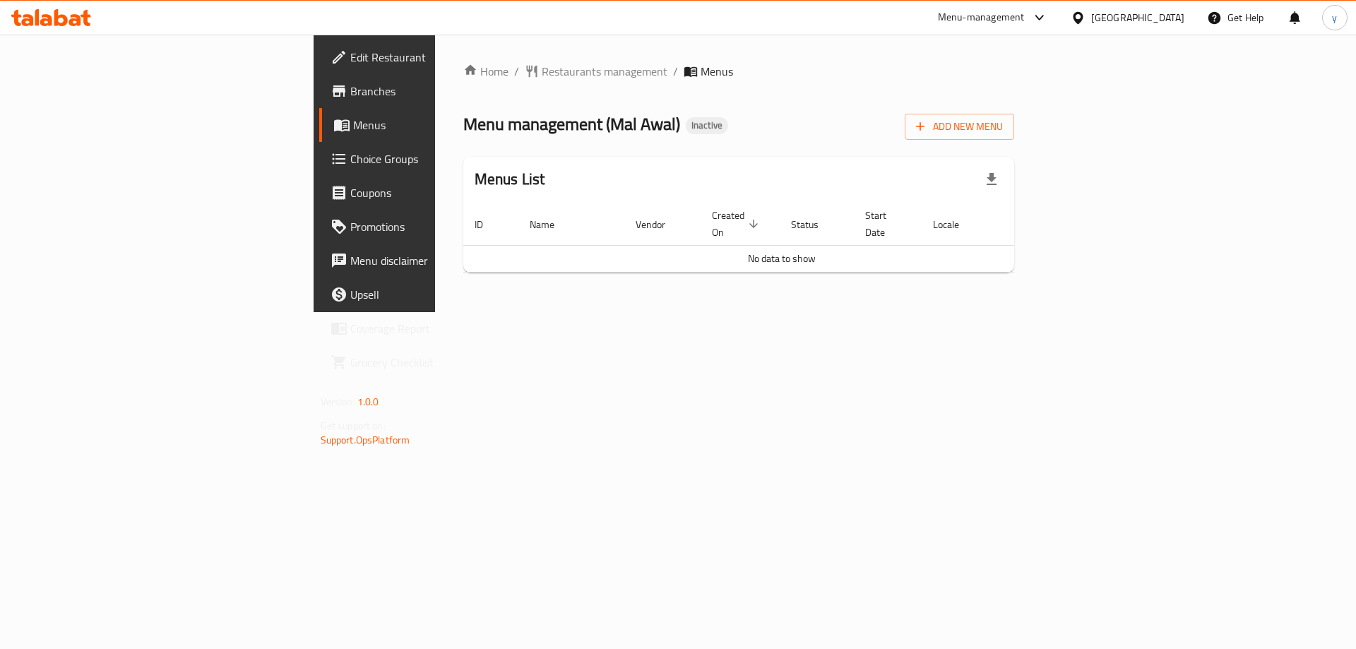
click at [646, 148] on div "Home / Restaurants management / Menus Menu management ( Mal Awal ) Inactive Add…" at bounding box center [738, 173] width 551 height 221
click at [1003, 124] on span "Add New Menu" at bounding box center [959, 127] width 87 height 18
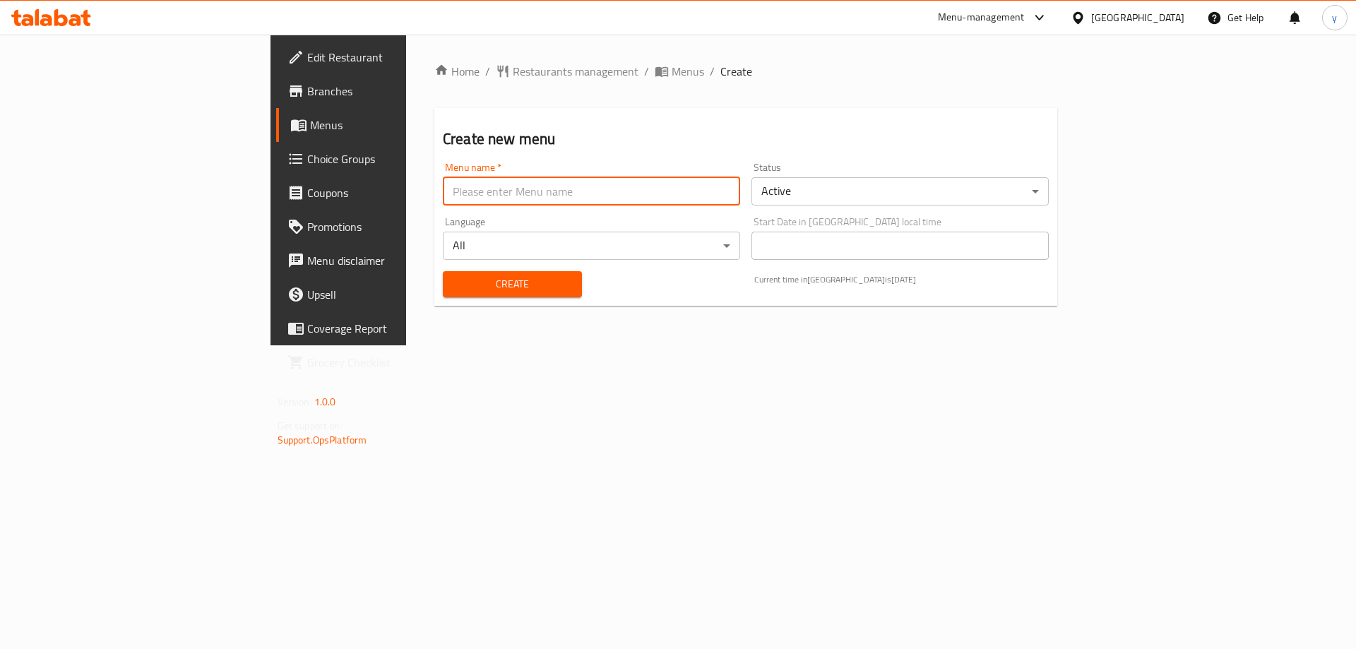
click at [628, 196] on input "text" at bounding box center [591, 191] width 297 height 28
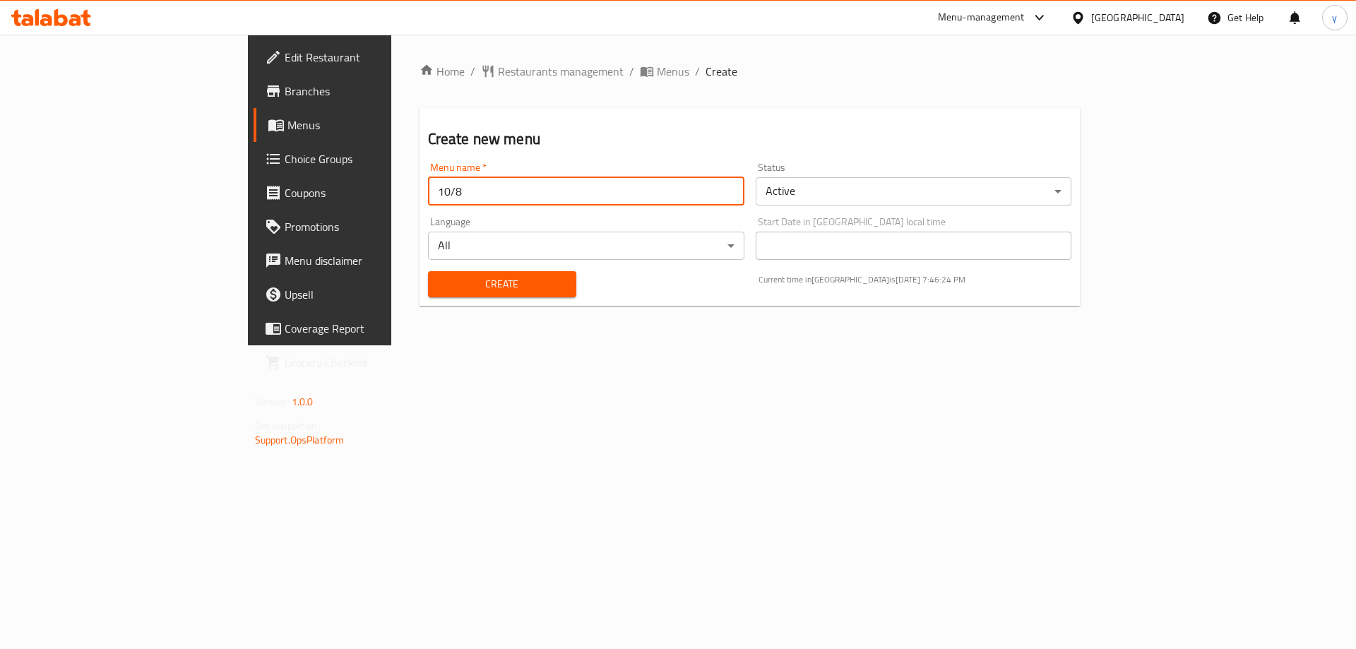
type input "10/8"
click at [428, 271] on button "Create" at bounding box center [502, 284] width 148 height 26
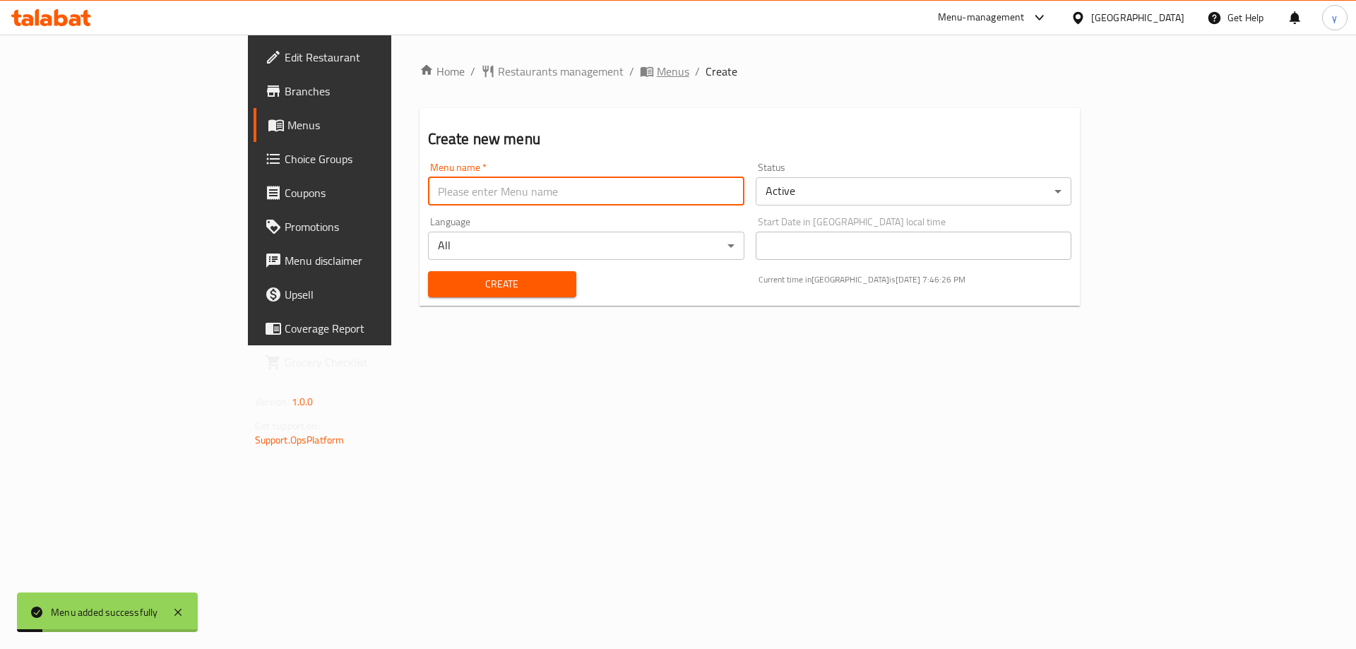
click at [657, 78] on span "Menus" at bounding box center [673, 71] width 32 height 17
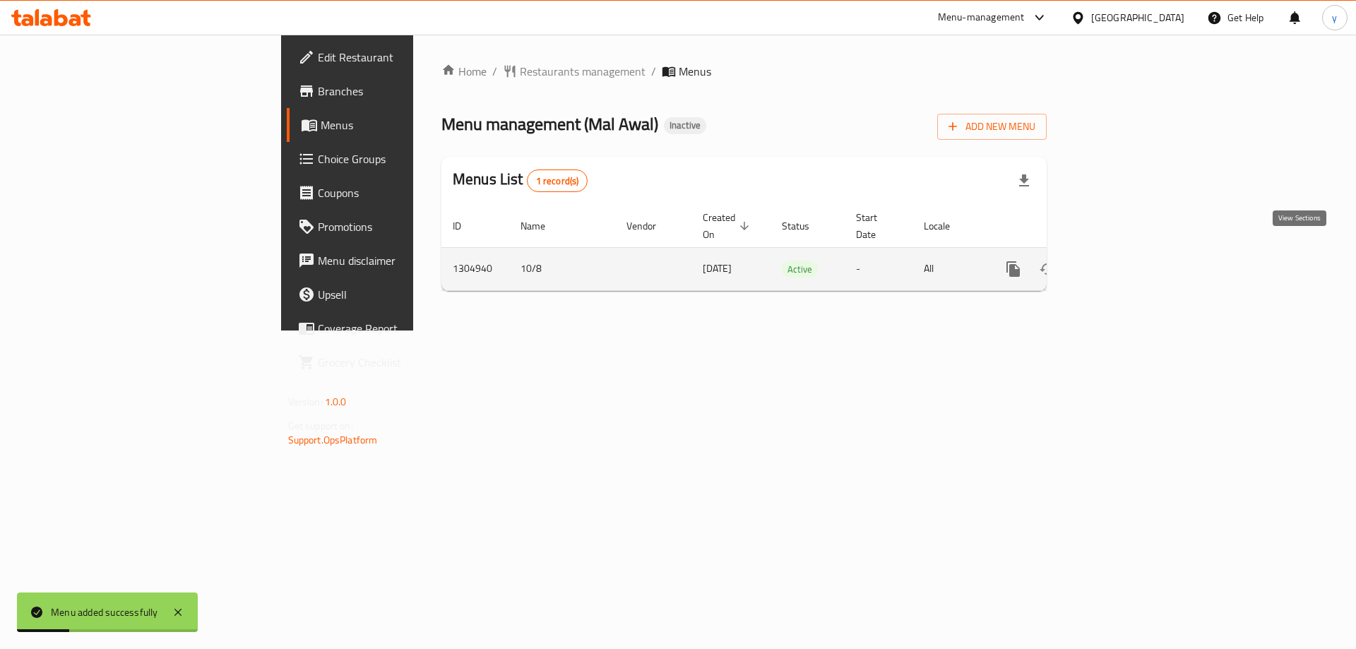
click at [1132, 252] on link "enhanced table" at bounding box center [1115, 269] width 34 height 34
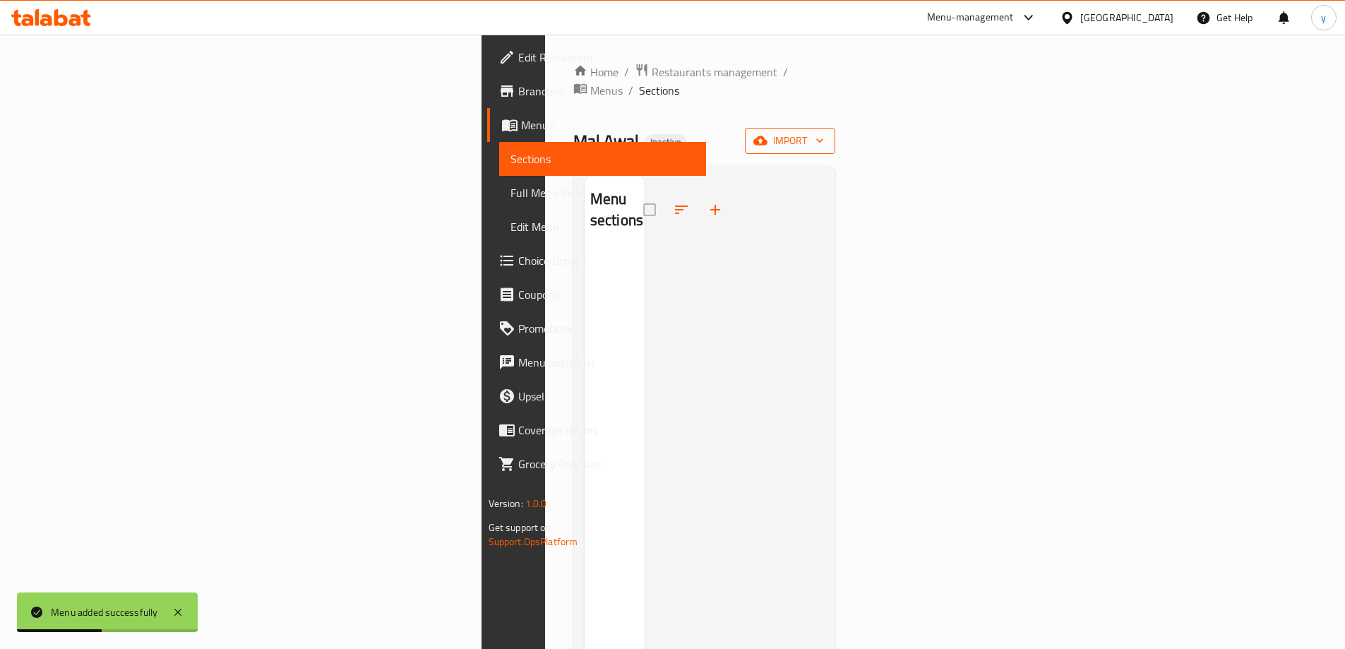
click at [824, 132] on span "import" at bounding box center [790, 141] width 68 height 18
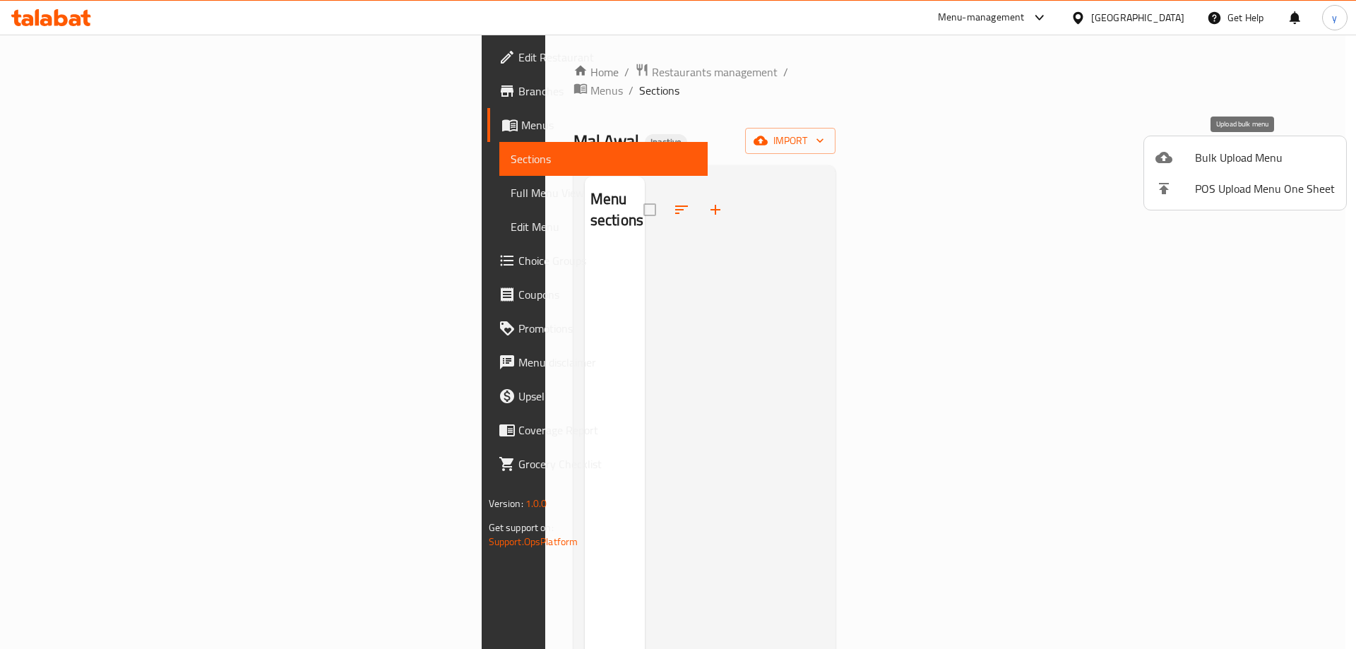
click at [1227, 166] on span "Bulk Upload Menu" at bounding box center [1265, 157] width 140 height 17
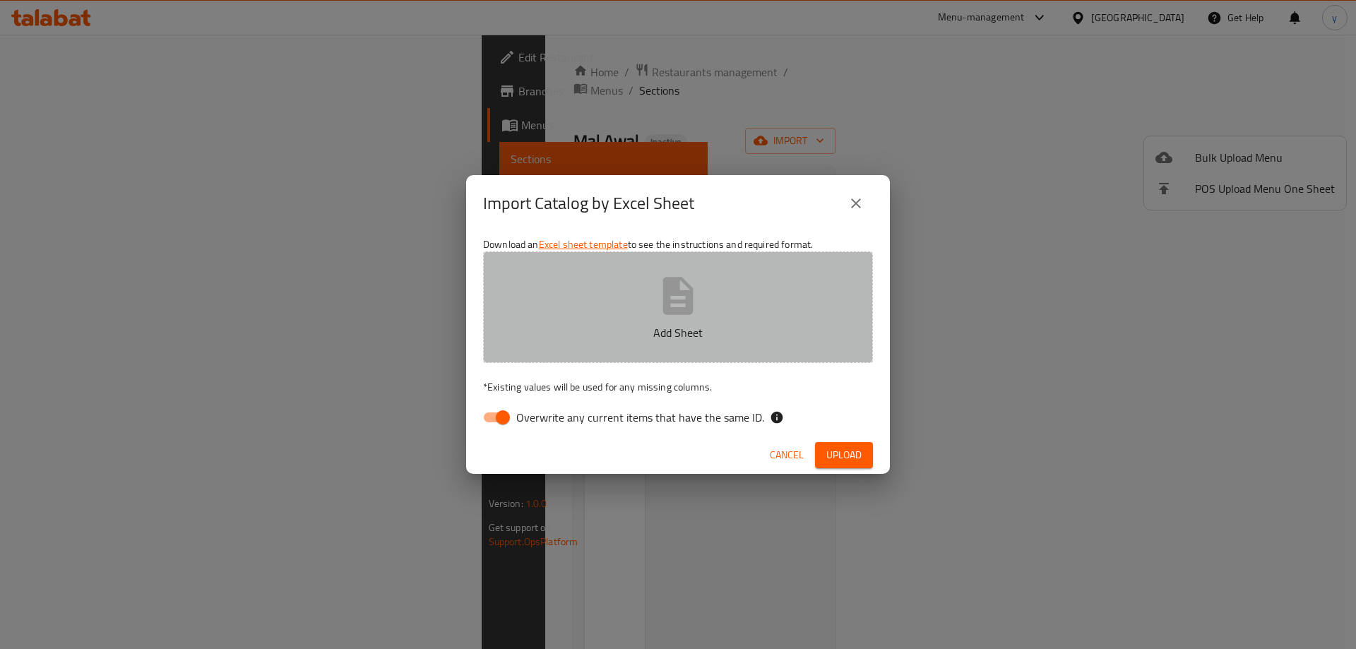
click at [694, 288] on icon "button" at bounding box center [677, 295] width 45 height 45
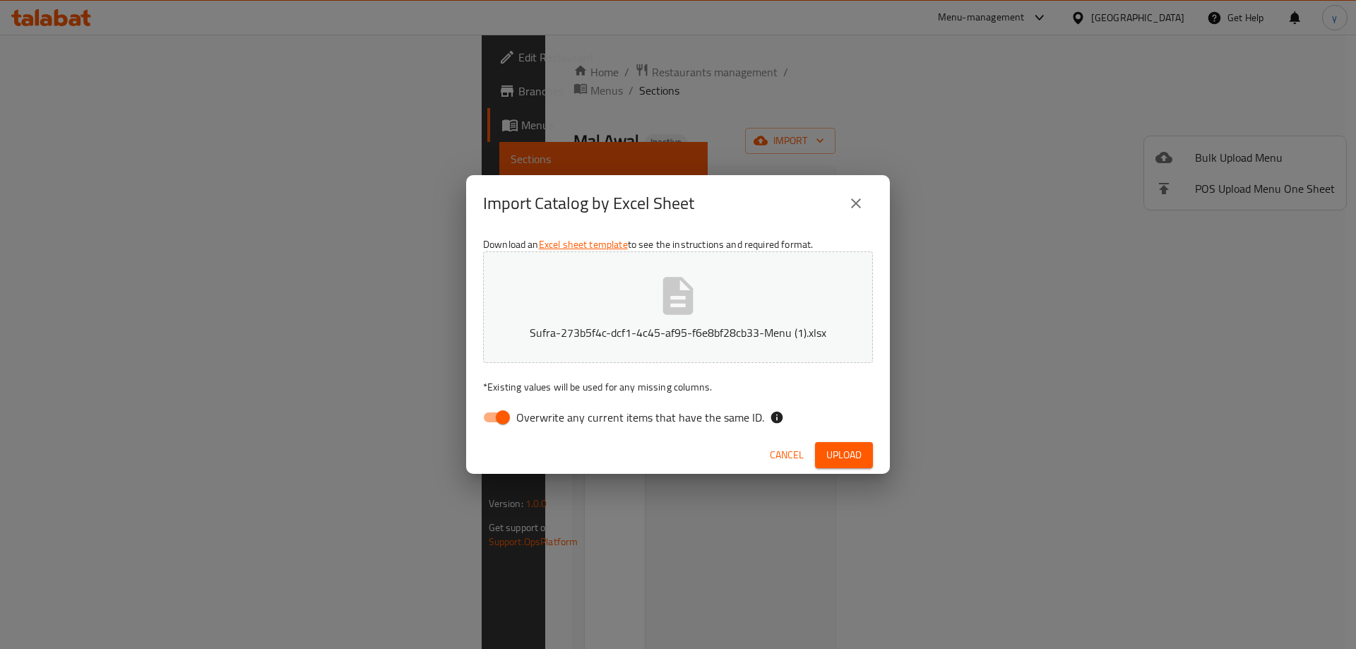
click at [496, 416] on input "Overwrite any current items that have the same ID." at bounding box center [503, 417] width 80 height 27
checkbox input "false"
click at [860, 457] on span "Upload" at bounding box center [843, 455] width 35 height 18
click at [837, 453] on span "Upload" at bounding box center [843, 455] width 35 height 18
click at [733, 318] on button "Sufra-273b5f4c-dcf1-4c45-af95-f6e8bf28cb33-Menu (1).xlsx" at bounding box center [678, 307] width 390 height 112
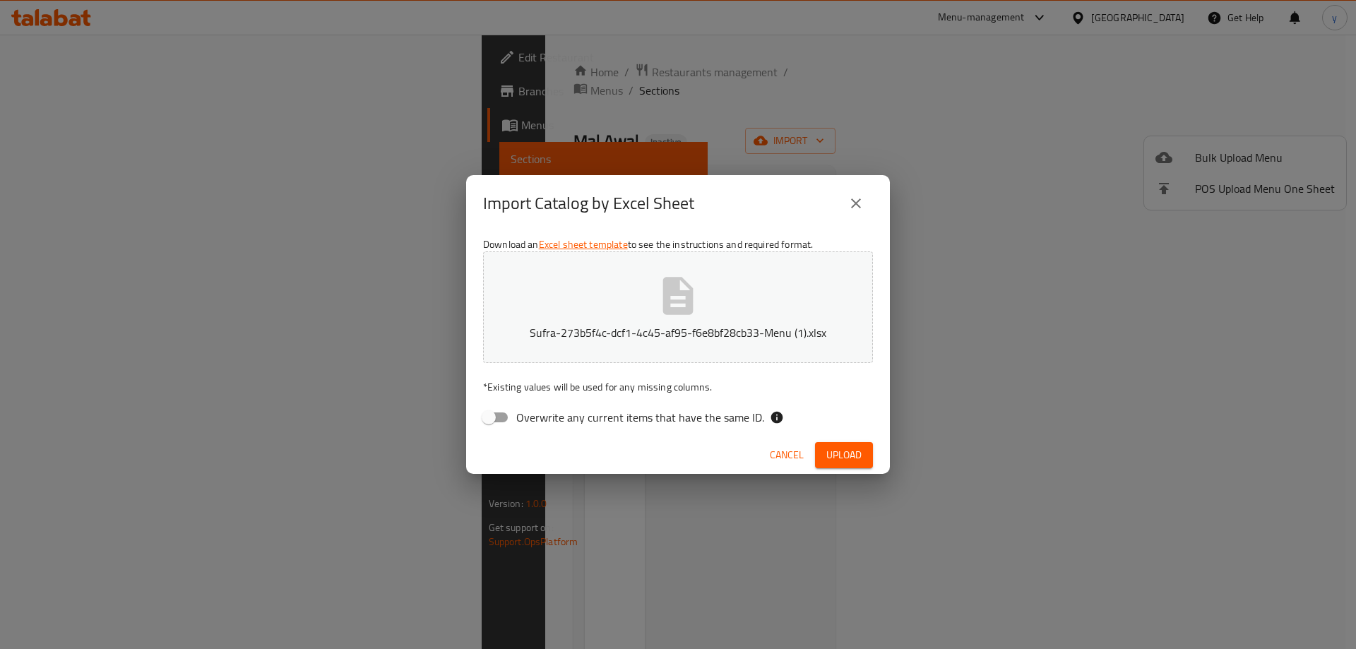
click at [845, 455] on span "Upload" at bounding box center [843, 455] width 35 height 18
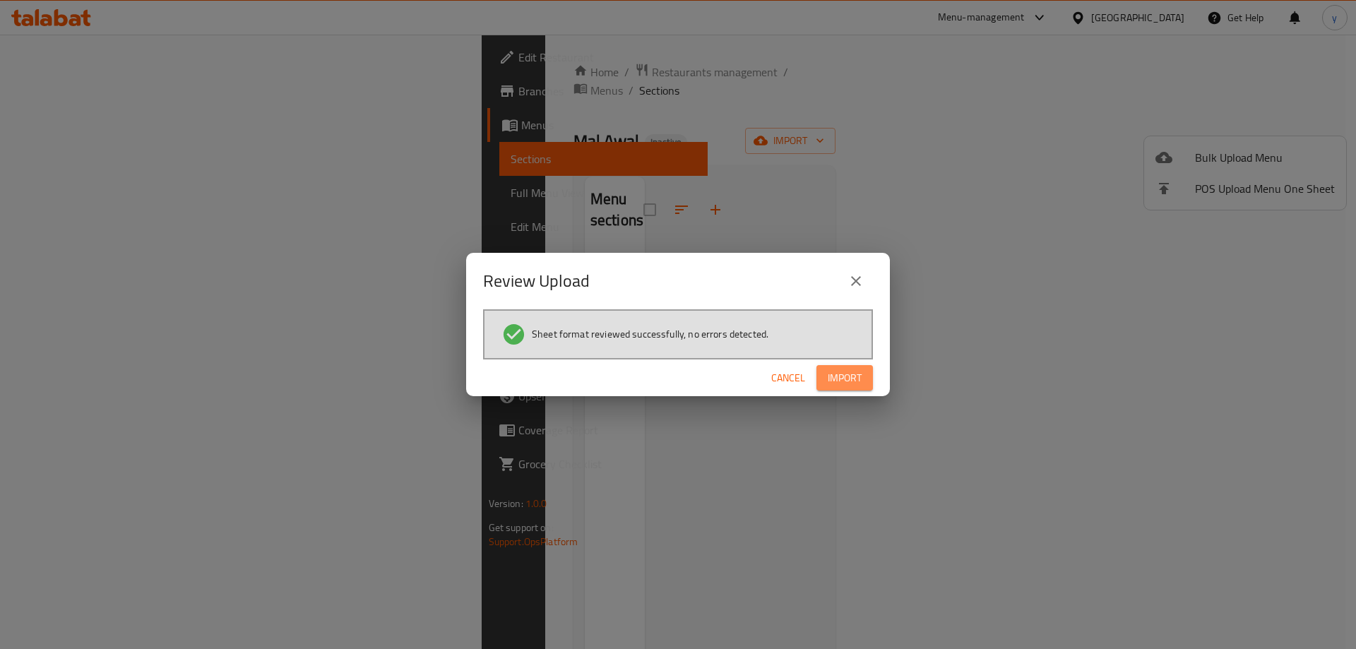
click at [849, 374] on span "Import" at bounding box center [845, 378] width 34 height 18
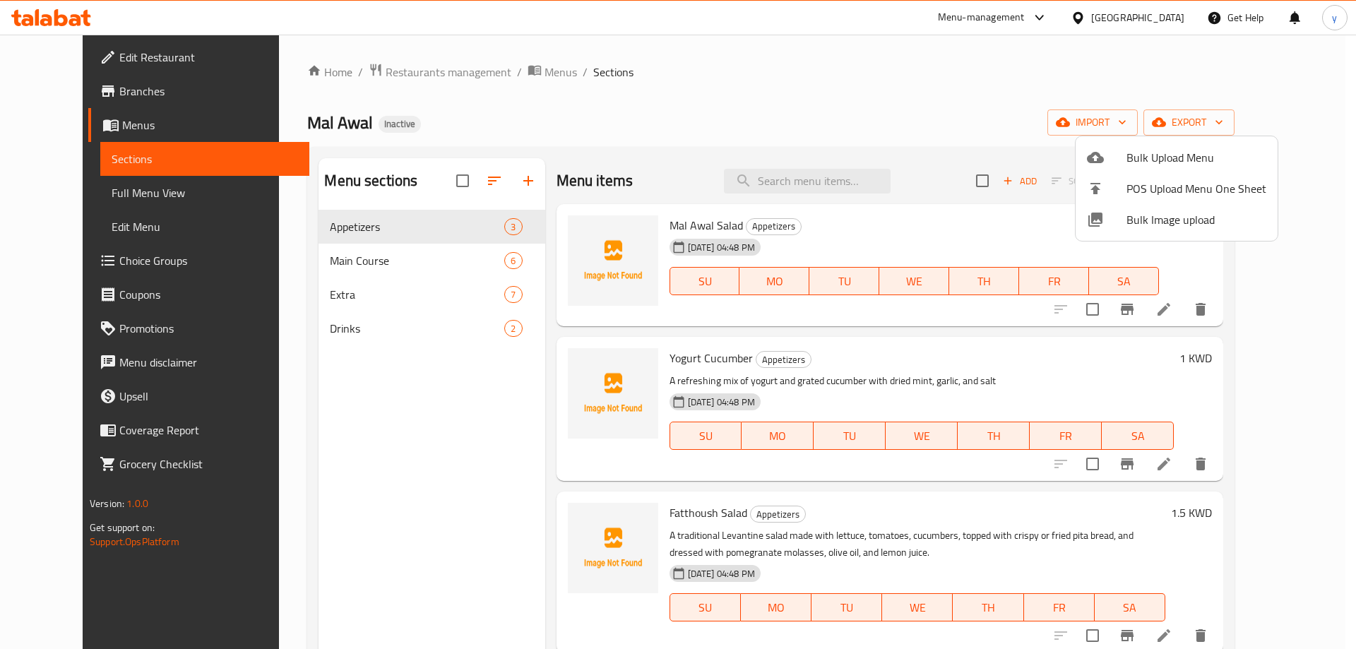
click at [144, 191] on div at bounding box center [678, 324] width 1356 height 649
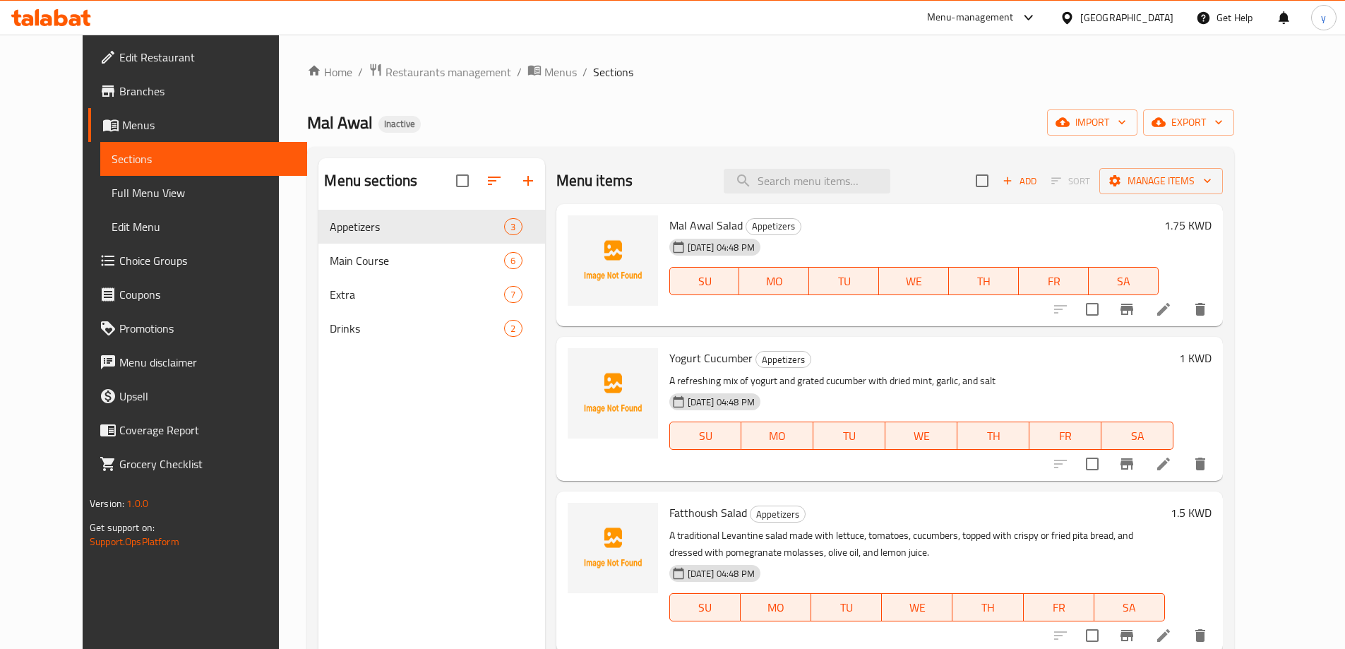
click at [144, 191] on span "Full Menu View" at bounding box center [204, 192] width 184 height 17
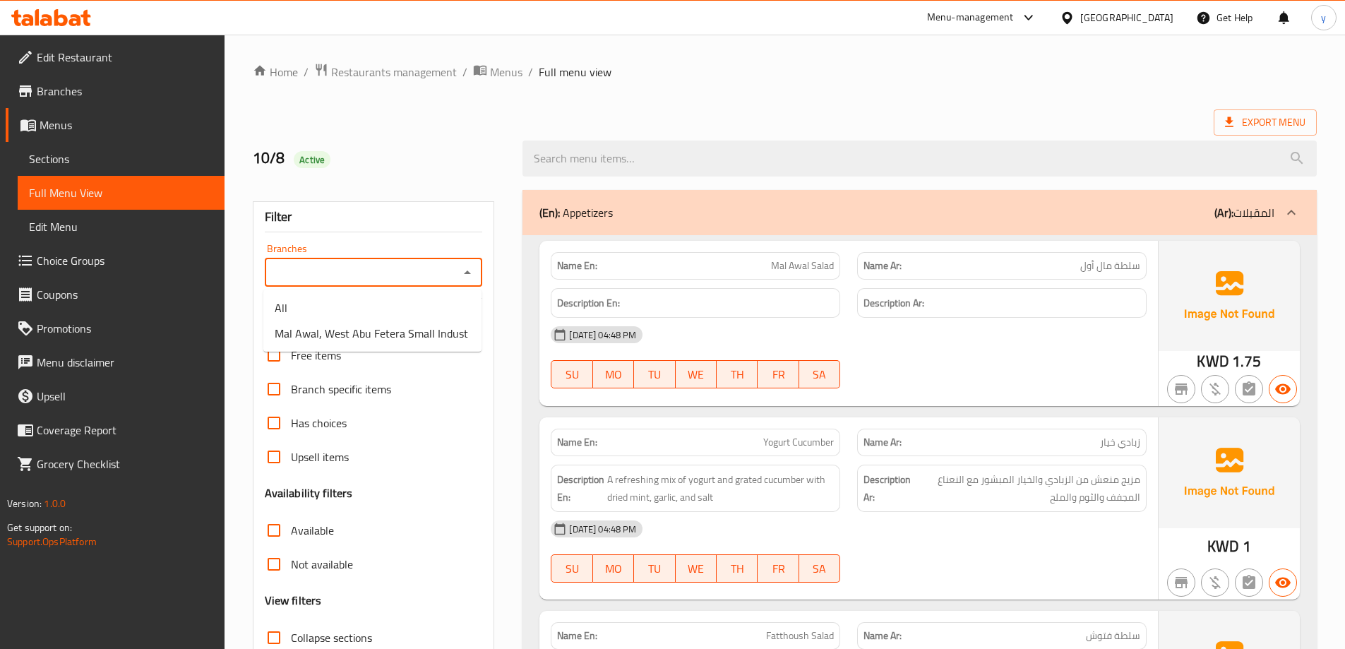
click at [374, 263] on input "Branches" at bounding box center [362, 273] width 186 height 20
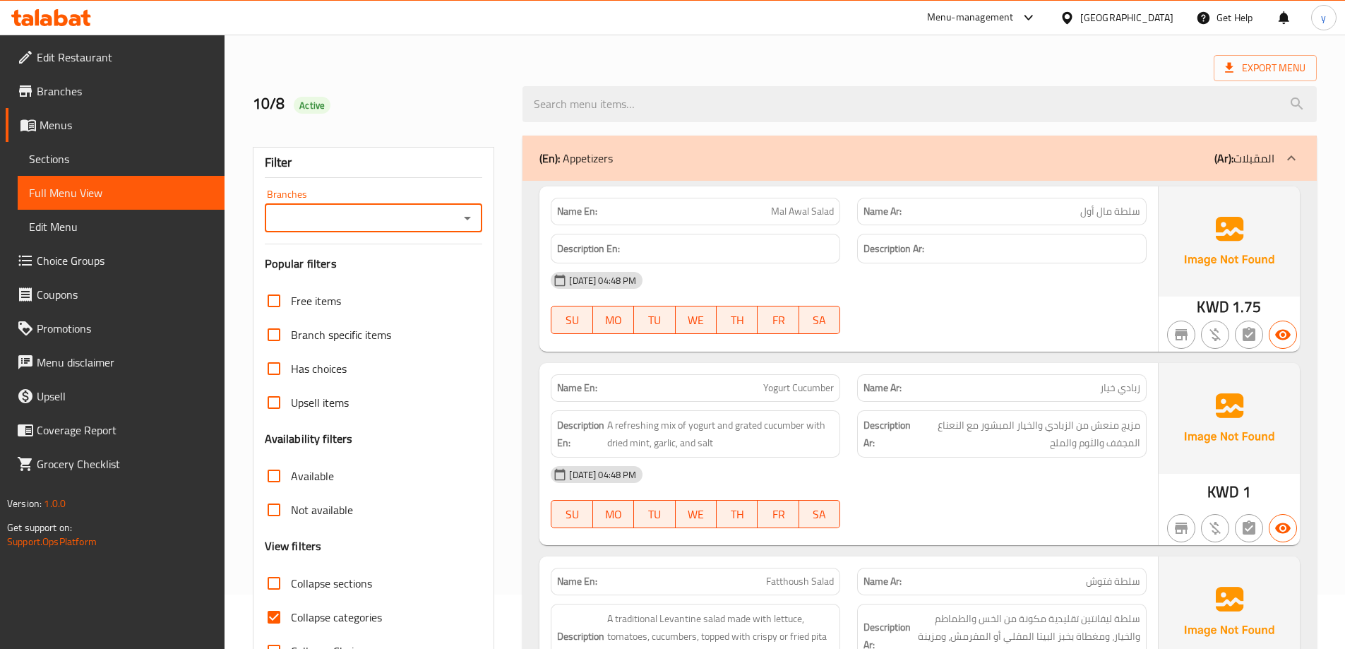
scroll to position [71, 0]
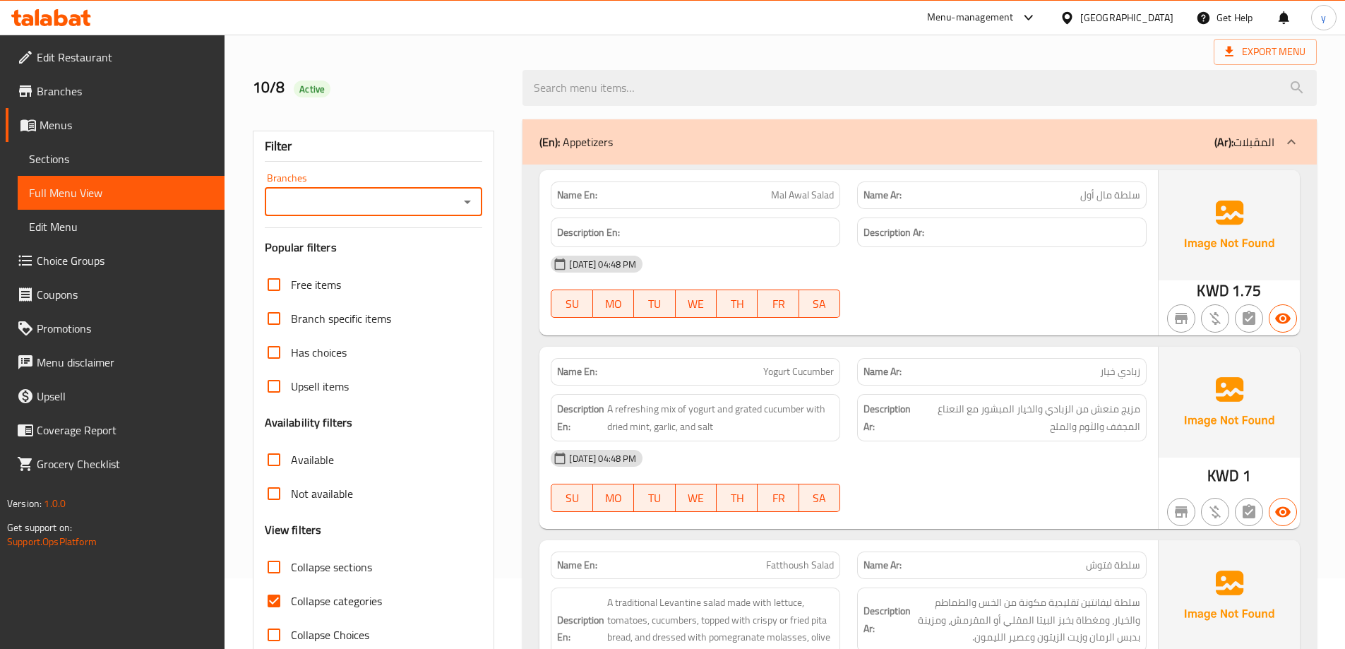
click at [337, 604] on span "Collapse categories" at bounding box center [336, 600] width 91 height 17
click at [291, 604] on input "Collapse categories" at bounding box center [274, 601] width 34 height 34
checkbox input "false"
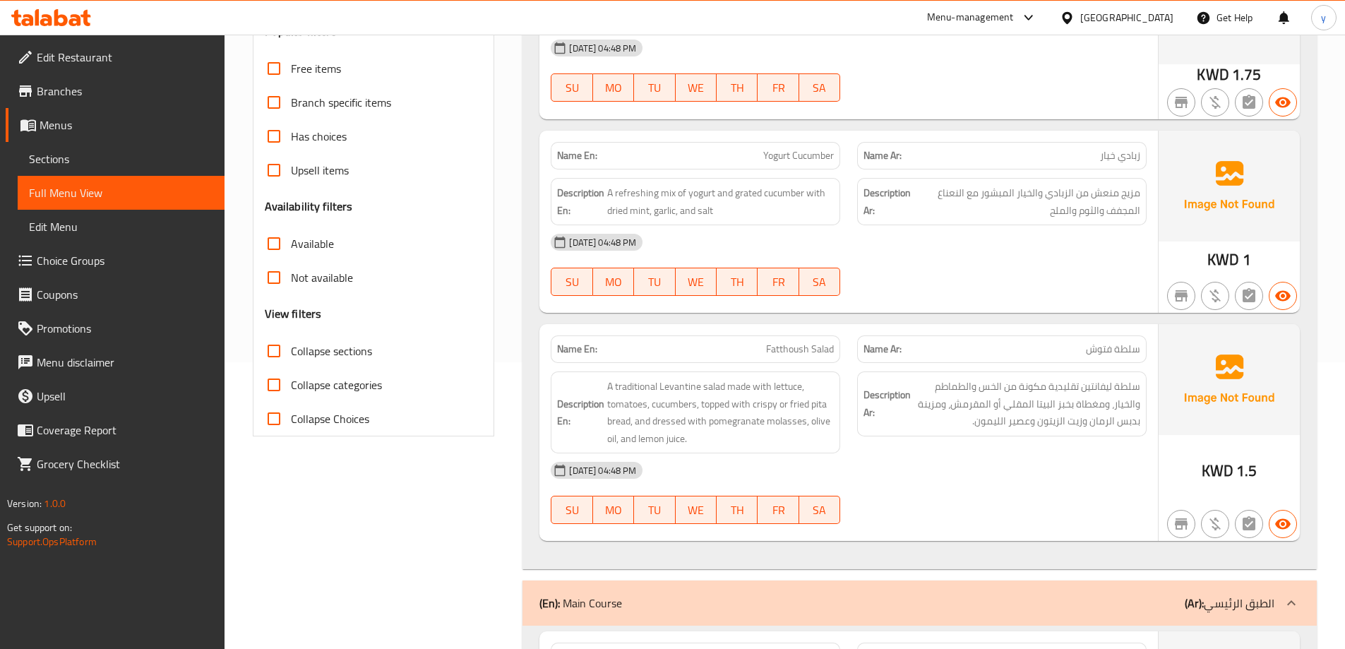
scroll to position [353, 0]
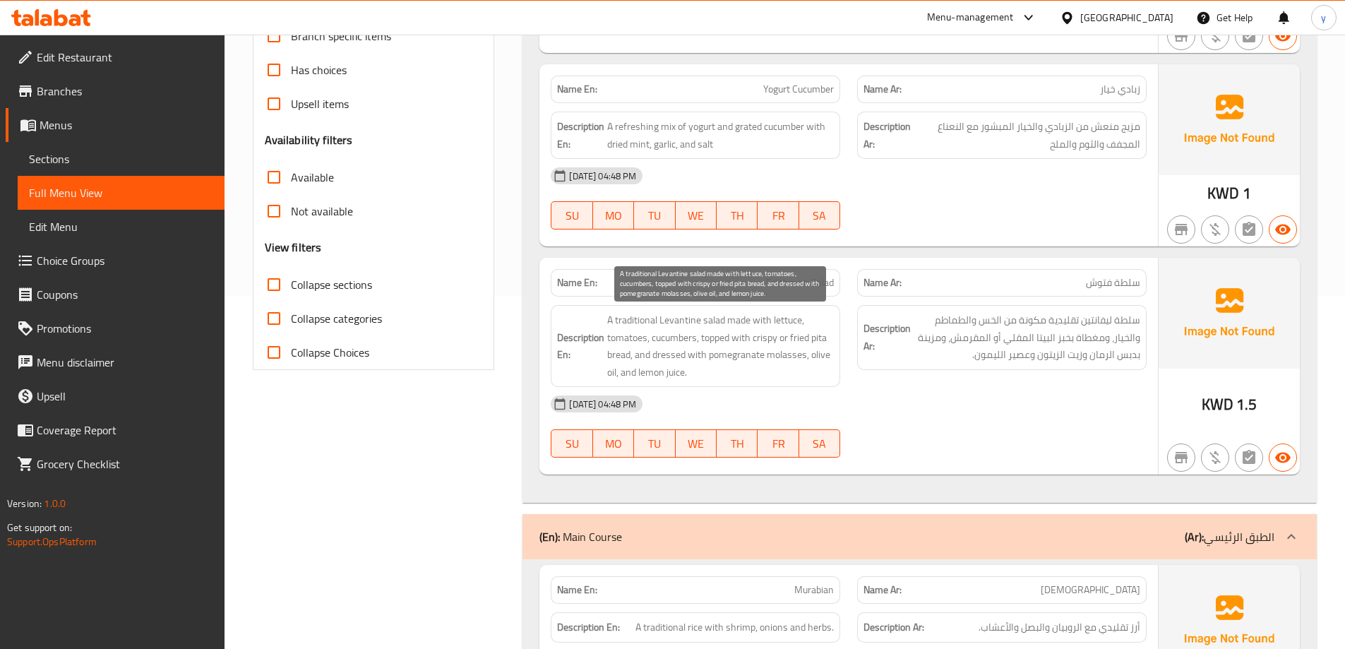
click at [765, 340] on span "A traditional Levantine salad made with lettuce, tomatoes, cucumbers, topped wi…" at bounding box center [720, 345] width 227 height 69
copy span "crispy"
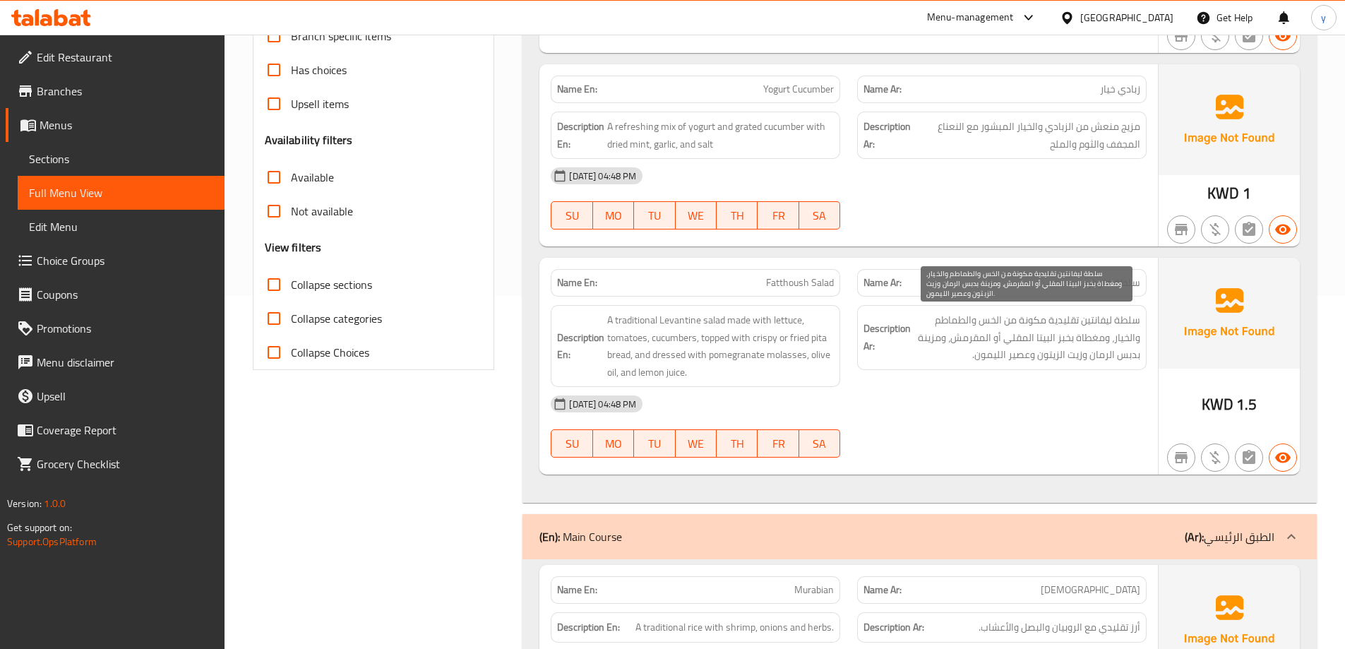
click at [978, 340] on span "سلطة ليفانتين تقليدية مكونة من الخس والطماطم والخيار، ومغطاة بخبز البيتا المقلي…" at bounding box center [1027, 337] width 227 height 52
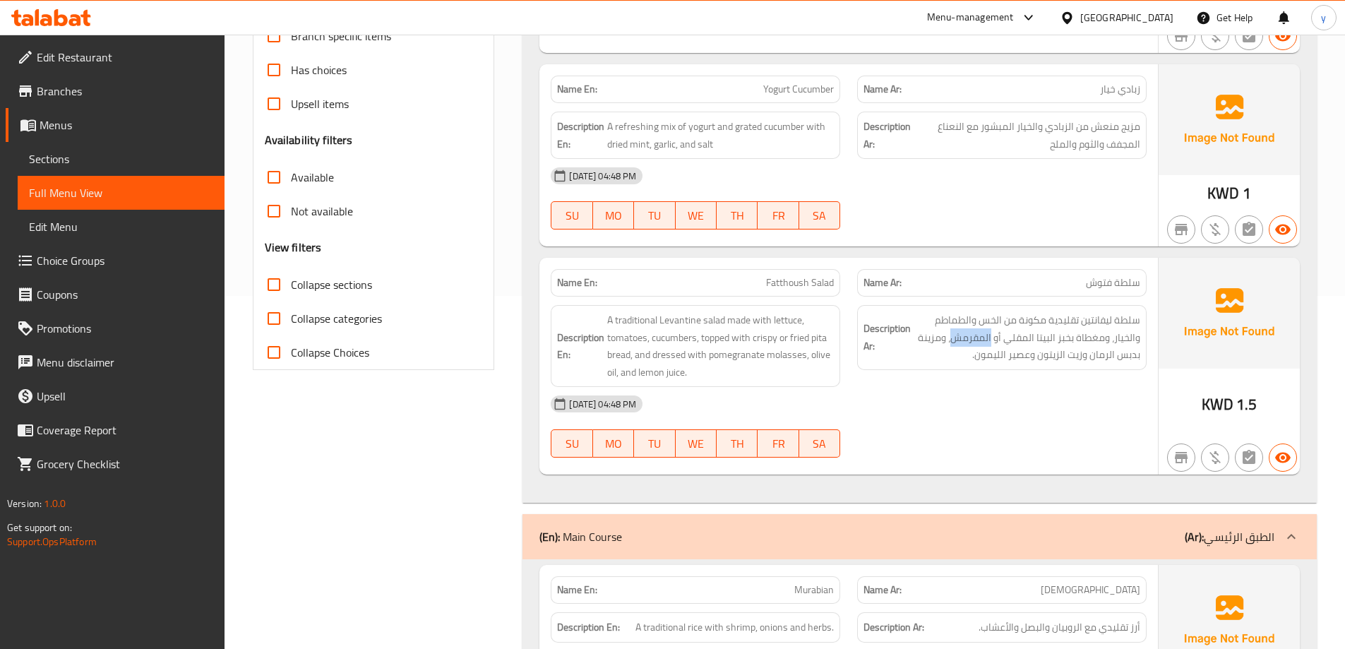
copy span "المقرمش"
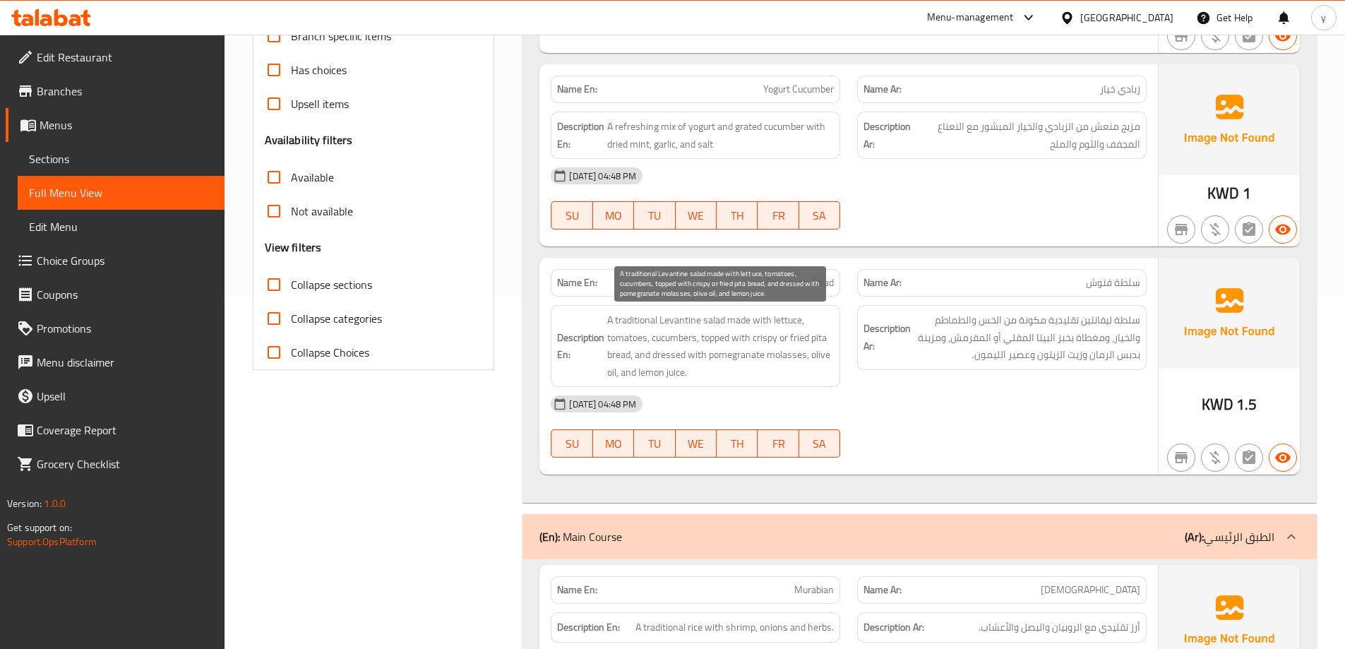
click at [798, 337] on span "A traditional Levantine salad made with lettuce, tomatoes, cucumbers, topped wi…" at bounding box center [720, 345] width 227 height 69
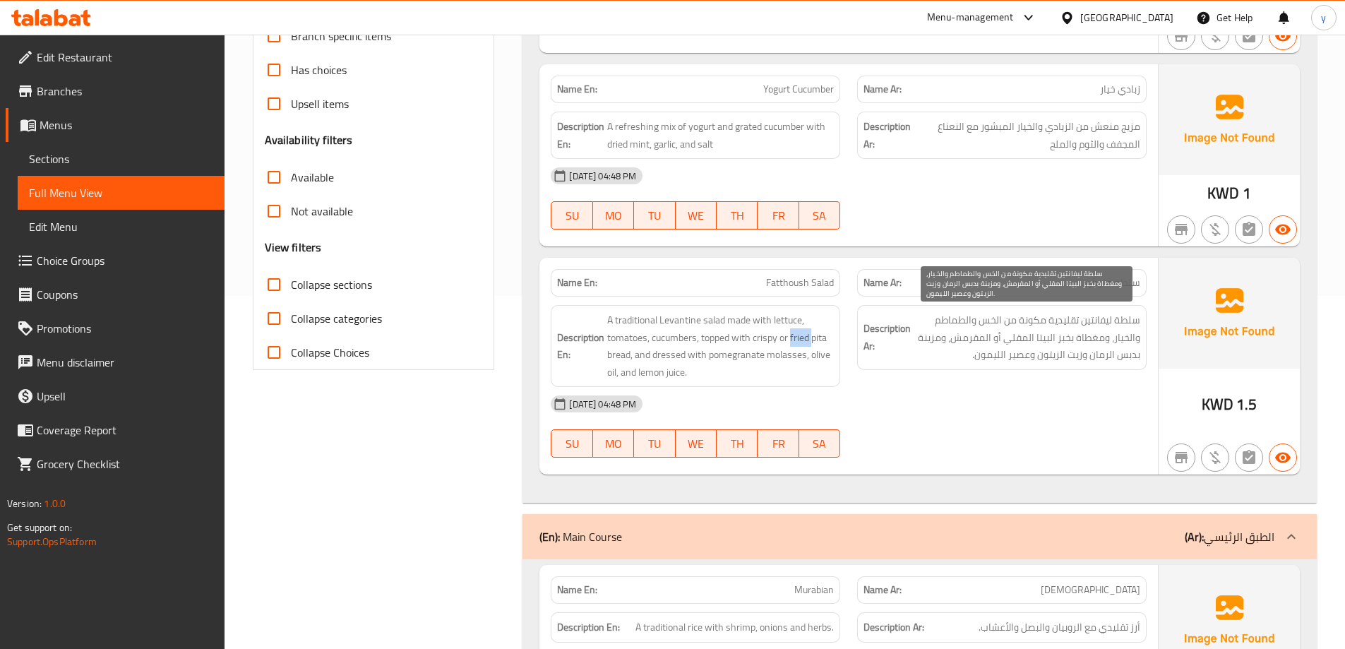
copy span "fried"
click at [1022, 339] on span "سلطة ليفانتين تقليدية مكونة من الخس والطماطم والخيار، ومغطاة بخبز البيتا المقلي…" at bounding box center [1027, 337] width 227 height 52
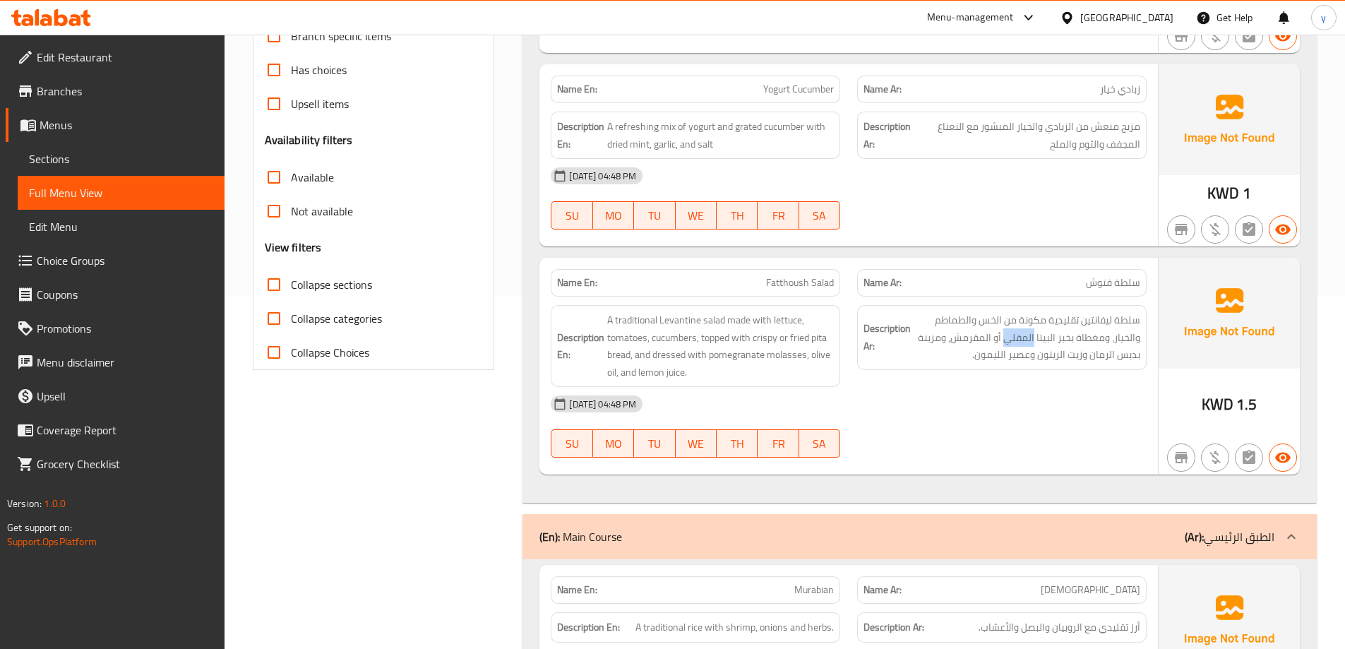
copy span "المقلي"
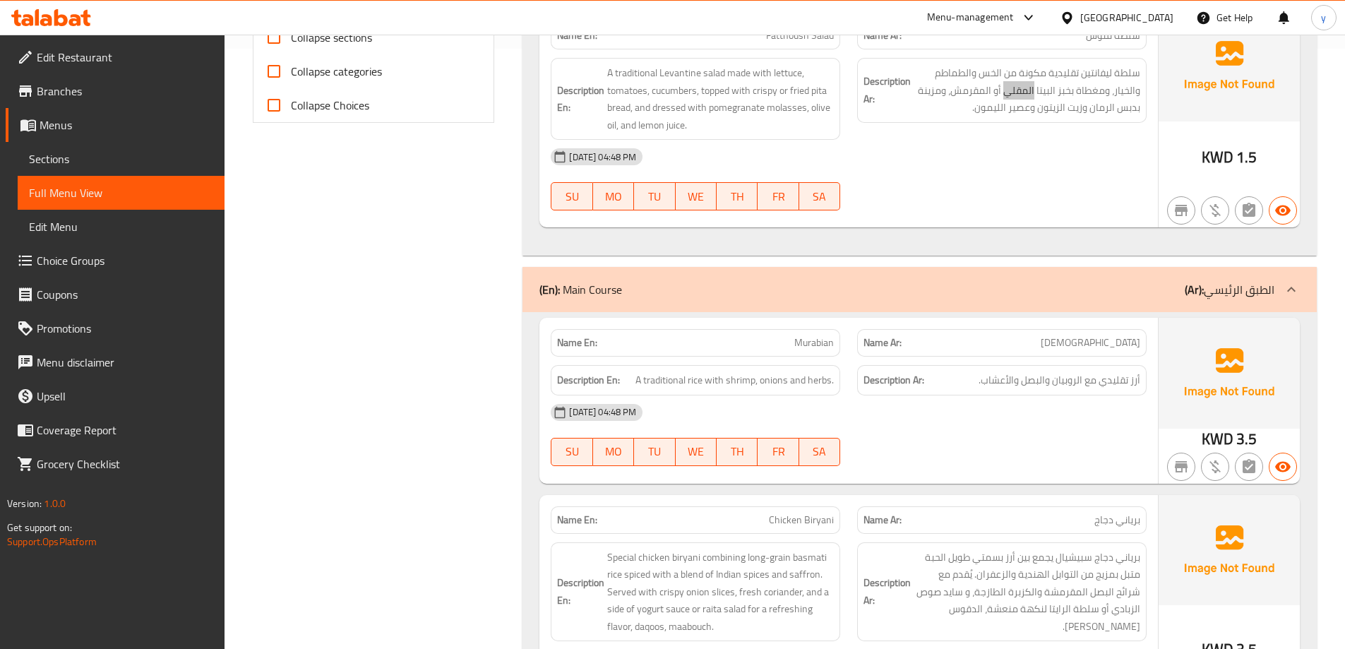
scroll to position [636, 0]
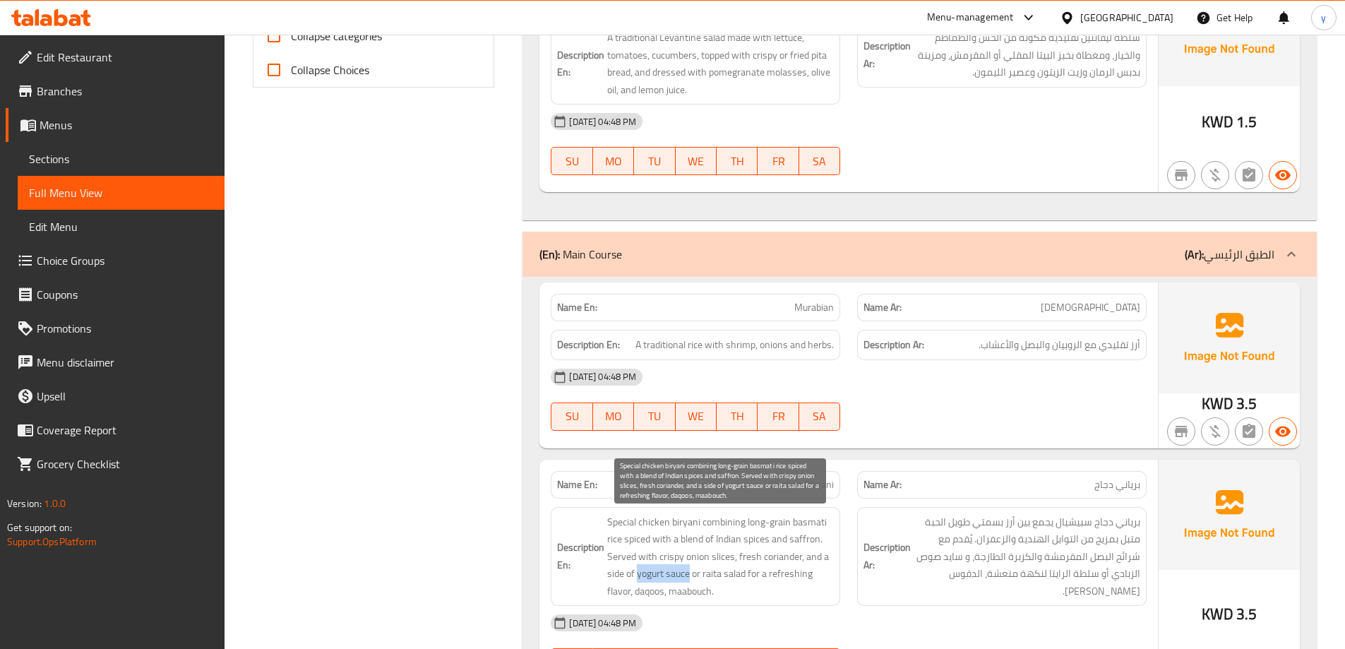
drag, startPoint x: 637, startPoint y: 578, endPoint x: 690, endPoint y: 576, distance: 53.0
click at [690, 576] on span "Special chicken biryani combining long-grain basmati rice spiced with a blend o…" at bounding box center [720, 556] width 227 height 87
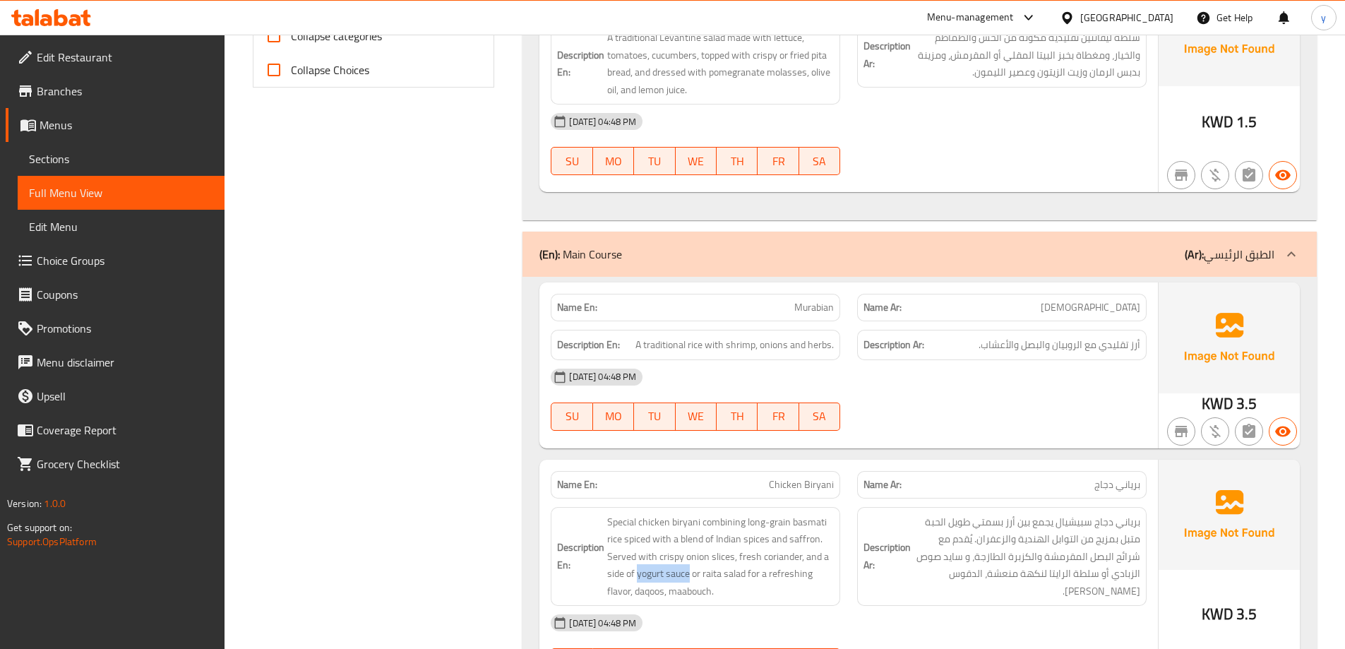
copy span "yogurt sauce"
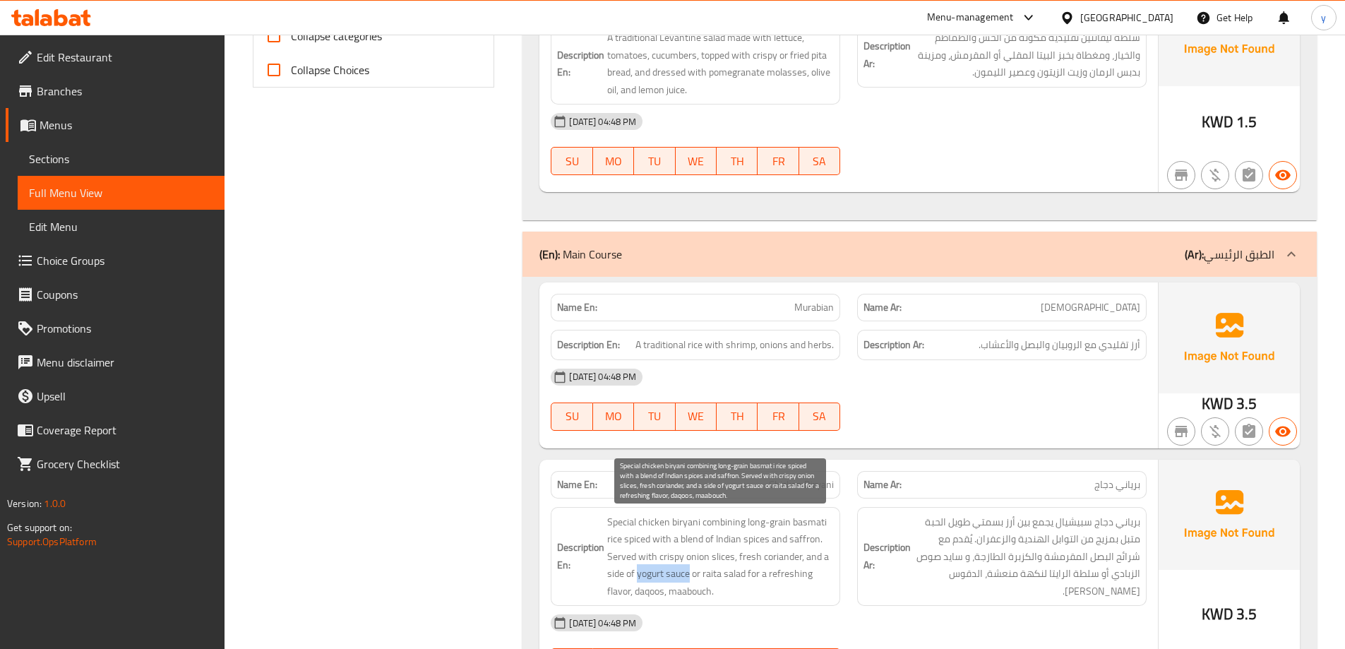
copy span "yogurt sauce"
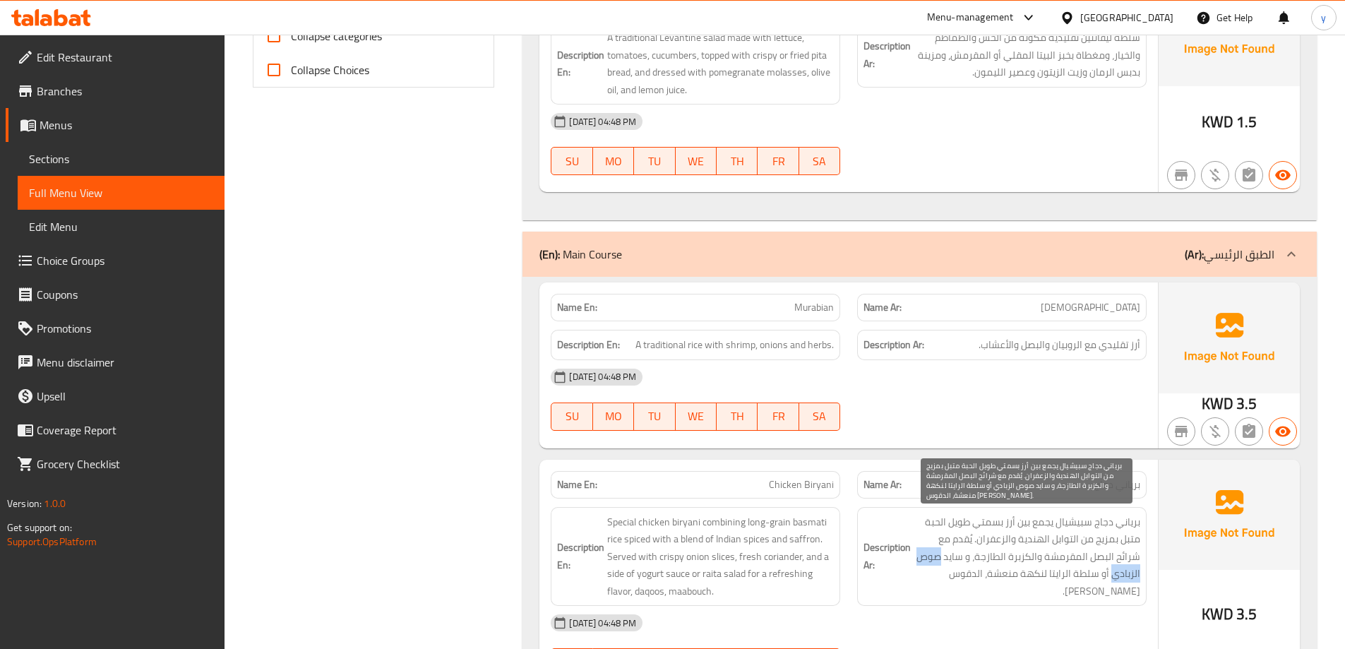
drag, startPoint x: 945, startPoint y: 560, endPoint x: 1114, endPoint y: 580, distance: 170.6
click at [1114, 580] on span "برياني دجاج سبيشيال يجمع بين أرز بسمتي طويل الحبة متبل بمزيج من التوابل الهندية…" at bounding box center [1027, 556] width 227 height 87
copy span "صوص الزبادي"
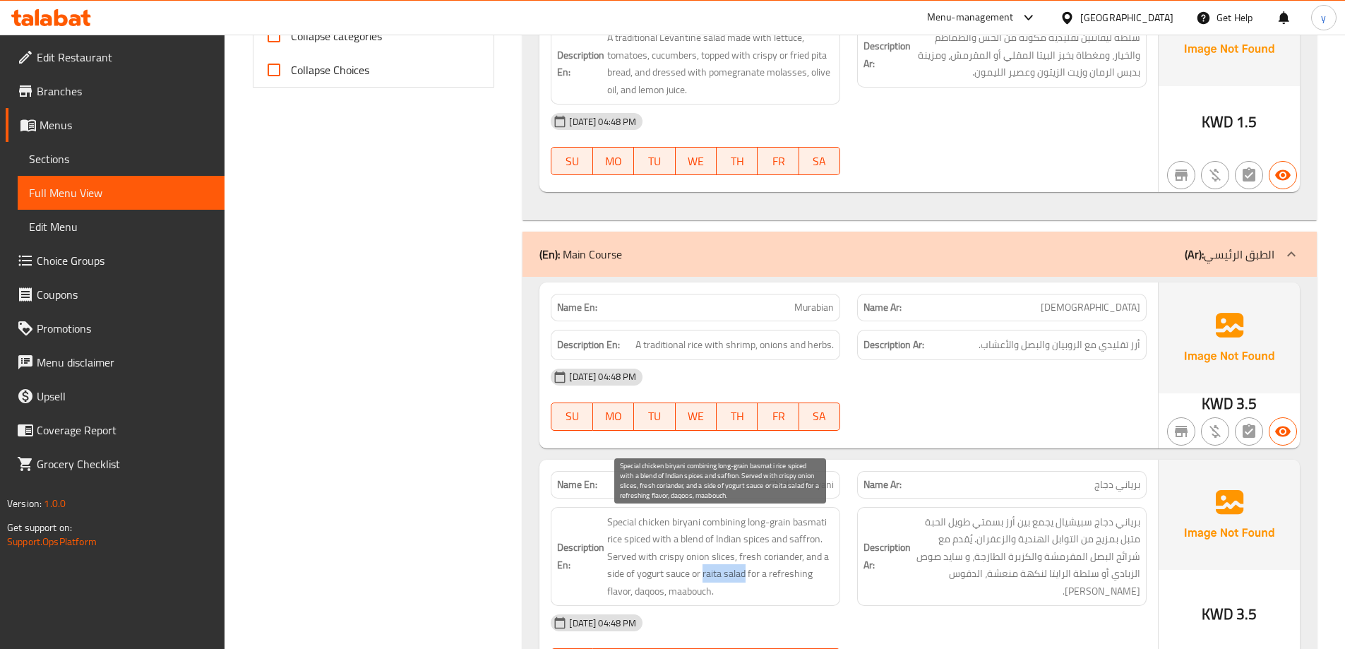
drag, startPoint x: 703, startPoint y: 575, endPoint x: 744, endPoint y: 576, distance: 41.0
click at [744, 576] on span "Special chicken biryani combining long-grain basmati rice spiced with a blend o…" at bounding box center [720, 556] width 227 height 87
copy span "raita salad"
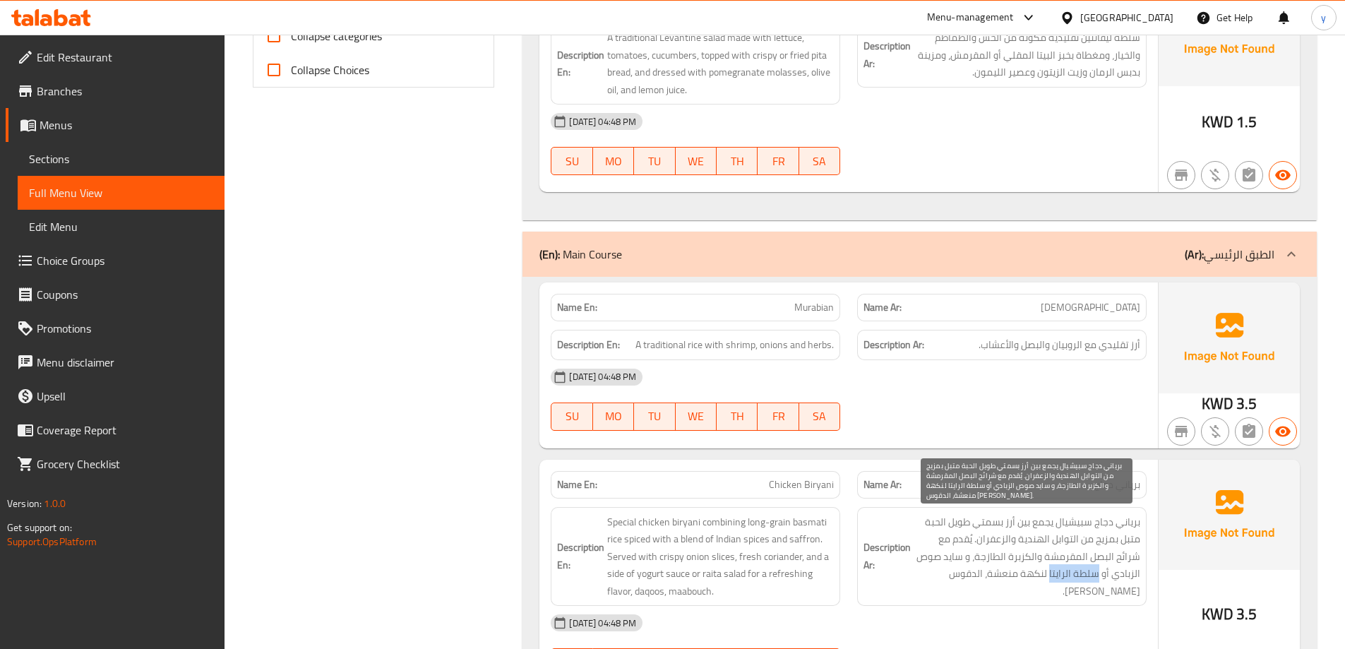
drag, startPoint x: 1099, startPoint y: 575, endPoint x: 1052, endPoint y: 577, distance: 47.4
click at [1052, 577] on span "برياني دجاج سبيشيال يجمع بين أرز بسمتي طويل الحبة متبل بمزيج من التوابل الهندية…" at bounding box center [1027, 556] width 227 height 87
copy span "سلطة الرايتا"
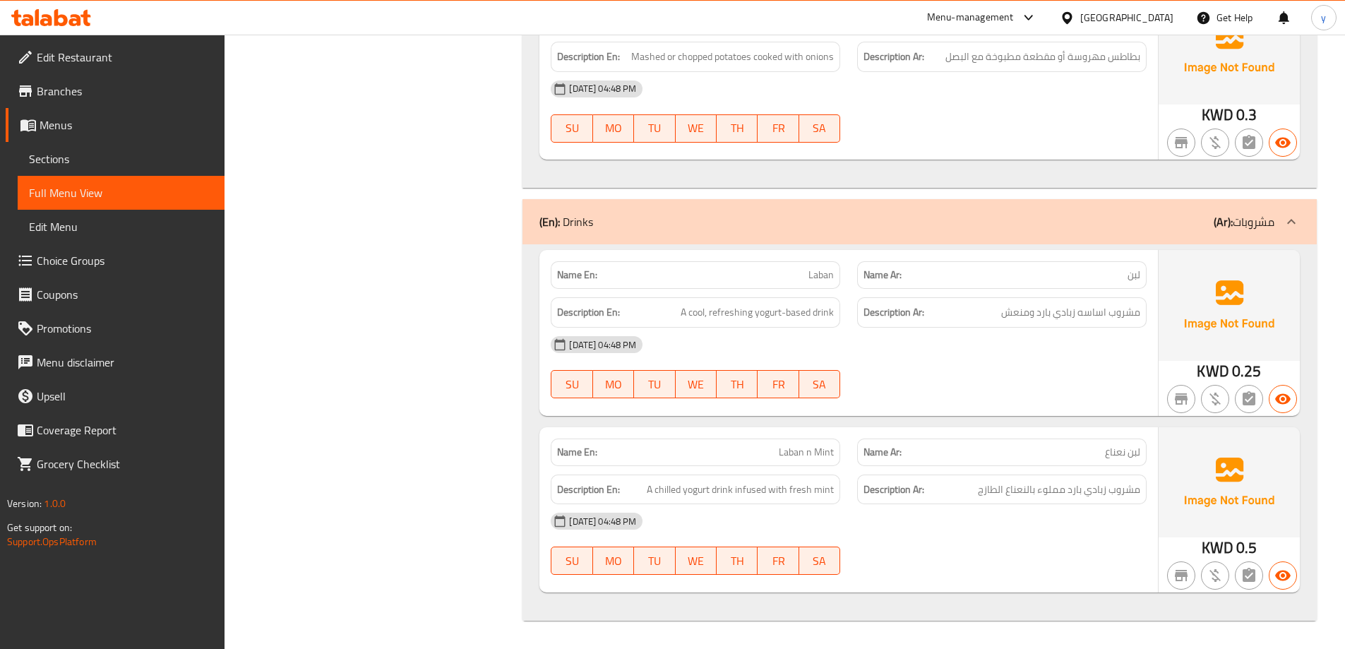
scroll to position [3599, 0]
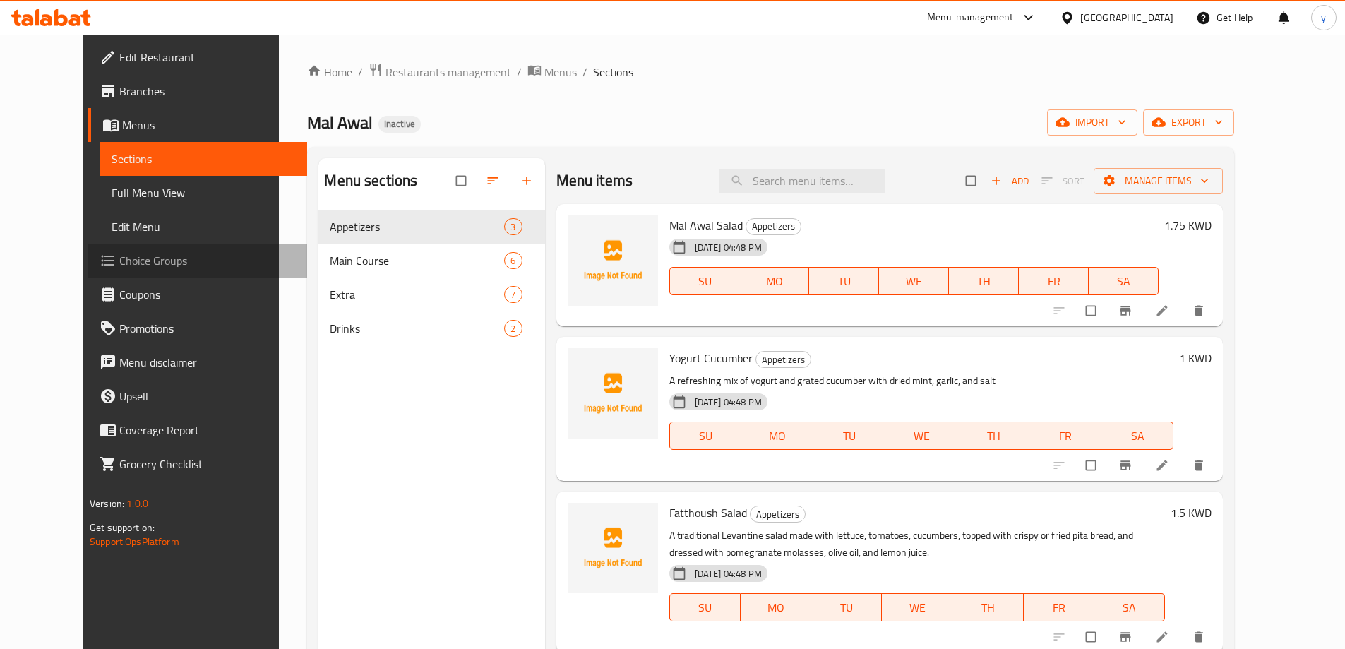
click at [119, 260] on span "Choice Groups" at bounding box center [207, 260] width 177 height 17
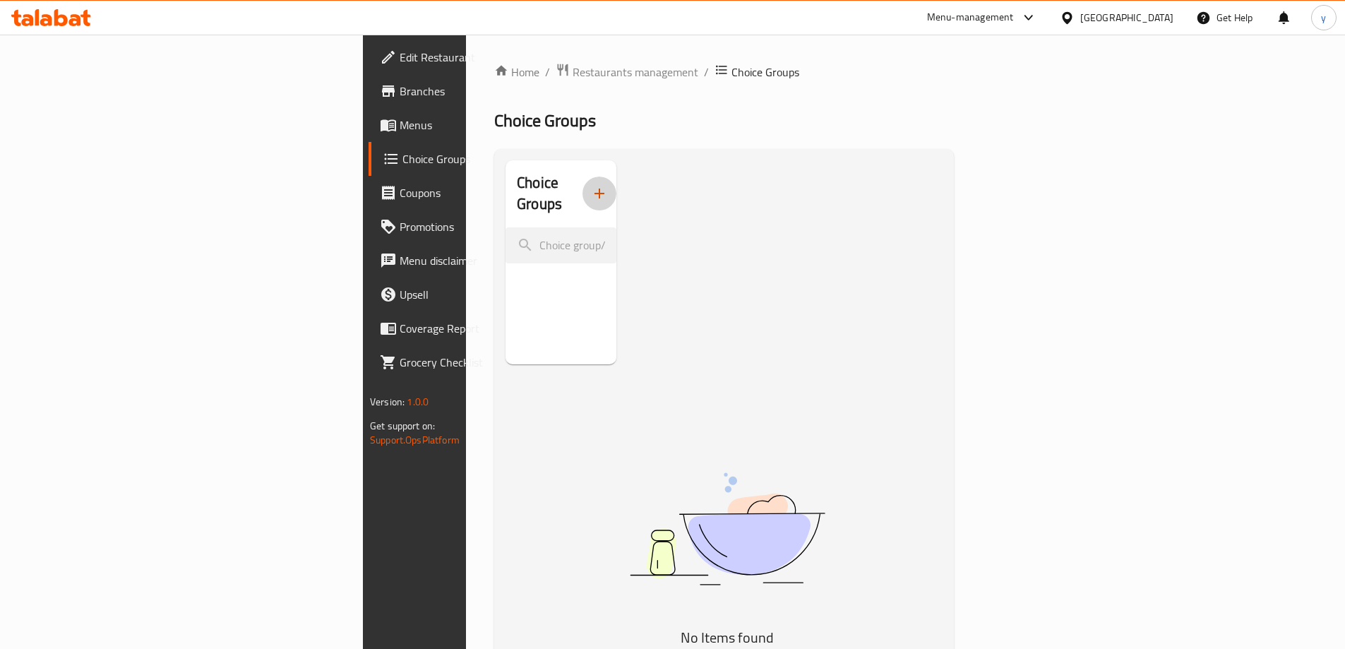
click at [591, 185] on icon "button" at bounding box center [599, 193] width 17 height 17
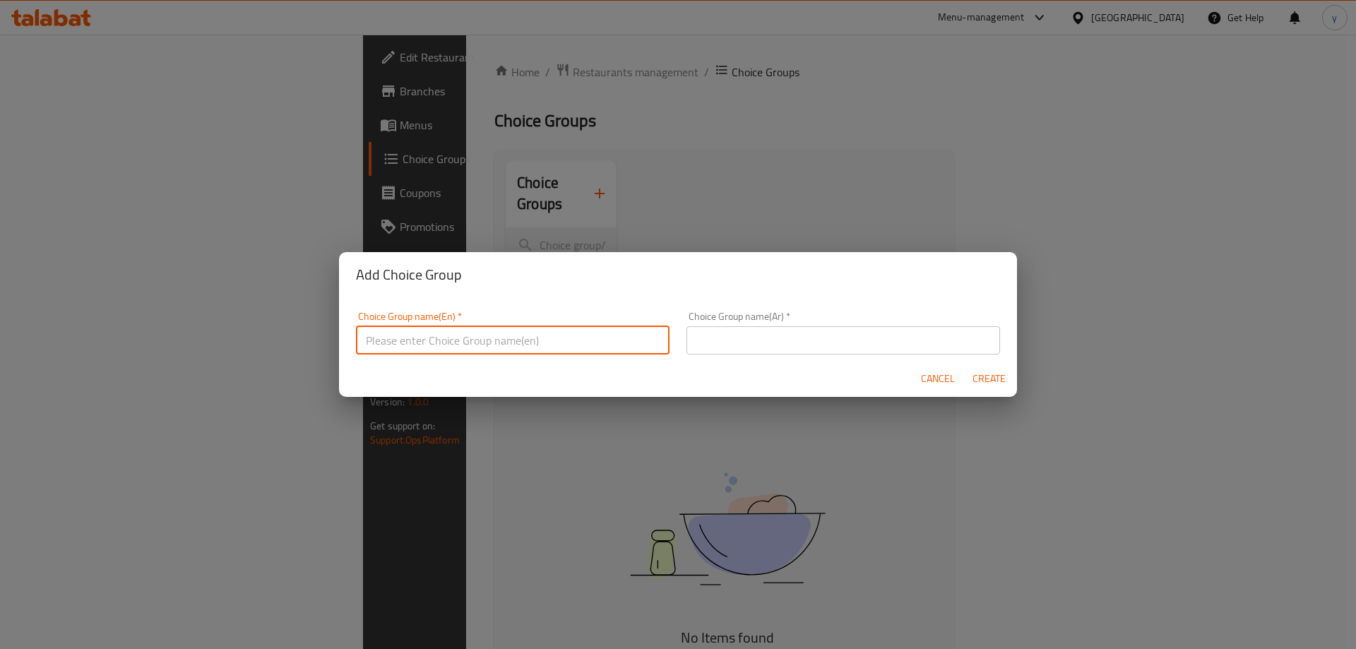
click at [438, 337] on input "text" at bounding box center [513, 340] width 314 height 28
type input "Your Choice Of:"
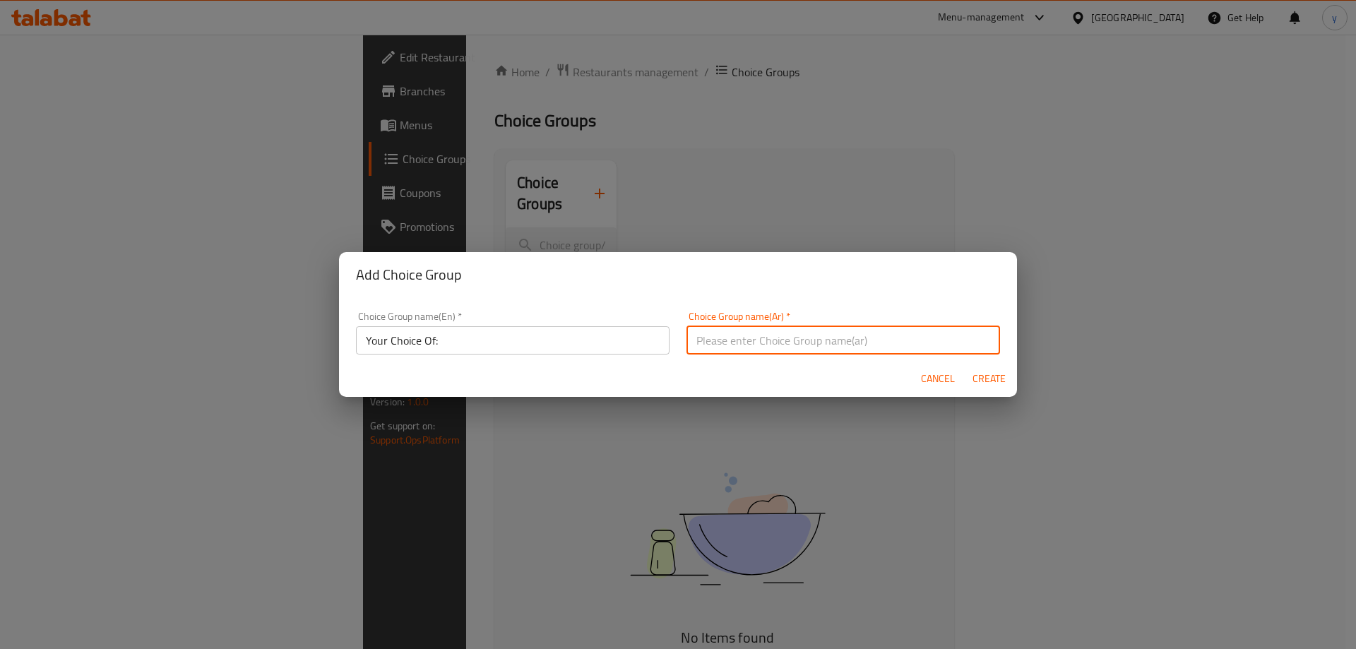
click at [748, 335] on input "text" at bounding box center [843, 340] width 314 height 28
type input "اختيارك من:"
click at [966, 366] on button "Create" at bounding box center [988, 379] width 45 height 26
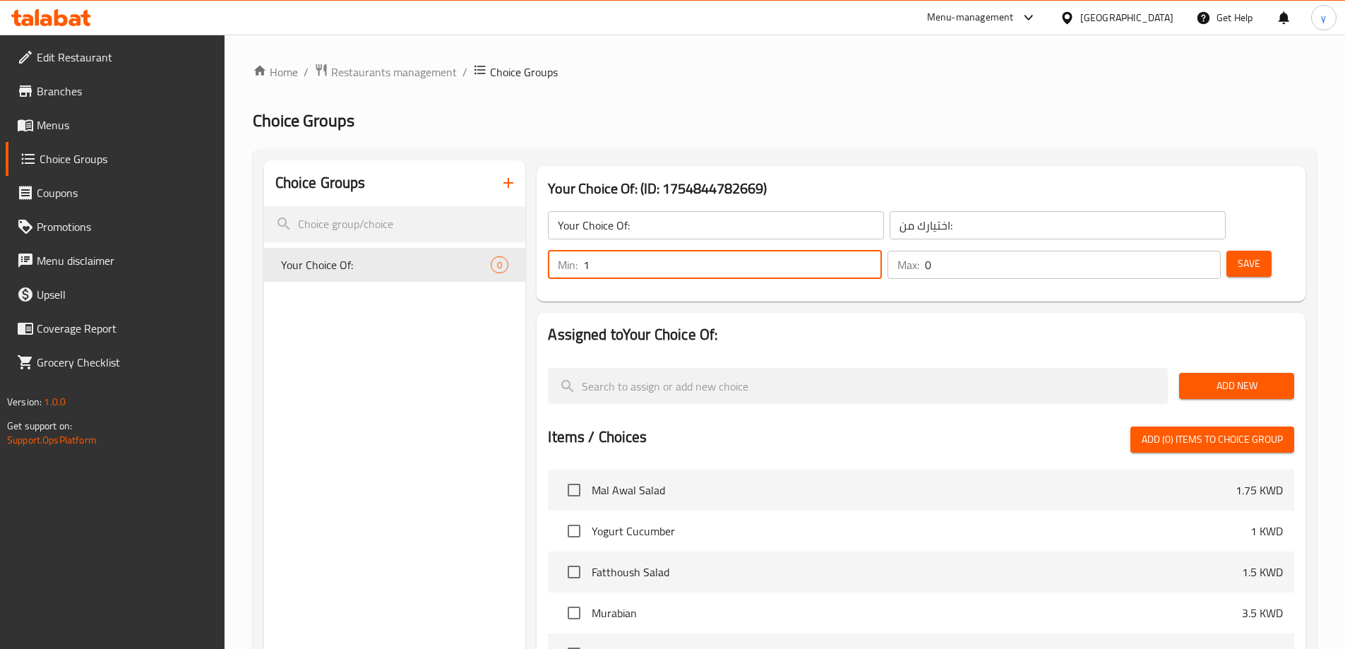
type input "1"
click at [881, 251] on input "1" at bounding box center [732, 265] width 298 height 28
type input "1"
click at [1180, 251] on input "1" at bounding box center [1073, 265] width 296 height 28
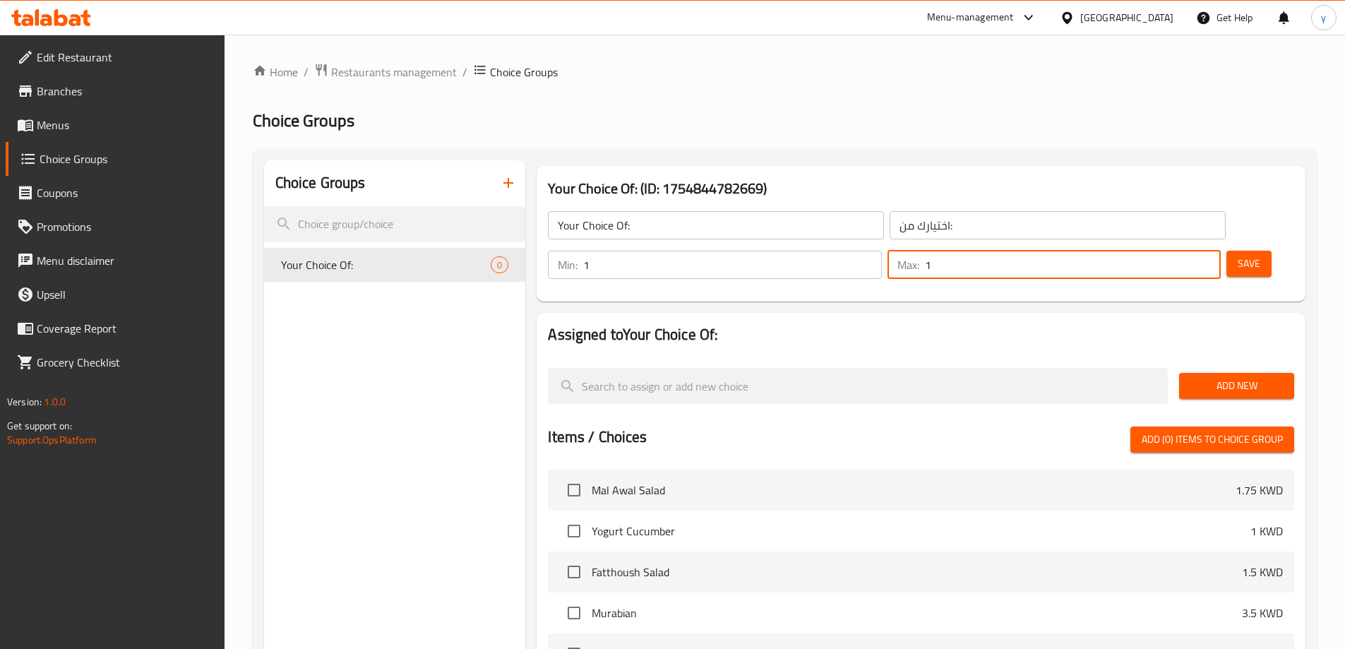
click at [1239, 251] on button "Save" at bounding box center [1249, 264] width 45 height 26
click at [1309, 333] on div "Assigned to Your Choice Of: Add New Items / Choices Add (0) items to choice gro…" at bounding box center [921, 588] width 780 height 563
click at [1265, 362] on div "Add New" at bounding box center [1237, 385] width 126 height 47
click at [1224, 377] on span "Add New" at bounding box center [1237, 386] width 93 height 18
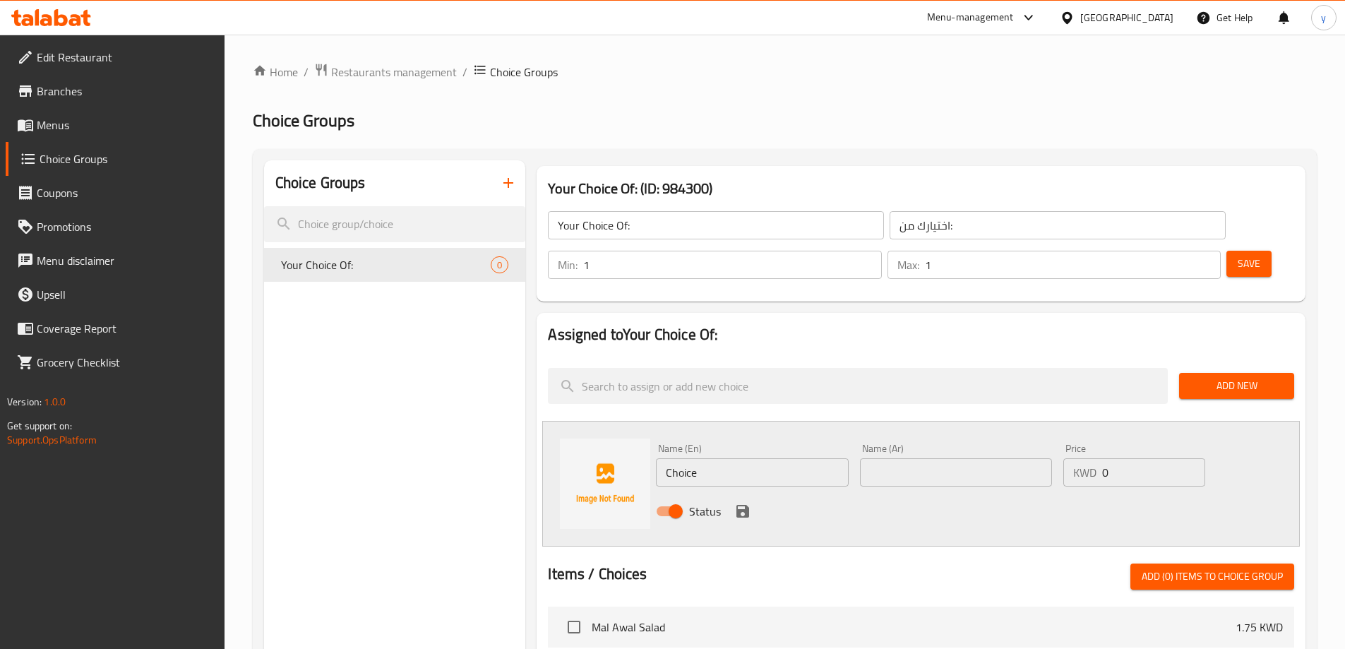
drag, startPoint x: 820, startPoint y: 408, endPoint x: 784, endPoint y: 427, distance: 40.1
click at [820, 443] on div "Name (En) Choice Name (En)" at bounding box center [752, 464] width 192 height 43
click at [784, 458] on input "Choice" at bounding box center [752, 472] width 192 height 28
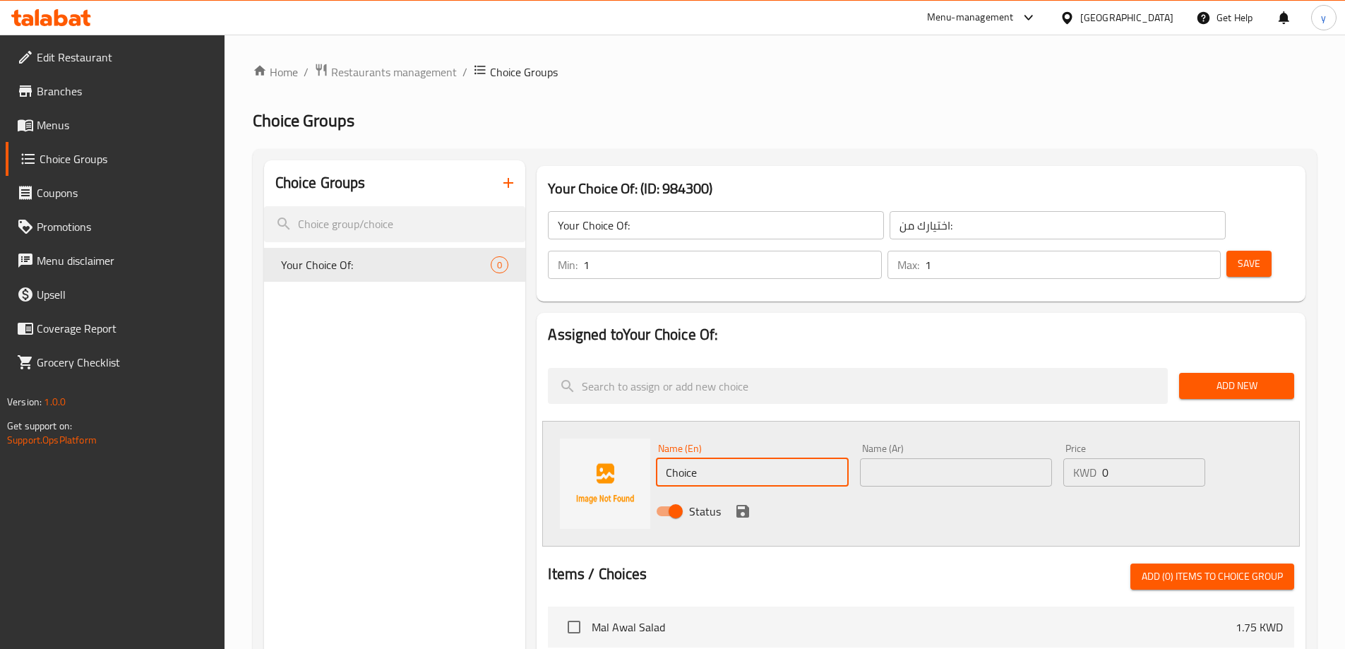
paste input "crispy"
type input "crispy"
click at [926, 458] on input "text" at bounding box center [956, 472] width 192 height 28
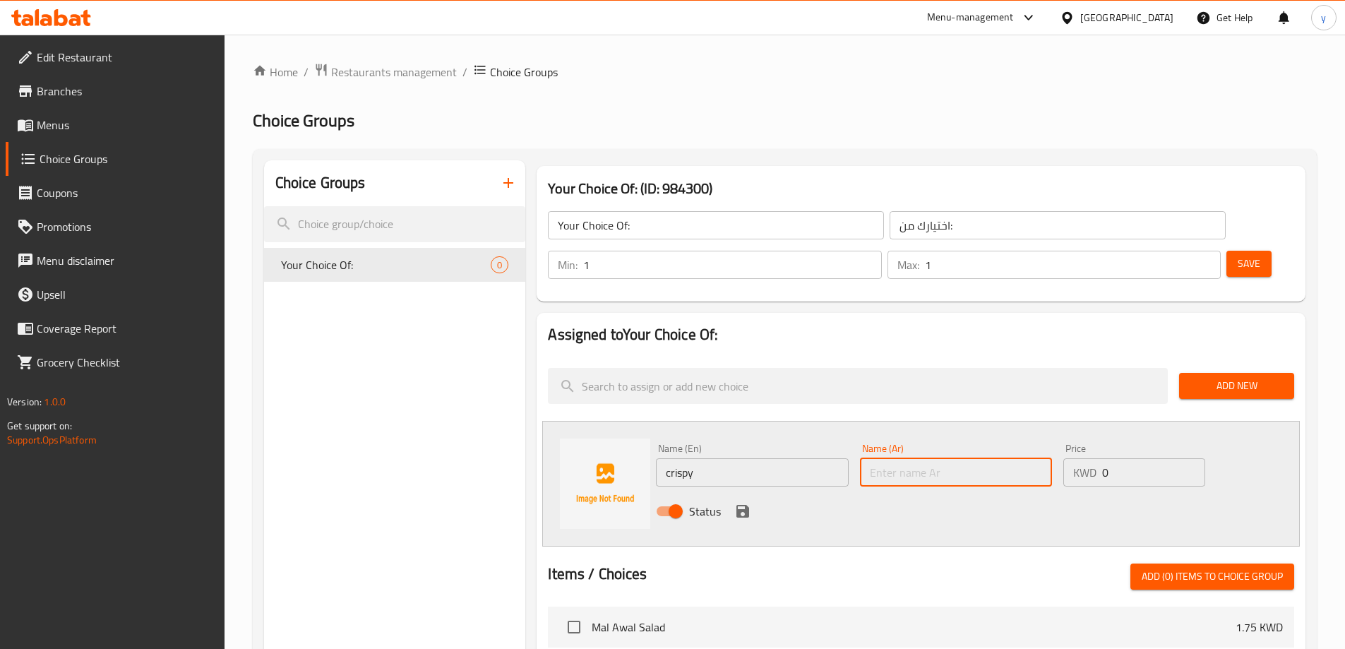
paste input "المقرمش"
type input "المقرمش"
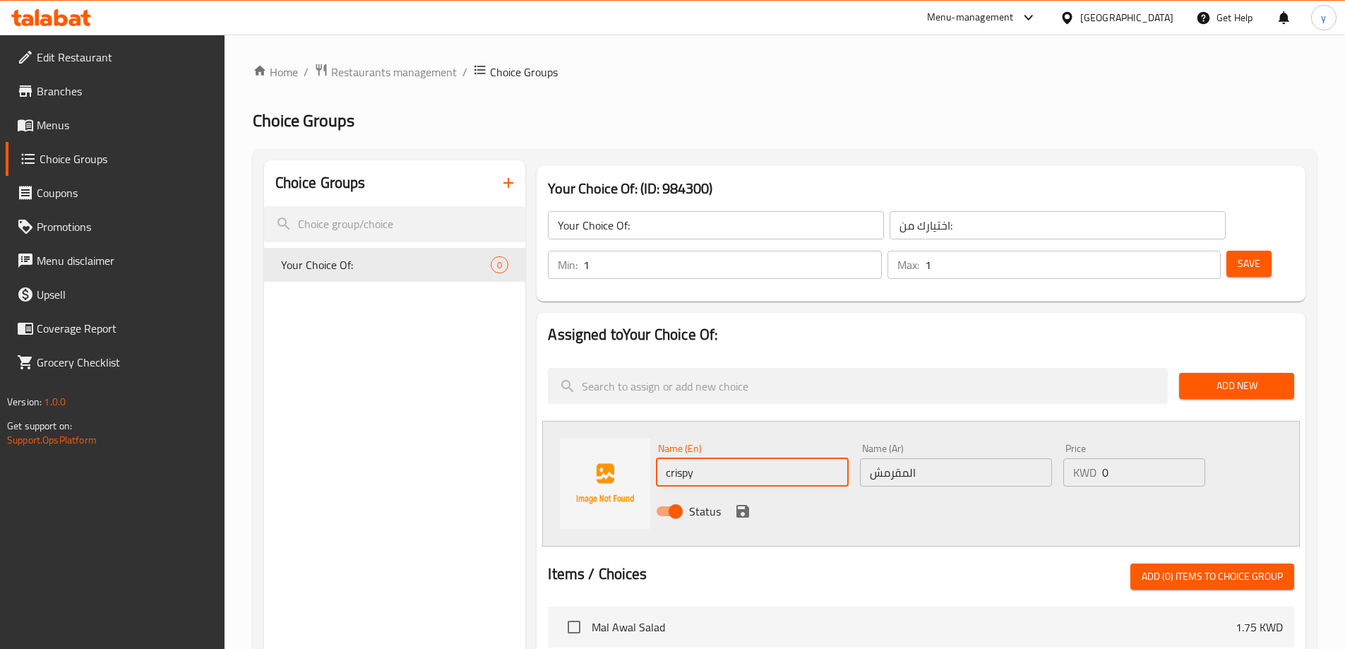
click at [693, 458] on input "crispy" at bounding box center [752, 472] width 192 height 28
type input "Crispy"
click at [910, 492] on div "Status" at bounding box center [955, 511] width 611 height 38
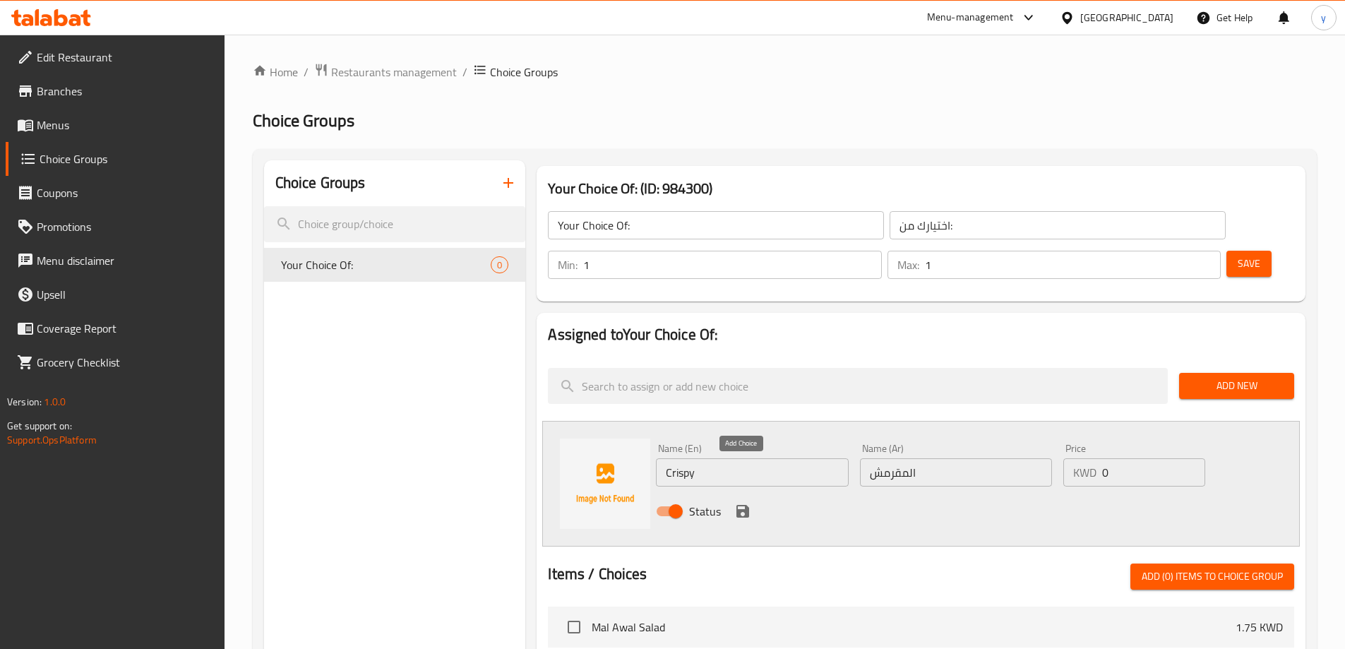
click at [734, 503] on icon "save" at bounding box center [742, 511] width 17 height 17
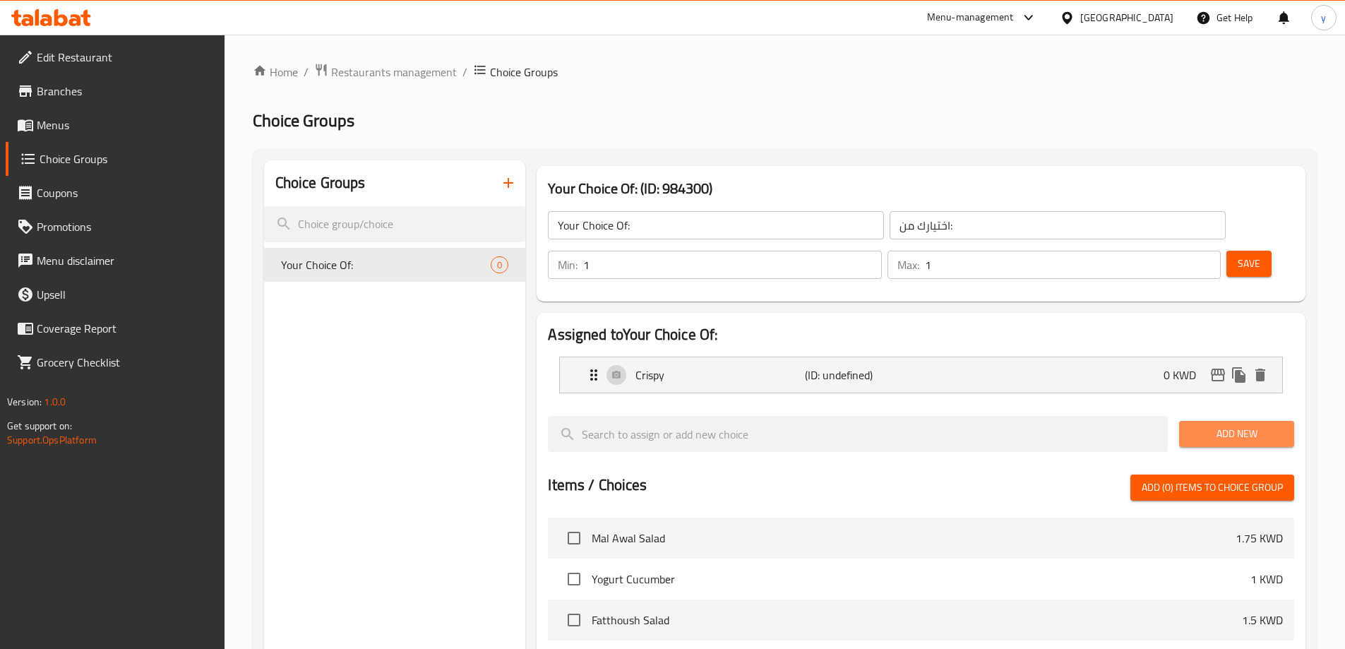
click at [1234, 425] on span "Add New" at bounding box center [1237, 434] width 93 height 18
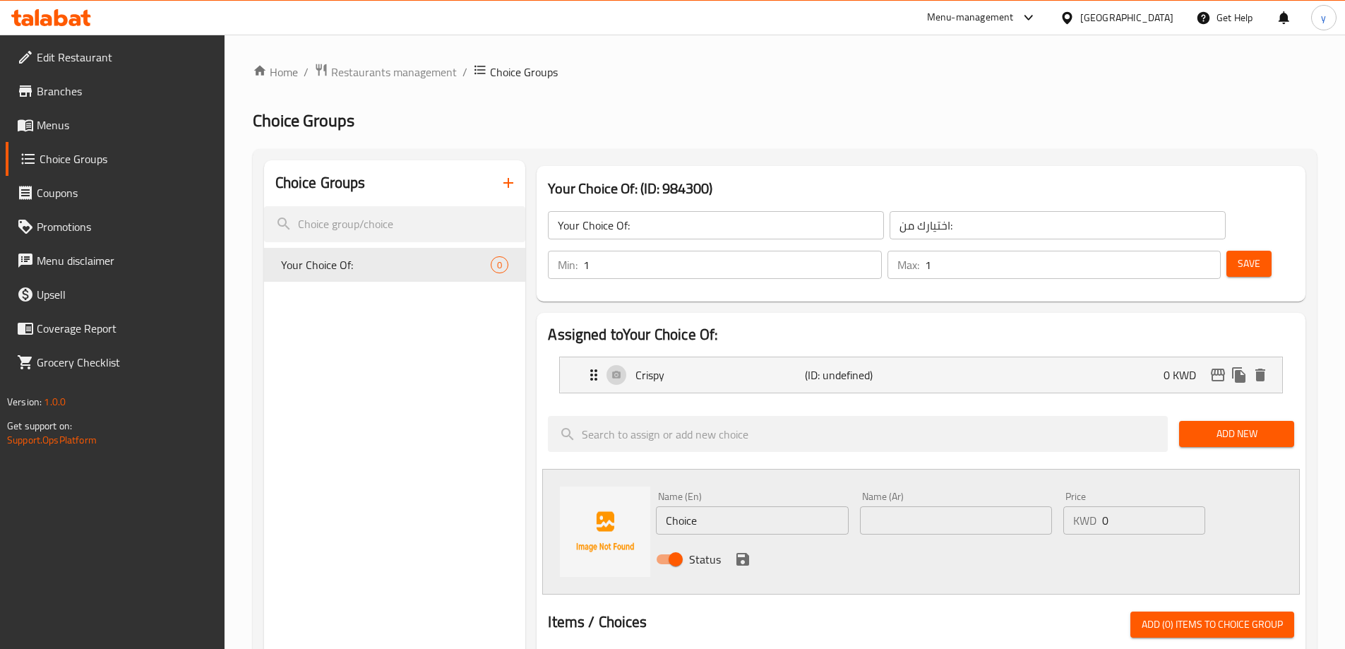
click at [686, 506] on input "Choice" at bounding box center [752, 520] width 192 height 28
paste input "fried"
click at [686, 506] on input "fried" at bounding box center [752, 520] width 192 height 28
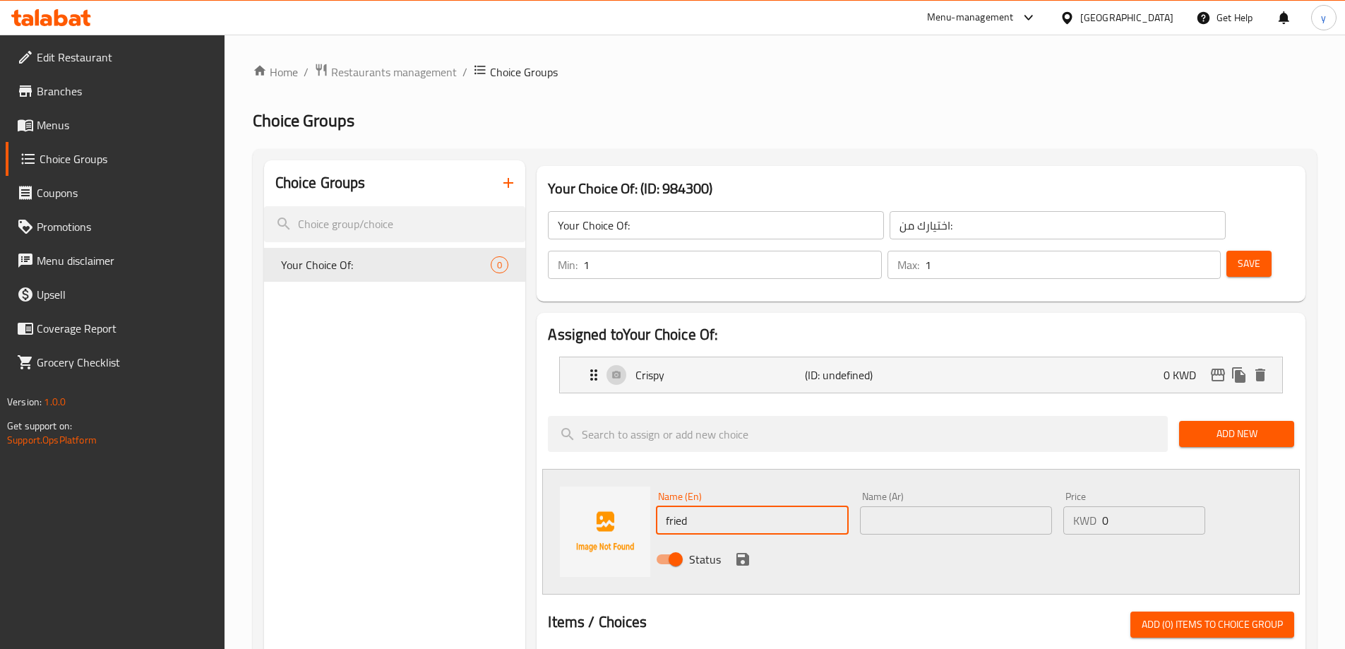
click at [686, 506] on input "fried" at bounding box center [752, 520] width 192 height 28
type input "Fried"
click at [926, 506] on input "text" at bounding box center [956, 520] width 192 height 28
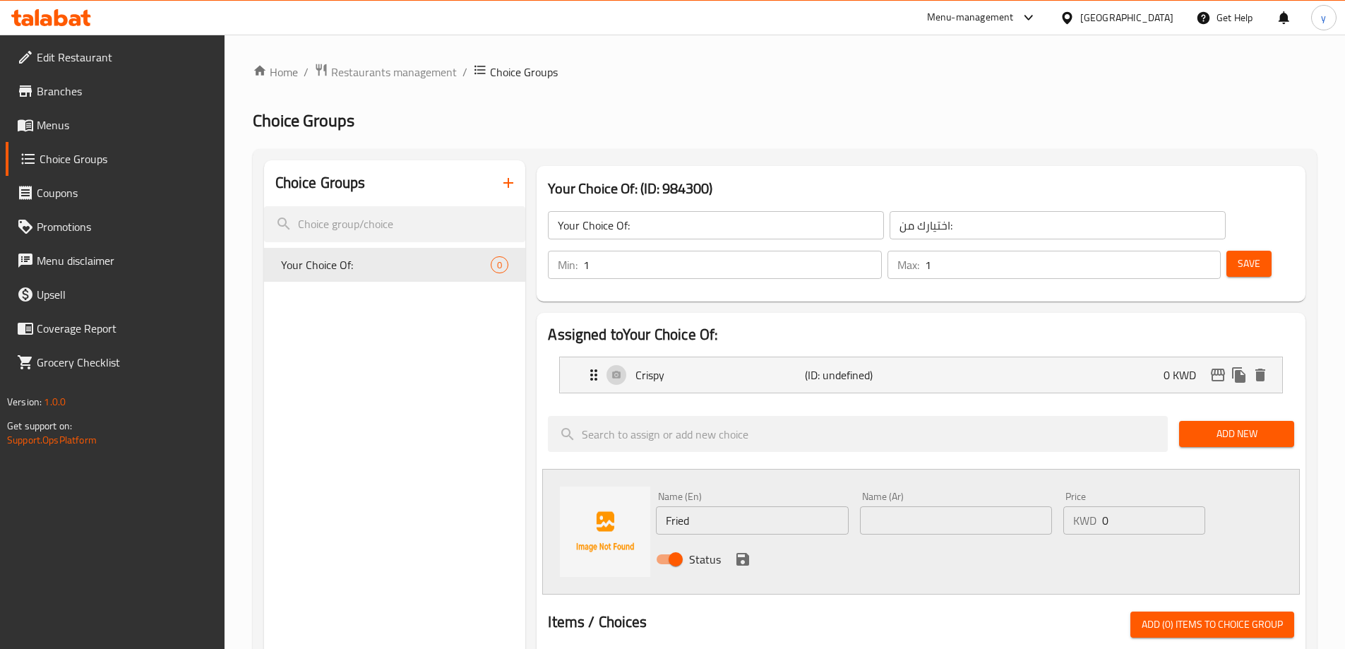
click at [885, 506] on input "text" at bounding box center [956, 520] width 192 height 28
paste input "المقلي"
drag, startPoint x: 898, startPoint y: 478, endPoint x: 933, endPoint y: 499, distance: 40.8
click at [933, 499] on div "Name (Ar) المقلي Name (Ar)" at bounding box center [955, 513] width 203 height 54
type input "مقلي"
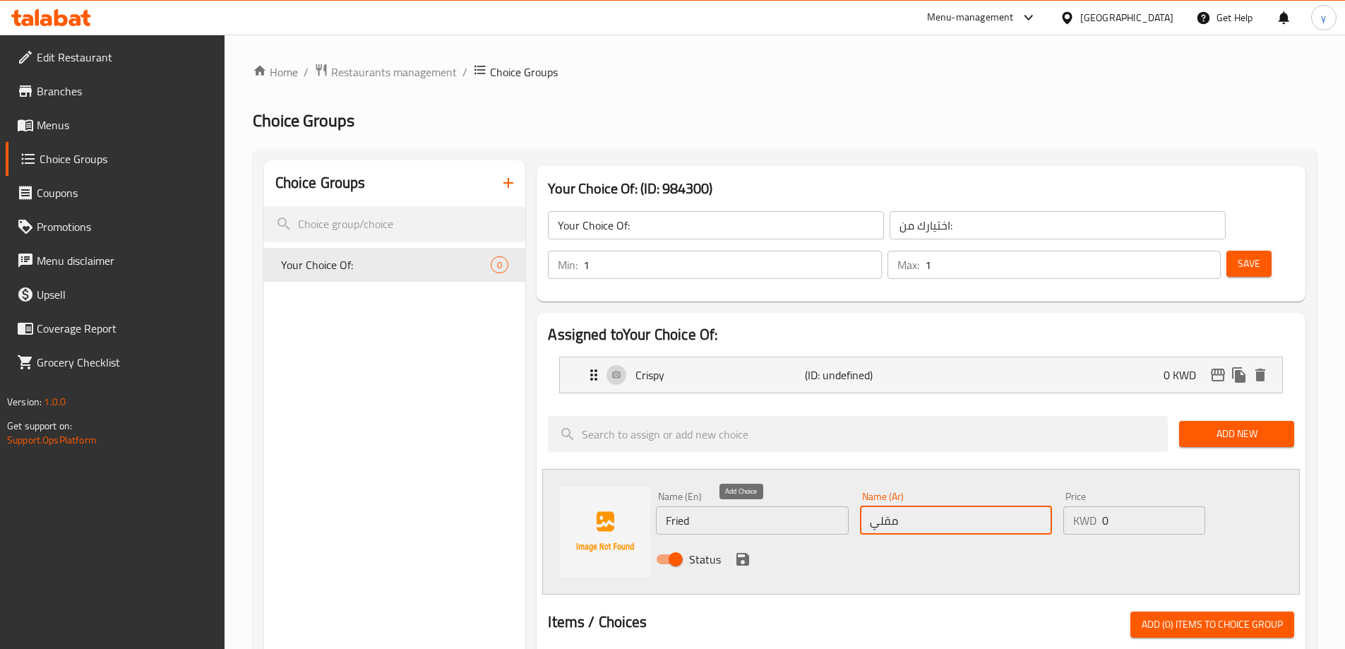
click at [742, 551] on icon "save" at bounding box center [742, 559] width 17 height 17
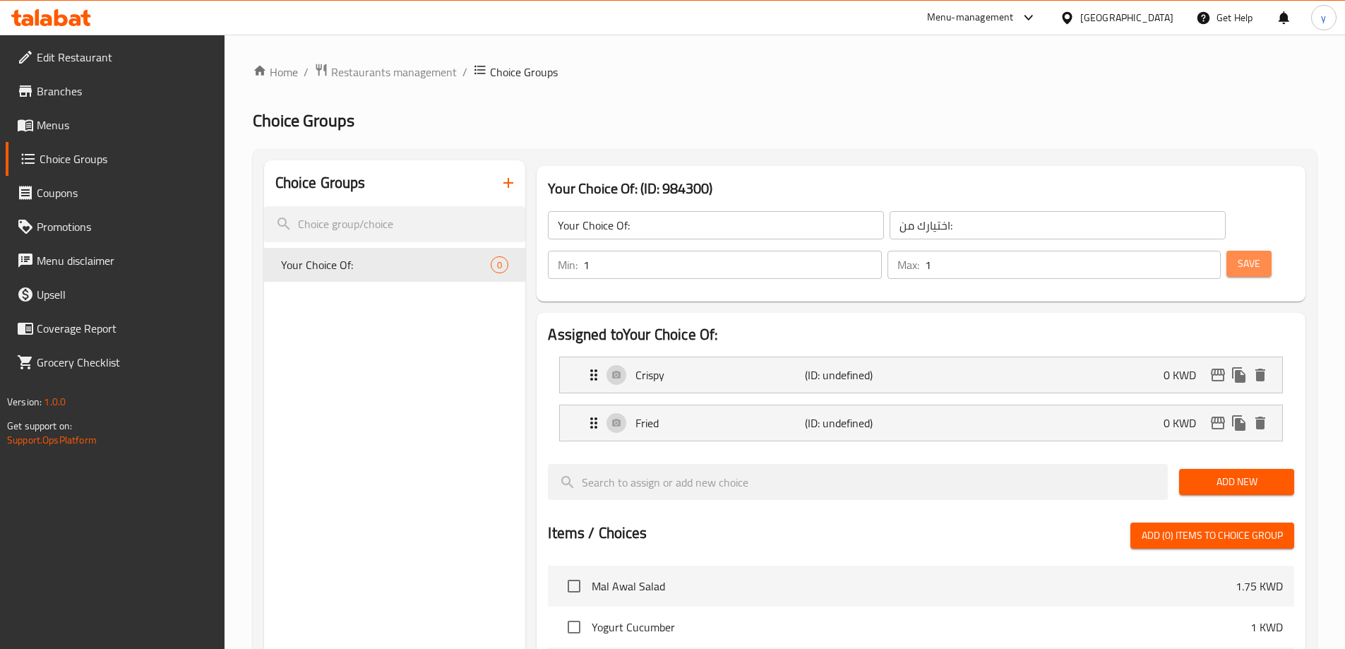
click at [1238, 255] on span "Save" at bounding box center [1249, 264] width 23 height 18
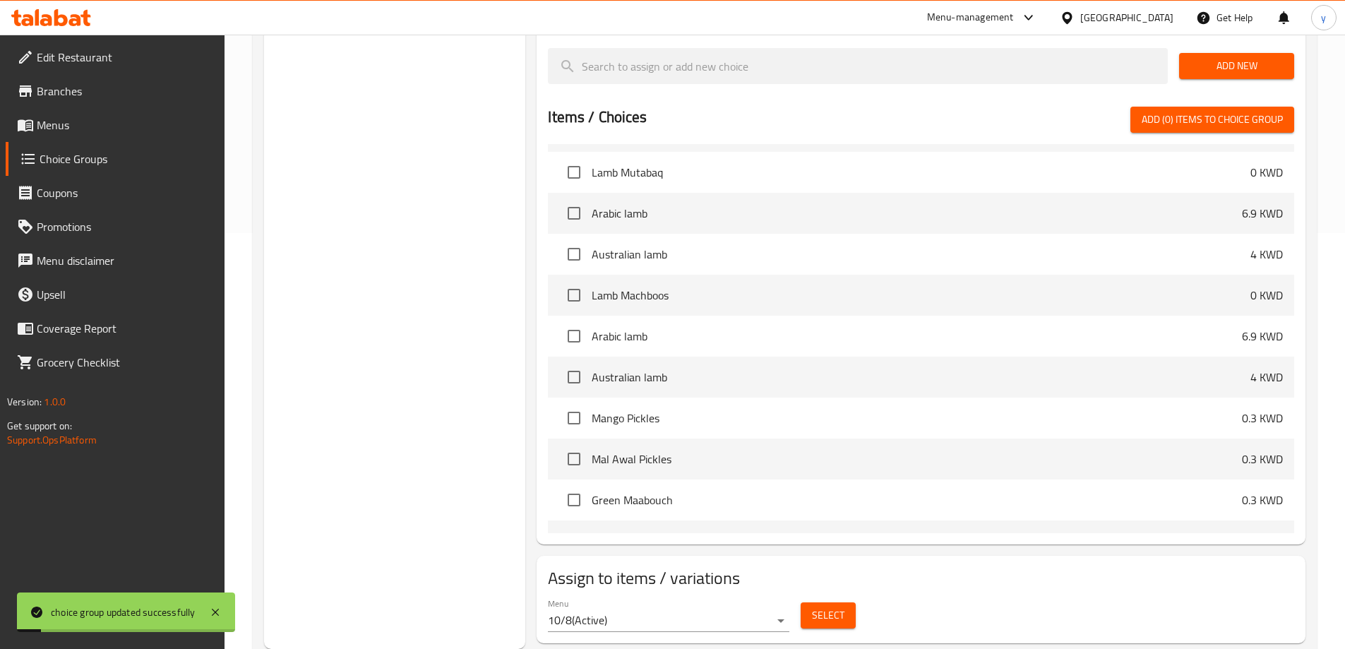
scroll to position [353, 0]
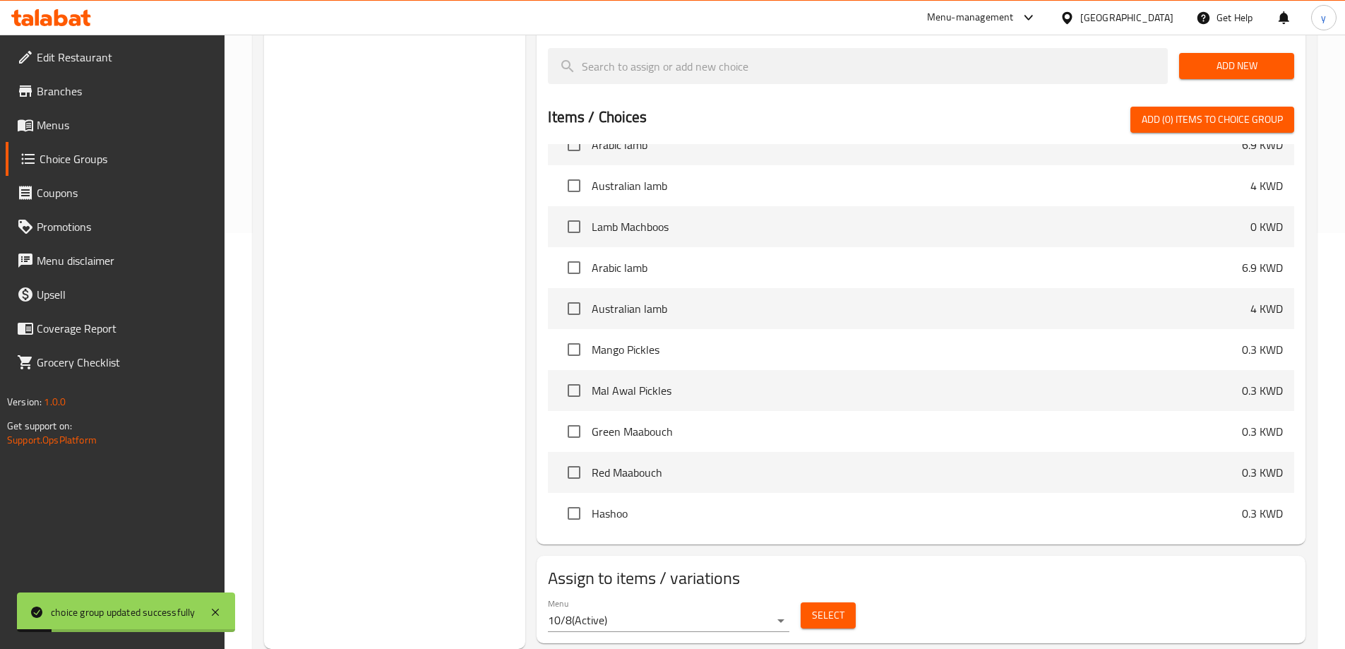
click at [835, 597] on div "Select" at bounding box center [828, 615] width 66 height 37
click at [824, 602] on button "Select" at bounding box center [828, 615] width 55 height 26
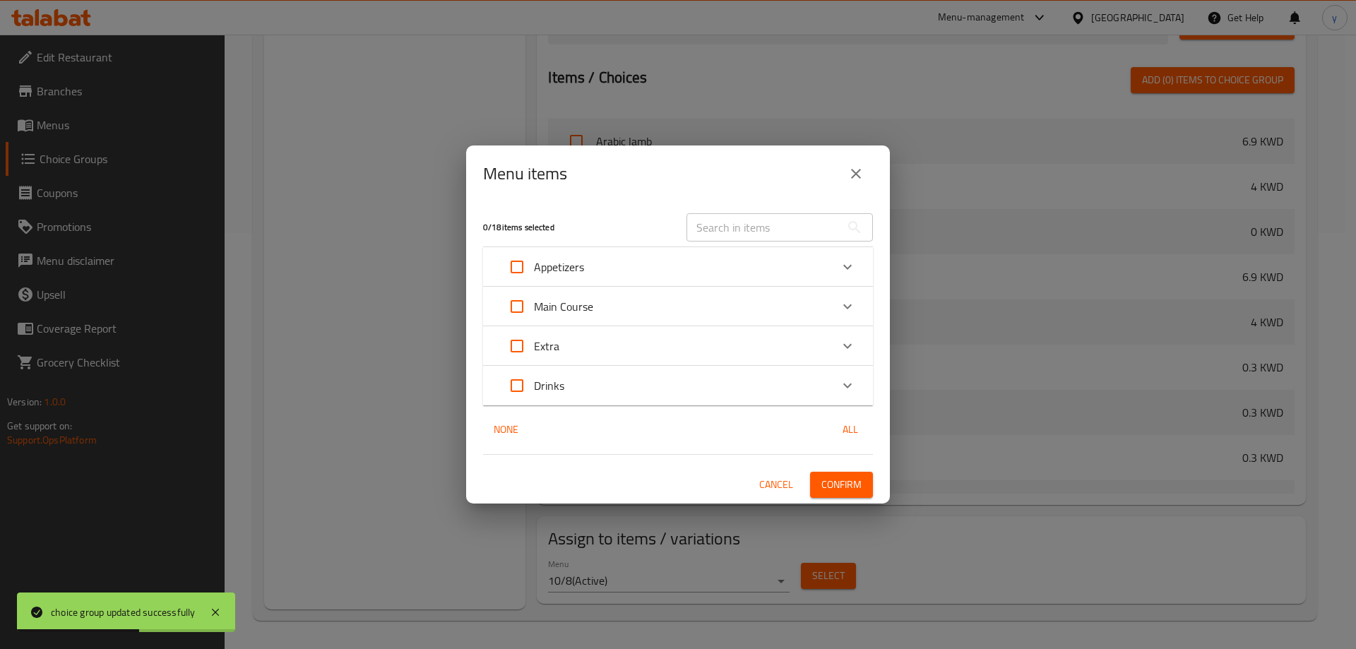
click at [621, 262] on div "Appetizers" at bounding box center [665, 267] width 330 height 34
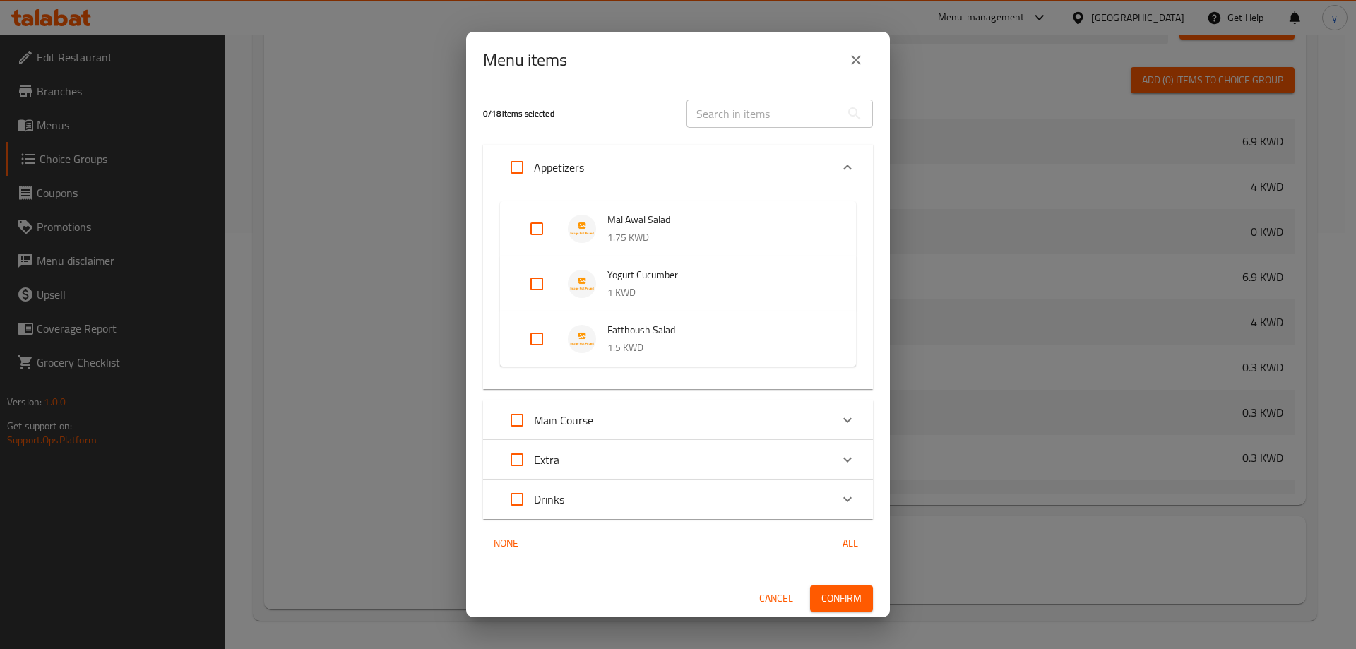
click at [547, 342] on input "Expand" at bounding box center [537, 339] width 34 height 34
checkbox input "true"
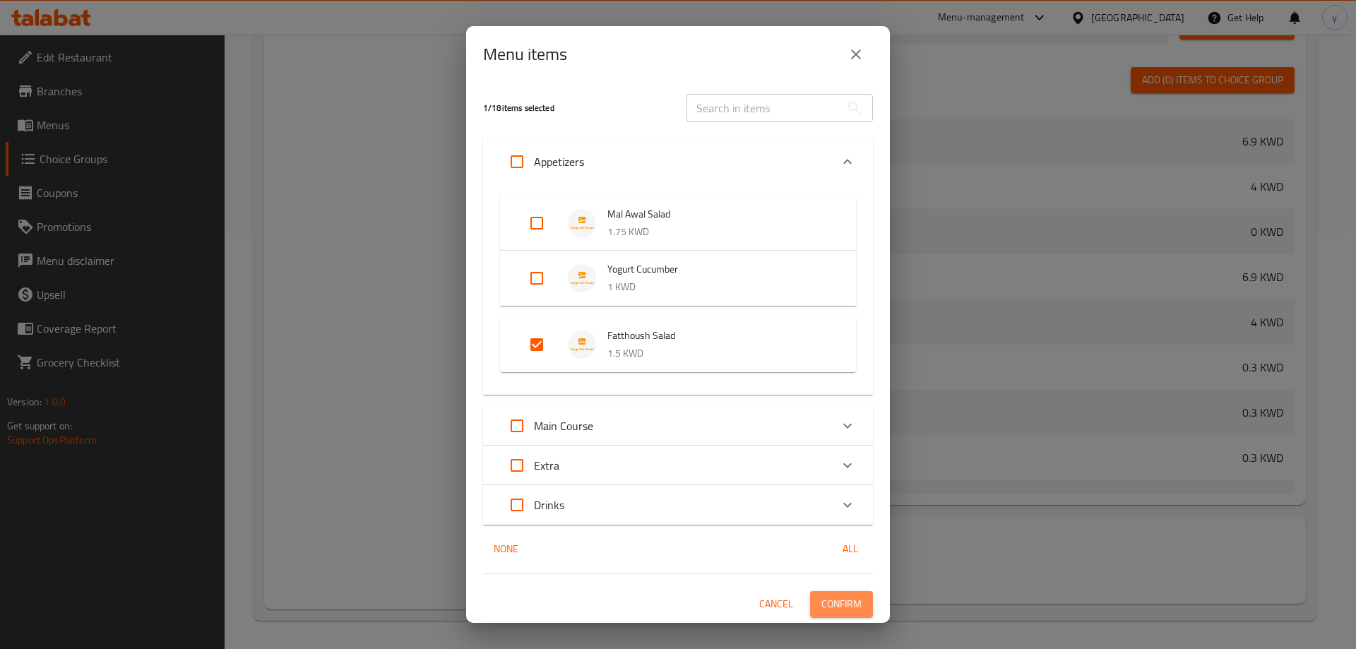
click at [830, 604] on span "Confirm" at bounding box center [841, 604] width 40 height 18
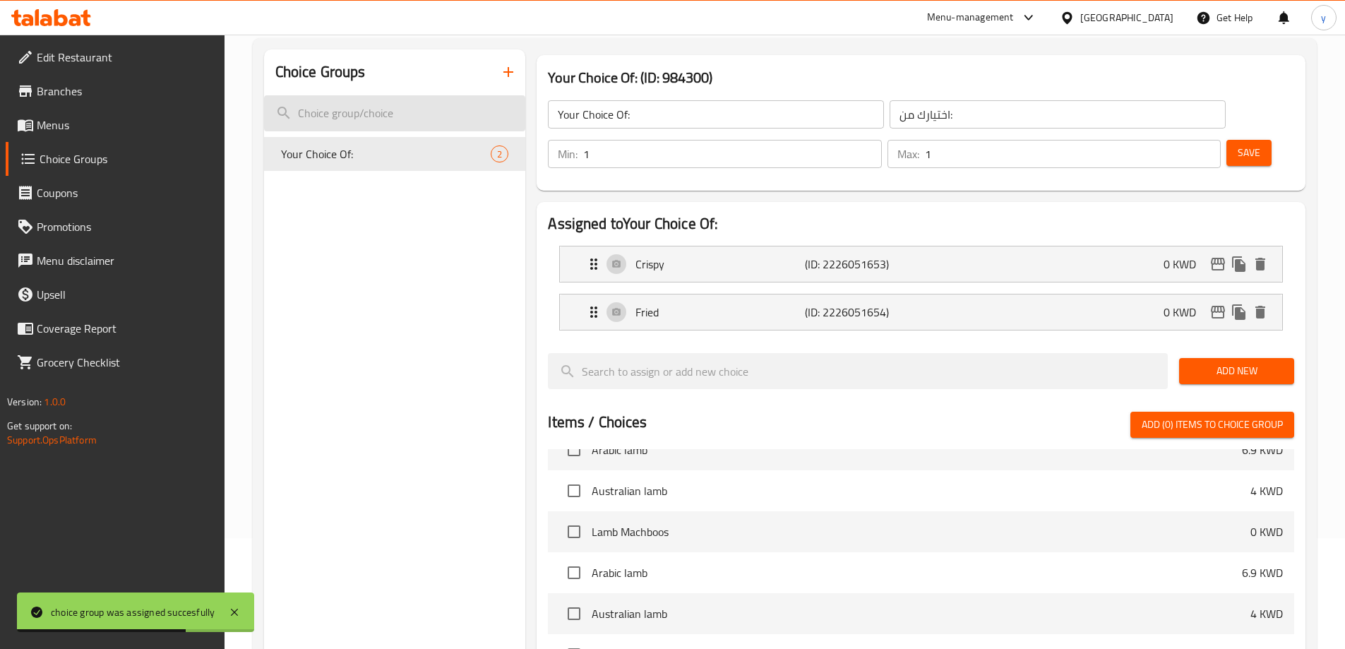
scroll to position [0, 0]
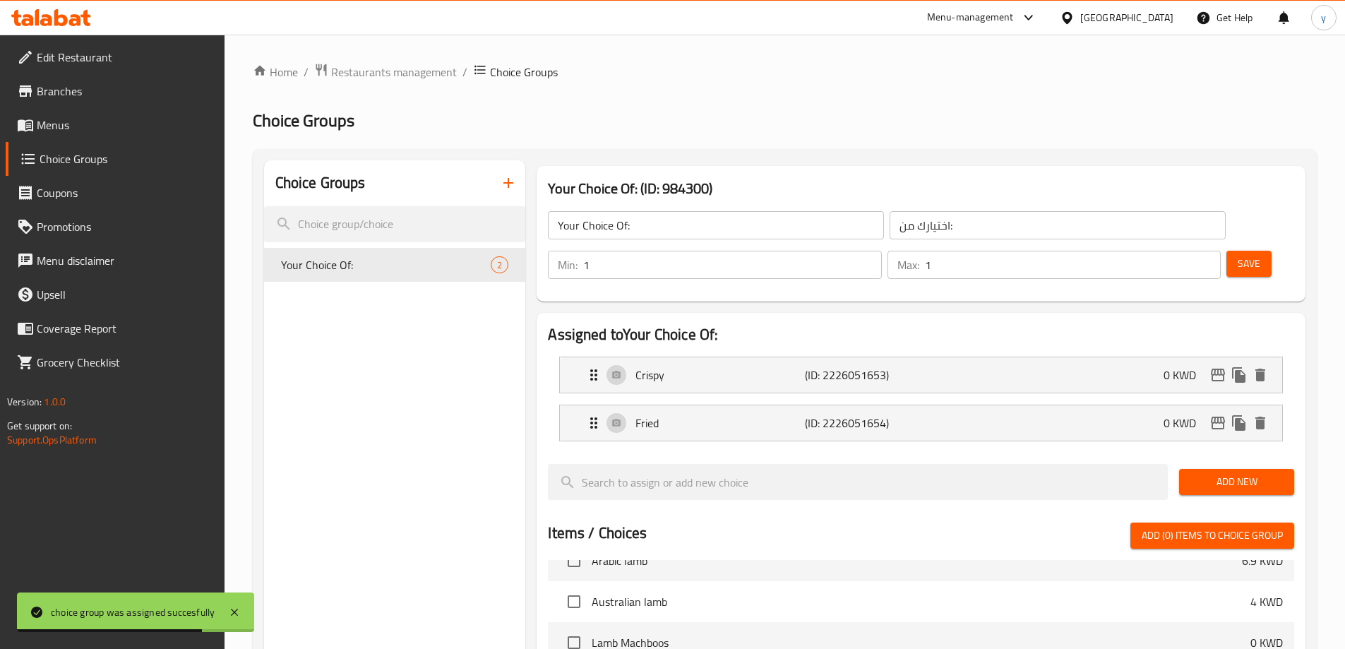
click at [508, 179] on icon "button" at bounding box center [508, 182] width 17 height 17
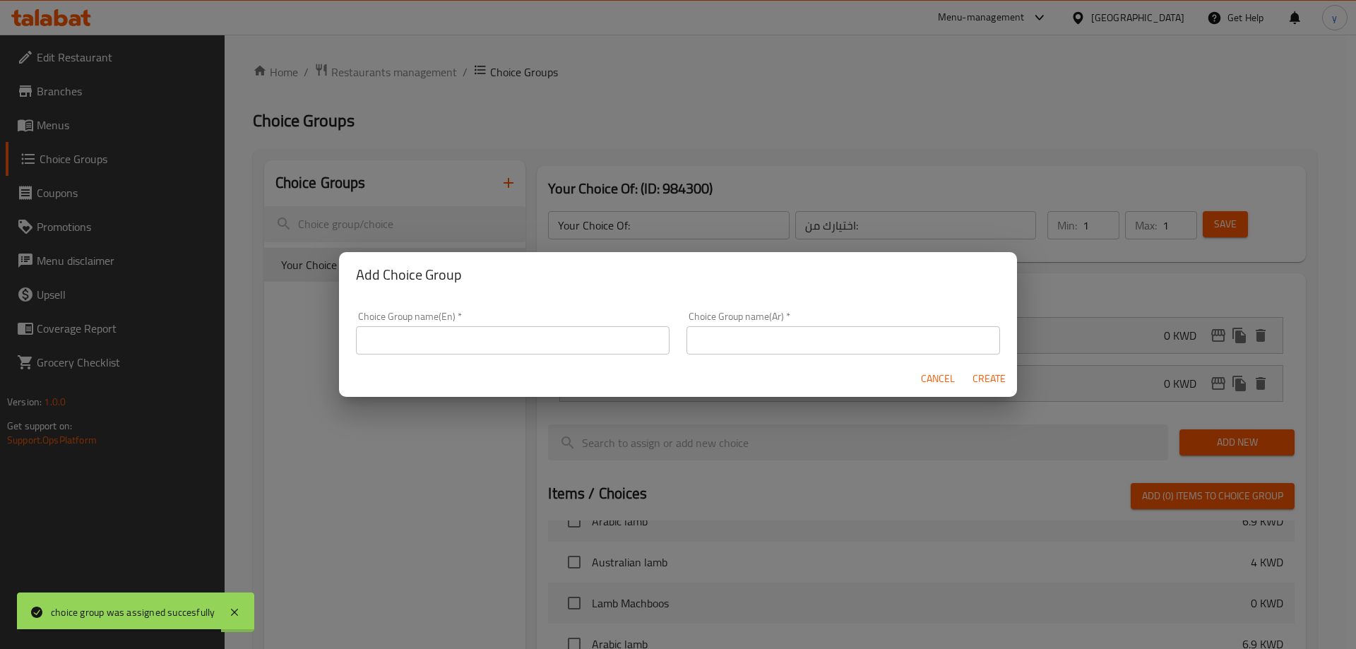
click at [410, 340] on input "text" at bounding box center [513, 340] width 314 height 28
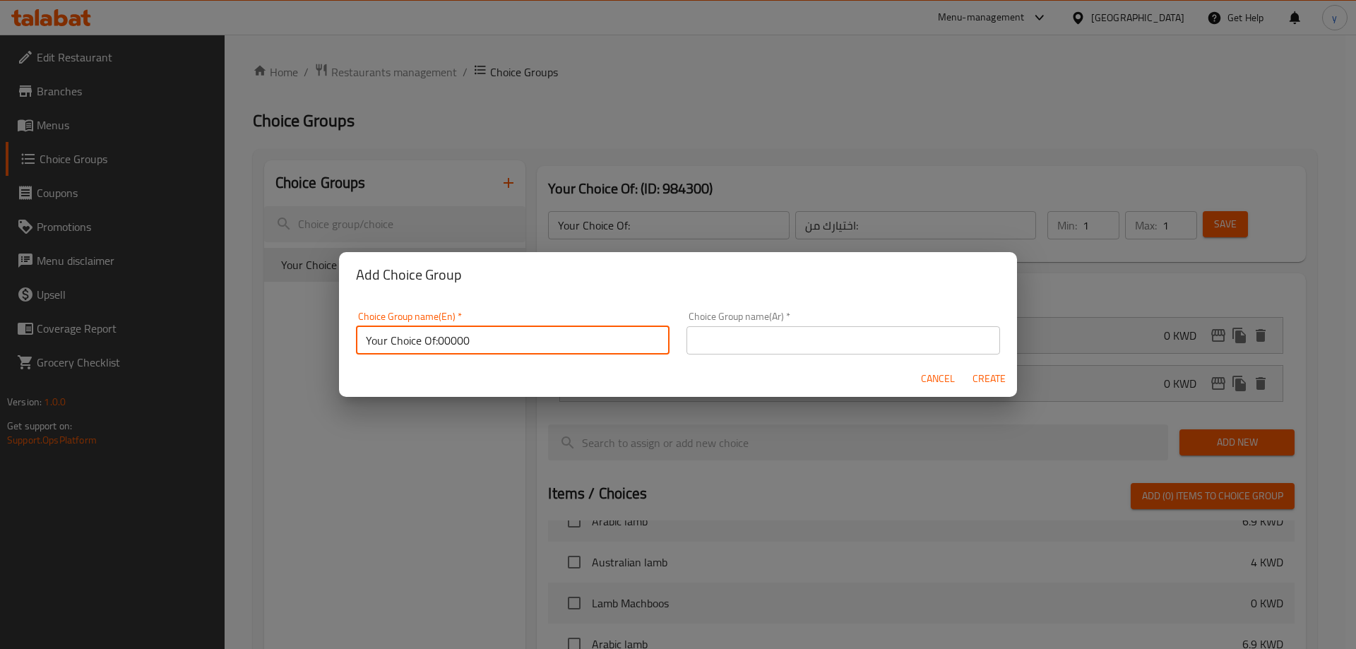
type input "Your Choice Of:00000"
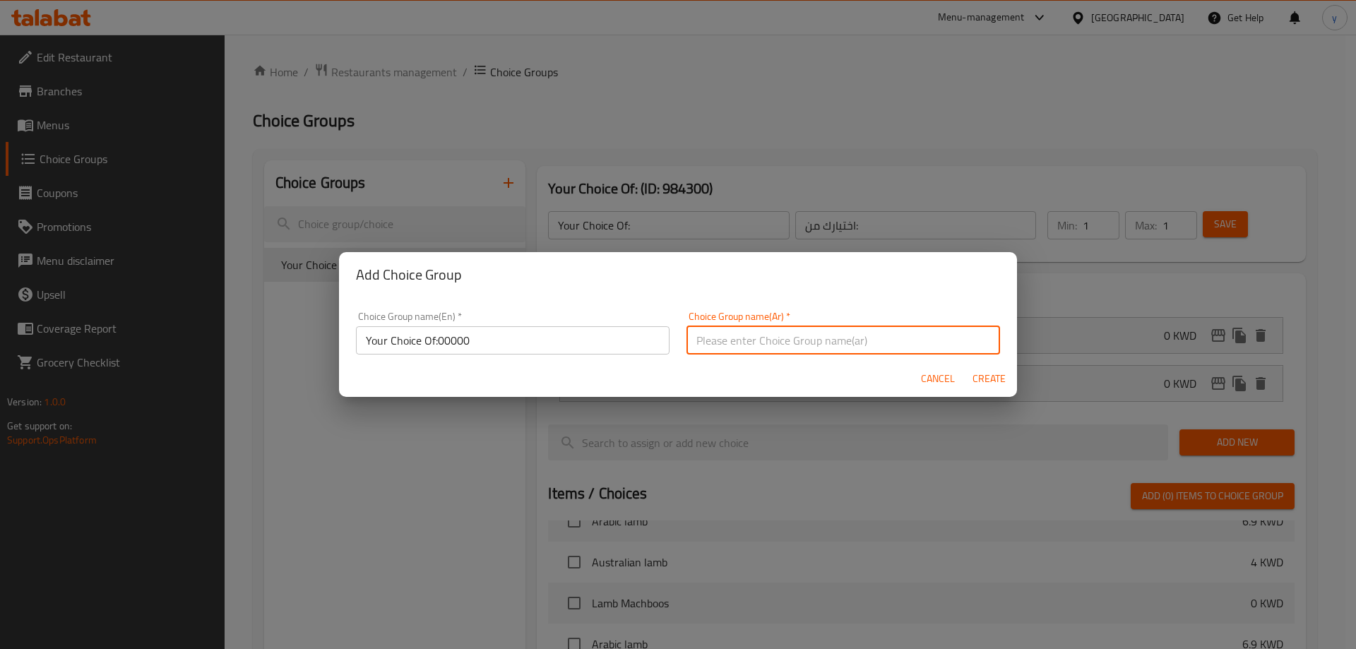
click at [713, 342] on input "text" at bounding box center [843, 340] width 314 height 28
type input "اختيارك من:000"
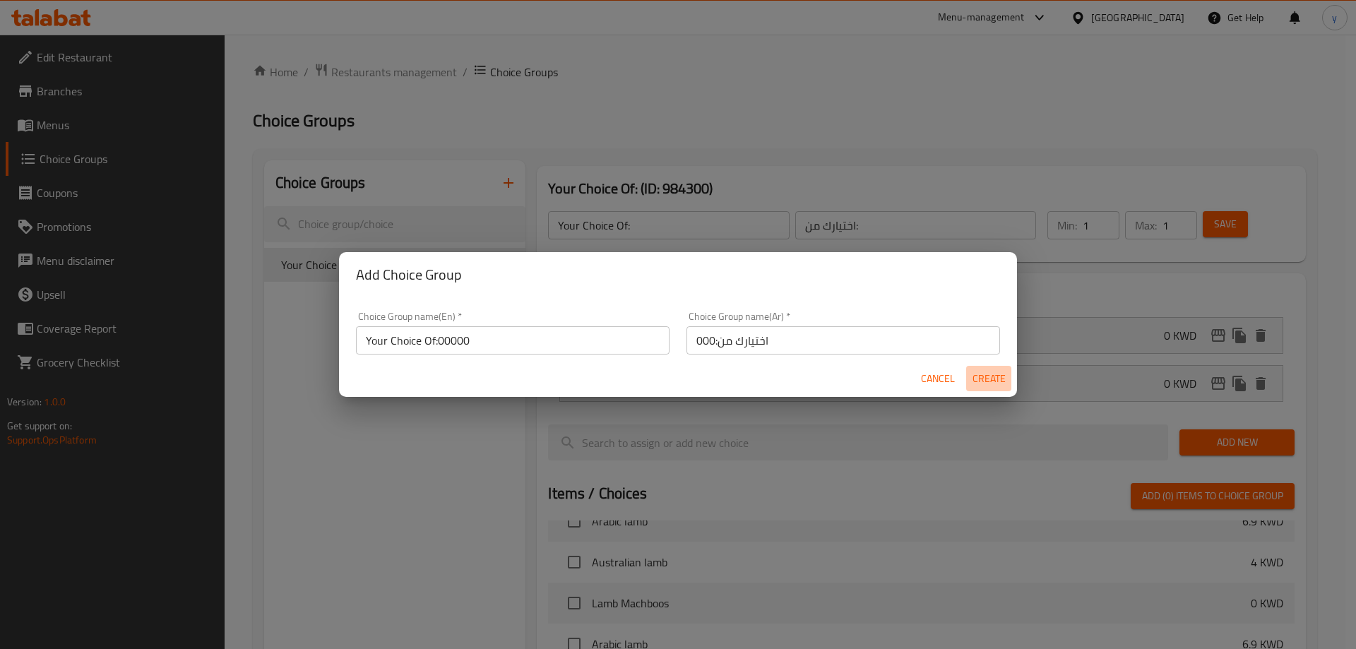
click at [1000, 376] on span "Create" at bounding box center [989, 379] width 34 height 18
type input "Your Choice Of:00000"
type input "اختيارك من:000"
type input "0"
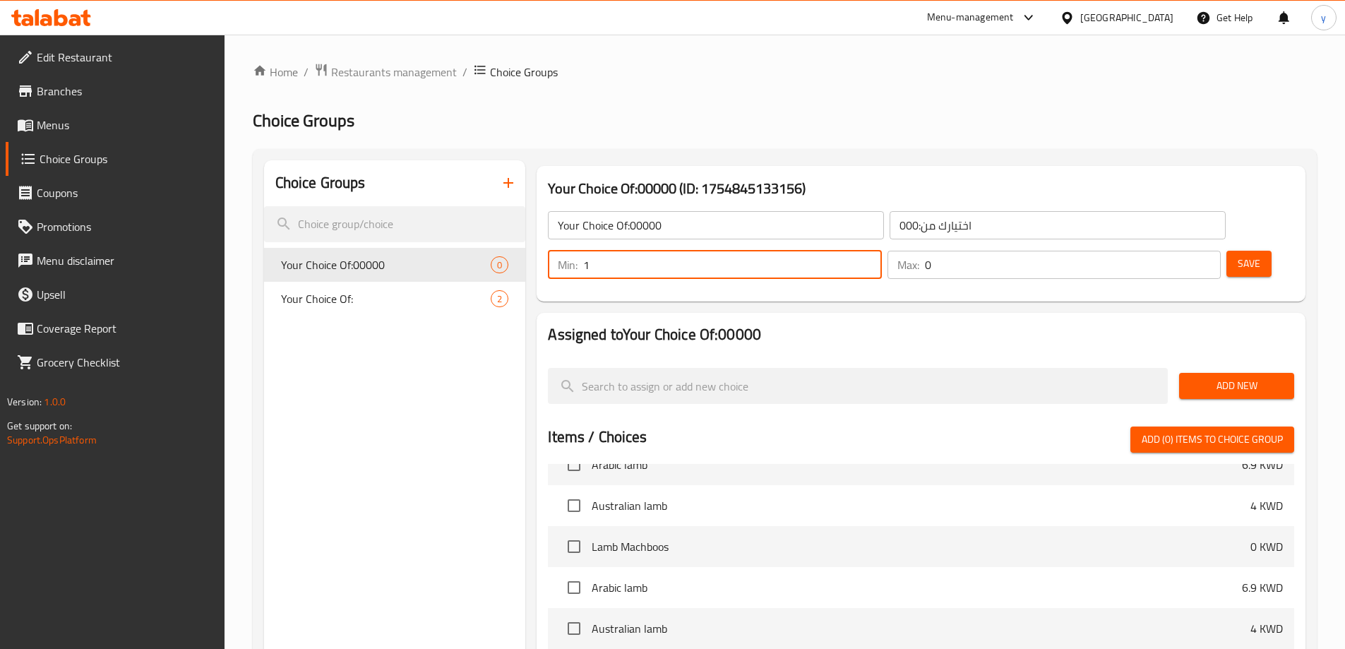
type input "1"
click at [881, 251] on input "1" at bounding box center [732, 265] width 298 height 28
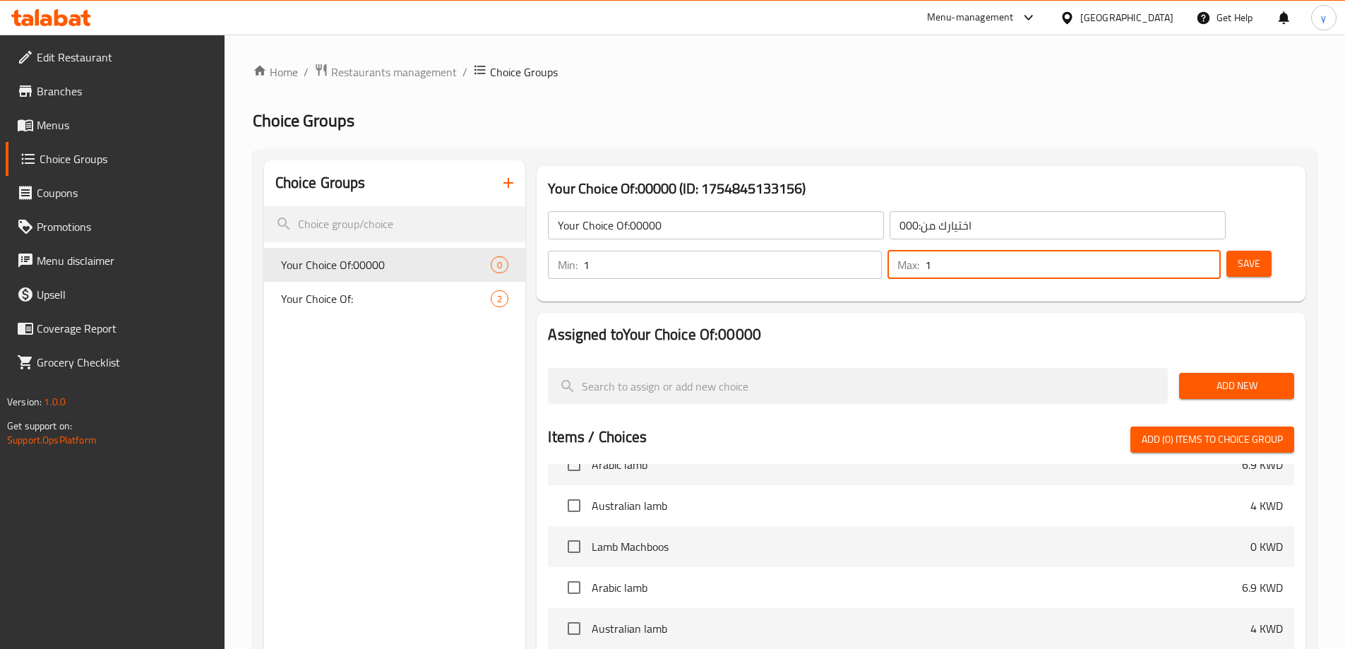
type input "1"
click at [1180, 251] on input "1" at bounding box center [1073, 265] width 296 height 28
click at [1238, 255] on span "Save" at bounding box center [1249, 264] width 23 height 18
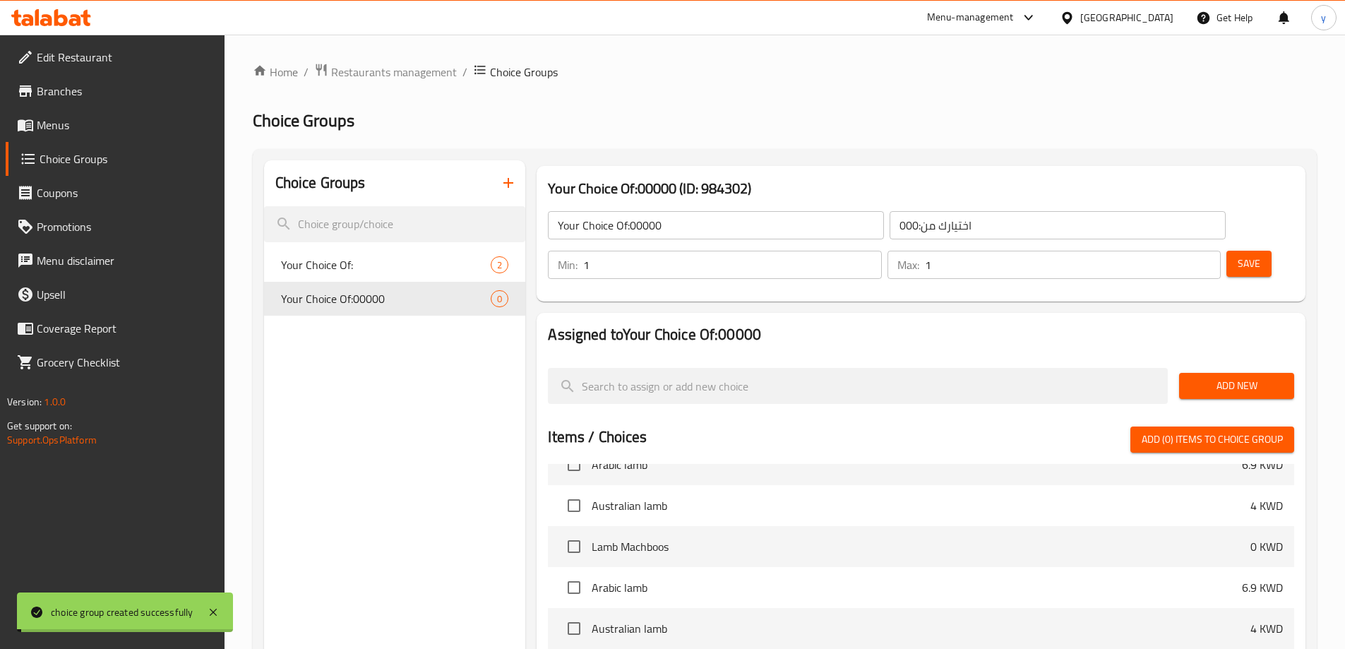
click at [734, 228] on input "Your Choice Of:00000" at bounding box center [716, 225] width 336 height 28
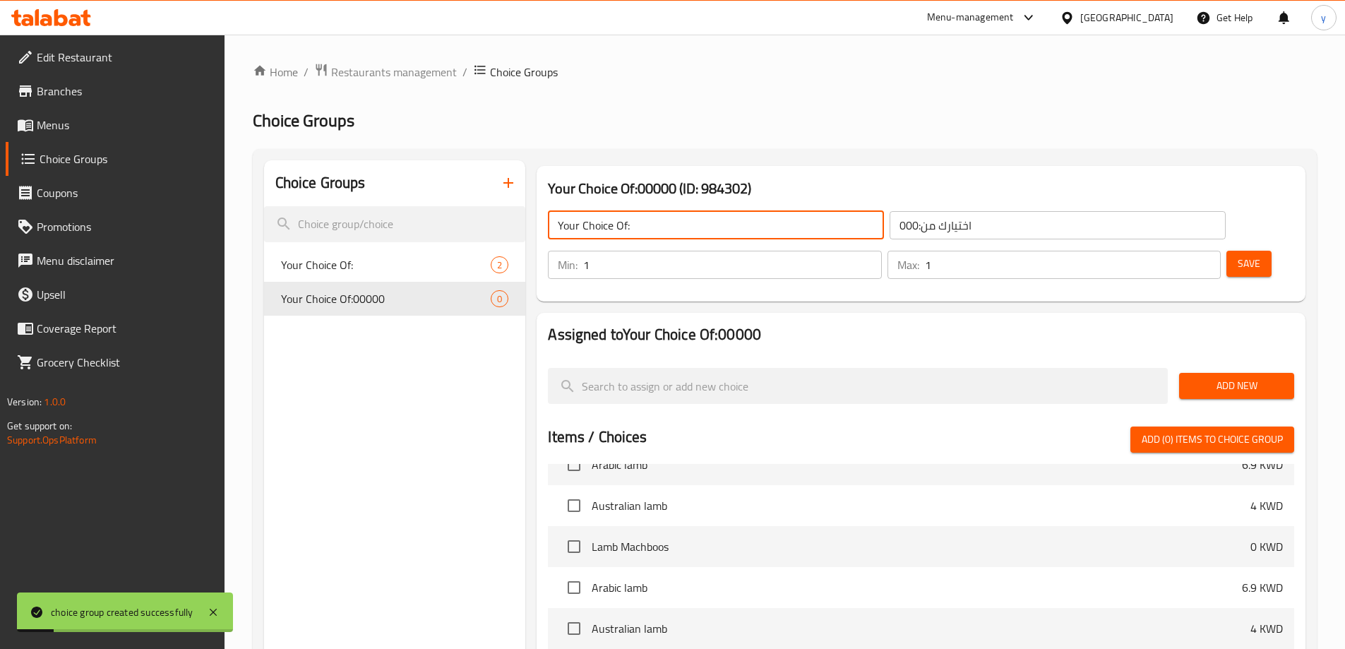
type input "Your Choice Of:"
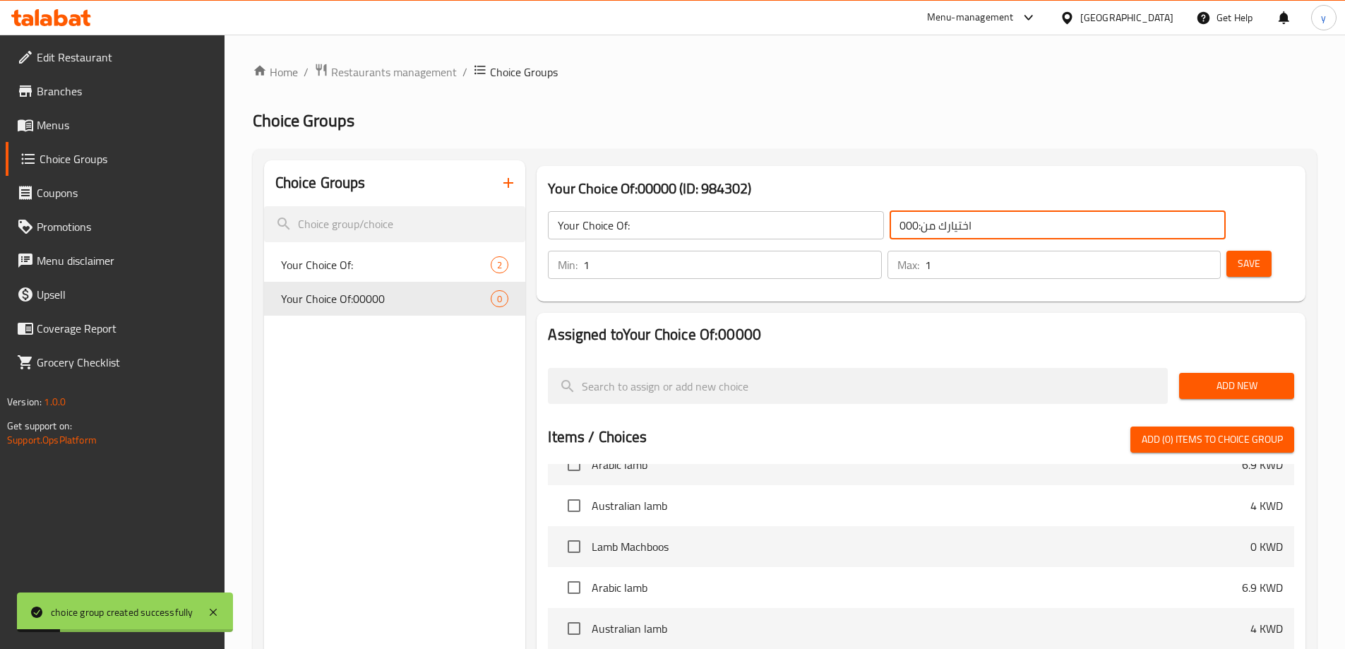
click at [940, 232] on input "اختيارك من:000" at bounding box center [1058, 225] width 336 height 28
type input "اختيارك من:"
click at [1238, 255] on span "Save" at bounding box center [1249, 264] width 23 height 18
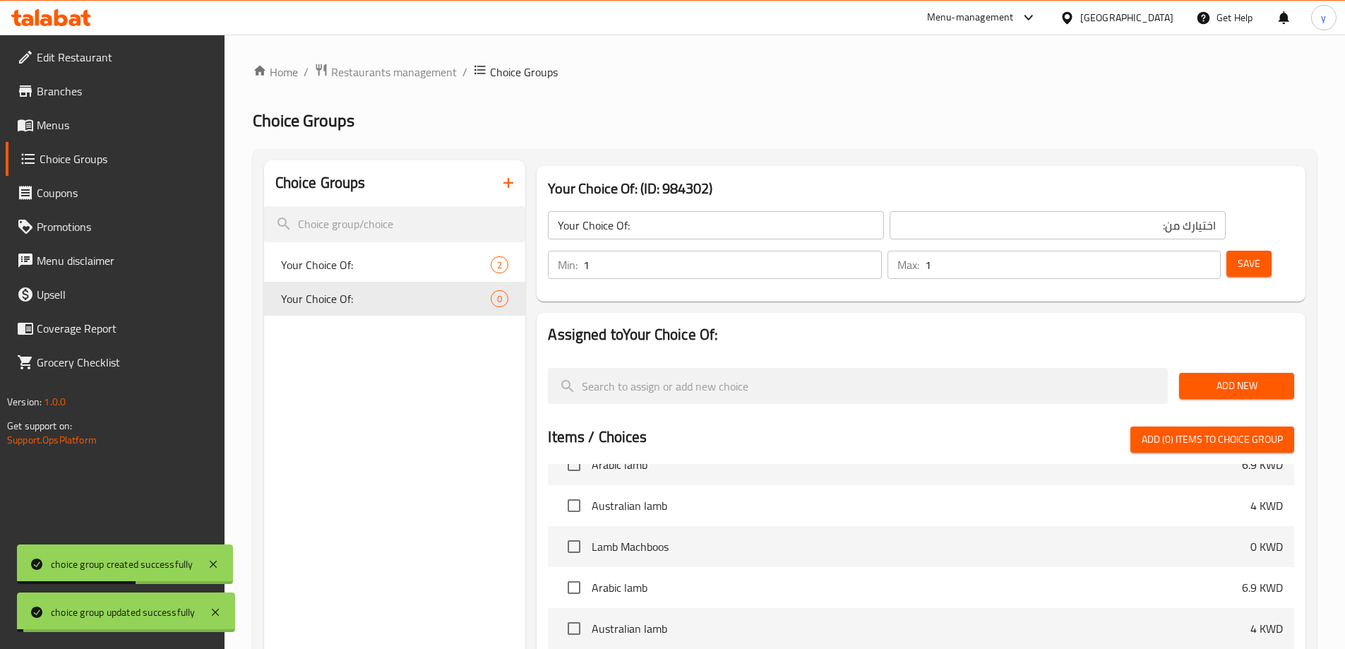
click at [1245, 362] on div "Add New" at bounding box center [1237, 385] width 126 height 47
click at [1243, 377] on span "Add New" at bounding box center [1237, 386] width 93 height 18
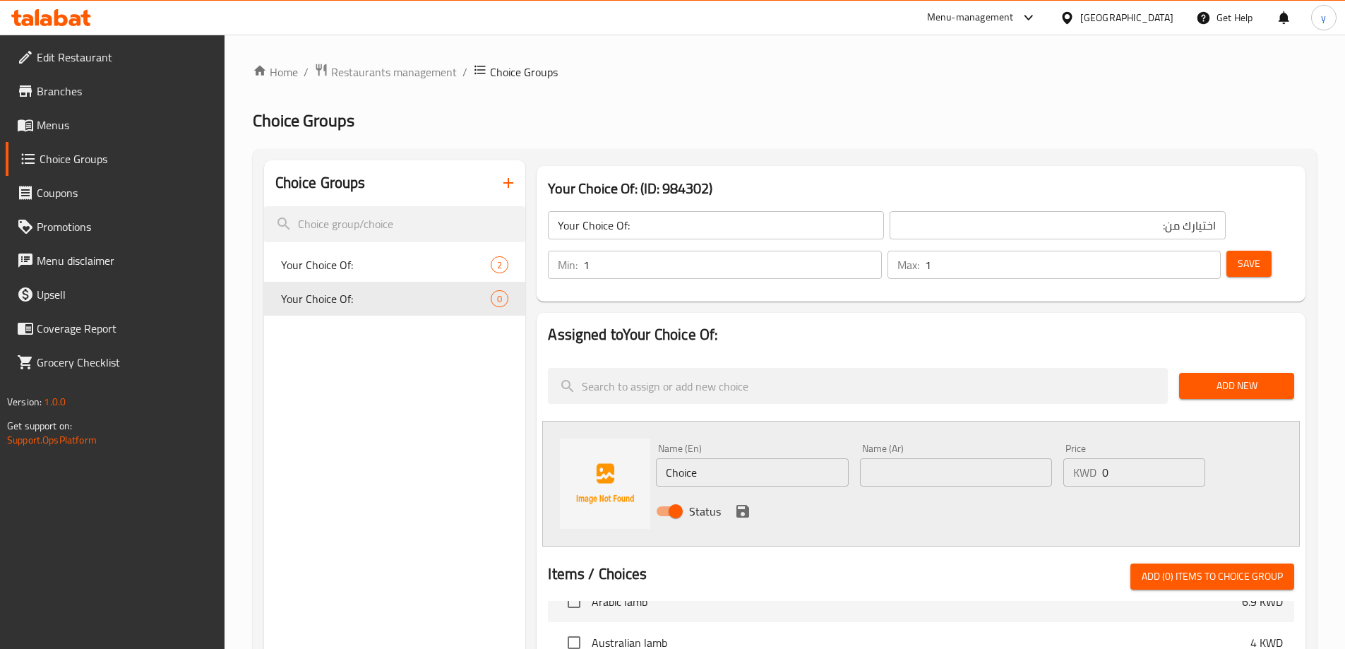
click at [721, 447] on div "Name (En) Choice Name (En)" at bounding box center [751, 465] width 203 height 54
click at [726, 458] on input "Choice" at bounding box center [752, 472] width 192 height 28
click at [731, 458] on input "Choice" at bounding box center [752, 472] width 192 height 28
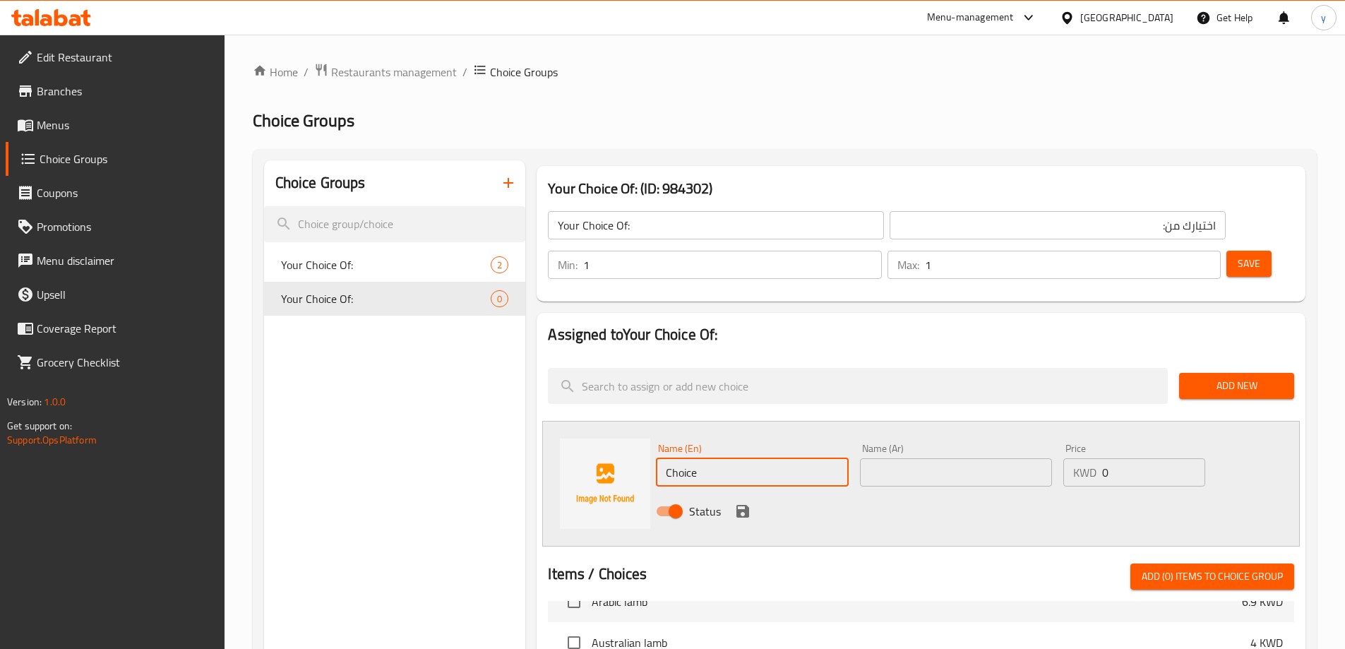
paste input "yogurt sau"
type input "yogurt sauce"
click at [888, 448] on div "Name (Ar) Name (Ar)" at bounding box center [955, 465] width 203 height 54
click at [904, 458] on input "text" at bounding box center [956, 472] width 192 height 28
paste input "صوص الزبادي"
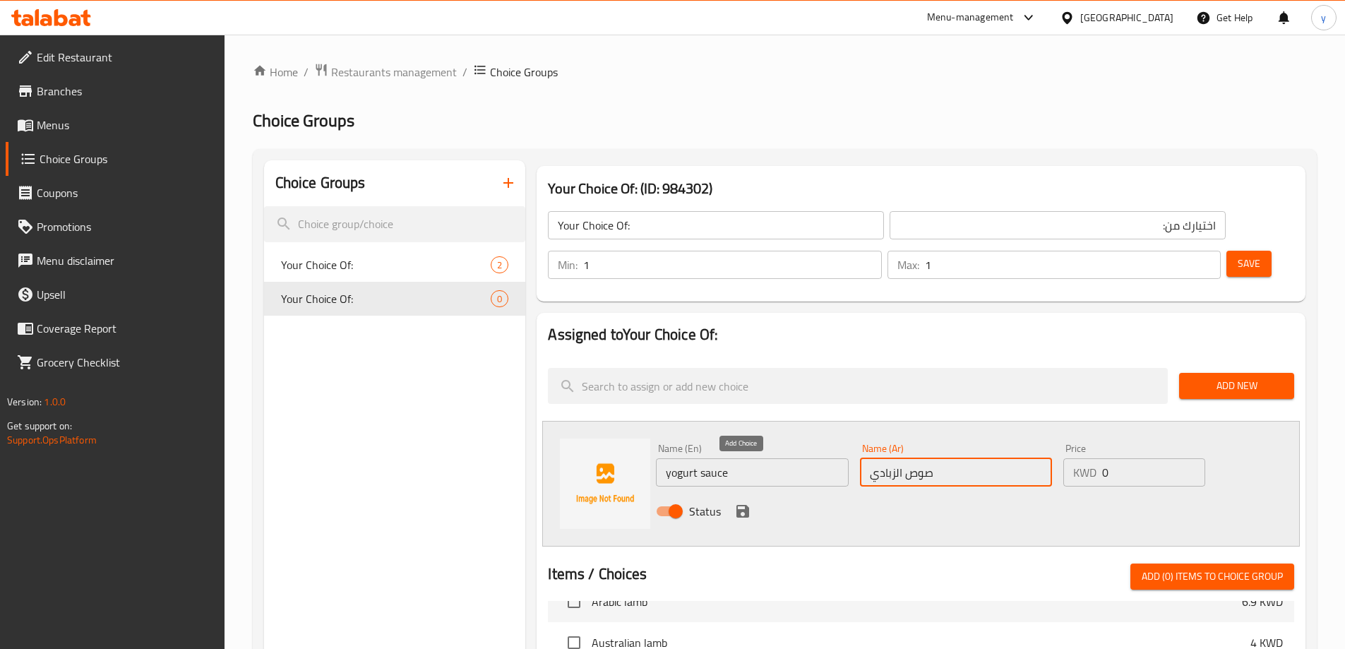
type input "صوص الزبادي"
click at [743, 503] on icon "save" at bounding box center [742, 511] width 17 height 17
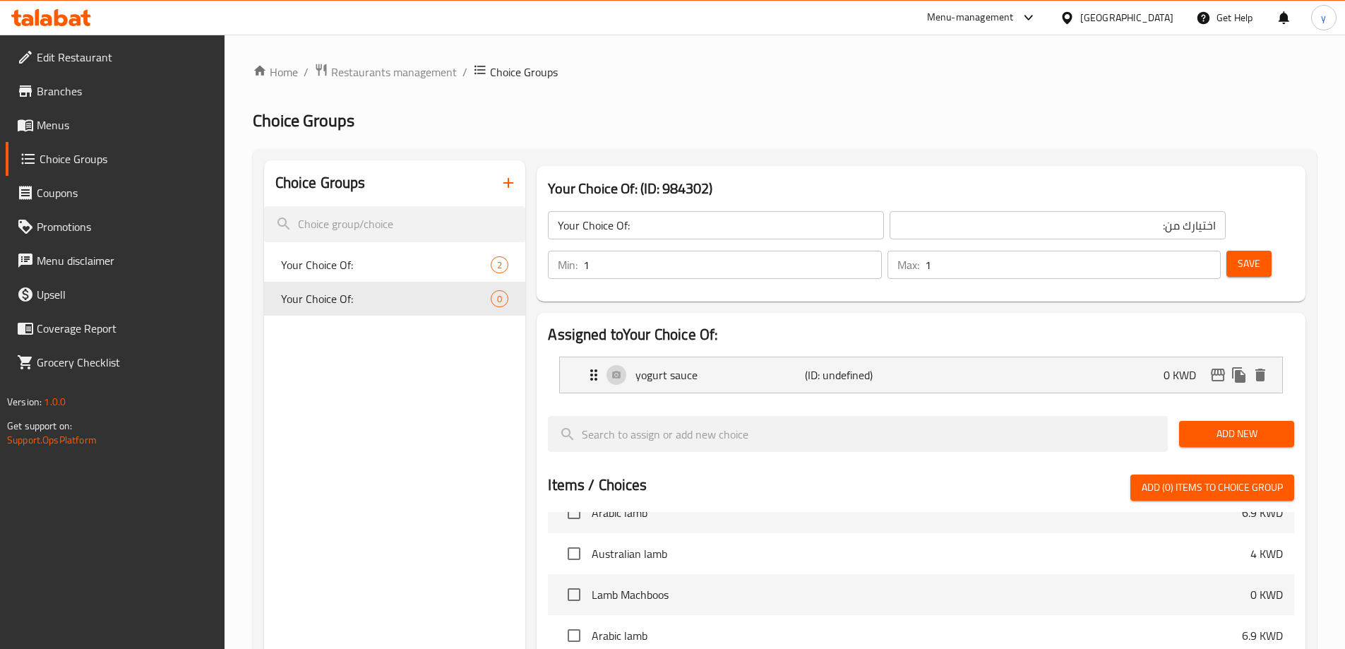
click at [1244, 425] on span "Add New" at bounding box center [1237, 434] width 93 height 18
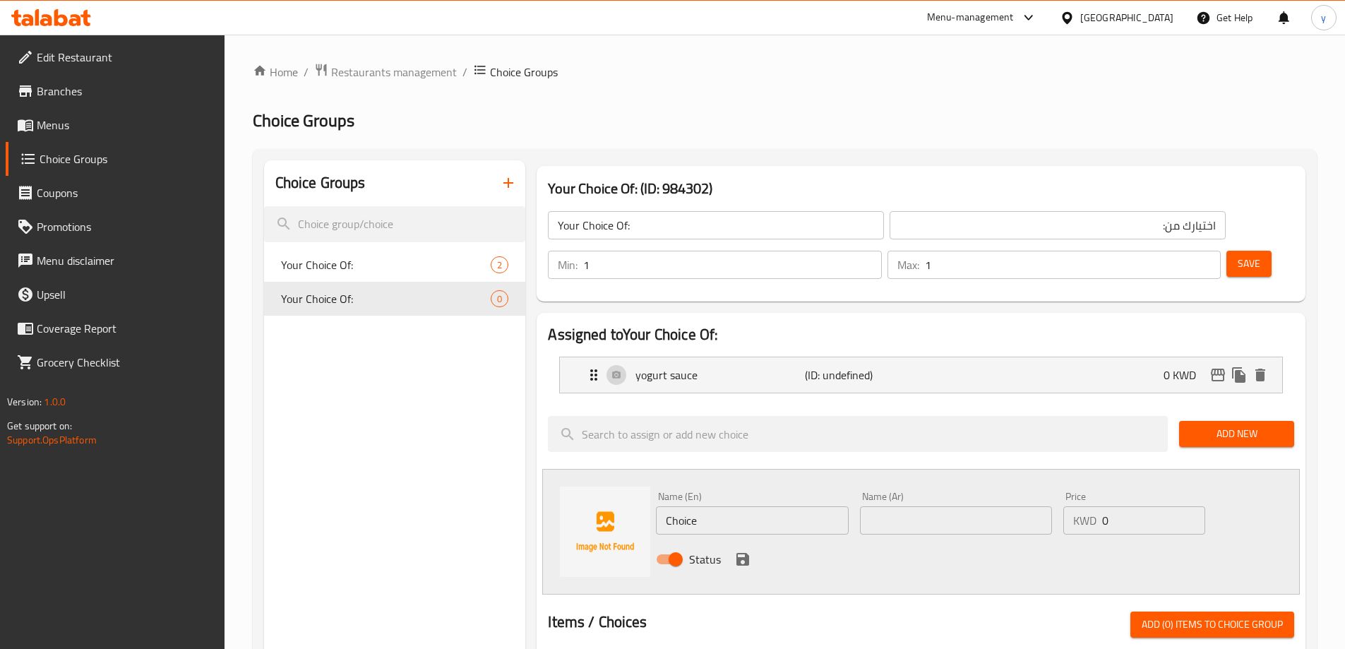
click at [687, 506] on input "Choice" at bounding box center [752, 520] width 192 height 28
click at [688, 506] on input "Choice" at bounding box center [752, 520] width 192 height 28
paste input "raita salad"
click at [708, 506] on input "raita salad" at bounding box center [752, 520] width 192 height 28
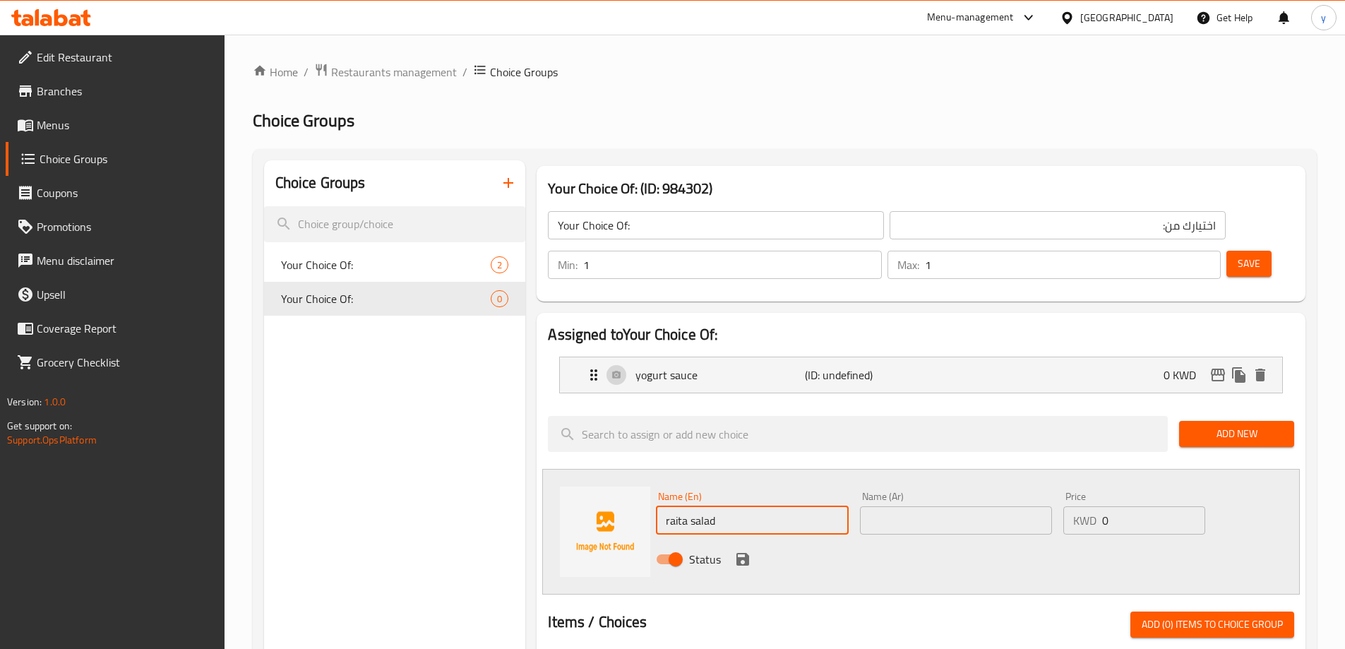
click at [708, 506] on input "raita salad" at bounding box center [752, 520] width 192 height 28
type input "Raita Salad"
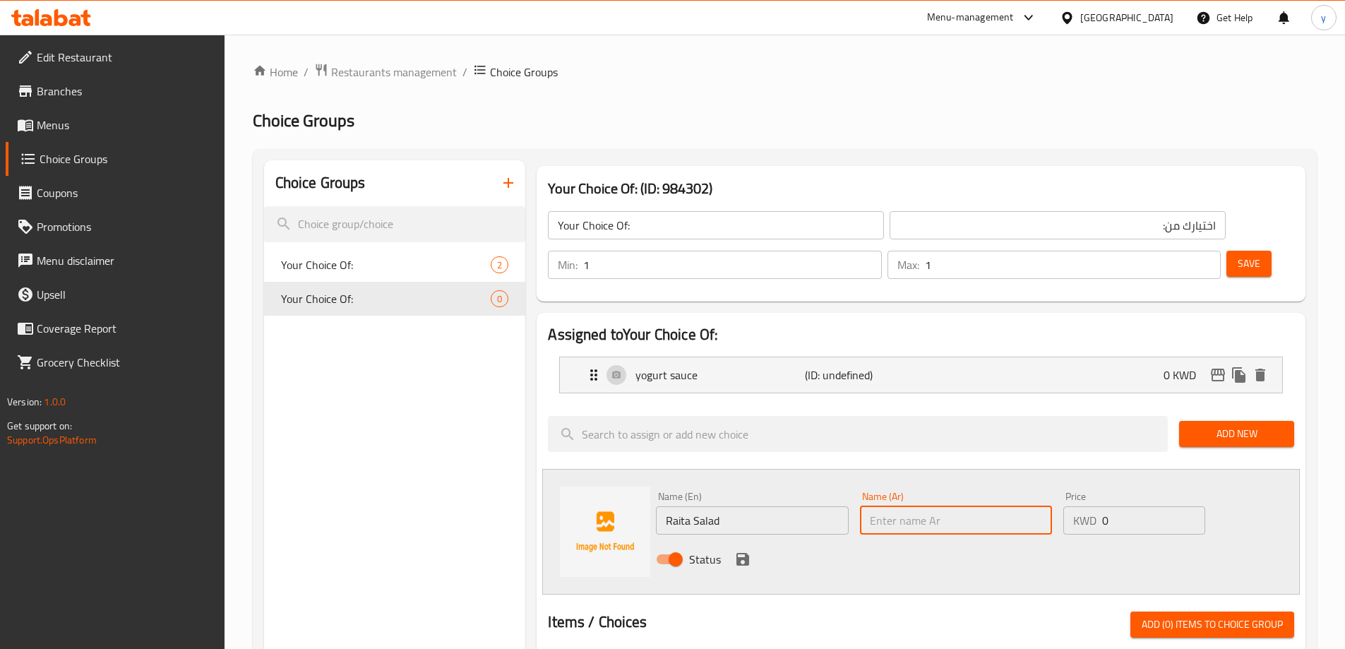
click at [887, 506] on input "text" at bounding box center [956, 520] width 192 height 28
paste input "سلطة الرايتا"
type input "سلطة الرايتا"
click at [743, 553] on icon "save" at bounding box center [742, 559] width 13 height 13
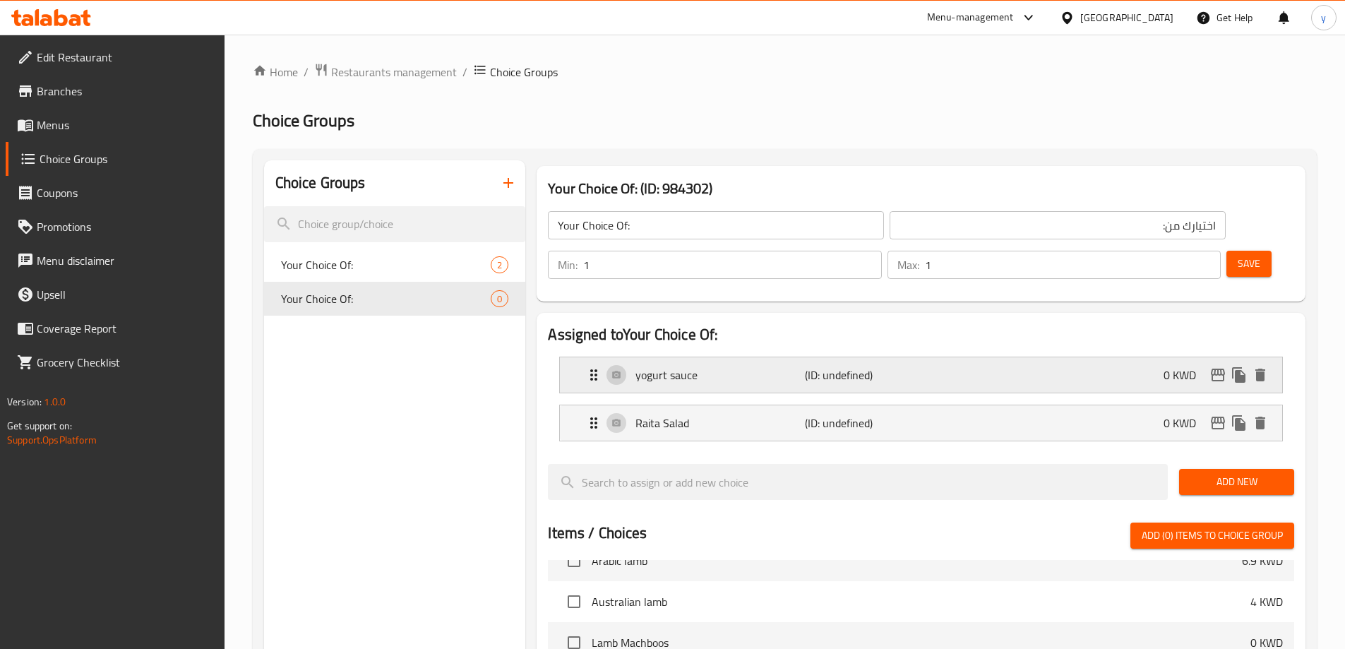
click at [804, 366] on p "yogurt sauce" at bounding box center [720, 374] width 169 height 17
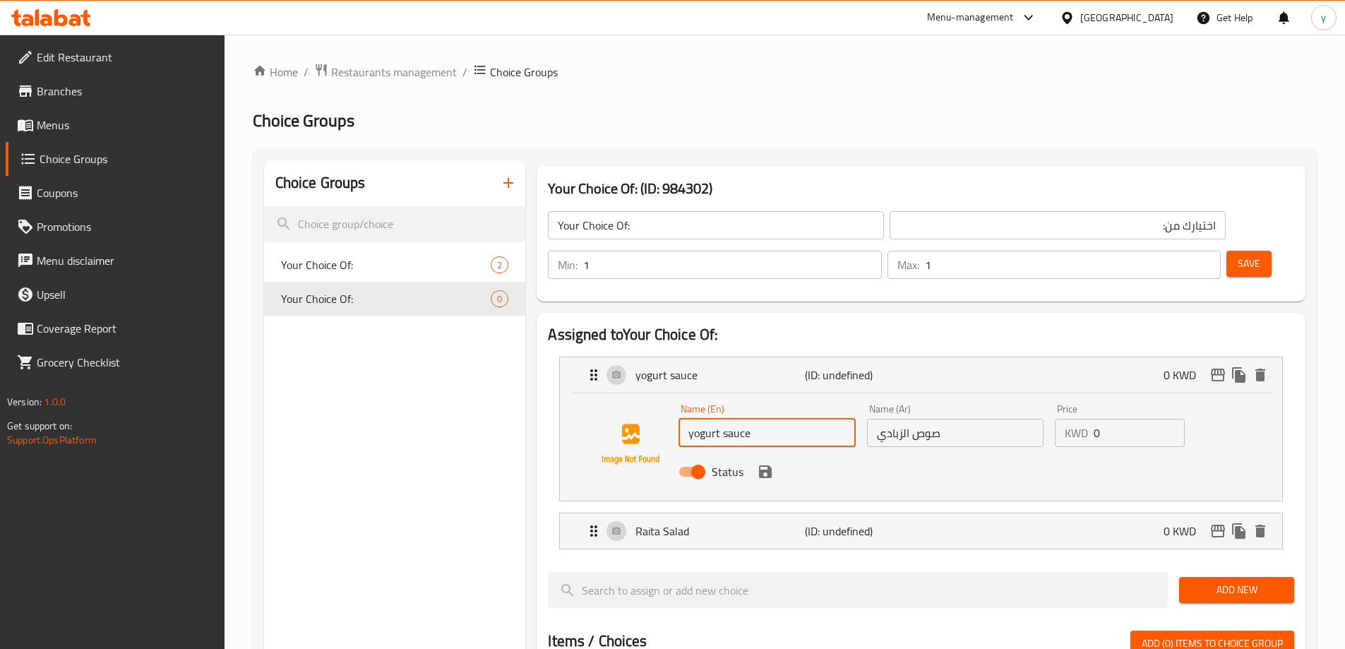
click at [715, 419] on input "yogurt sauce" at bounding box center [767, 433] width 177 height 28
click at [717, 419] on input "yogurt sauce" at bounding box center [767, 433] width 177 height 28
type input "Yogurt Sauce"
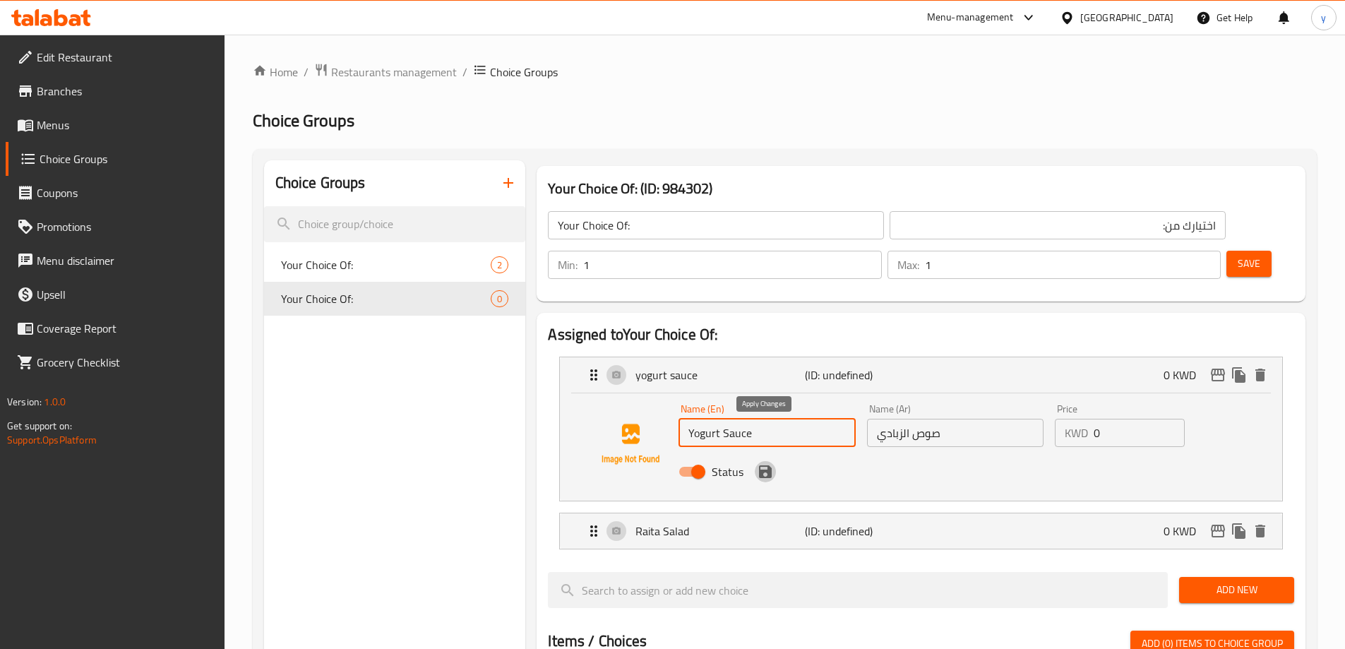
click at [761, 465] on icon "save" at bounding box center [765, 471] width 13 height 13
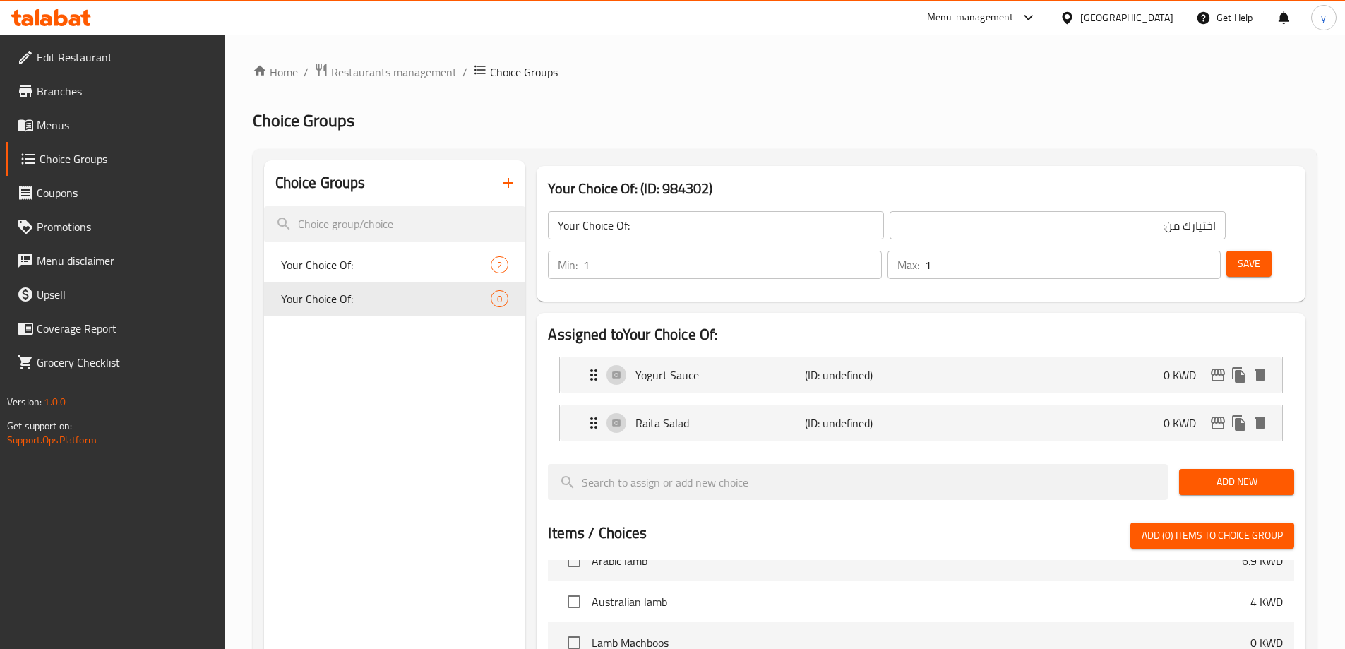
click at [1238, 255] on span "Save" at bounding box center [1249, 264] width 23 height 18
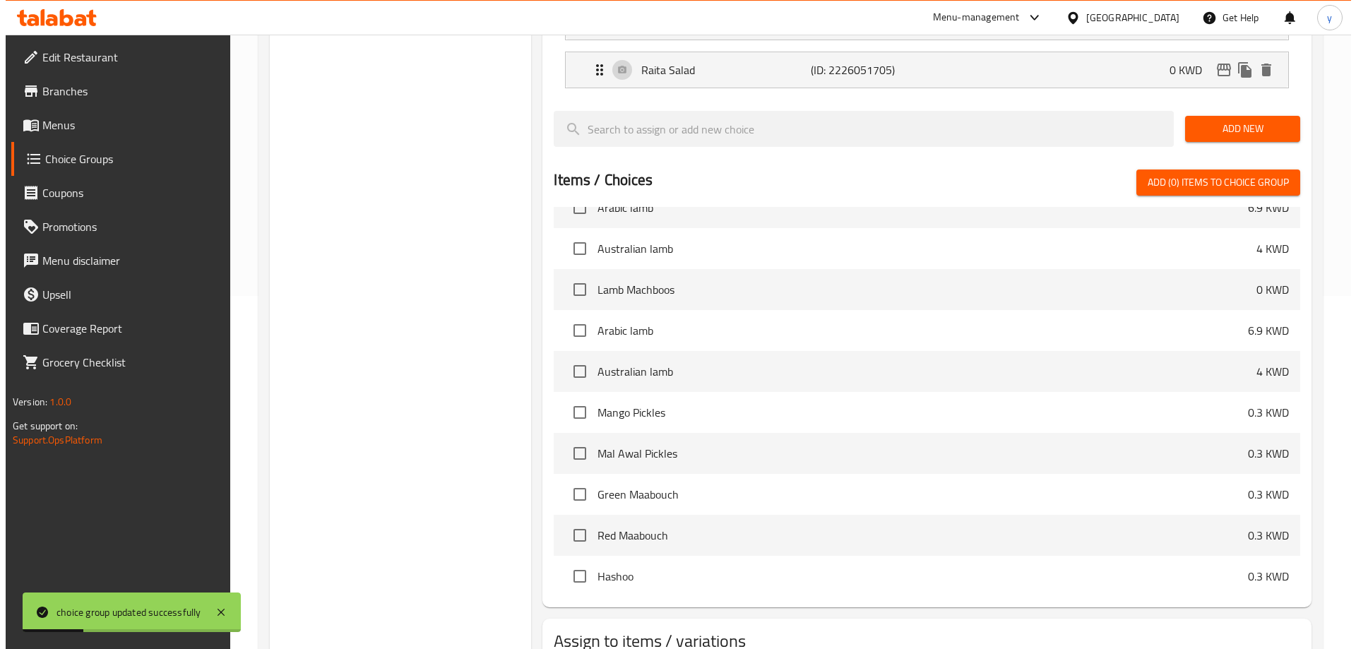
scroll to position [523, 0]
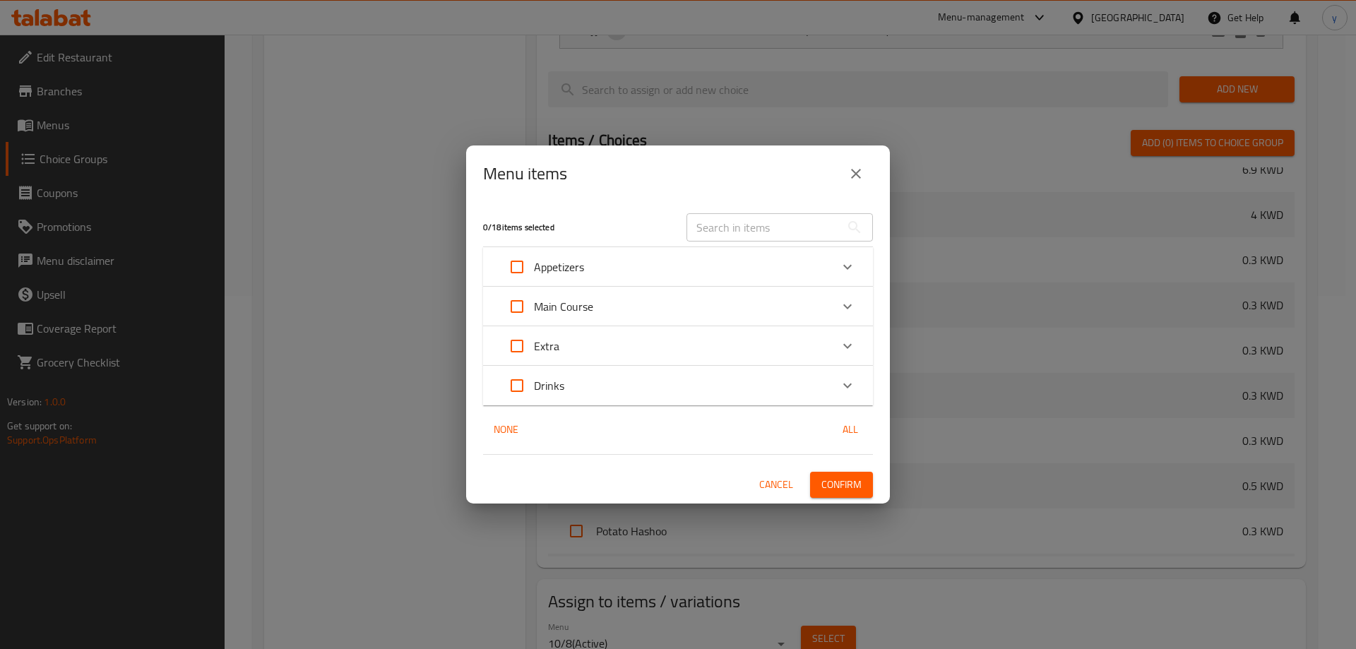
click at [596, 305] on div "Main Course" at bounding box center [665, 307] width 330 height 34
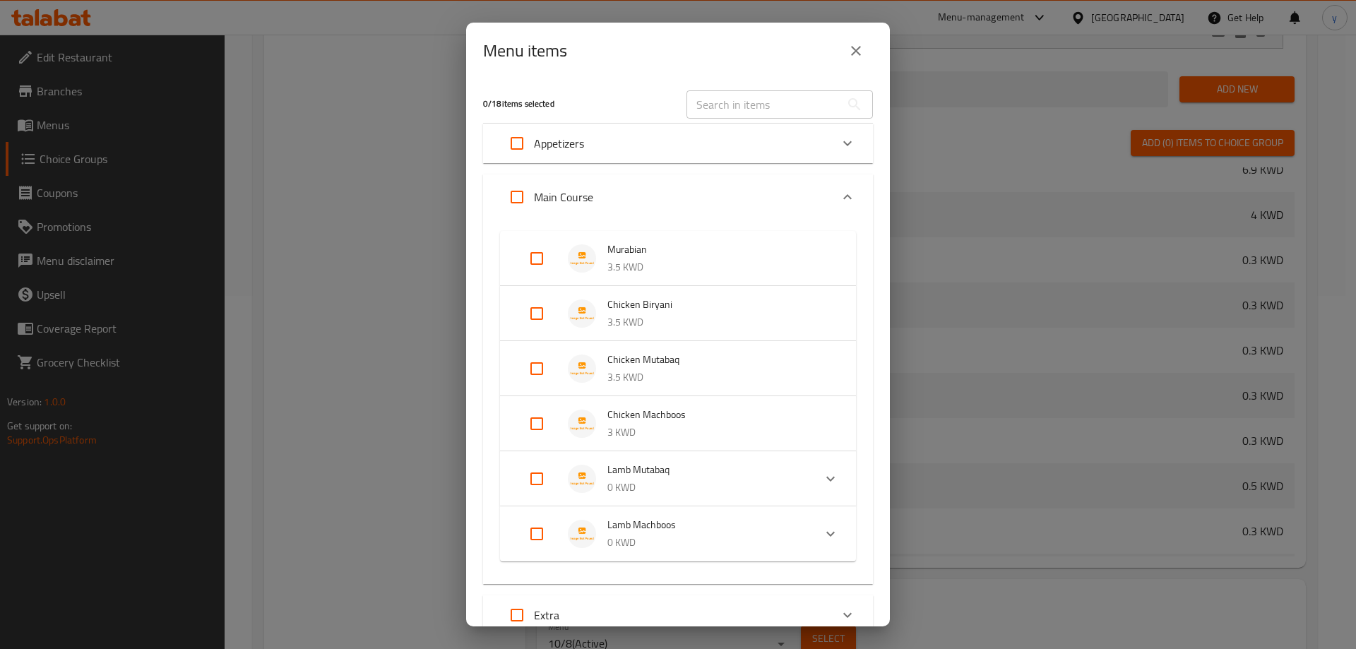
click at [536, 312] on input "Expand" at bounding box center [537, 314] width 34 height 34
checkbox input "true"
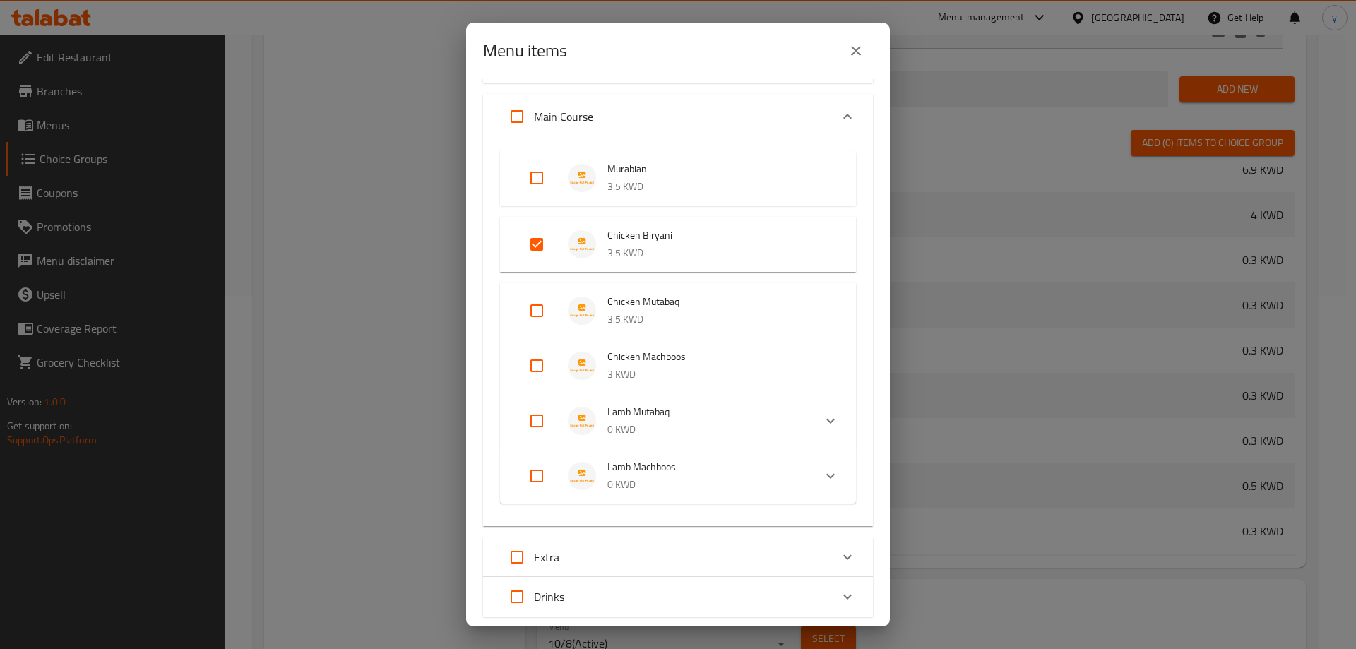
scroll to position [169, 0]
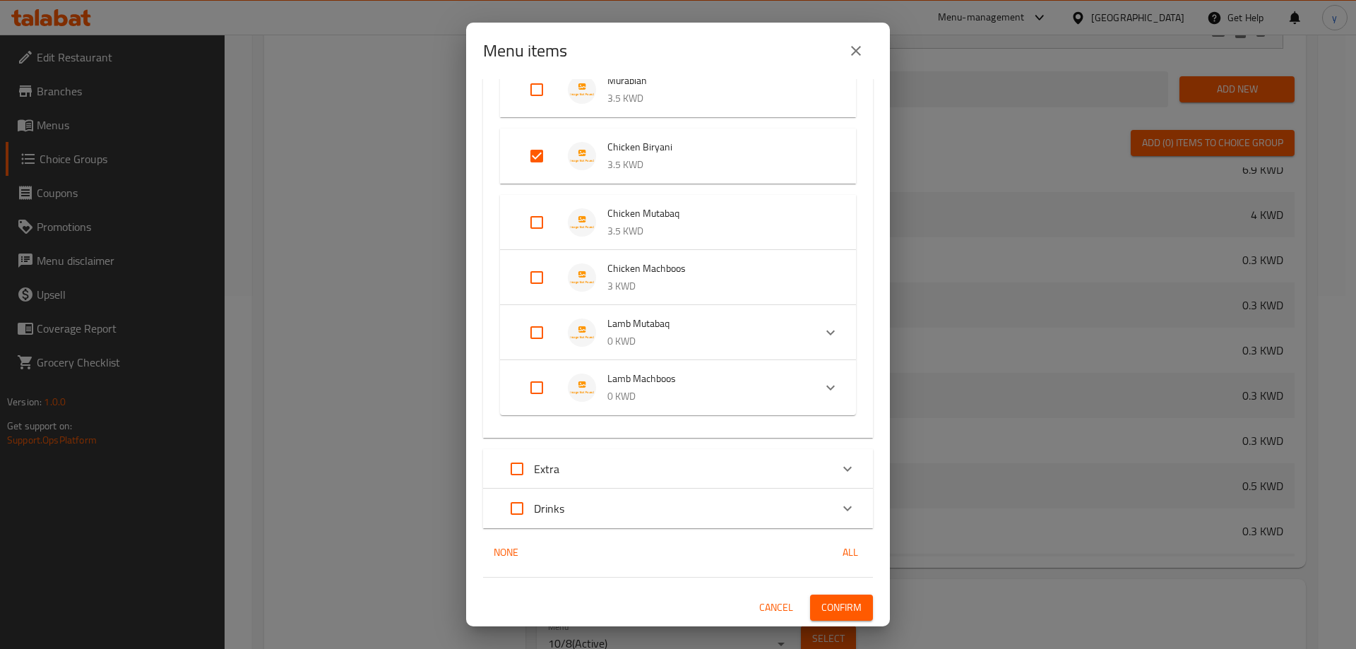
click at [842, 609] on span "Confirm" at bounding box center [841, 608] width 40 height 18
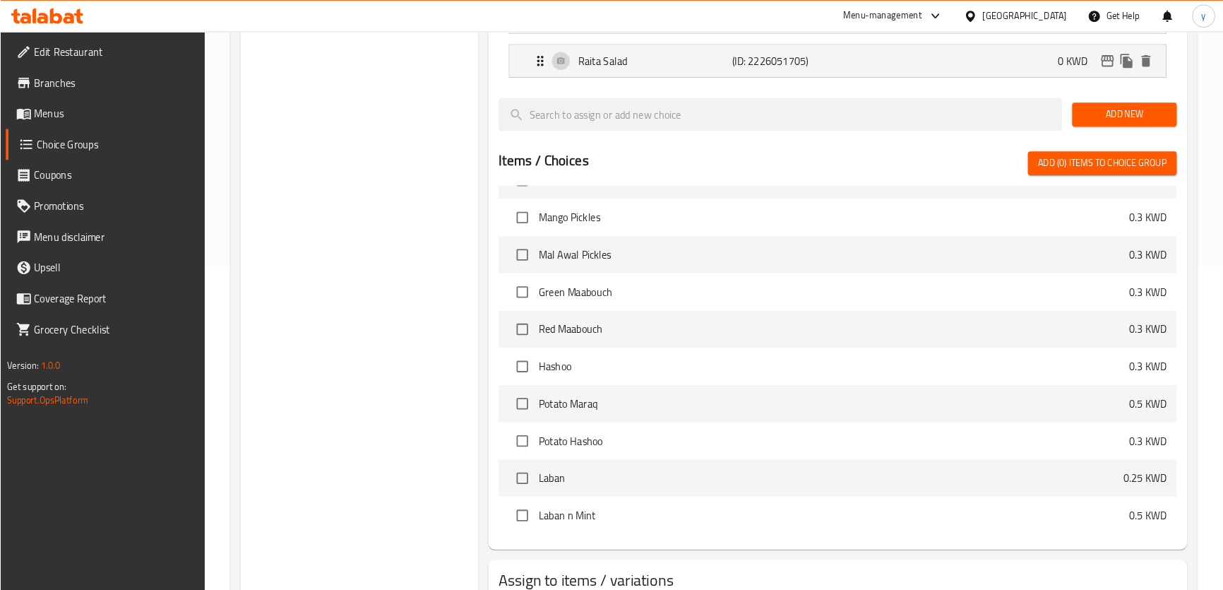
scroll to position [523, 0]
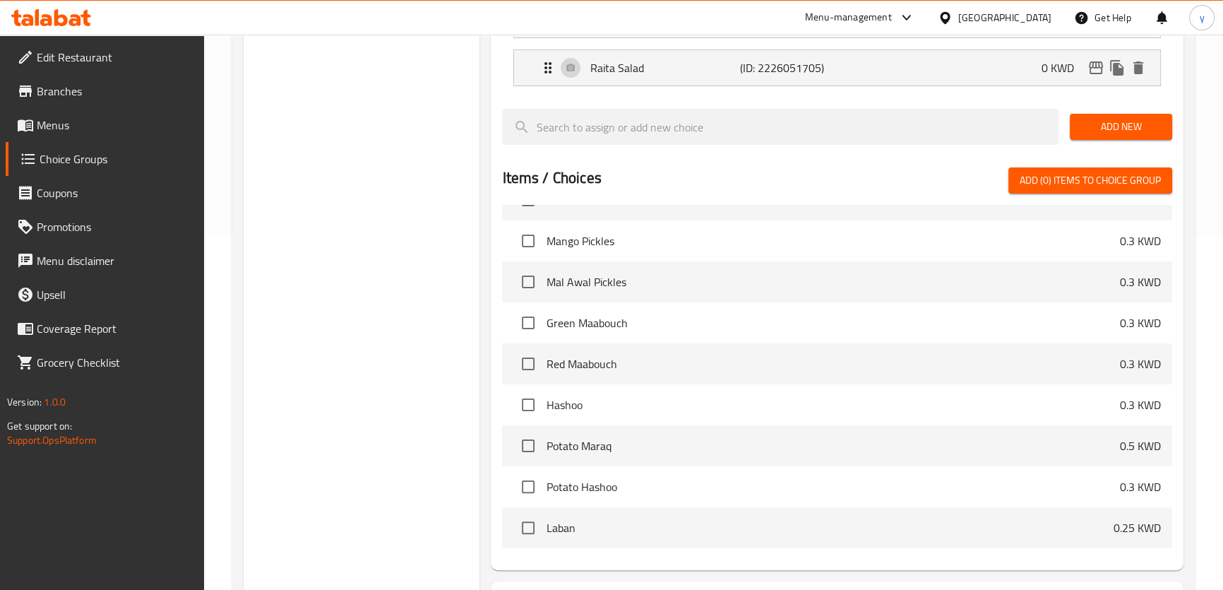
click at [63, 130] on span "Menus" at bounding box center [115, 125] width 156 height 17
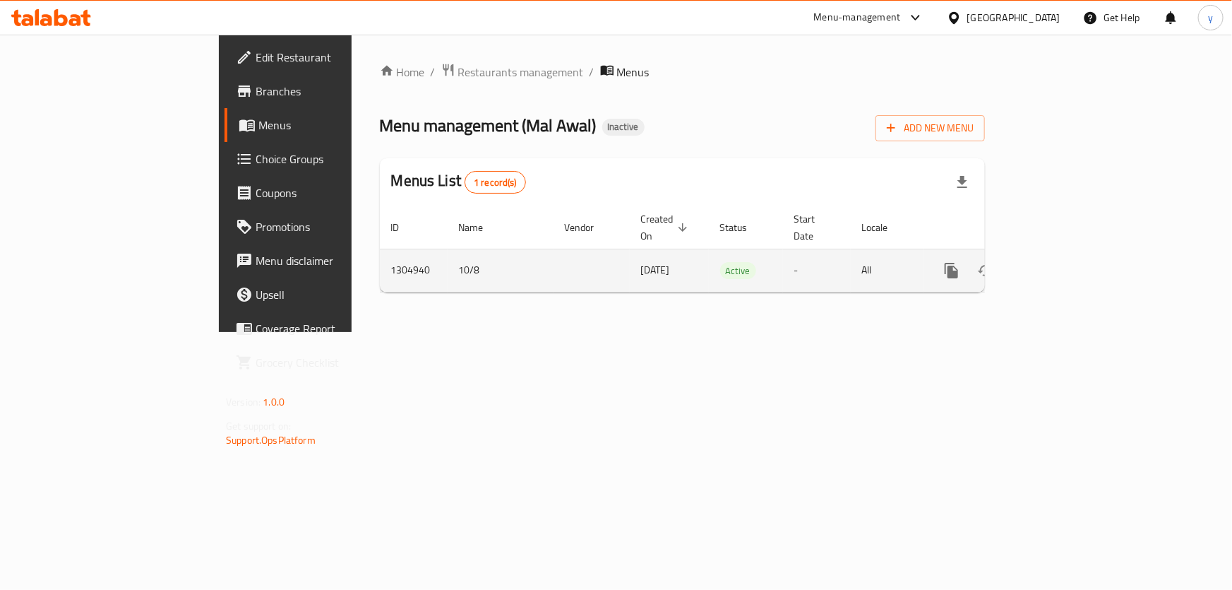
click at [1062, 262] on icon "enhanced table" at bounding box center [1053, 270] width 17 height 17
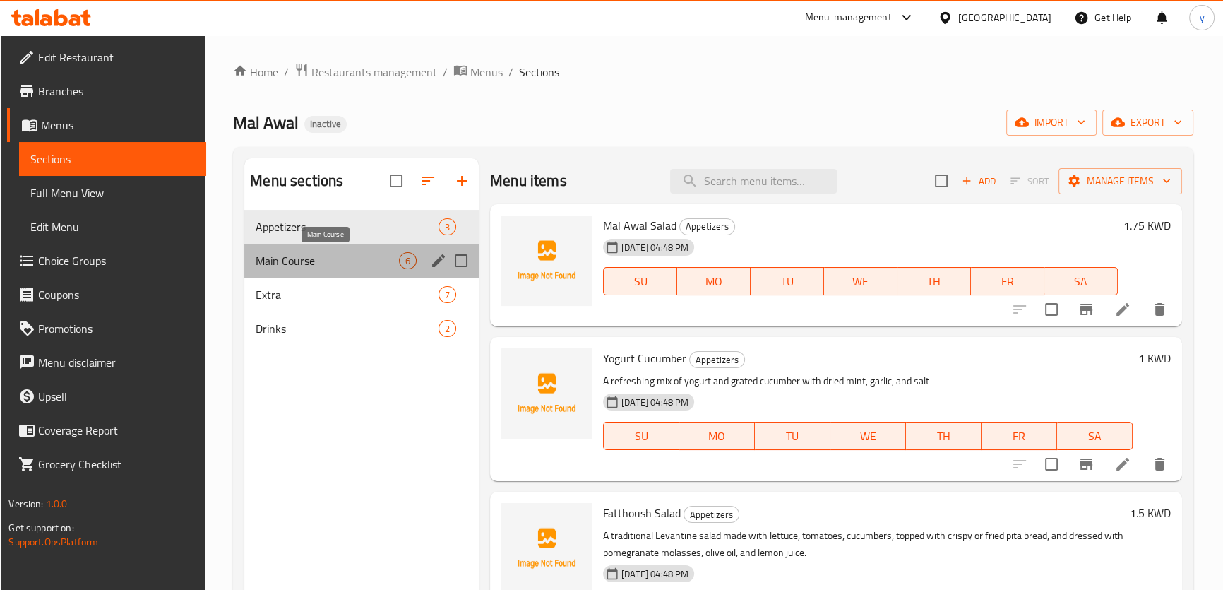
click at [322, 263] on span "Main Course" at bounding box center [327, 260] width 143 height 17
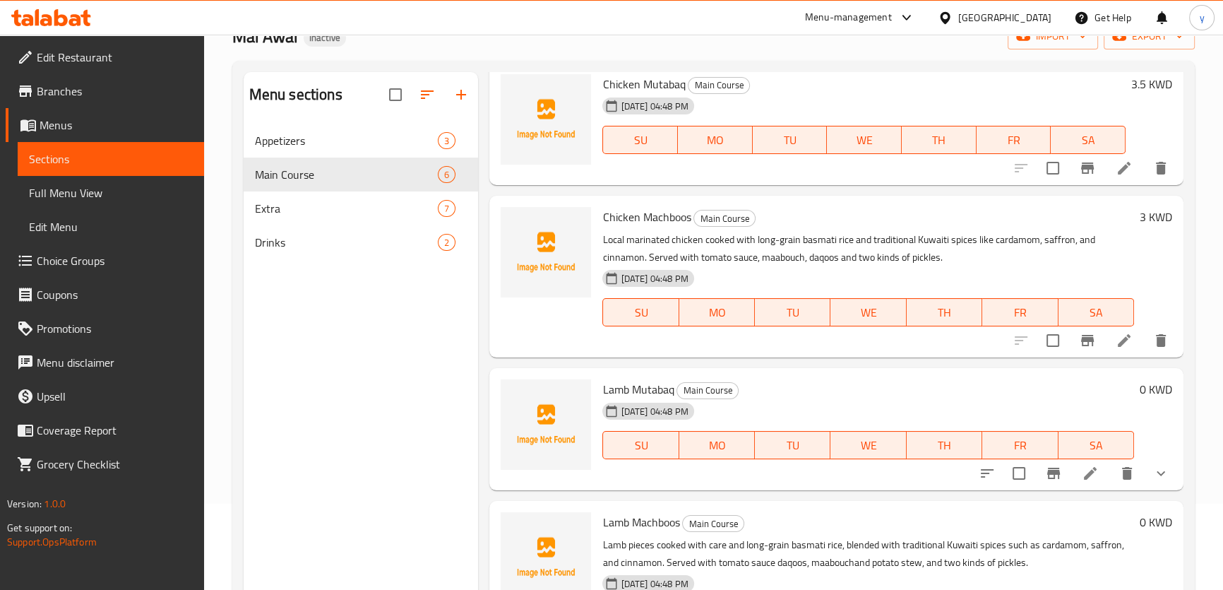
scroll to position [198, 0]
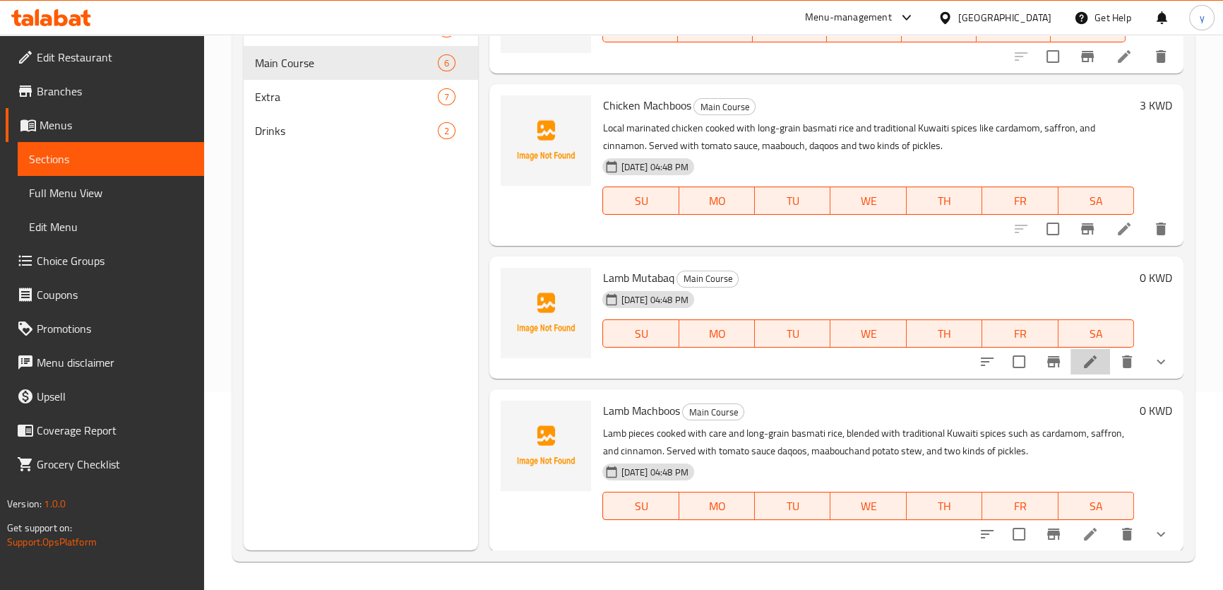
click at [1082, 360] on icon at bounding box center [1090, 361] width 17 height 17
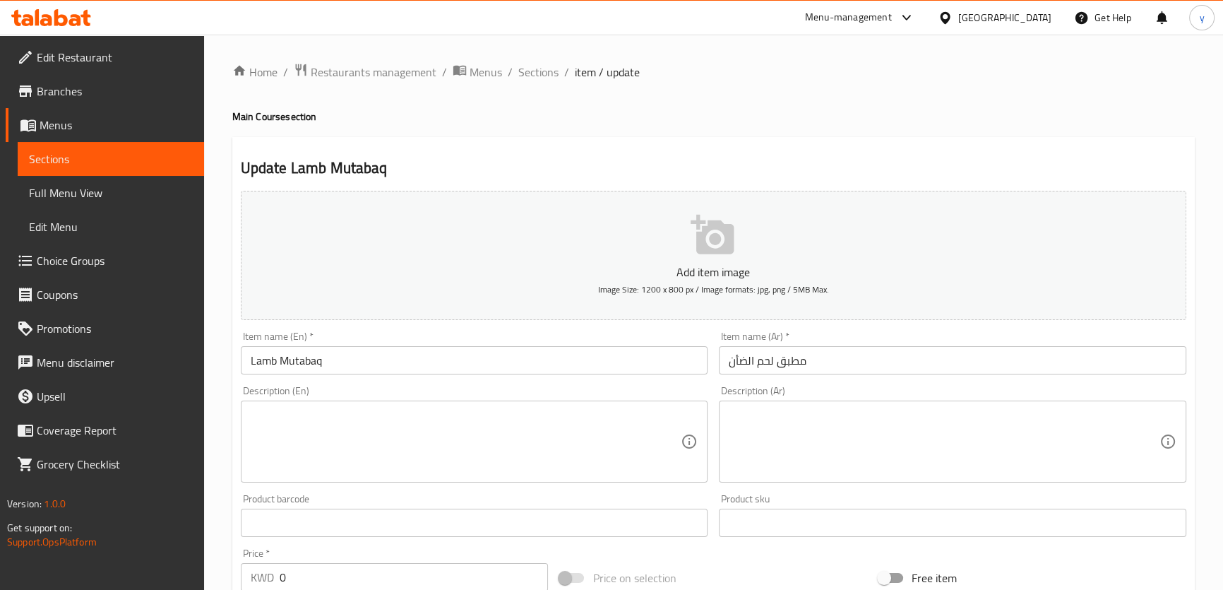
click at [340, 438] on textarea at bounding box center [466, 441] width 431 height 67
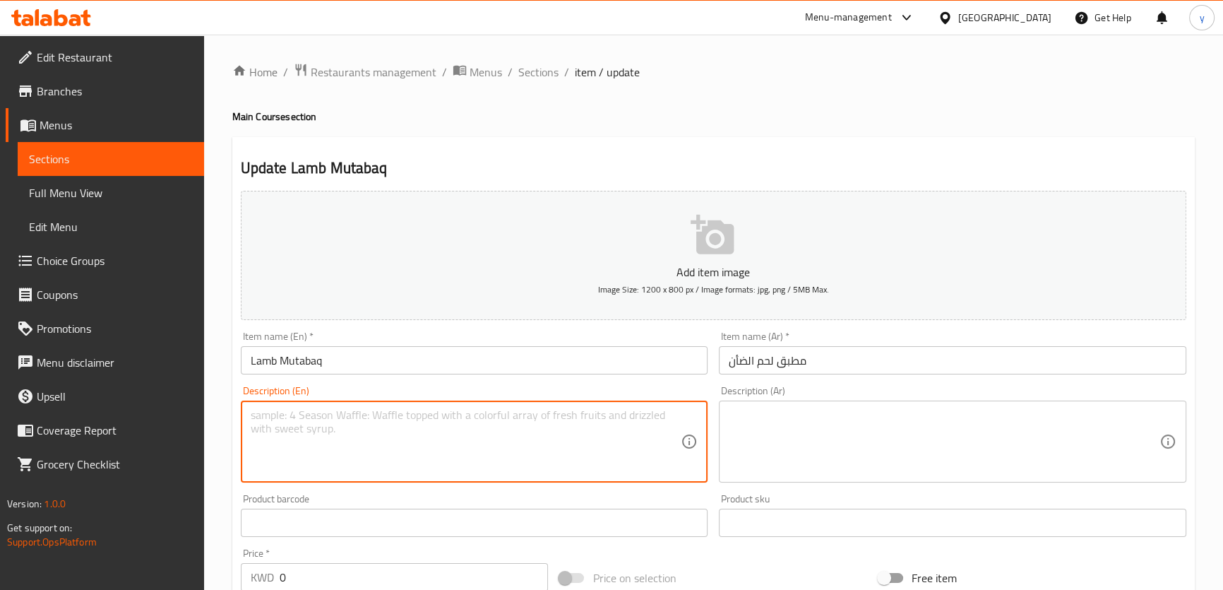
paste textarea ""lamb cooked with long-grain basmati rice, blended with Mal Awal’s special mix …"
type textarea ""lamb cooked with long-grain basmati rice, blended with Mal Awal’s special mix …"
click at [306, 429] on textarea at bounding box center [466, 441] width 431 height 67
paste textarea ""lamb cooked with long-grain basmati rice, blended with Mal Awal’s special mix …"
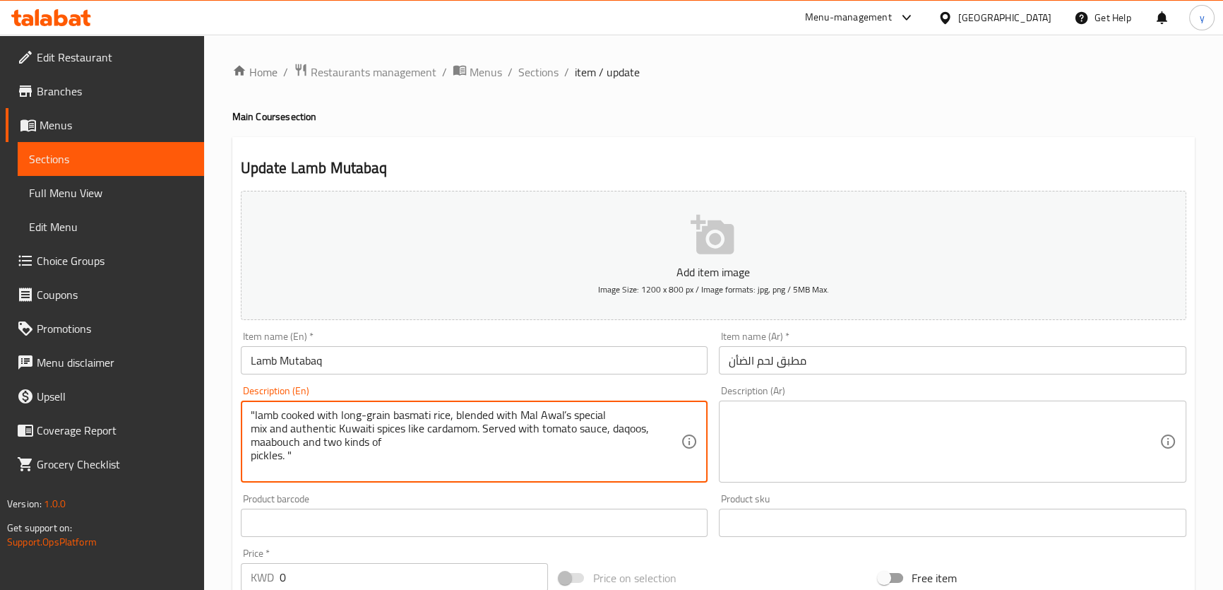
click at [256, 412] on textarea ""lamb cooked with long-grain basmati rice, blended with Mal Awal’s special mix …" at bounding box center [466, 441] width 431 height 67
type textarea ""lamb cooked with long-grain basmati rice, blended with Mal Awal’s special mix …"
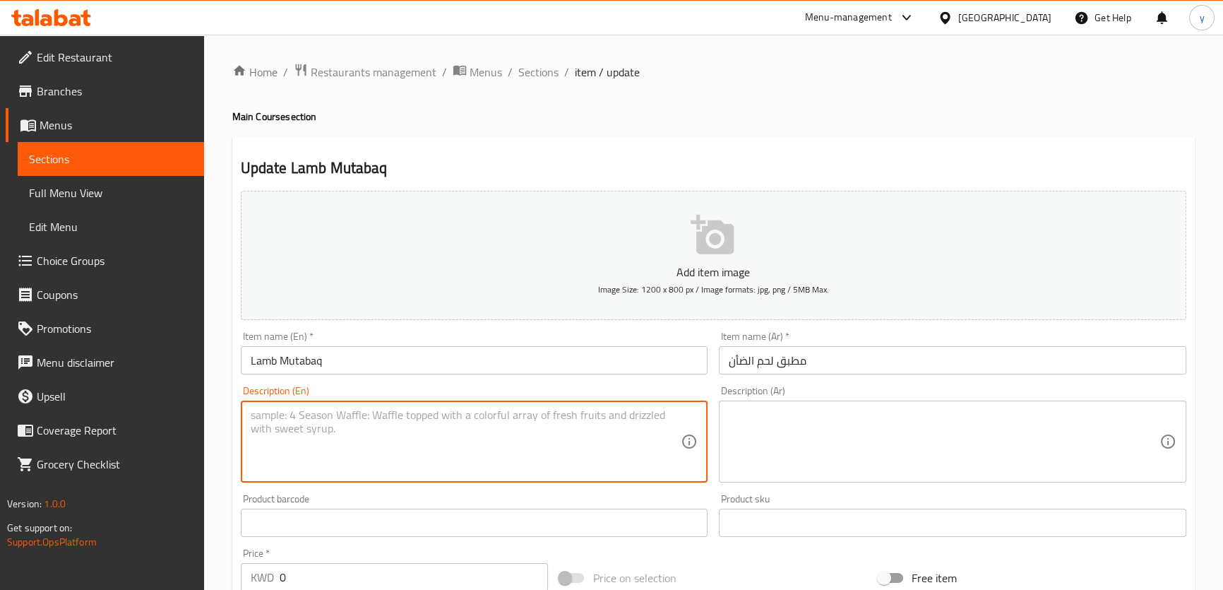
paste textarea ""lamb cooked with long-grain basmati rice, blended with Mal Awal’s special mix …"
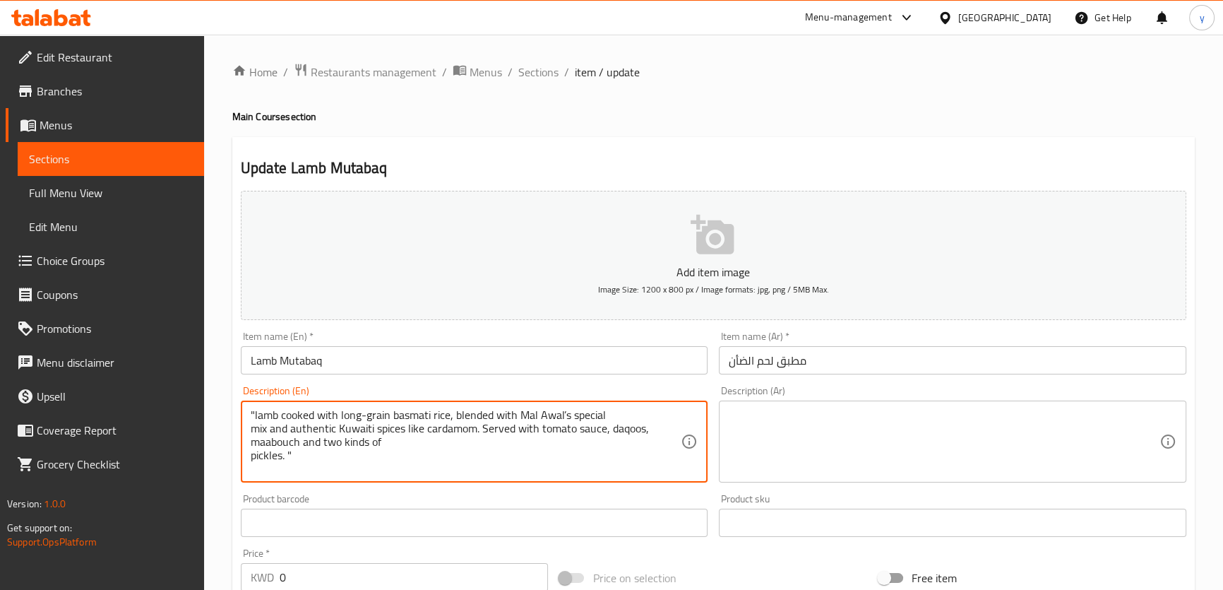
click at [254, 417] on textarea ""lamb cooked with long-grain basmati rice, blended with Mal Awal’s special mix …" at bounding box center [466, 441] width 431 height 67
click at [255, 412] on textarea ""lamb cooked with long-grain basmati rice, blended with Mal Awal’s special mix …" at bounding box center [466, 441] width 431 height 67
click at [572, 471] on textarea "lamb cooked with long-grain basmati rice, blended with Mal Awal’s special mix a…" at bounding box center [466, 441] width 431 height 67
type textarea "lamb cooked with long-grain basmati rice, blended with Mal Awal’s special mix a…"
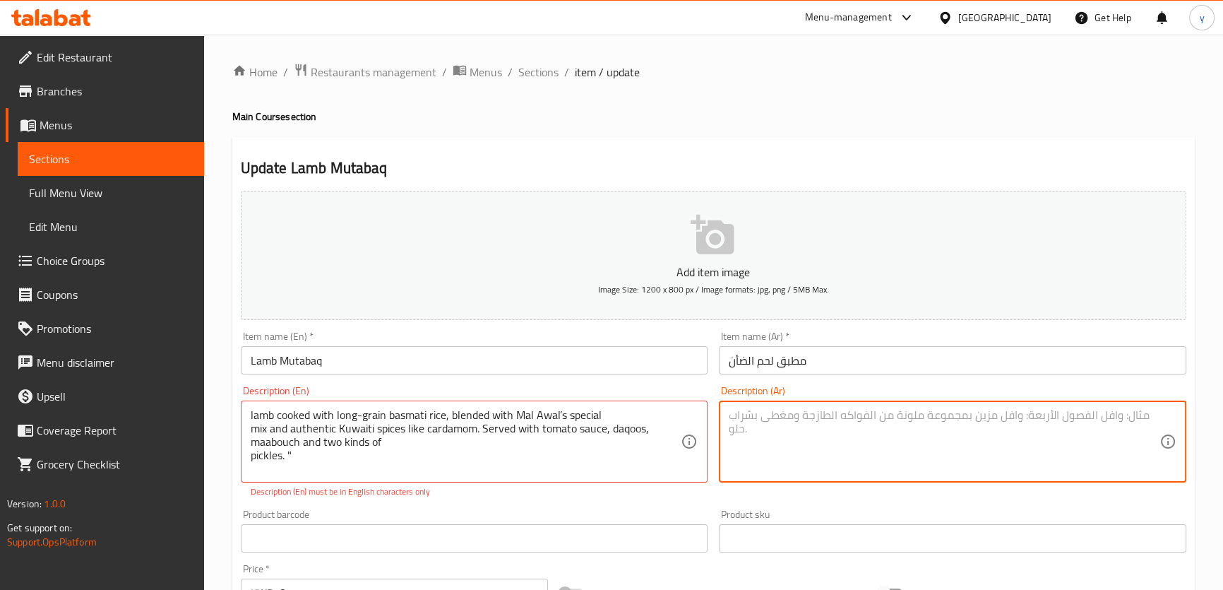
click at [826, 428] on textarea at bounding box center [944, 441] width 431 height 67
paste textarea ""لحم الضأن المطبوخ مع الأرز البسمتي طويل الحبة، الممزوج مع طبق مال أوال الخاص" …"
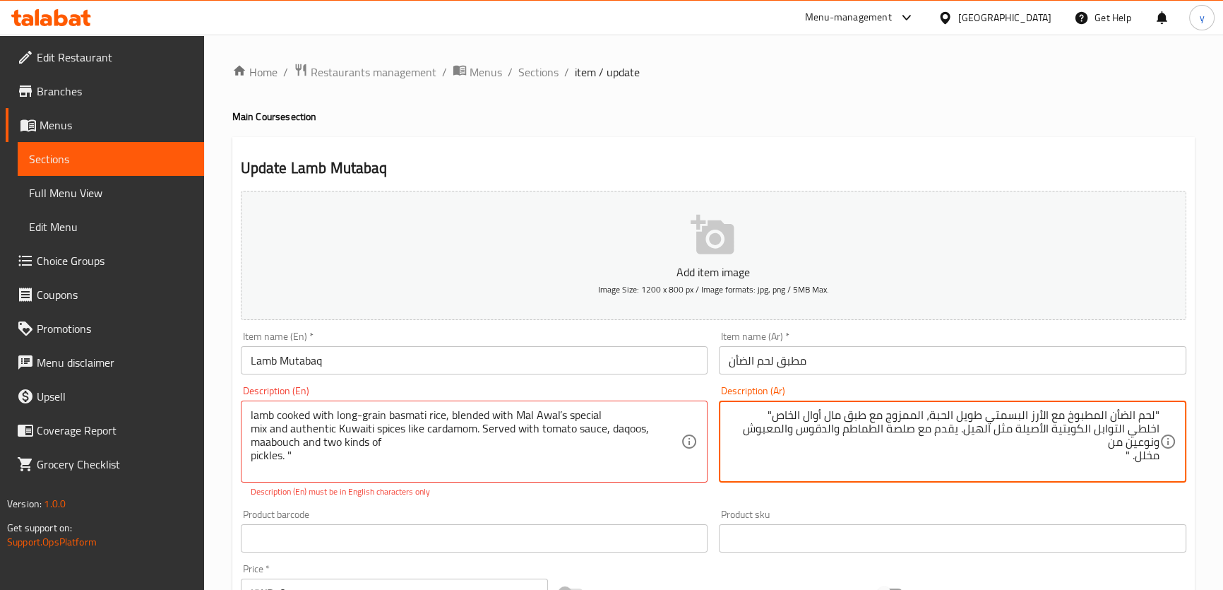
click at [811, 421] on textarea ""لحم الضأن المطبوخ مع الأرز البسمتي طويل الحبة، الممزوج مع طبق مال أوال الخاص" …" at bounding box center [944, 441] width 431 height 67
click at [813, 418] on textarea ""لحم الضأن المطبوخ مع الأرز البسمتي طويل الحبة، الممزوج مع طبق مال أوال الخاص" …" at bounding box center [944, 441] width 431 height 67
click at [812, 410] on textarea ""لحم الضأن المطبوخ مع الأرز البسمتي طويل الحبة، الممزوج مع طبق مال أوال الخاص" …" at bounding box center [944, 441] width 431 height 67
click at [771, 417] on textarea ""لحم الضأن المطبوخ مع الأرز البسمتي طويل الحبة، الممزوج مع طبق مال أول الخاص" ا…" at bounding box center [944, 441] width 431 height 67
click at [772, 412] on textarea ""لحم الضأن المطبوخ مع الأرز البسمتي طويل الحبة، الممزوج مع طبق مال أول الخاص" ا…" at bounding box center [944, 441] width 431 height 67
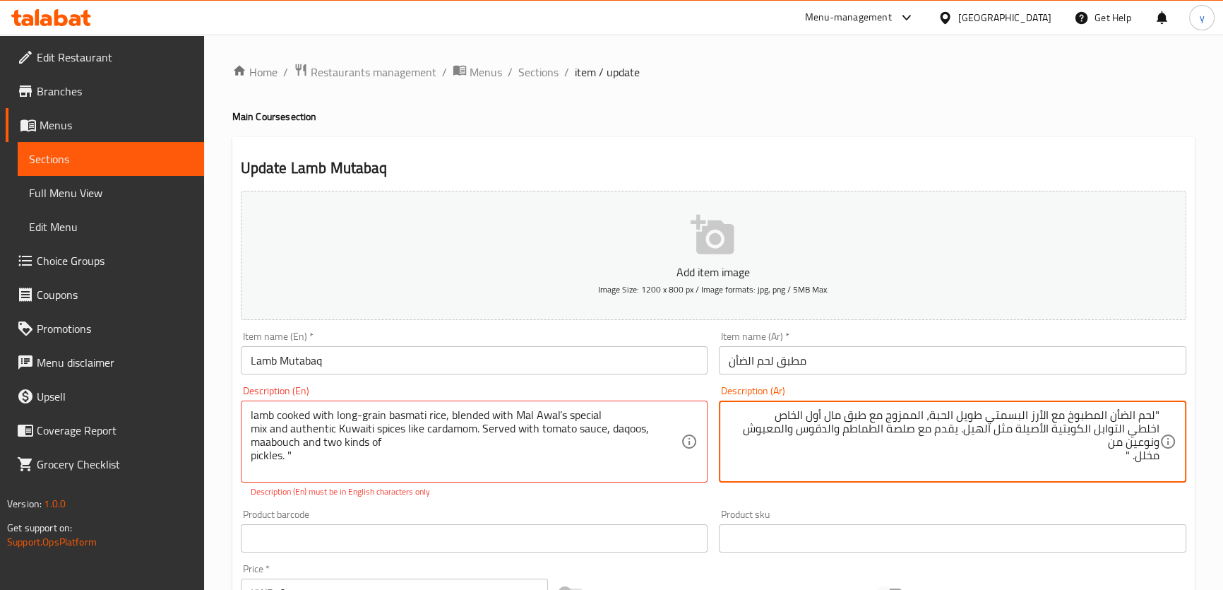
click at [1154, 414] on textarea ""لحم الضأن المطبوخ مع الأرز البسمتي طويل الحبة، الممزوج مع طبق مال أول الخاص اخ…" at bounding box center [944, 441] width 431 height 67
drag, startPoint x: 1126, startPoint y: 431, endPoint x: 1169, endPoint y: 431, distance: 43.1
click at [1169, 431] on div "لحم الضأن المطبوخ مع الأرز البسمتي طويل الحبة، الممزوج مع طبق مال أول الخاص اخل…" at bounding box center [952, 441] width 467 height 82
click at [751, 431] on textarea "لحم الضأن المطبوخ مع الأرز البسمتي طويل الحبة، الممزوج مع طبق مال أول الخاص ميك…" at bounding box center [944, 441] width 431 height 67
click at [1157, 462] on textarea "لحم الضأن المطبوخ مع الأرز البسمتي طويل الحبة، الممزوج مع طبق مال أول الخاص ميك…" at bounding box center [944, 441] width 431 height 67
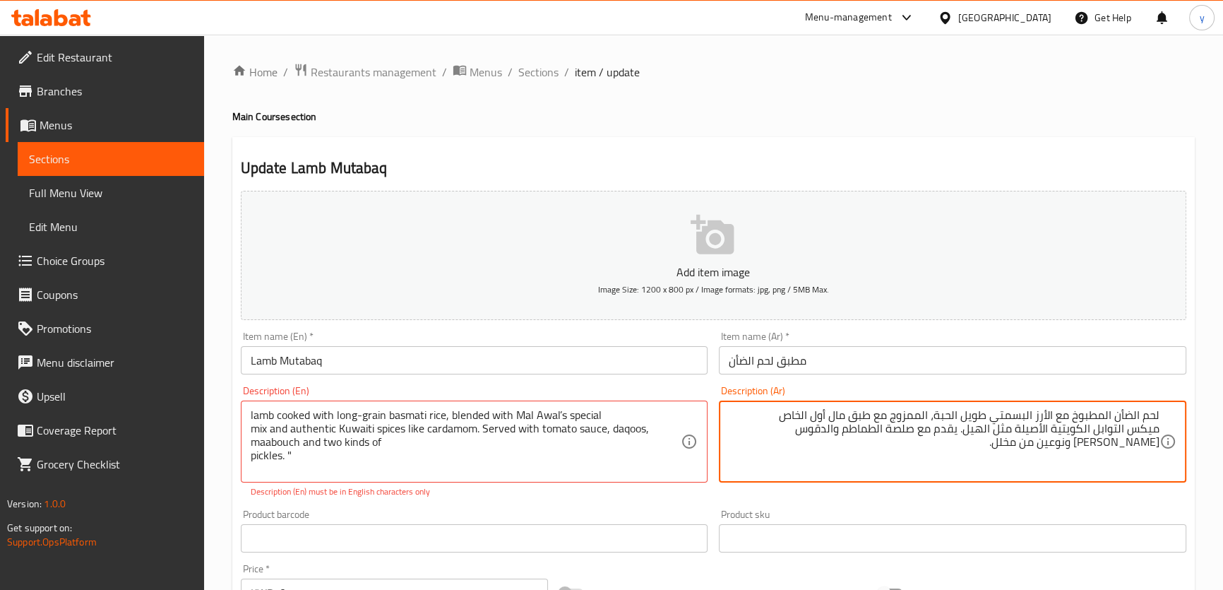
type textarea "لحم الضأن المطبوخ مع الأرز البسمتي طويل الحبة، الممزوج مع طبق مال أول الخاص ميك…"
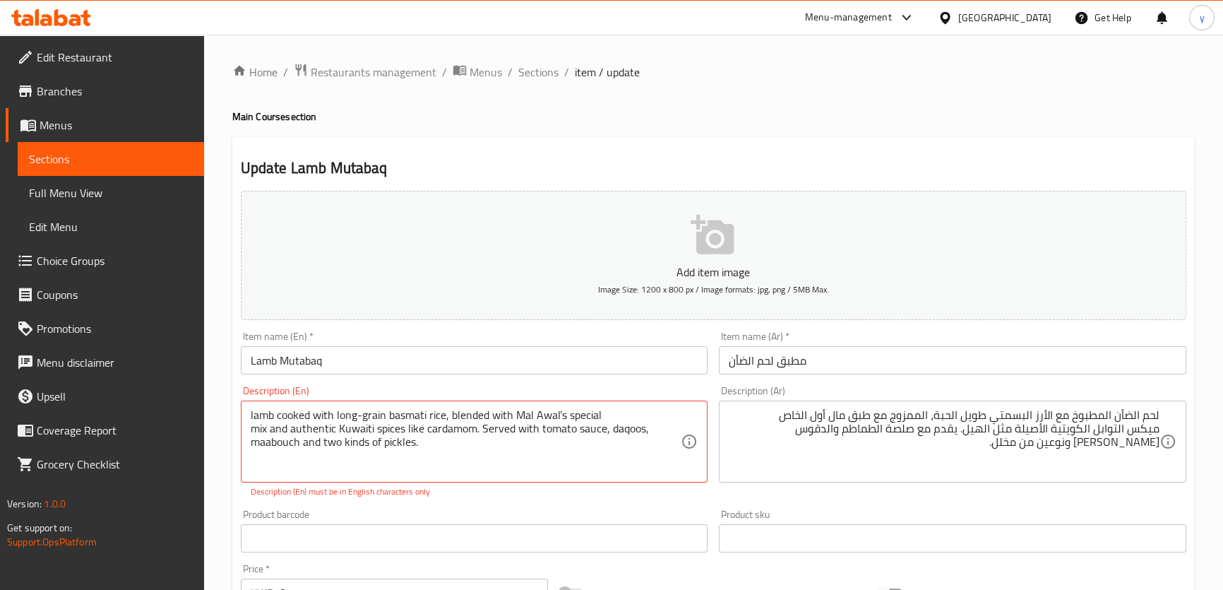
click at [440, 342] on div "Item name (En)   * Lamb Mutabaq Item name (En) *" at bounding box center [474, 352] width 467 height 43
click at [438, 364] on input "Lamb Mutabaq" at bounding box center [474, 360] width 467 height 28
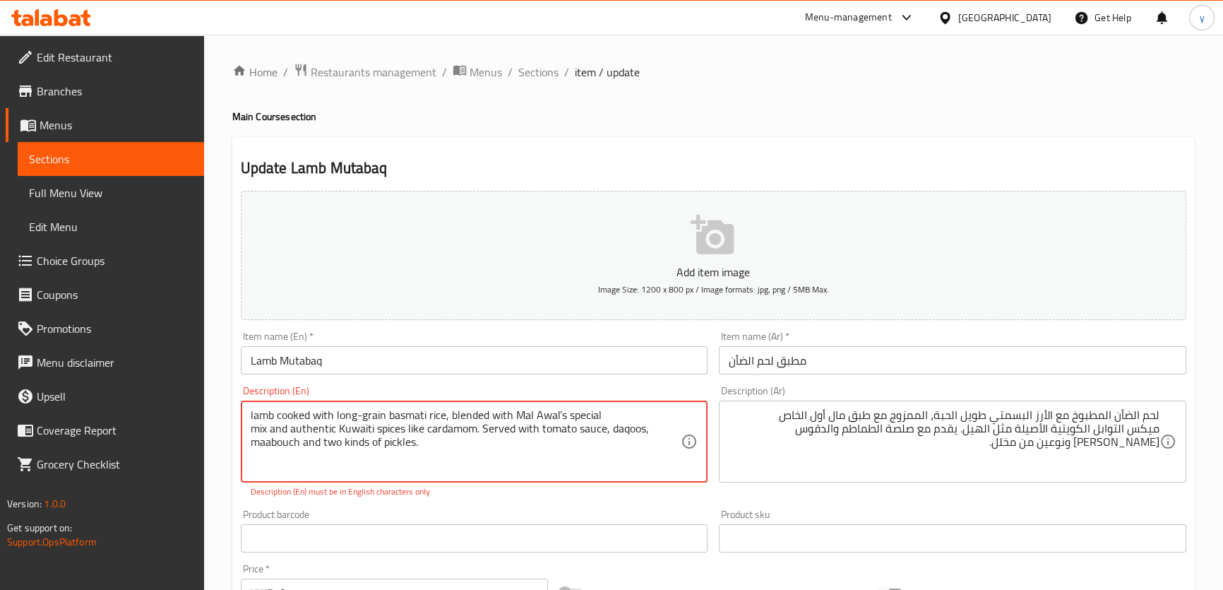
click at [436, 362] on input "Lamb Mutabaq" at bounding box center [474, 360] width 467 height 28
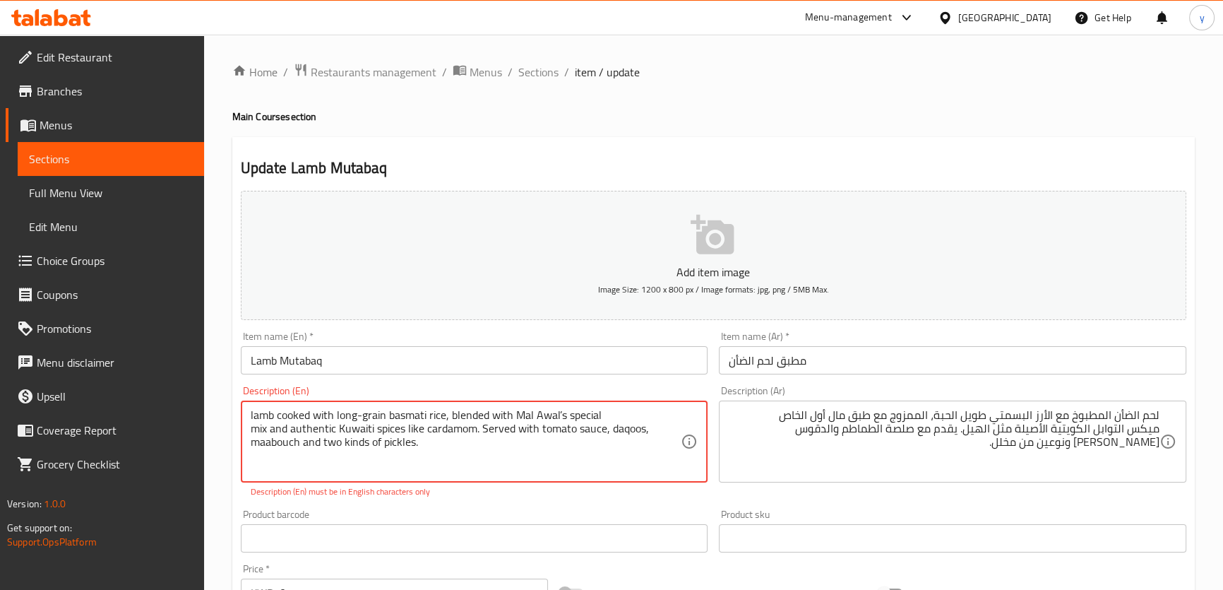
click at [559, 417] on textarea "lamb cooked with long-grain basmati rice, blended with Mal Awal’s special mix a…" at bounding box center [466, 441] width 431 height 67
type textarea "lamb cooked with long-grain basmati rice, blended with Mal Awal's special mix a…"
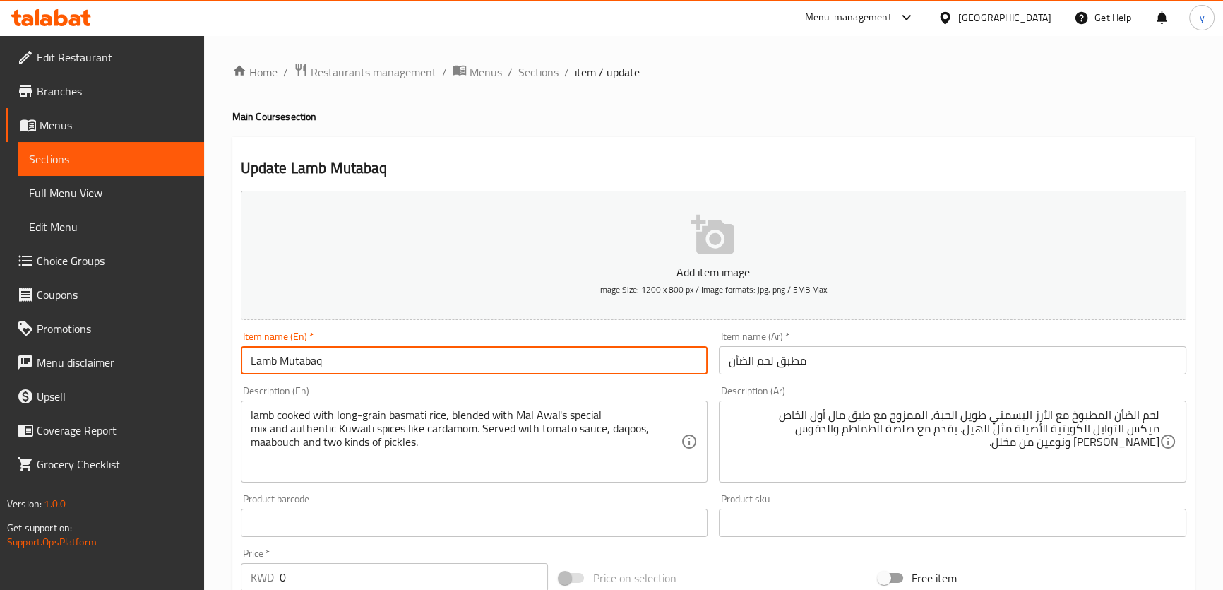
click at [553, 367] on input "Lamb Mutabaq" at bounding box center [474, 360] width 467 height 28
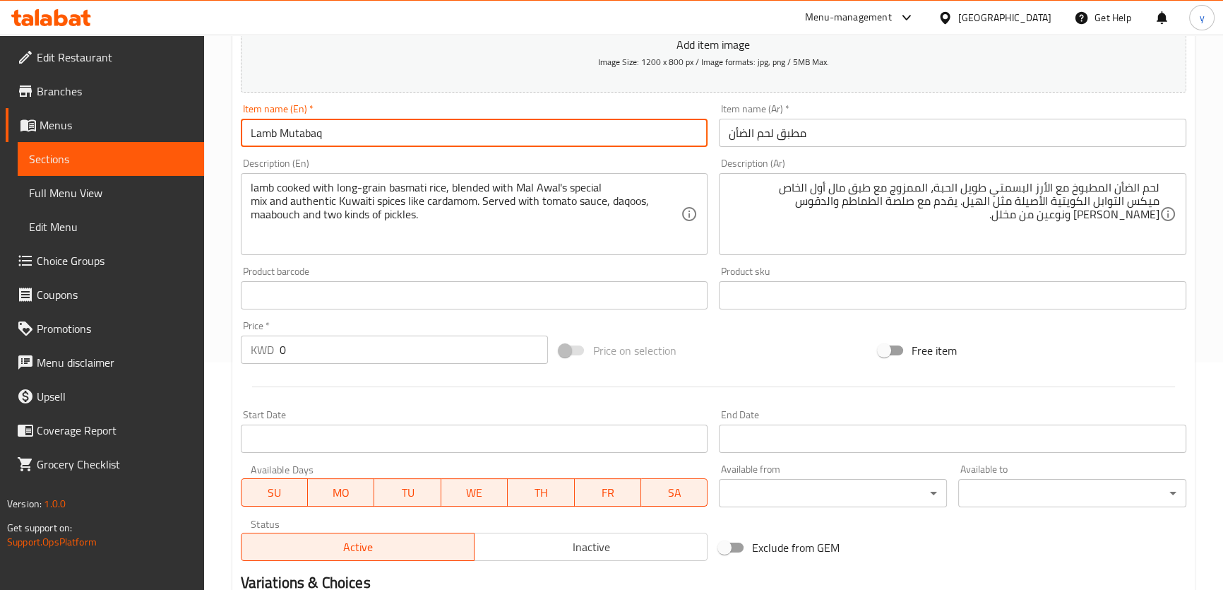
scroll to position [385, 0]
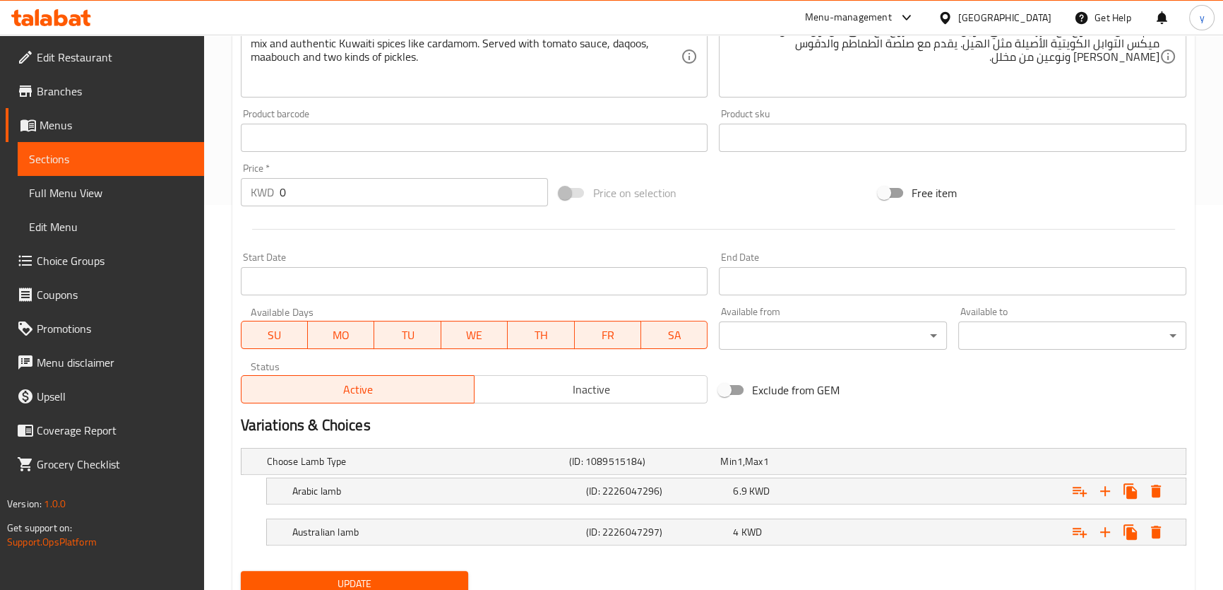
click at [350, 571] on button "Update" at bounding box center [355, 584] width 228 height 26
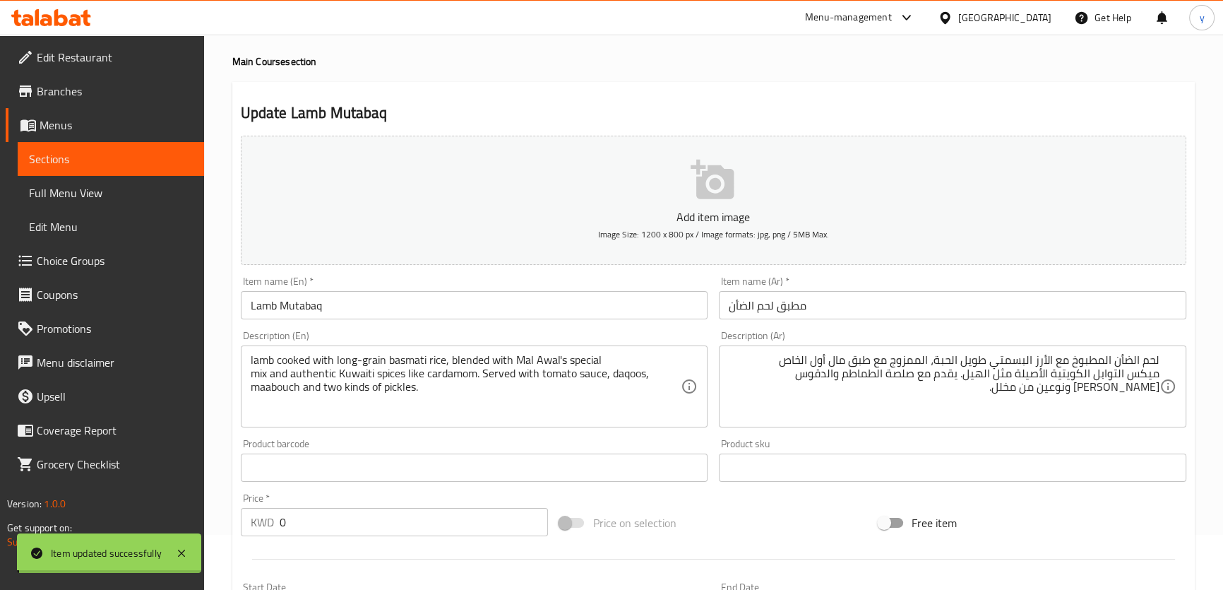
scroll to position [0, 0]
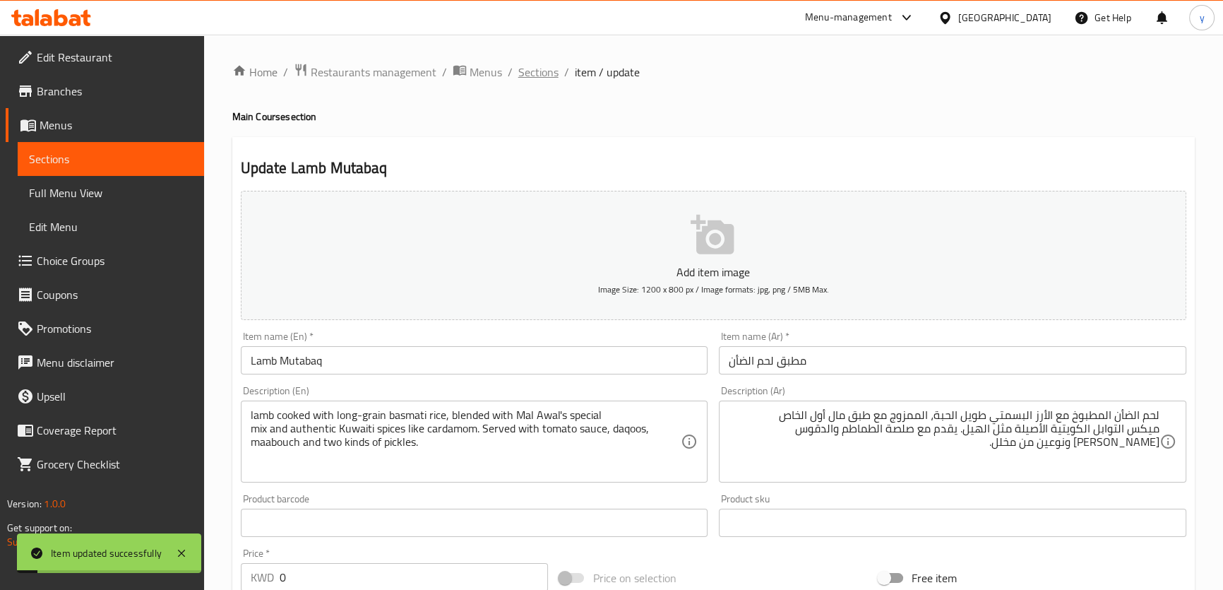
click at [547, 76] on span "Sections" at bounding box center [538, 72] width 40 height 17
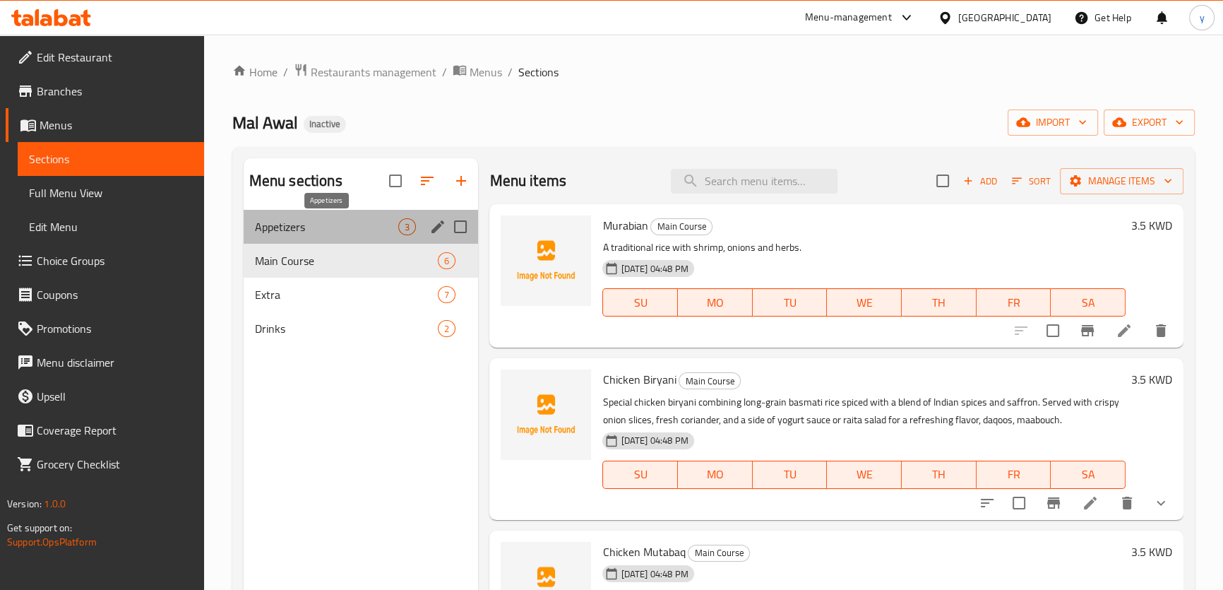
click at [289, 223] on span "Appetizers" at bounding box center [327, 226] width 144 height 17
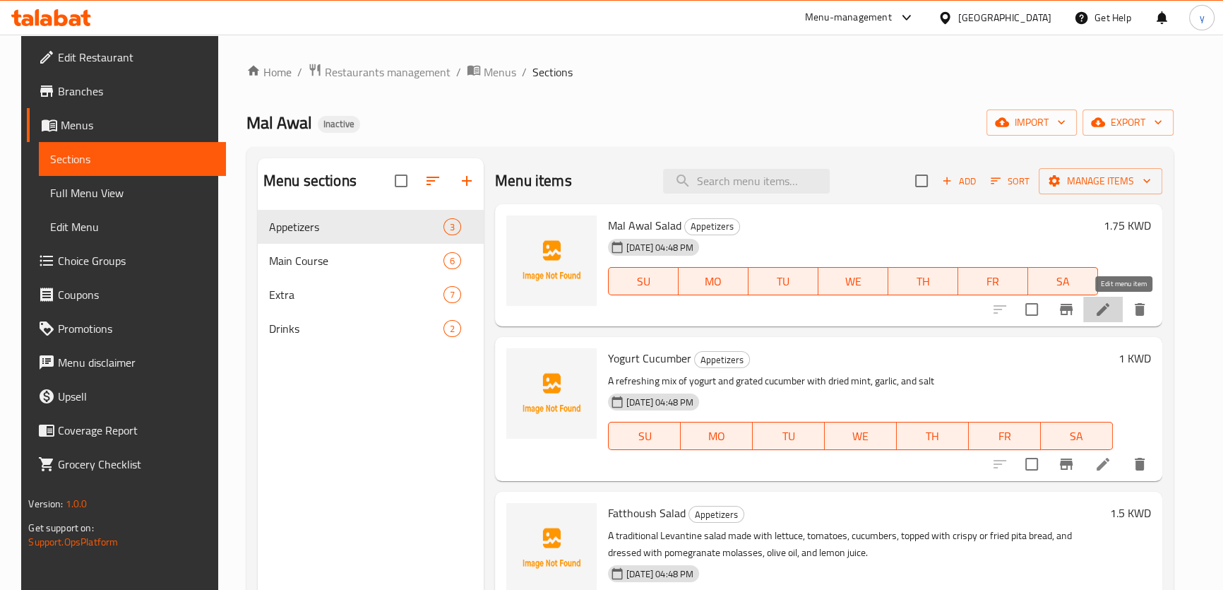
click at [1109, 314] on icon at bounding box center [1103, 309] width 13 height 13
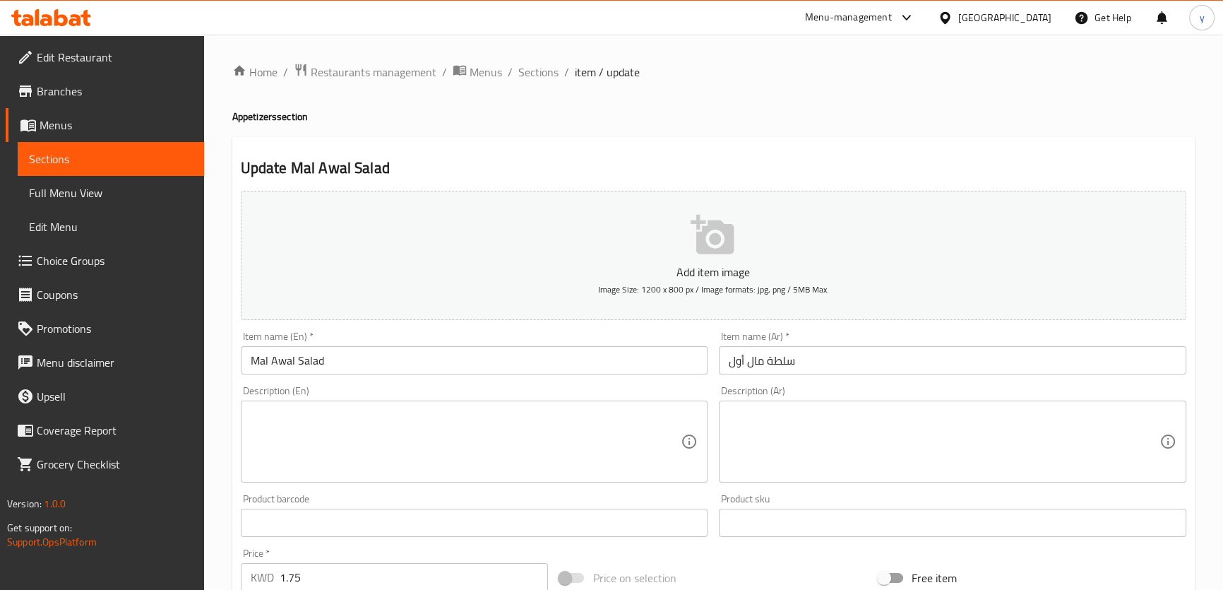
click at [400, 424] on textarea at bounding box center [466, 441] width 431 height 67
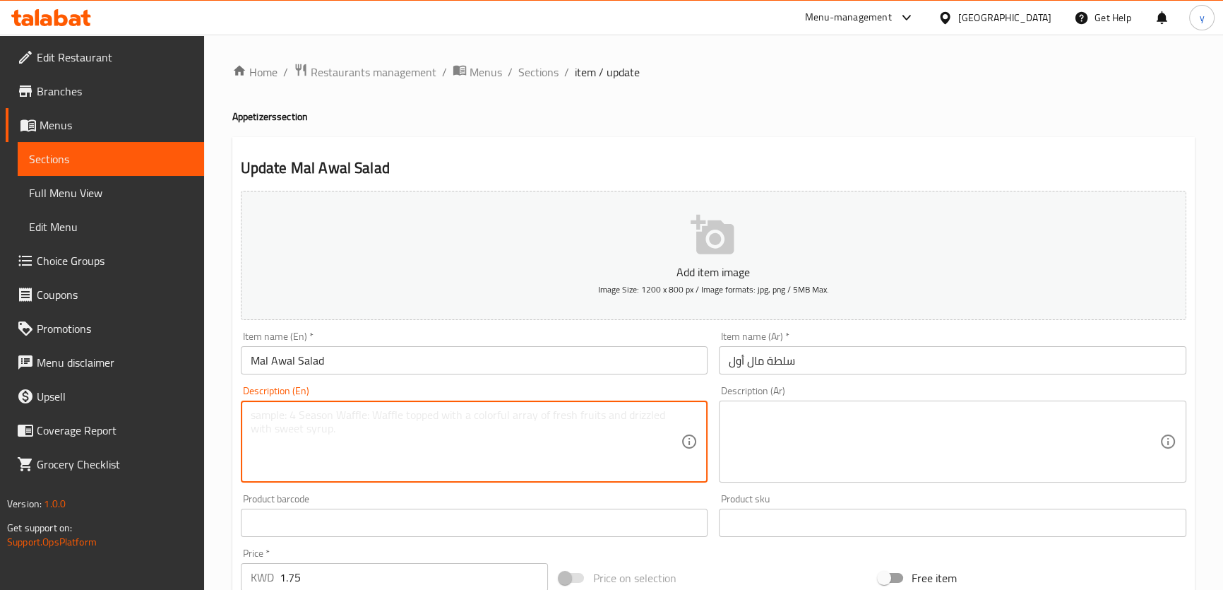
paste textarea "Mal Awal’s special and distinctive salad consisting of lettuce slices, dill lea…"
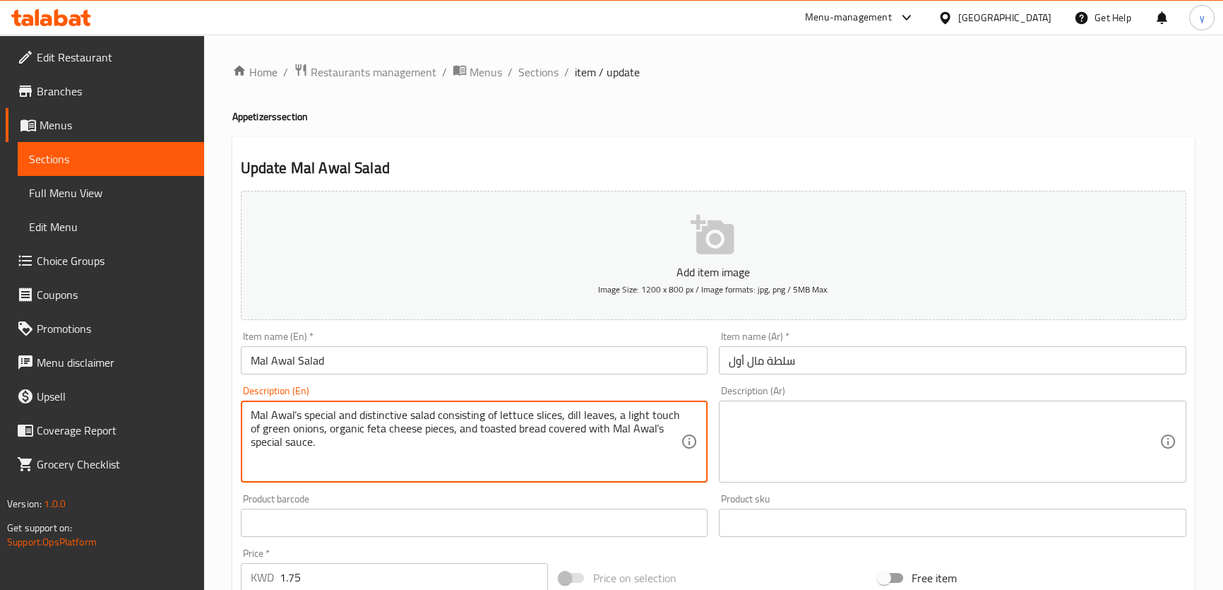
click at [296, 414] on textarea "Mal Awal’s special and distinctive salad consisting of lettuce slices, dill lea…" at bounding box center [466, 441] width 431 height 67
click at [655, 429] on textarea "Mal Awal's special and distinctive salad consisting of lettuce slices, dill lea…" at bounding box center [466, 441] width 431 height 67
type textarea "Mal Awal's special and distinctive salad consisting of lettuce slices, dill lea…"
click at [751, 436] on textarea at bounding box center [944, 441] width 431 height 67
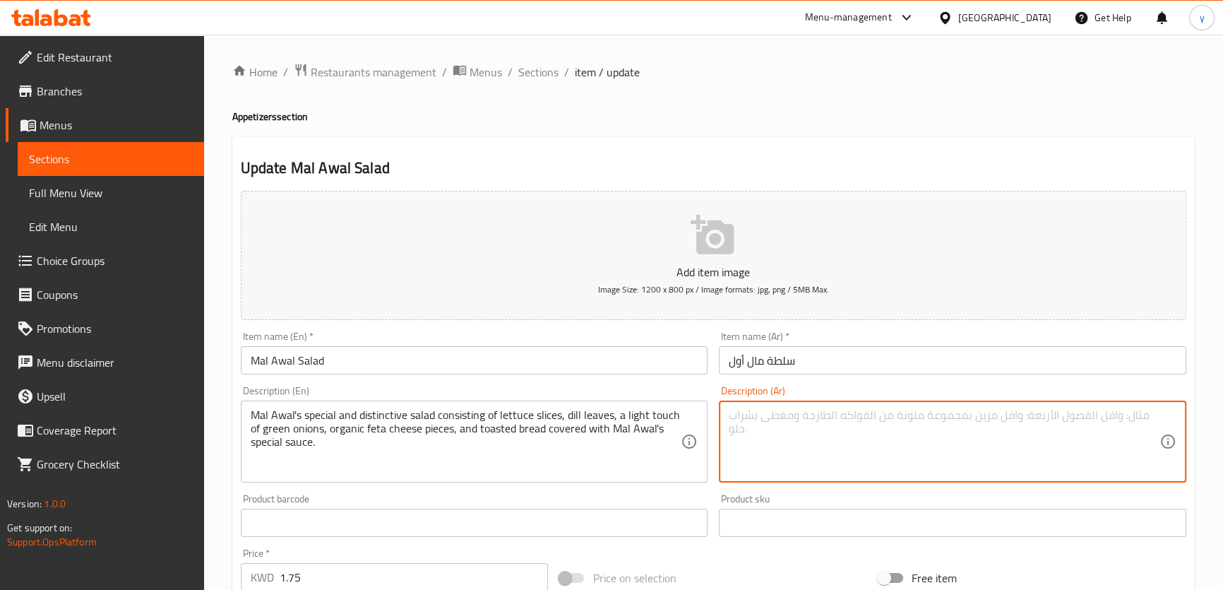
paste textarea "سلطة مال أوال الخاصة والمميزة تتكون من شرائح الخس وأوراق الشبت ولمسة خفيفة من ا…"
click at [1068, 411] on textarea "سلطة مال أوال الخاصة والمميزة تتكون من شرائح الخس وأوراق الشبت ولمسة خفيفة من ا…" at bounding box center [944, 441] width 431 height 67
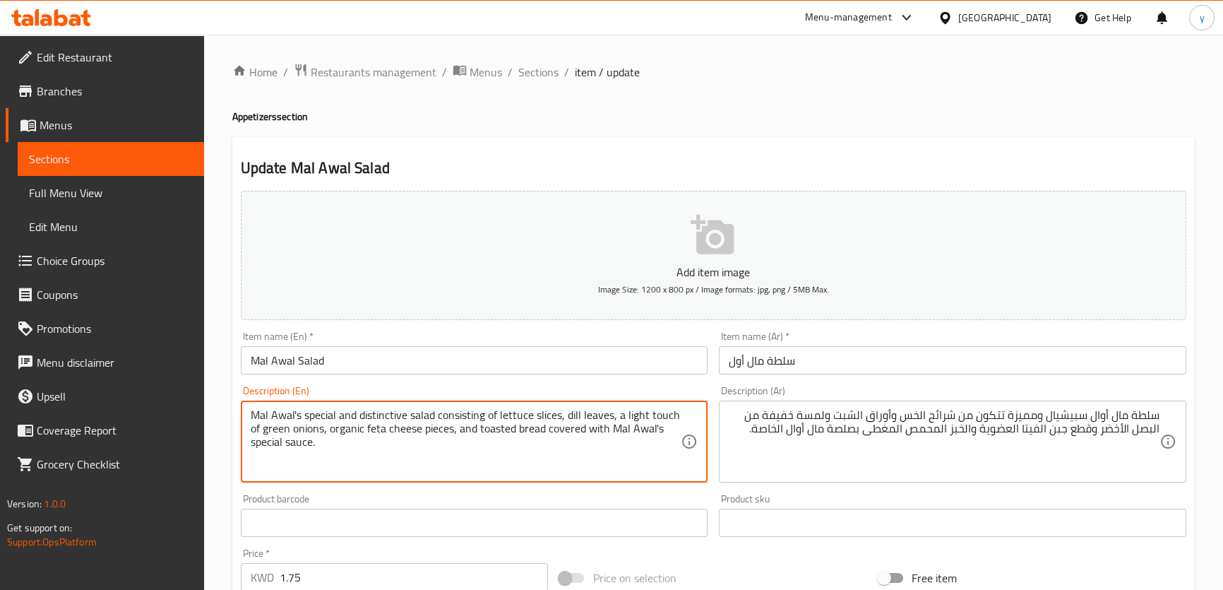
drag, startPoint x: 568, startPoint y: 412, endPoint x: 607, endPoint y: 421, distance: 39.2
click at [350, 435] on textarea "Mal Awal's special and distinctive salad consisting of lettuce slices, dill lea…" at bounding box center [466, 441] width 431 height 67
drag, startPoint x: 350, startPoint y: 435, endPoint x: 986, endPoint y: 426, distance: 637.0
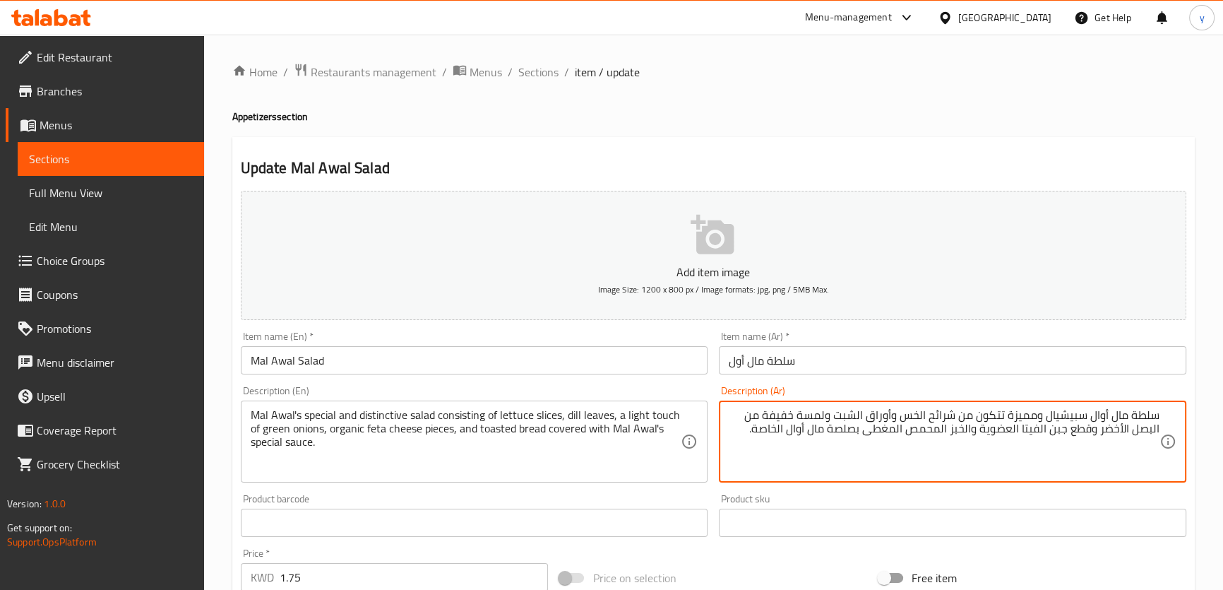
click at [986, 426] on textarea "سلطة مال أوال سبيشيال ومميزة تتكون من شرائح الخس وأوراق الشبت ولمسة خفيفة من ال…" at bounding box center [944, 441] width 431 height 67
click at [798, 430] on textarea "سلطة مال أوال سبيشيال ومميزة تتكون من شرائح الخس وأوراق الشبت ولمسة خفيفة من ال…" at bounding box center [944, 441] width 431 height 67
click at [1097, 412] on textarea "سلطة مال أوال سبيشيال ومميزة تتكون من شرائح الخس وأوراق الشبت ولمسة خفيفة من ال…" at bounding box center [944, 441] width 431 height 67
type textarea "سلطة مال أول سبيشيال ومميزة تتكون من شرائح الخس وأوراق الشبت ولمسة خفيفة من الب…"
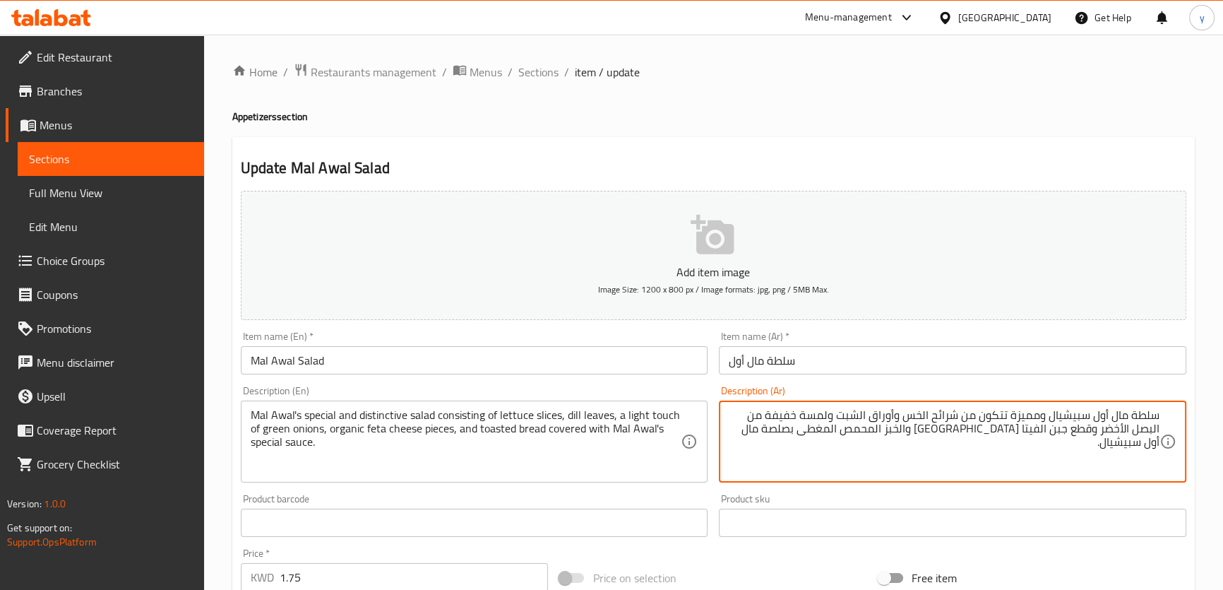
click at [1003, 359] on div "Home / Restaurants management / Menus / Sections / item / update Appetizers sec…" at bounding box center [713, 516] width 962 height 907
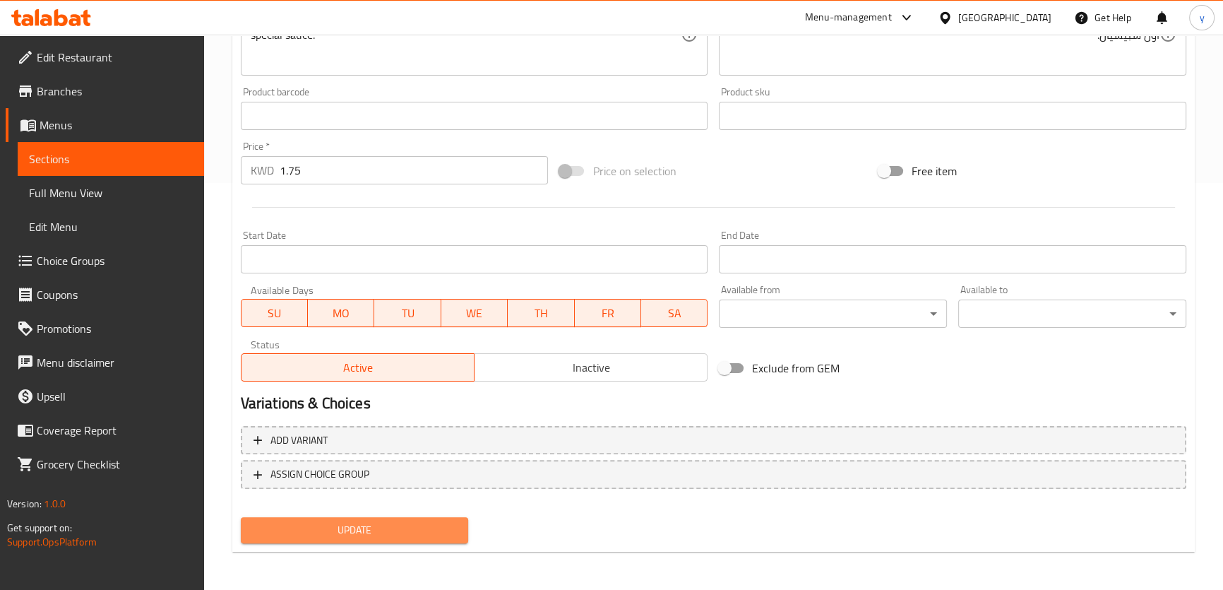
click at [311, 536] on span "Update" at bounding box center [354, 530] width 205 height 18
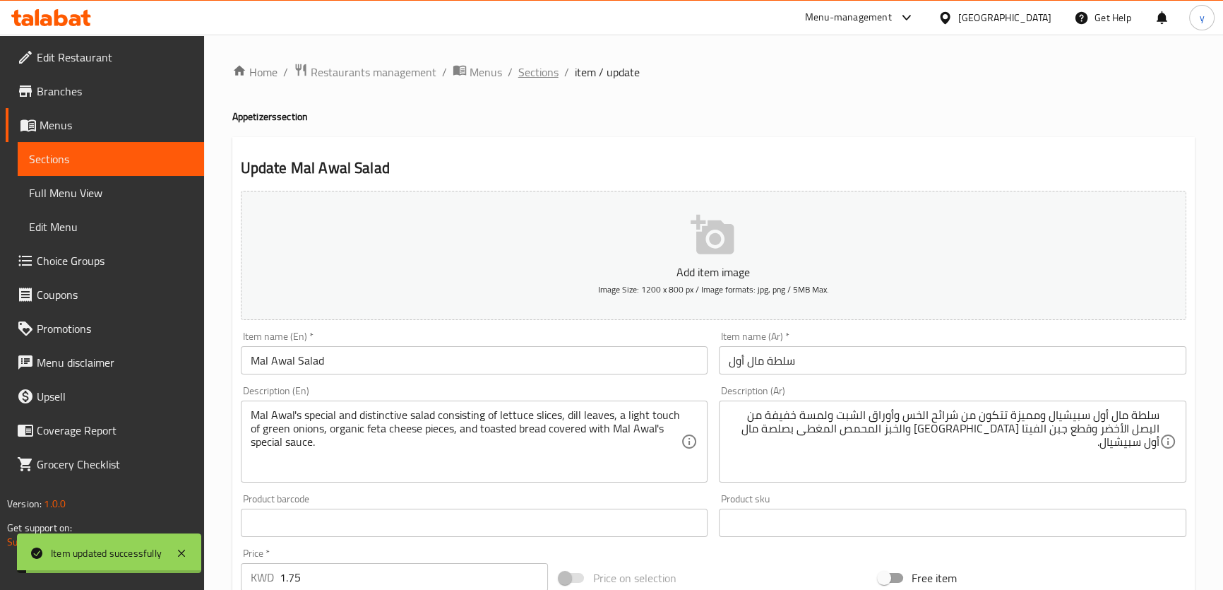
click at [520, 71] on span "Sections" at bounding box center [538, 72] width 40 height 17
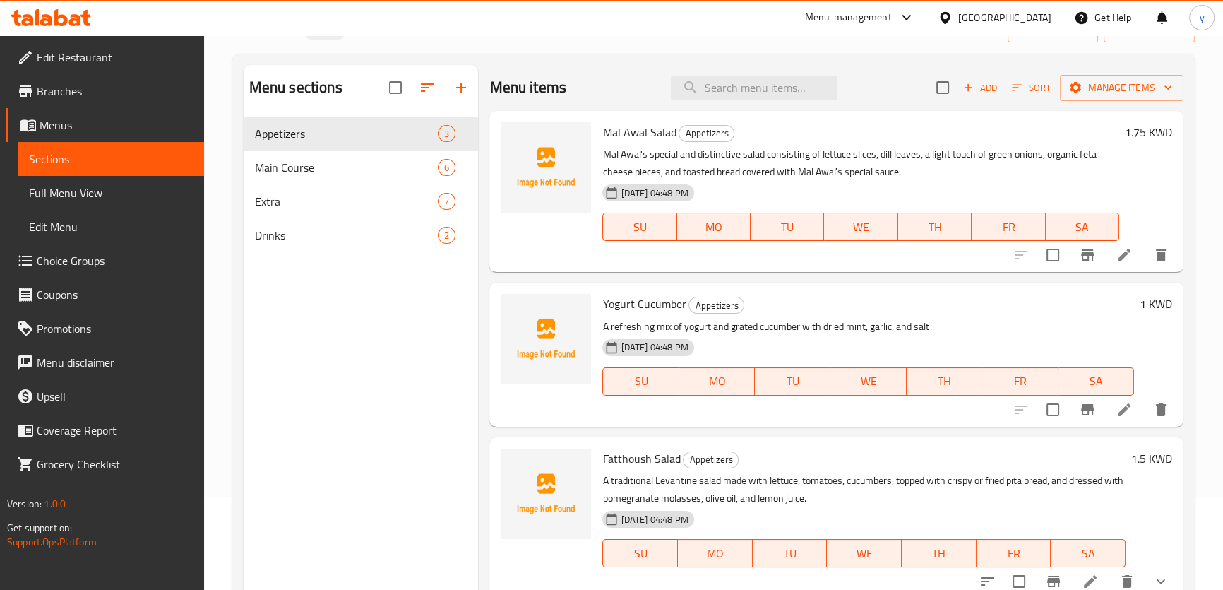
scroll to position [198, 0]
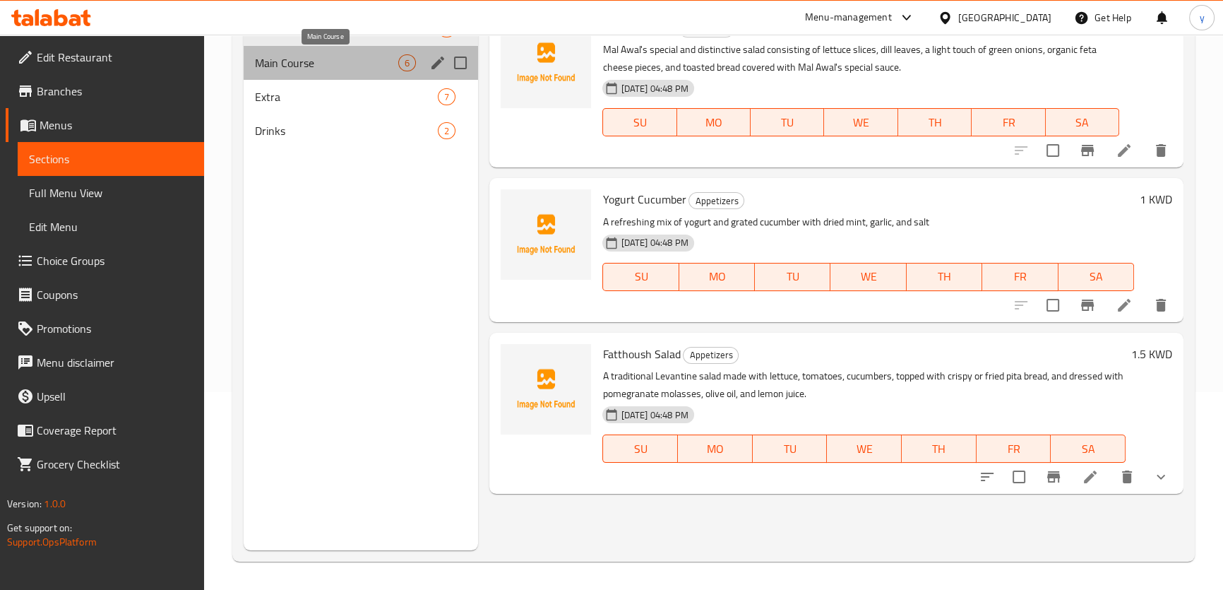
click at [324, 55] on span "Main Course" at bounding box center [327, 62] width 144 height 17
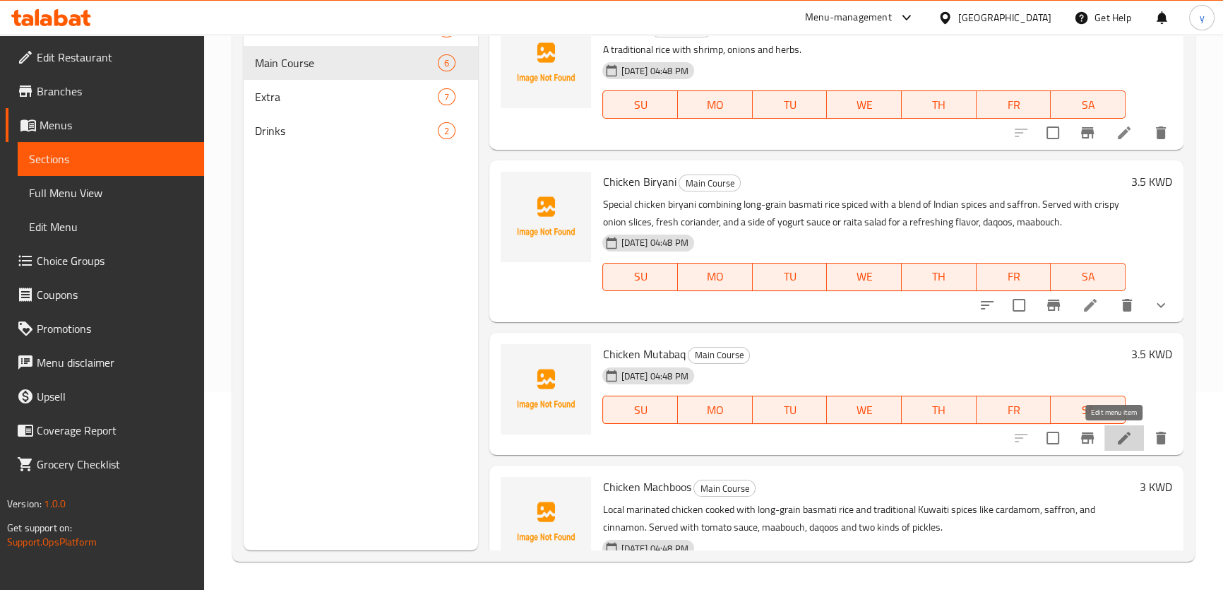
click at [1116, 434] on icon at bounding box center [1124, 437] width 17 height 17
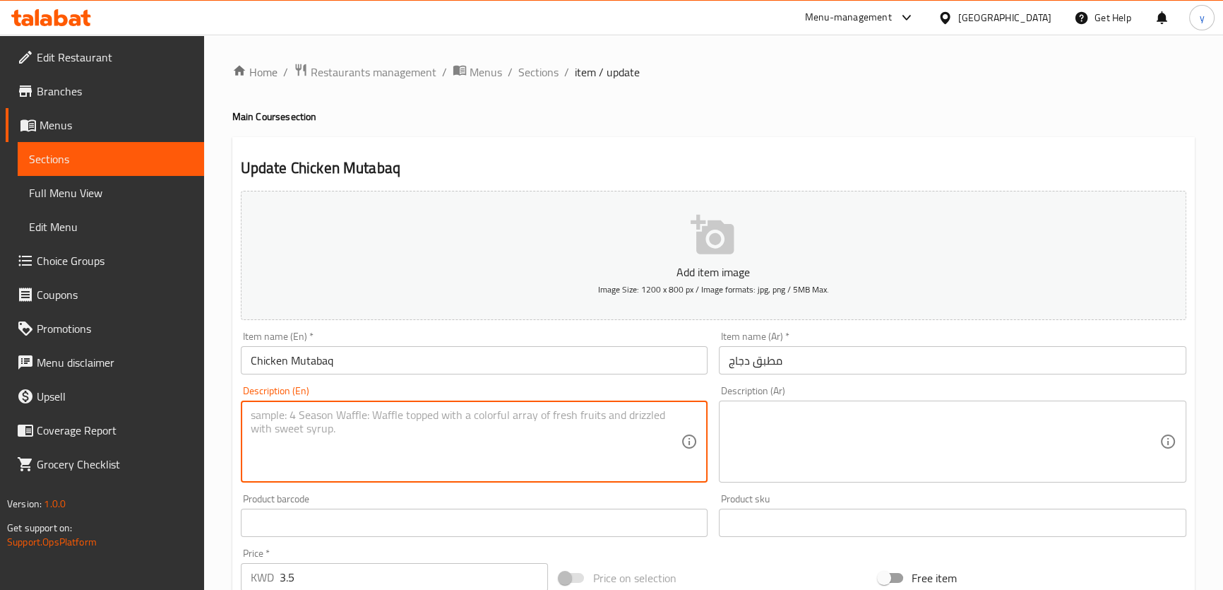
click at [386, 452] on textarea at bounding box center [466, 441] width 431 height 67
paste textarea "CHICKEN cooked with long-grain basmati rice, blended with Mal Awal’s special mi…"
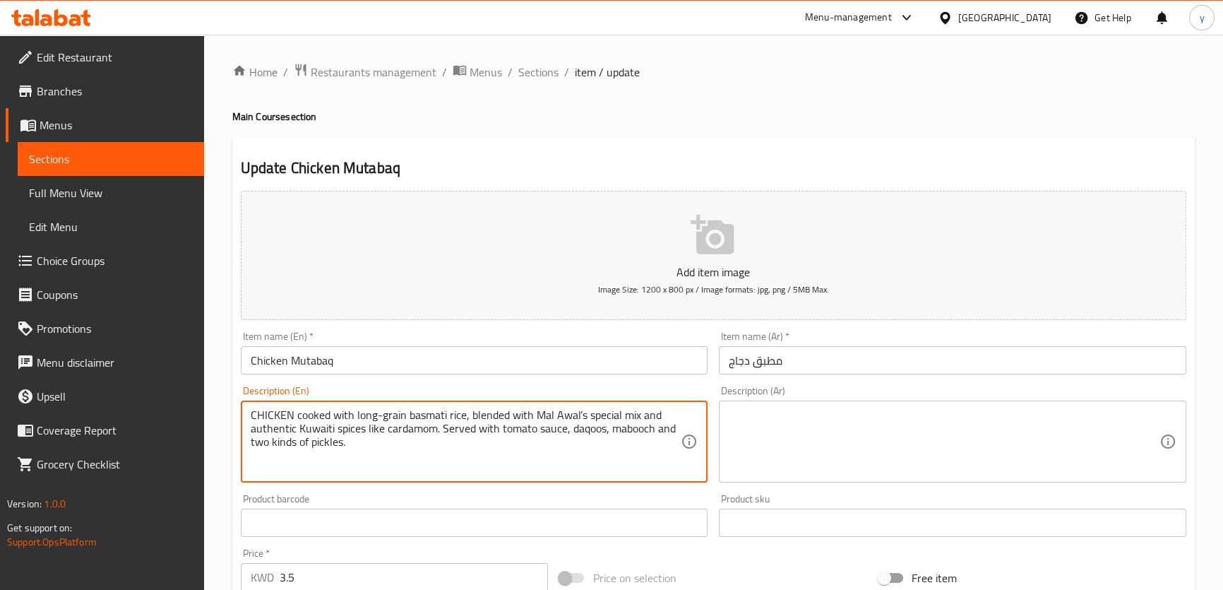
click at [392, 409] on textarea "CHICKEN cooked with long-grain basmati rice, blended with Mal Awal’s special mi…" at bounding box center [466, 441] width 431 height 67
type textarea "Chicken Cooked With Long-grain Basmati Rice, Blended With Mal Awal’s Special Mi…"
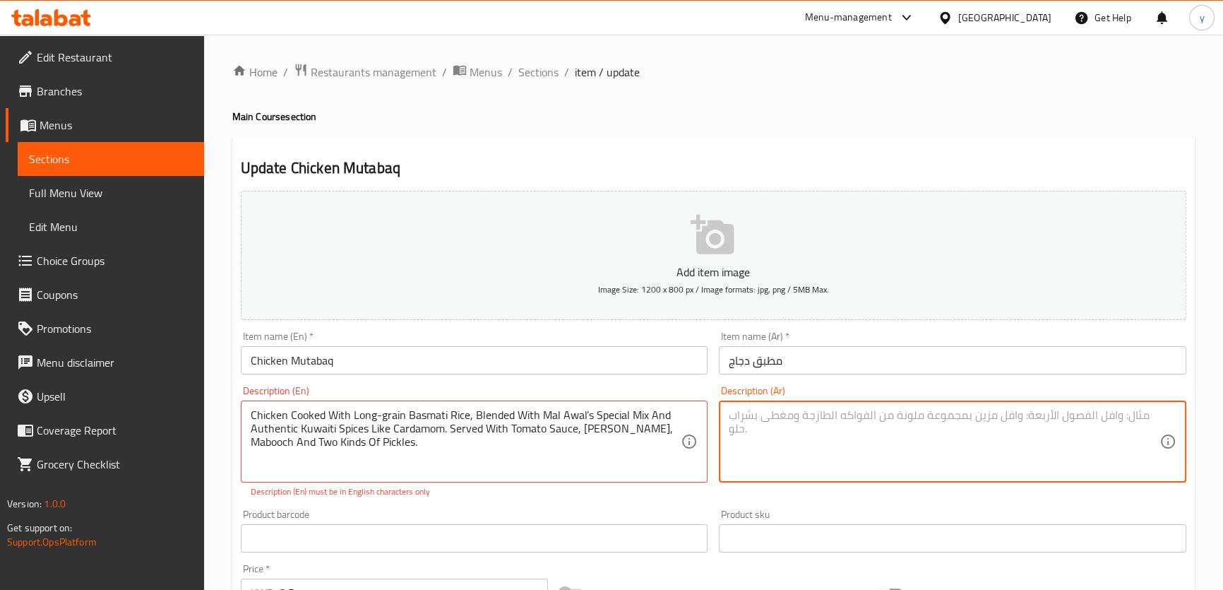
click at [798, 441] on textarea at bounding box center [944, 441] width 431 height 67
paste textarea "CHICKEN cooked with long-grain basmati rice, blended with Mal Awal’s special mi…"
type textarea "CHICKEN cooked with long-grain basmati rice, blended with Mal Awal’s special mi…"
paste textarea "دجاج مطبوخ مع الأرز البسمتي طويل الحبة، ممزوج بمزيج مال أوال الخاص والتوابل الك…"
click at [866, 413] on textarea "دجاج مطبوخ مع الأرز البسمتي طويل الحبة، ممزوج بمزيج مال أوال الخاص والتوابل الك…" at bounding box center [944, 441] width 431 height 67
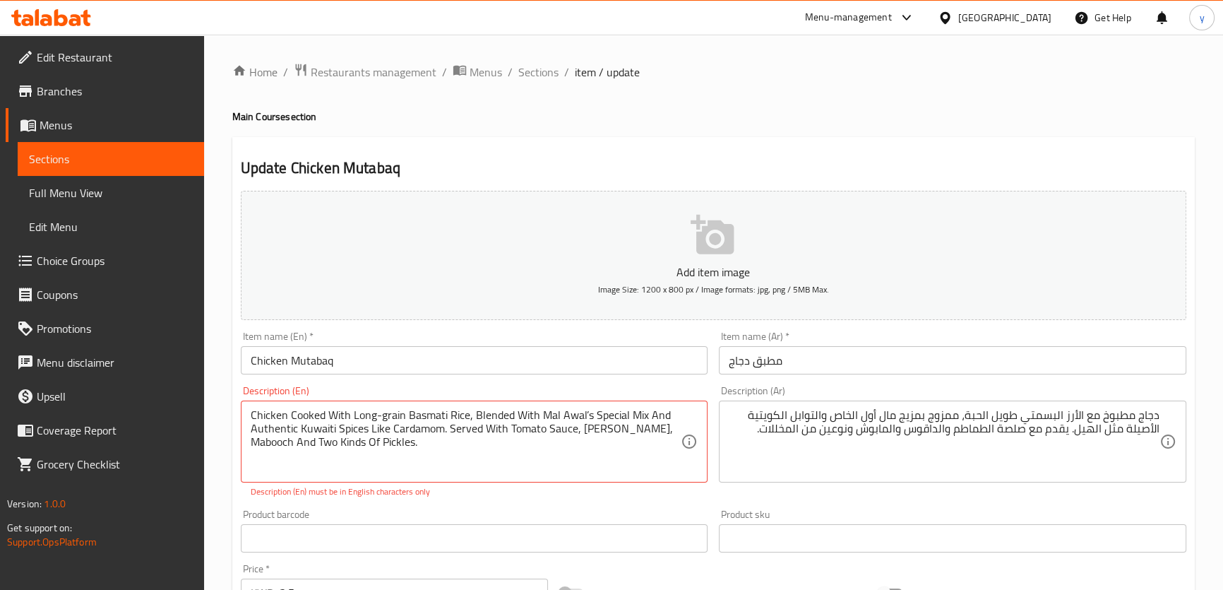
click at [854, 418] on textarea "دجاج مطبوخ مع الأرز البسمتي طويل الحبة، ممزوج بمزيج مال أول الخاص والتوابل الكو…" at bounding box center [944, 441] width 431 height 67
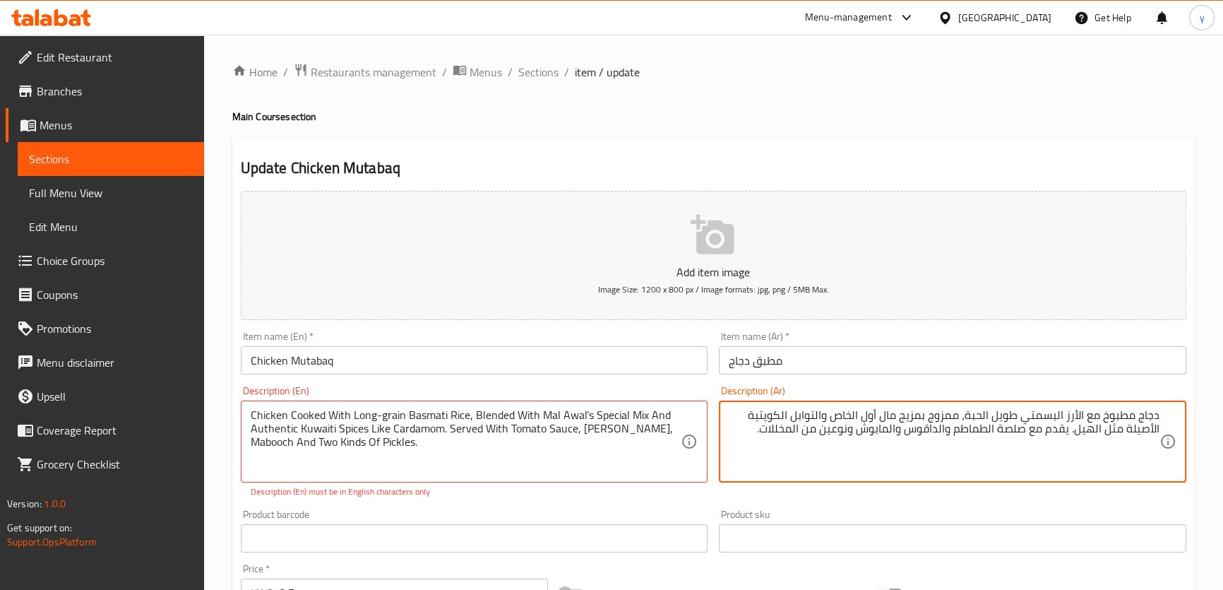
click at [854, 418] on textarea "دجاج مطبوخ مع الأرز البسمتي طويل الحبة، ممزوج بمزيج مال أول الخاص والتوابل الكو…" at bounding box center [944, 441] width 431 height 67
click at [931, 429] on textarea "دجاج مطبوخ مع الأرز البسمتي طويل الحبة، ممزوج بمزيج مال أول سبيشيال والتوابل ال…" at bounding box center [944, 441] width 431 height 67
drag, startPoint x: 861, startPoint y: 432, endPoint x: 890, endPoint y: 443, distance: 30.8
click at [891, 443] on textarea "دجاج مطبوخ مع الأرز البسمتي طويل الحبة، ممزوج بمزيج مال أول سبيشيال والتوابل ال…" at bounding box center [944, 441] width 431 height 67
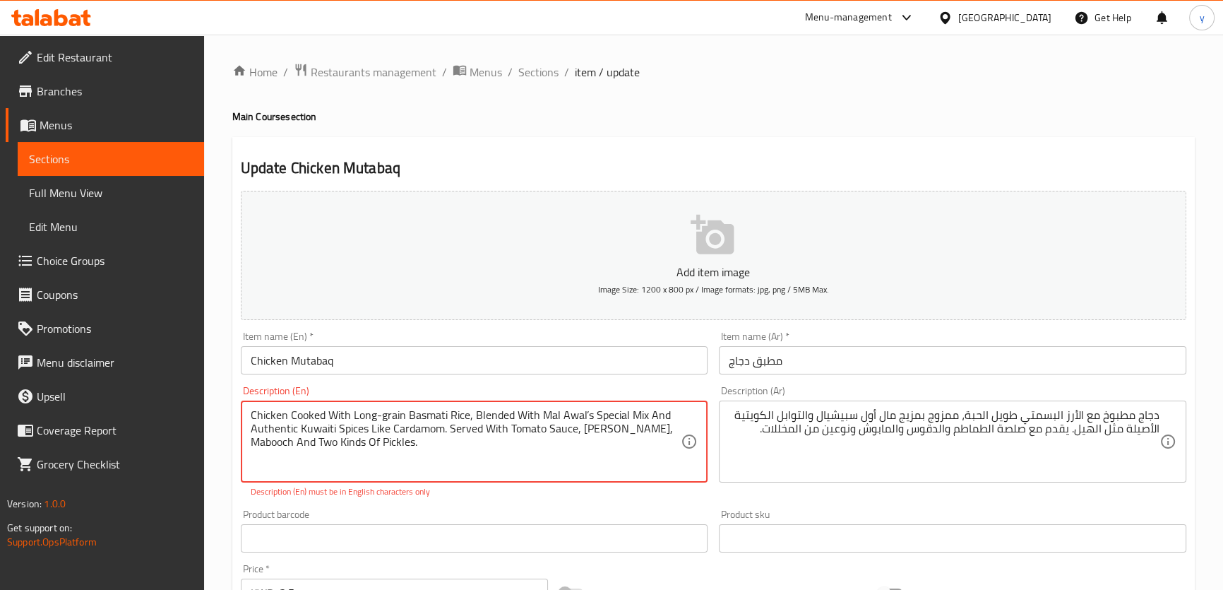
click at [632, 431] on textarea "Chicken Cooked With Long-grain Basmati Rice, Blended With Mal Awal’s Special Mi…" at bounding box center [466, 441] width 431 height 67
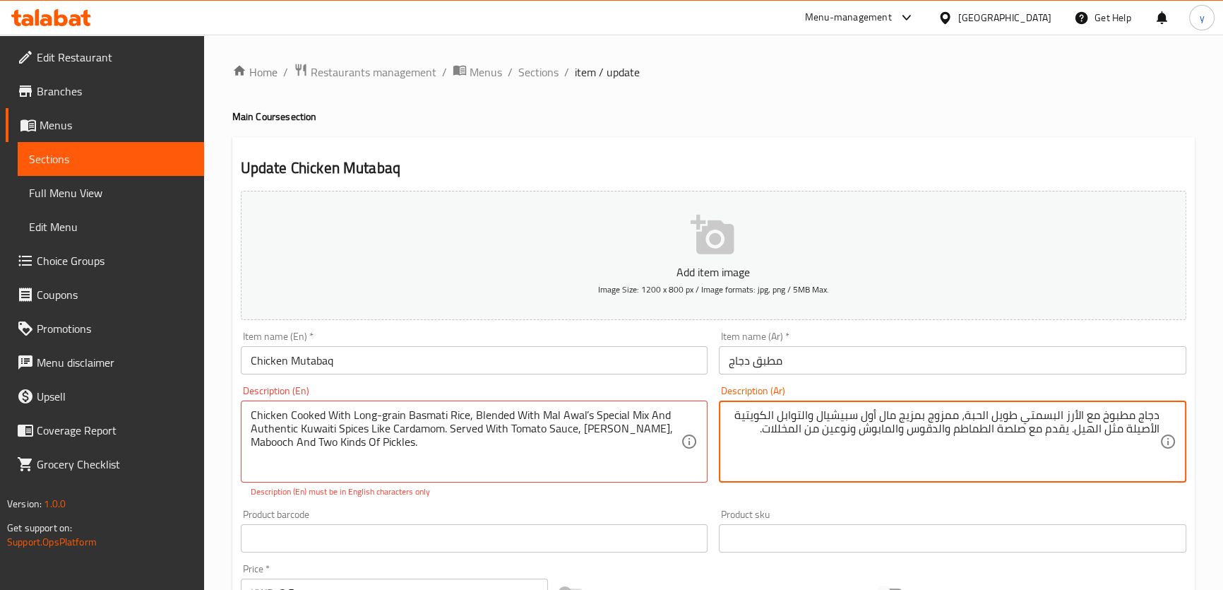
click at [873, 427] on textarea "دجاج مطبوخ مع الأرز البسمتي طويل الحبة، ممزوج بمزيج مال أول سبيشيال والتوابل ال…" at bounding box center [944, 441] width 431 height 67
paste textarea "بوج"
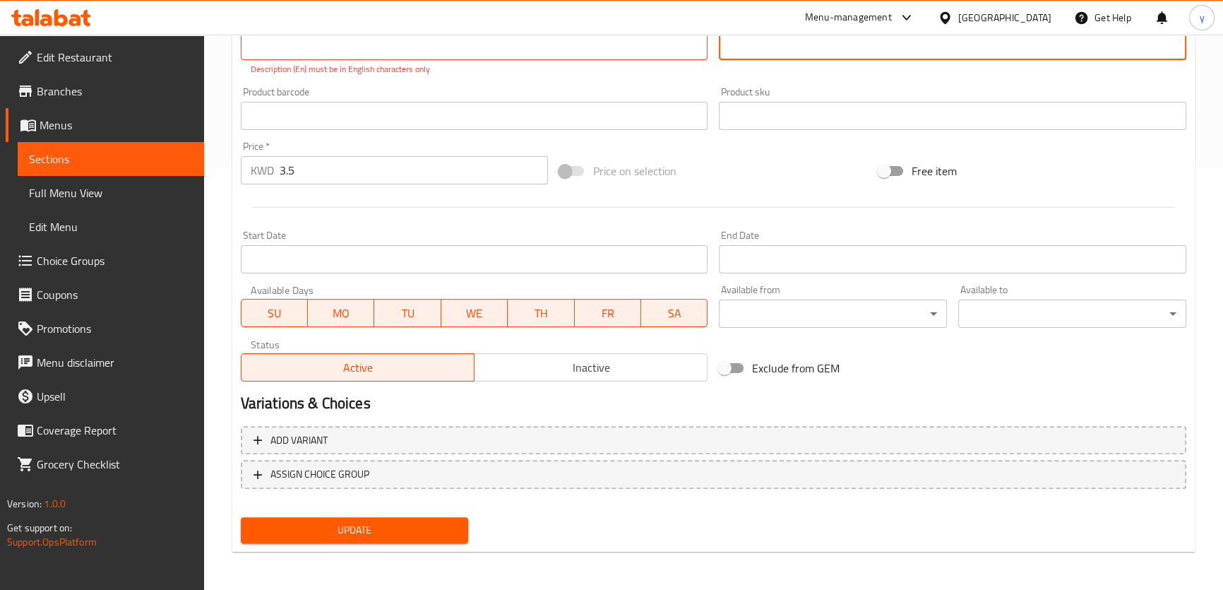
type textarea "دجاج مطبوخ مع الأرز البسمتي طويل الحبة، ممزوج بمزيج مال أول سبيشيال والتوابل ال…"
click at [374, 544] on div "Update" at bounding box center [354, 529] width 239 height 37
drag, startPoint x: 383, startPoint y: 529, endPoint x: 374, endPoint y: 517, distance: 14.7
click at [383, 529] on span "Update" at bounding box center [354, 530] width 205 height 18
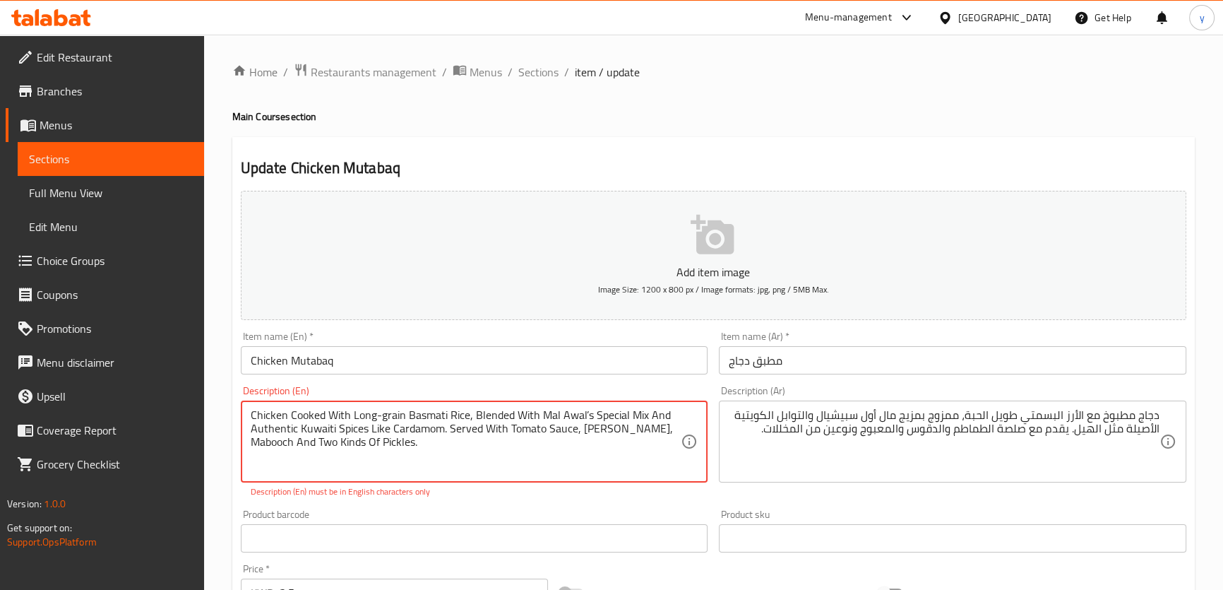
click at [613, 452] on textarea "Chicken Cooked With Long-grain Basmati Rice, Blended With Mal Awal’s Special Mi…" at bounding box center [466, 441] width 431 height 67
click at [584, 415] on textarea "Chicken Cooked With Long-grain Basmati Rice, Blended With Mal Awal’s Special Mi…" at bounding box center [466, 441] width 431 height 67
type textarea "Chicken Cooked With Long-grain Basmati Rice, Blended With Mal Awal's Special Mi…"
click at [571, 356] on input "Chicken Mutabaq" at bounding box center [474, 360] width 467 height 28
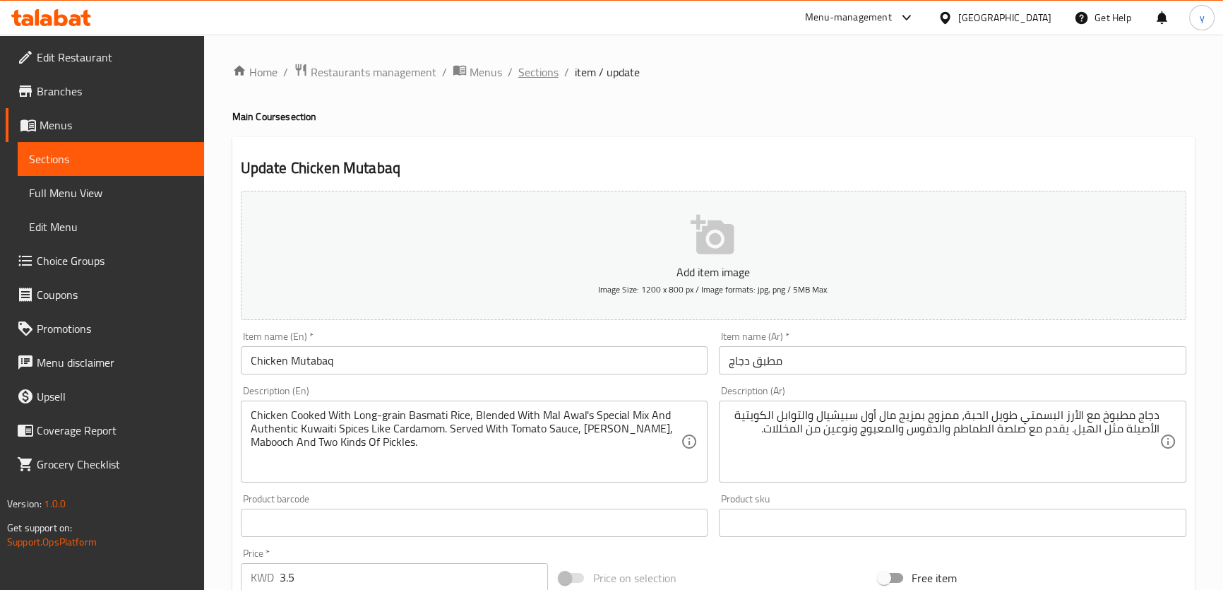
click at [535, 78] on span "Sections" at bounding box center [538, 72] width 40 height 17
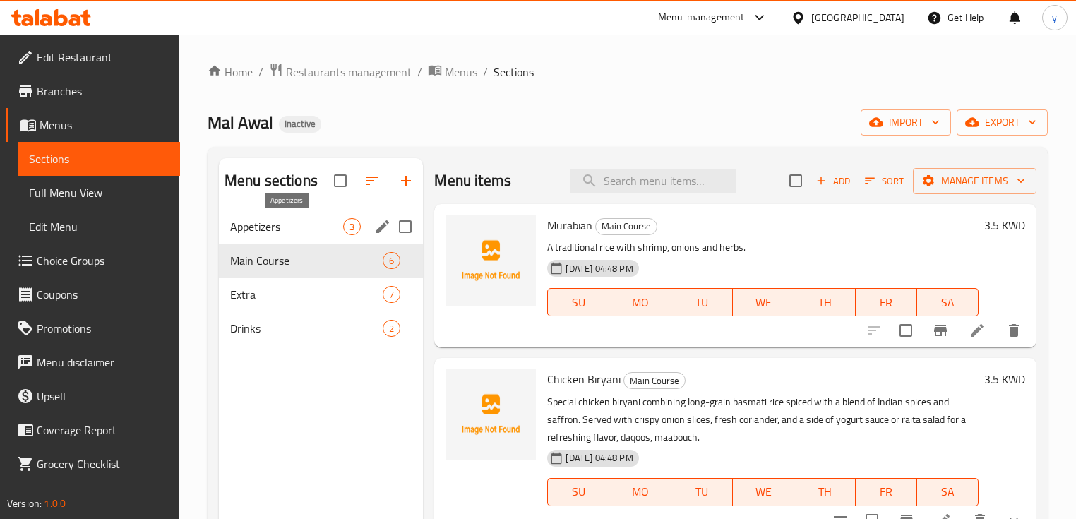
click at [269, 225] on span "Appetizers" at bounding box center [286, 226] width 113 height 17
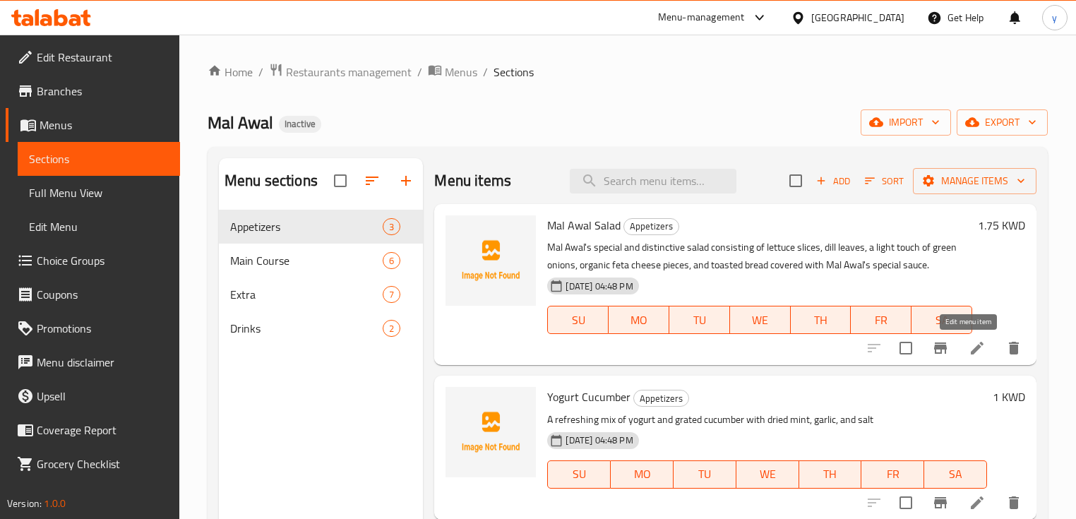
click at [969, 345] on icon at bounding box center [977, 348] width 17 height 17
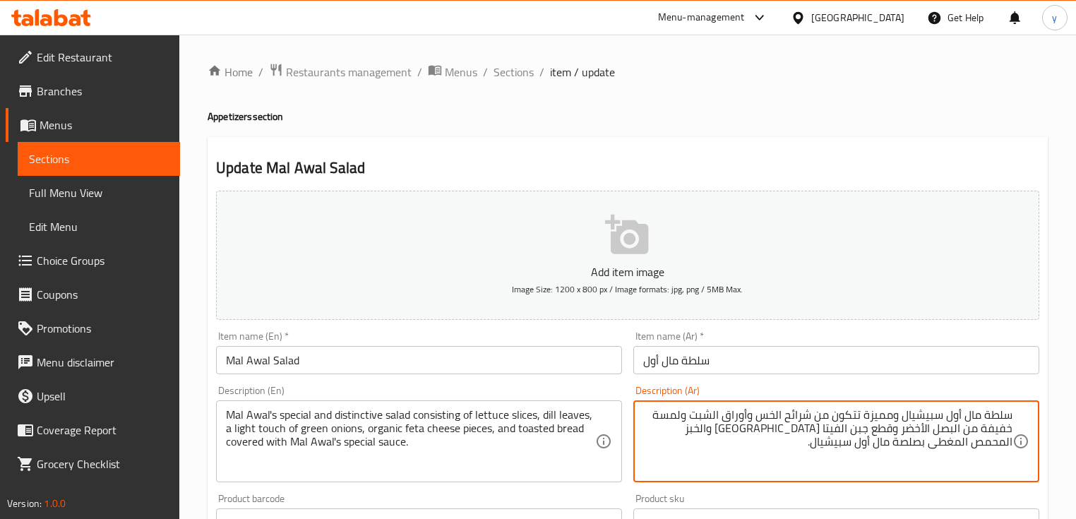
click at [853, 413] on textarea "سلطة مال أول سبيشيال ومميزة تتكون من شرائح الخس وأوراق الشبت ولمسة خفيفة من الب…" at bounding box center [827, 441] width 369 height 67
type textarea "سلطة مال أول سبيشيال ومميزة من شرائح الخس وأوراق الشبت ولمسة خفيفة من البصل الأ…"
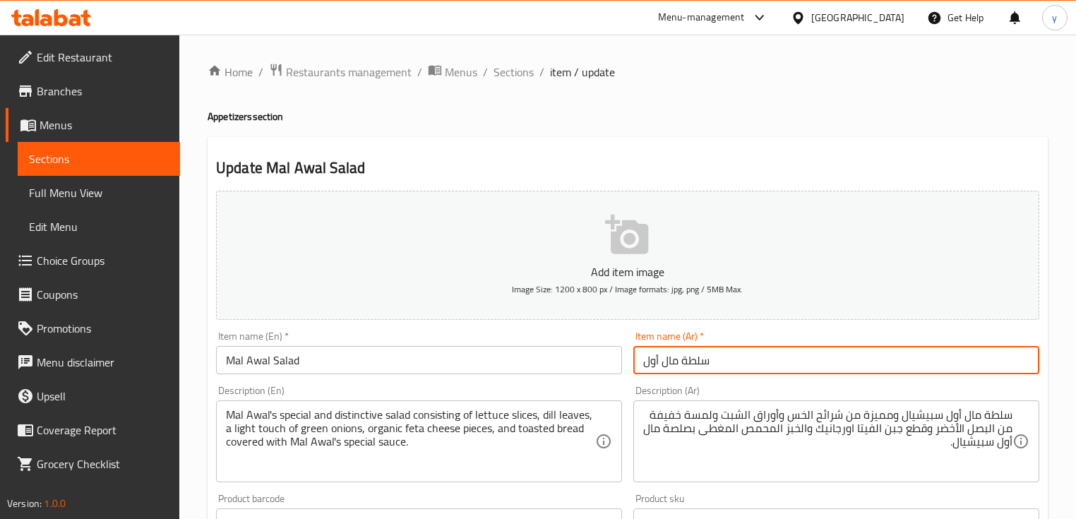
click at [780, 354] on input "سلطة مال أول" at bounding box center [836, 360] width 406 height 28
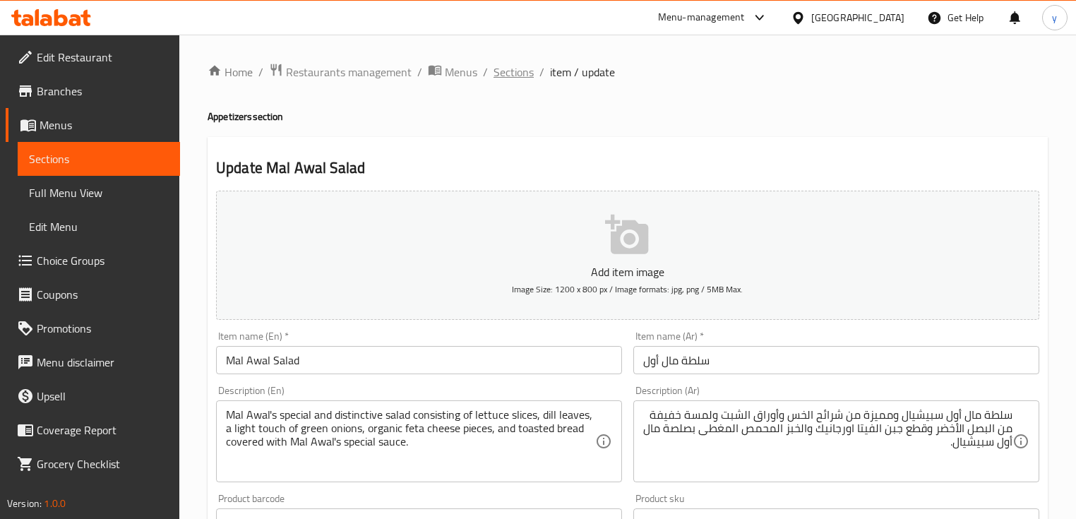
click at [504, 78] on span "Sections" at bounding box center [514, 72] width 40 height 17
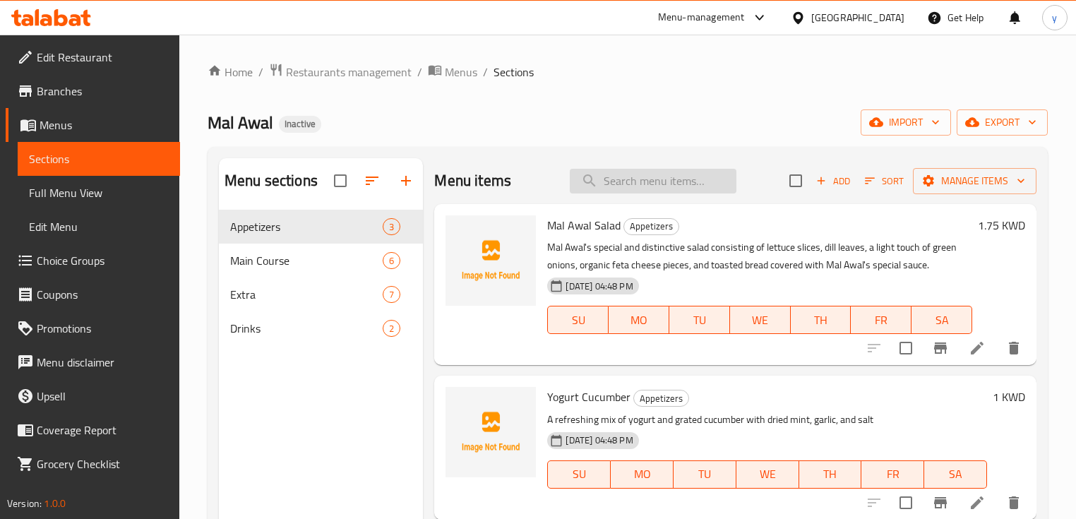
click at [647, 188] on input "search" at bounding box center [653, 181] width 167 height 25
paste input "Chicken Biryani"
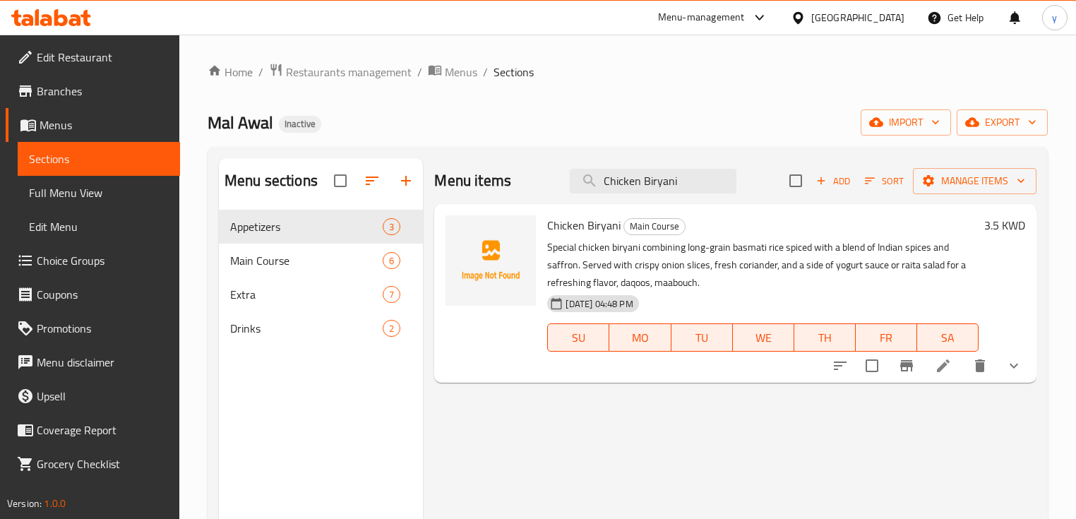
type input "Chicken Biryani"
click at [668, 253] on p "Special chicken biryani combining long-grain basmati rice spiced with a blend o…" at bounding box center [762, 265] width 431 height 53
copy p "combining"
click at [944, 359] on icon at bounding box center [943, 365] width 17 height 17
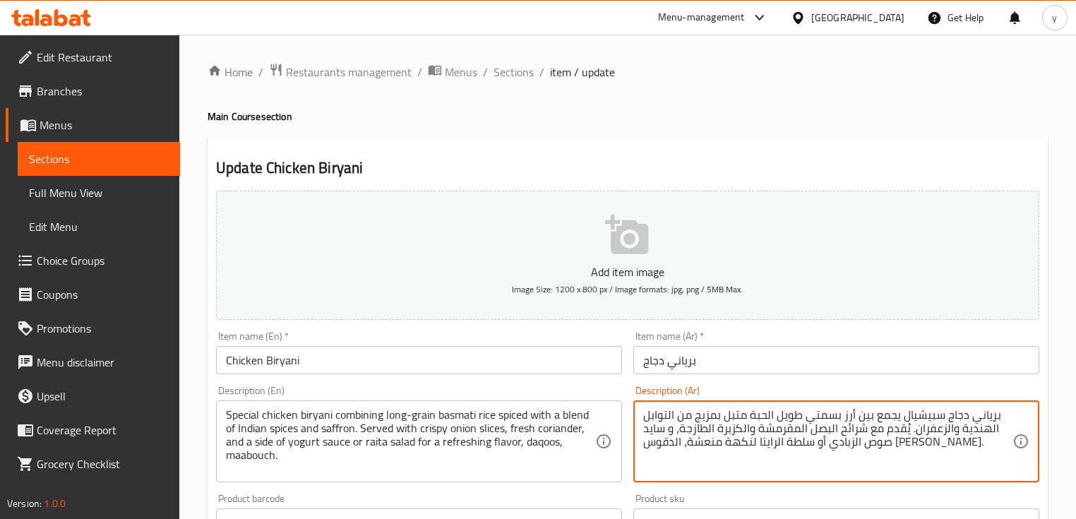
click at [859, 418] on textarea "برياني دجاج سبيشيال يجمع بين أرز بسمتي طويل الحبة متبل بمزيج من التوابل الهندية…" at bounding box center [827, 441] width 369 height 67
type textarea "برياني دجاج سبيشيال يجمع أرز بسمتي طويل الحبة متبل بمزيج من التوابل الهندية وال…"
click at [861, 369] on input "برياني دجاج" at bounding box center [836, 360] width 406 height 28
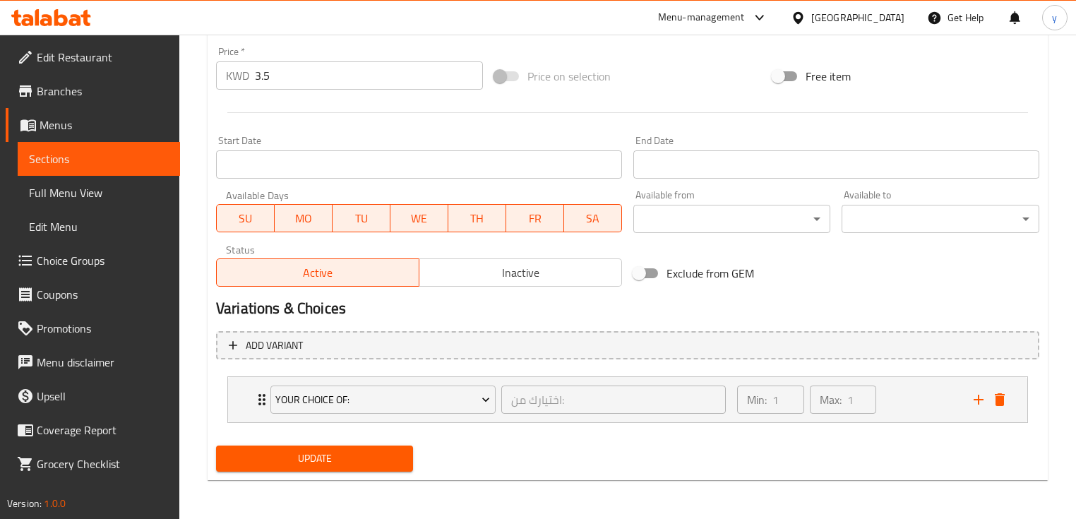
click at [361, 458] on span "Update" at bounding box center [314, 459] width 174 height 18
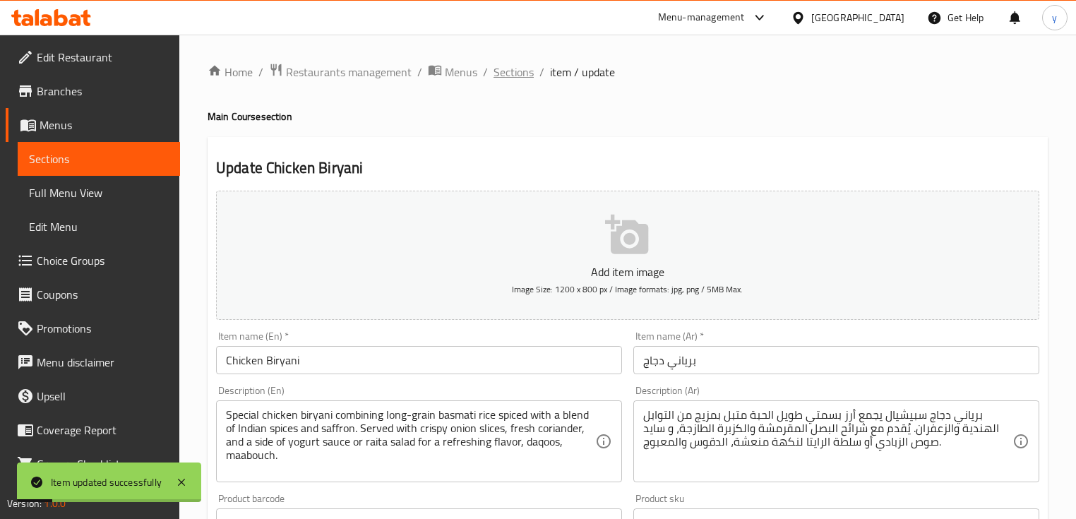
click at [508, 76] on span "Sections" at bounding box center [514, 72] width 40 height 17
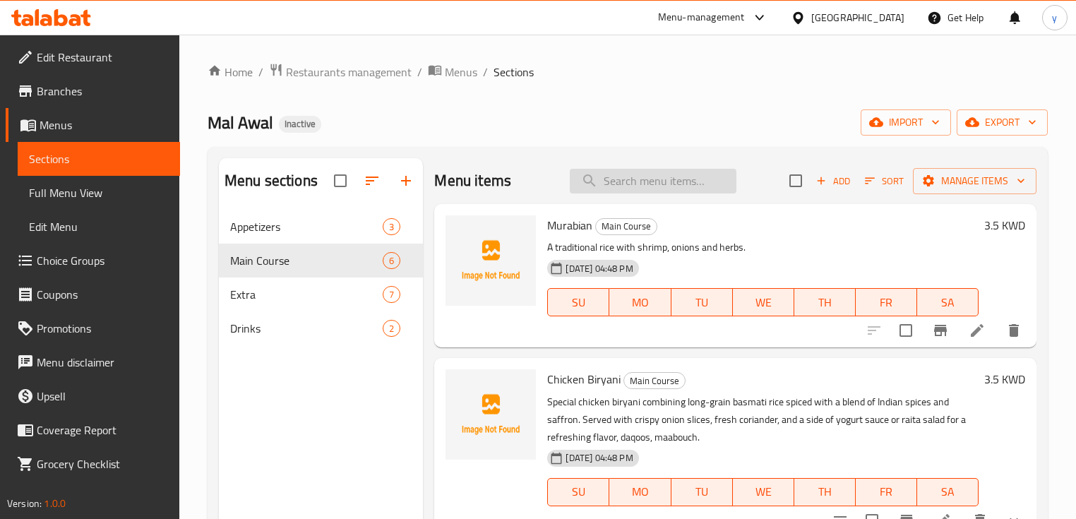
click at [681, 181] on input "search" at bounding box center [653, 181] width 167 height 25
paste input "Lamb Mutabaq"
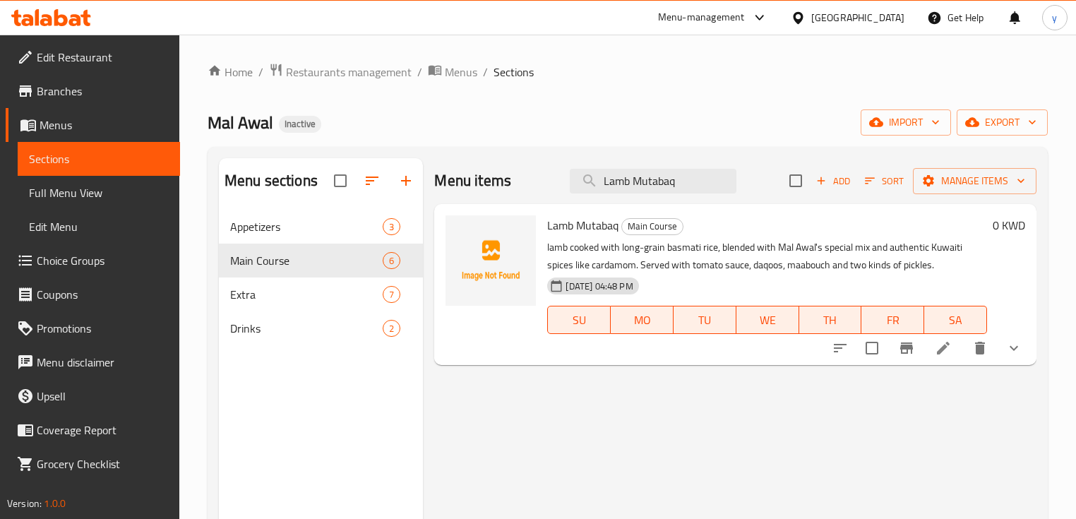
type input "Lamb Mutabaq"
click at [951, 350] on icon at bounding box center [943, 348] width 17 height 17
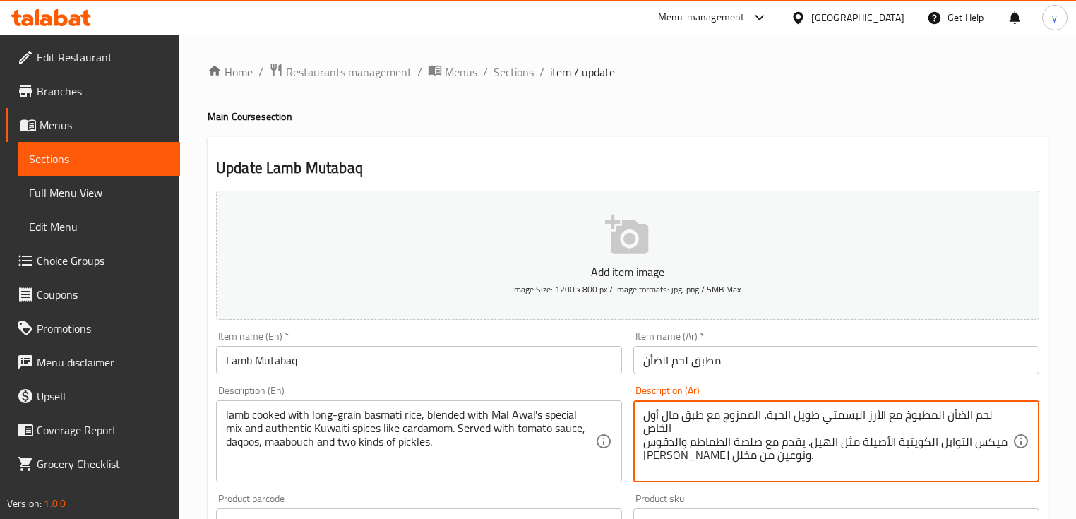
click at [691, 418] on textarea "لحم الضأن المطبوخ مع الأرز البسمتي طويل الحبة، الممزوج مع طبق مال أول الخاص ميك…" at bounding box center [827, 441] width 369 height 67
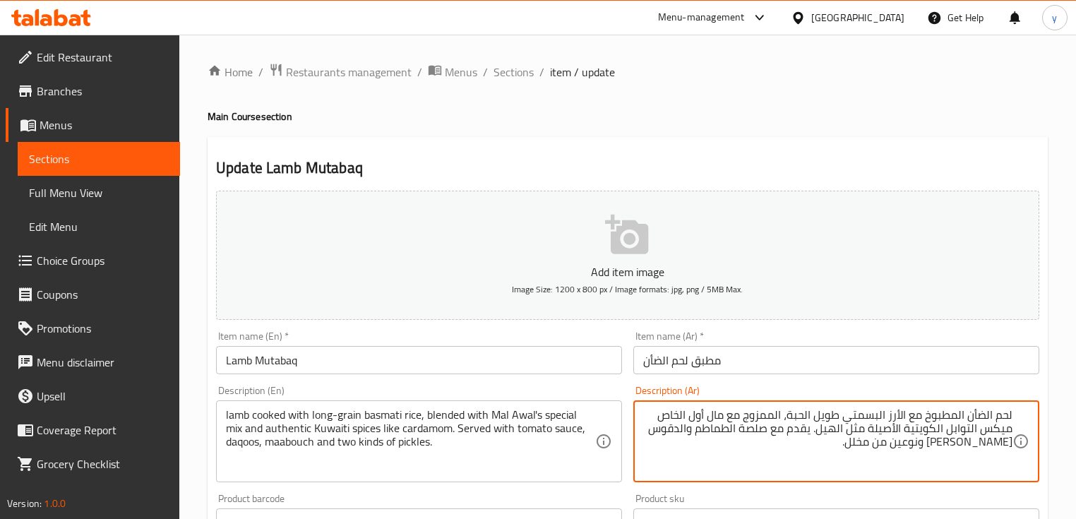
type textarea "لحم الضأن المطبوخ مع الأرز البسمتي طويل الحبة، الممزوج مع مال أول الخاص ميكس ال…"
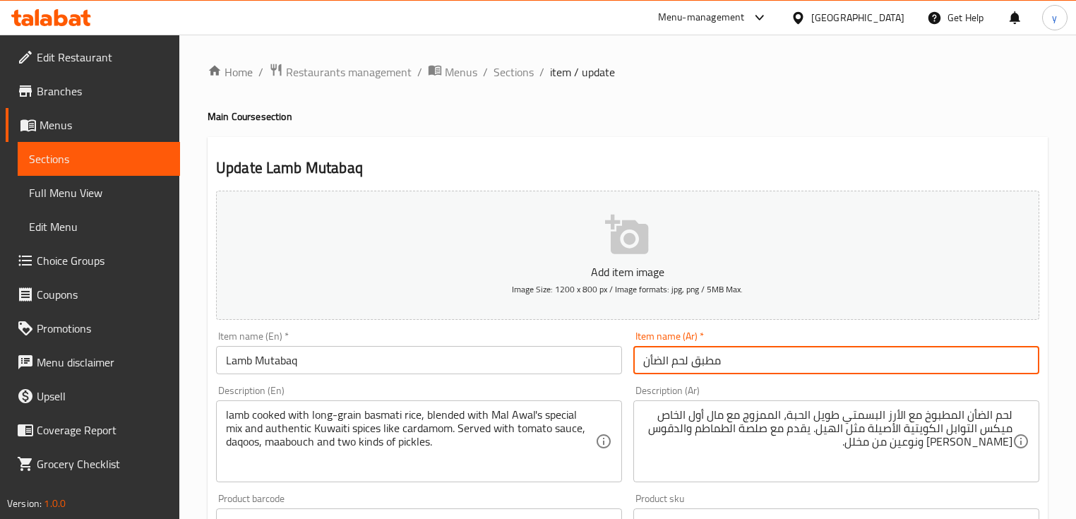
click at [747, 356] on input "مطبق لحم الضأن" at bounding box center [836, 360] width 406 height 28
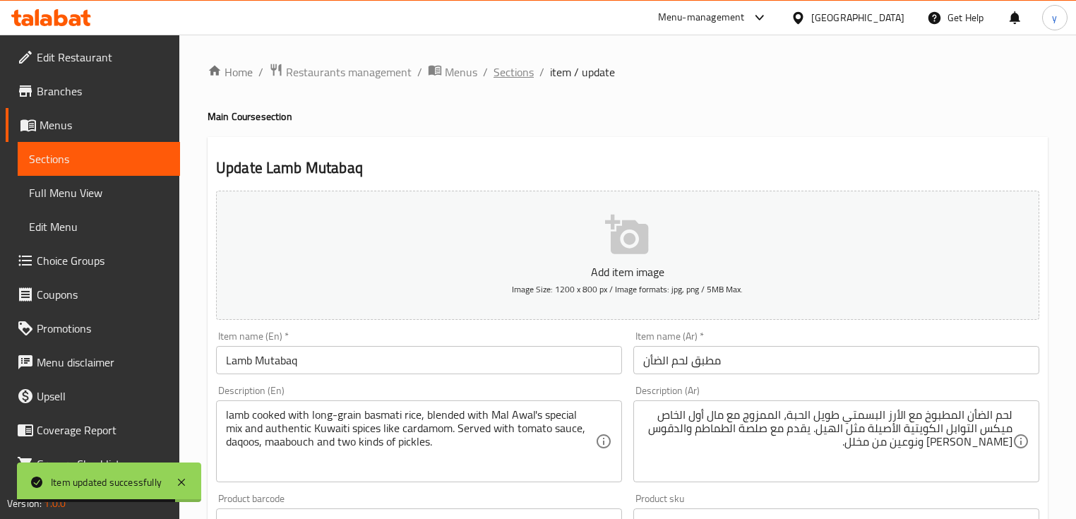
click at [516, 80] on span "Sections" at bounding box center [514, 72] width 40 height 17
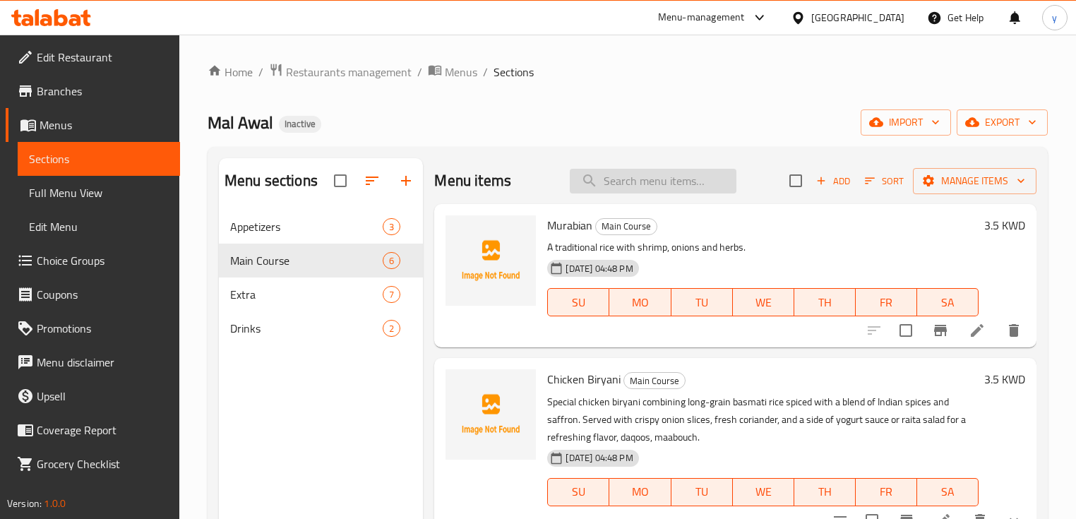
click at [655, 172] on input "search" at bounding box center [653, 181] width 167 height 25
paste input "Lamb Mutabaq"
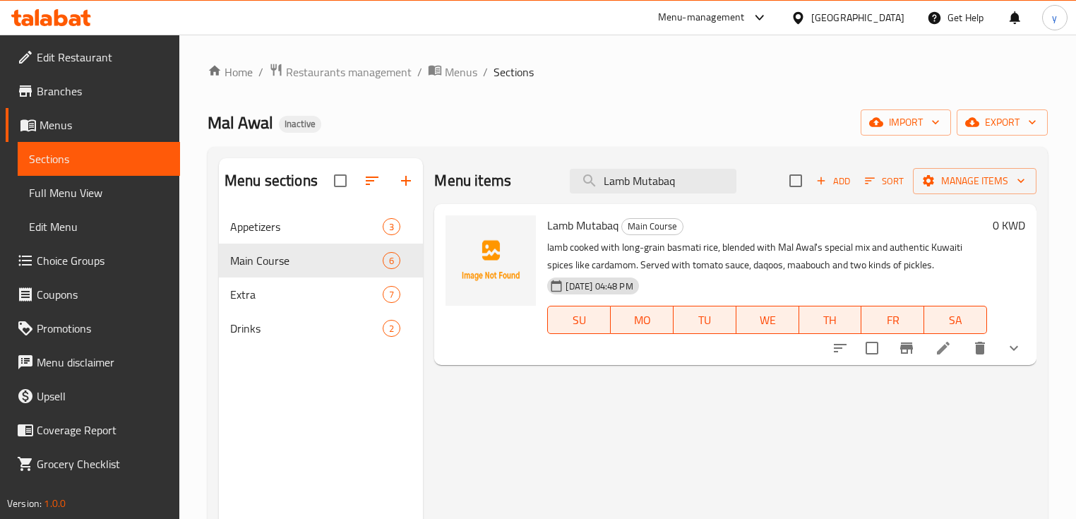
type input "Lamb Mutabaq"
click at [936, 352] on icon at bounding box center [943, 348] width 17 height 17
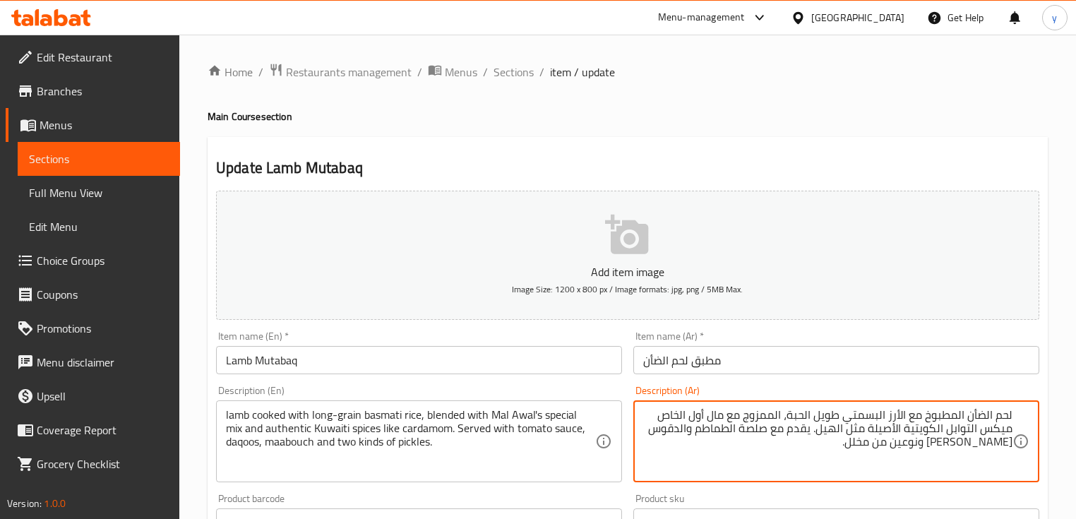
click at [669, 420] on textarea "لحم الضأن المطبوخ مع الأرز البسمتي طويل الحبة، الممزوج مع مال أول الخاص ميكس ال…" at bounding box center [827, 441] width 369 height 67
click at [672, 413] on textarea "لحم الضأن المطبوخ مع الأرز البسمتي طويل الحبة، الممزوج مع مال أول الخاص ميكس ال…" at bounding box center [827, 441] width 369 height 67
type textarea "لحم الضأن المطبوخ مع الأرز البسمتي طويل الحبة، الممزوج مع مال أول سبيشيال ميكس …"
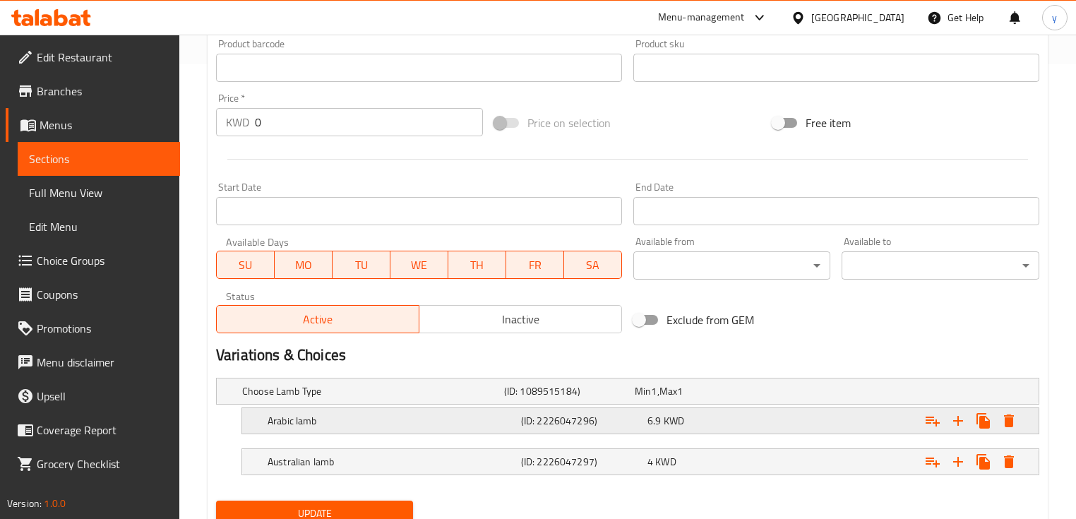
scroll to position [509, 0]
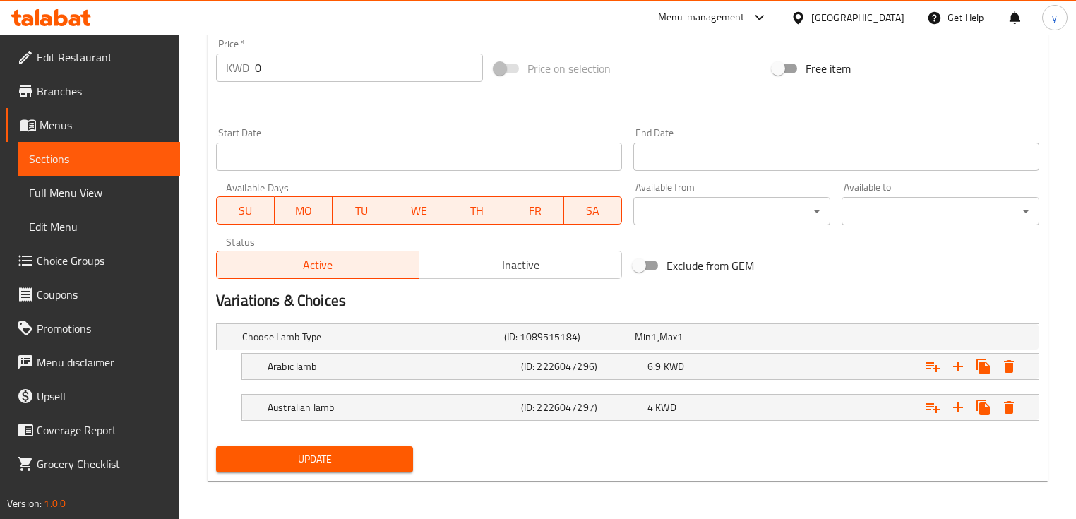
click at [302, 455] on span "Update" at bounding box center [314, 460] width 174 height 18
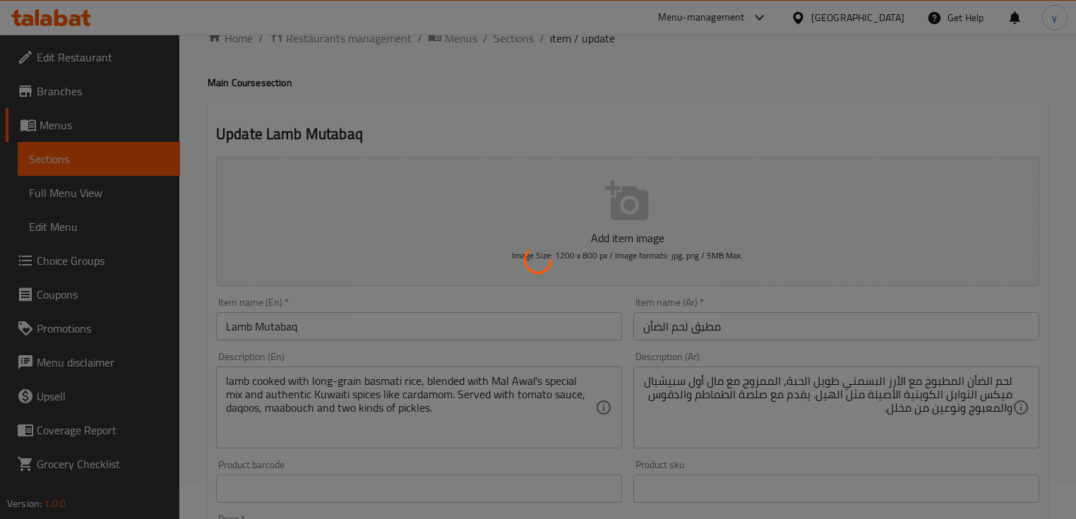
scroll to position [0, 0]
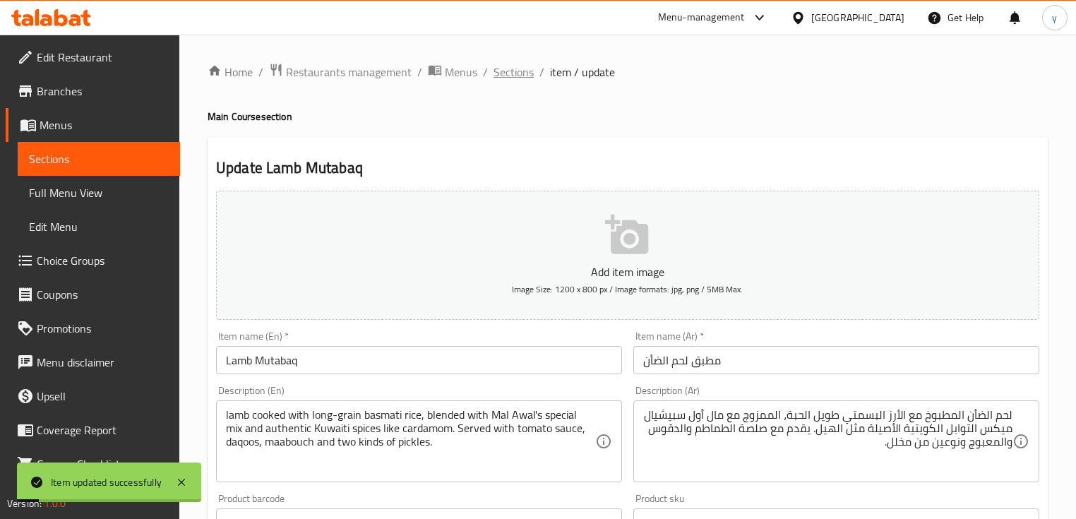
click at [511, 73] on span "Sections" at bounding box center [514, 72] width 40 height 17
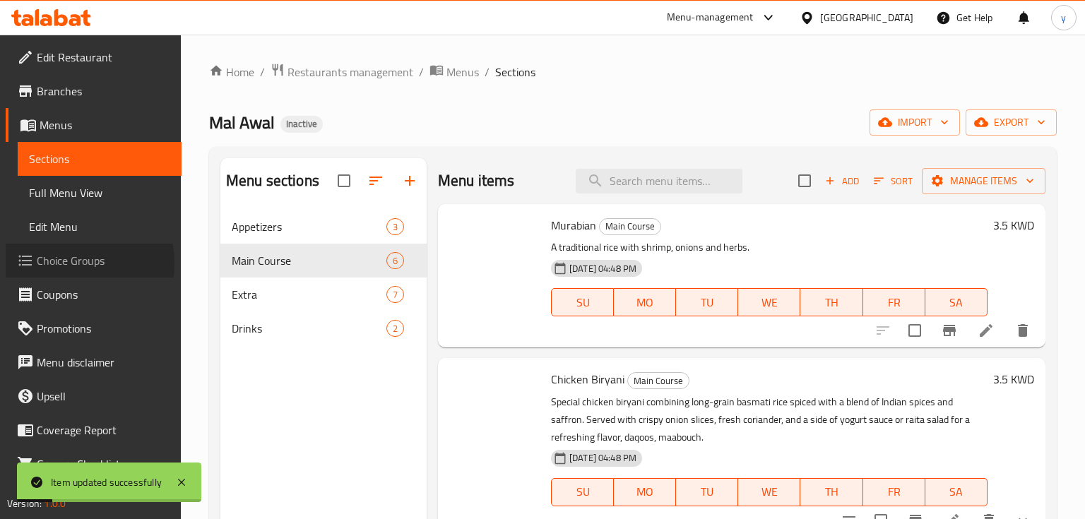
click at [59, 263] on span "Choice Groups" at bounding box center [103, 260] width 133 height 17
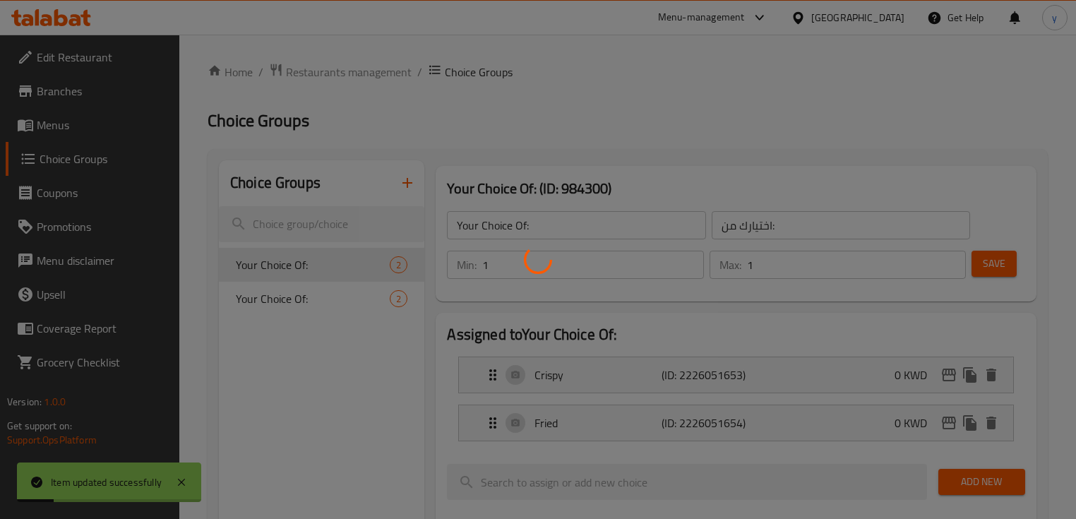
click at [59, 263] on div at bounding box center [538, 259] width 1076 height 519
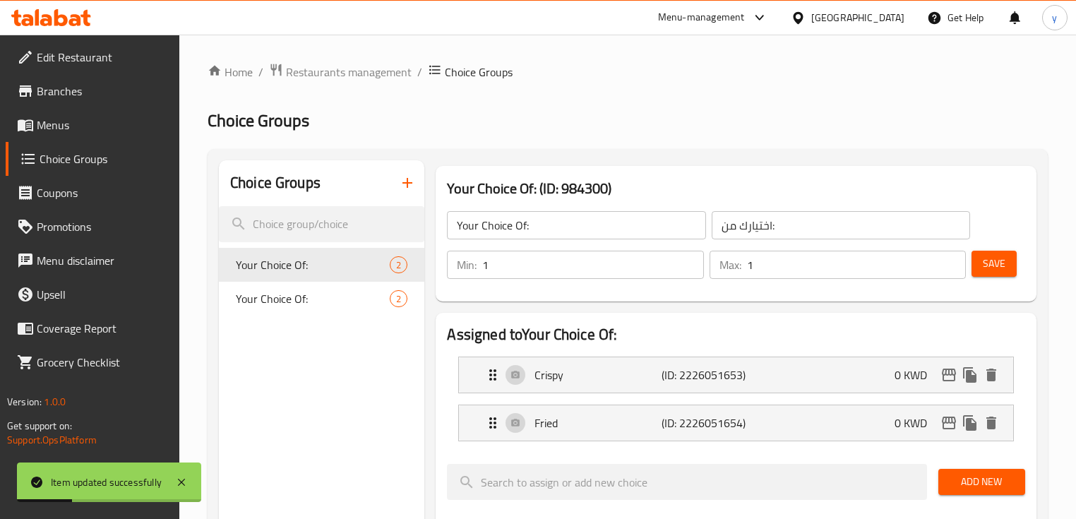
click at [386, 184] on div "Choice Groups" at bounding box center [321, 183] width 205 height 46
click at [403, 183] on icon "button" at bounding box center [407, 183] width 10 height 10
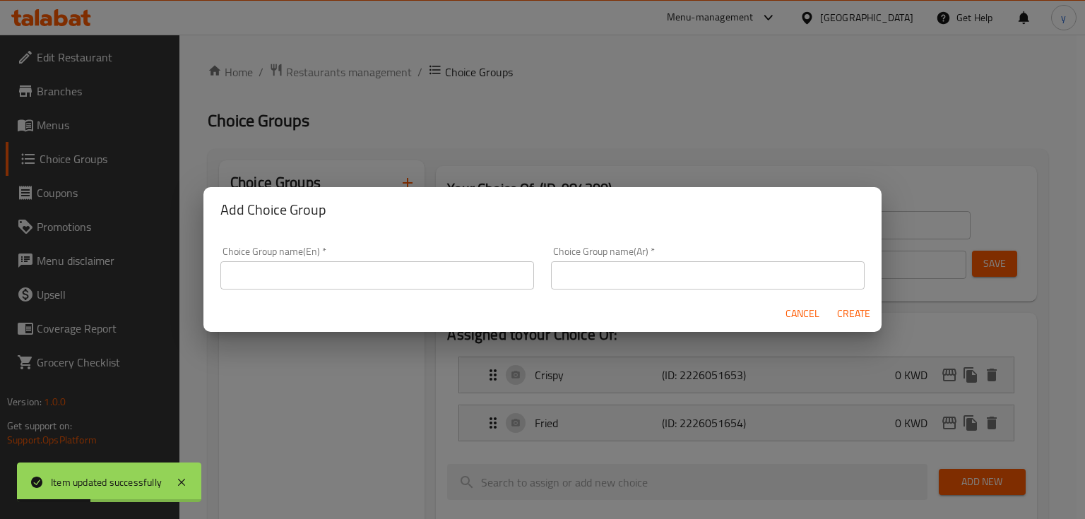
click at [381, 277] on input "text" at bounding box center [377, 275] width 314 height 28
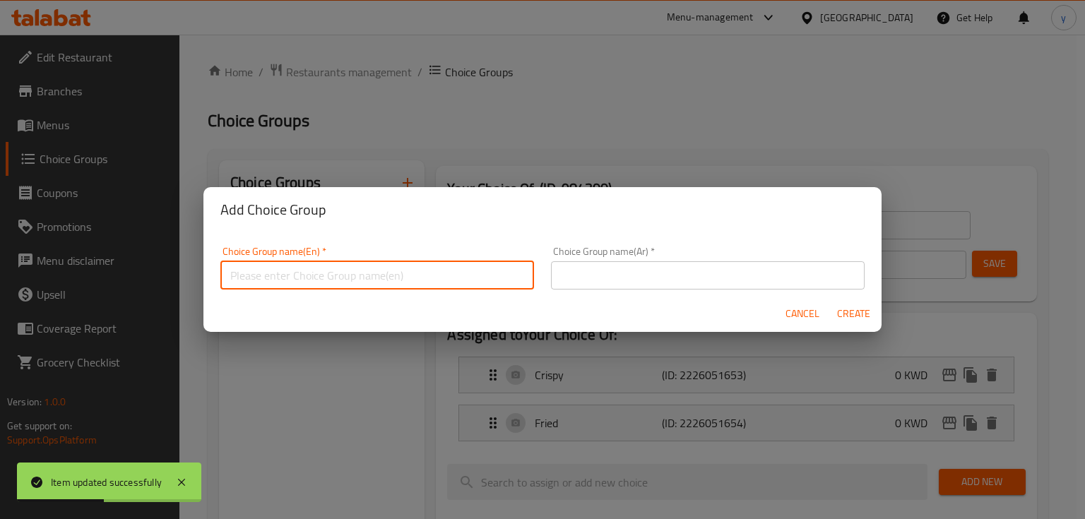
type input "Your Choice Of:00000"
click at [611, 270] on input "text" at bounding box center [708, 275] width 314 height 28
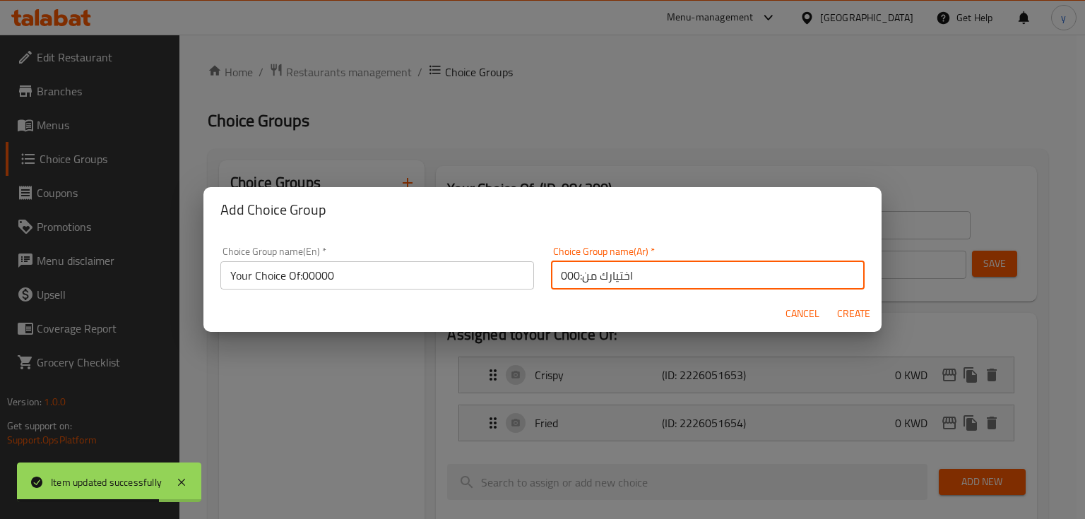
type input "اختيارك من:000"
click at [857, 313] on span "Create" at bounding box center [853, 314] width 34 height 18
type input "Your Choice Of:00000"
type input "اختيارك من:000"
type input "0"
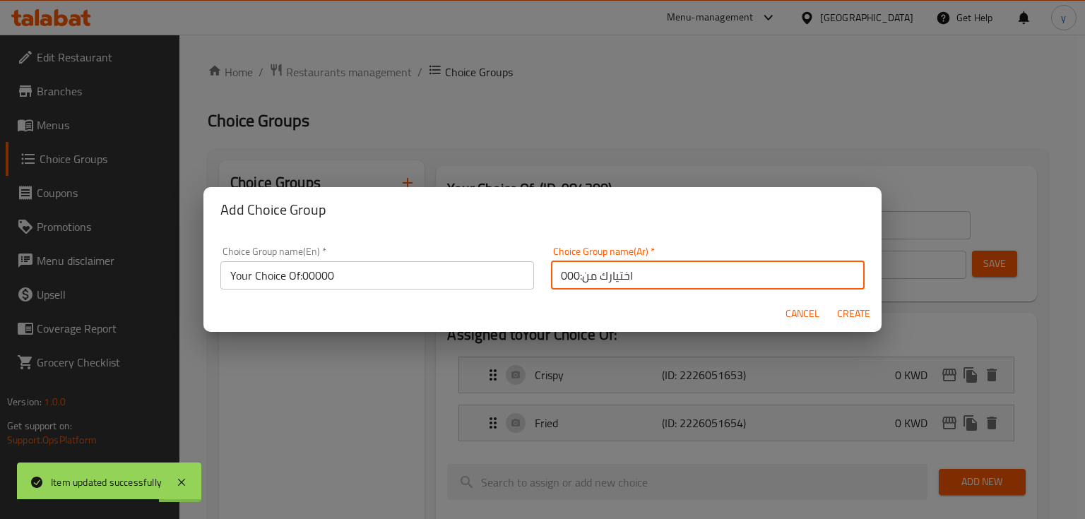
type input "0"
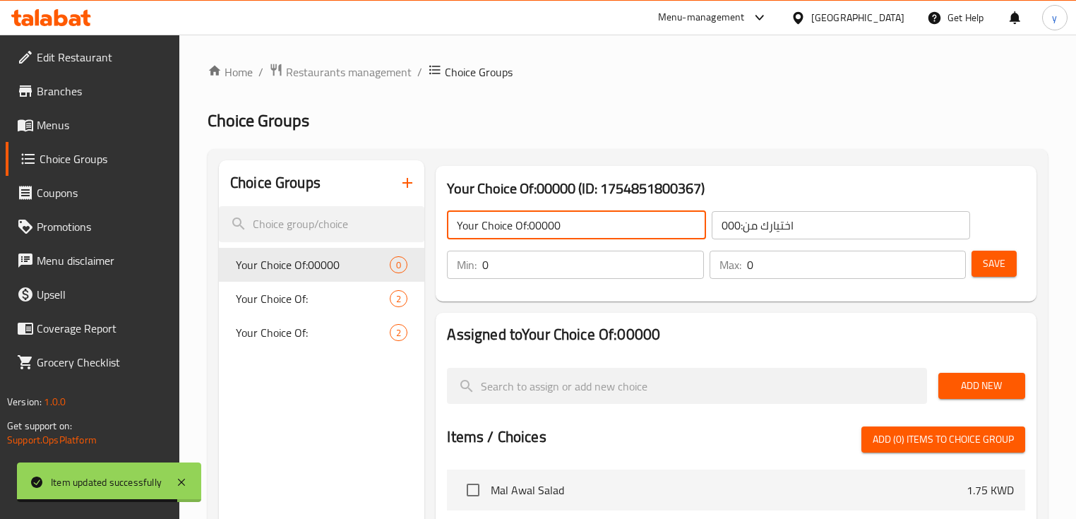
click at [613, 223] on input "Your Choice Of:00000" at bounding box center [576, 225] width 258 height 28
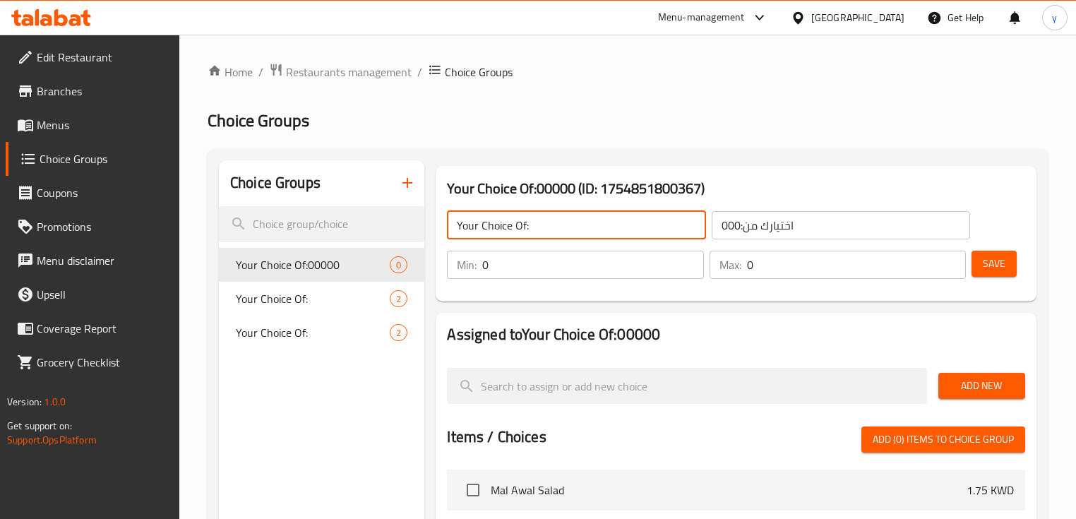
type input "Your Choice Of:"
click at [820, 223] on input "اختيارك من:000" at bounding box center [841, 225] width 258 height 28
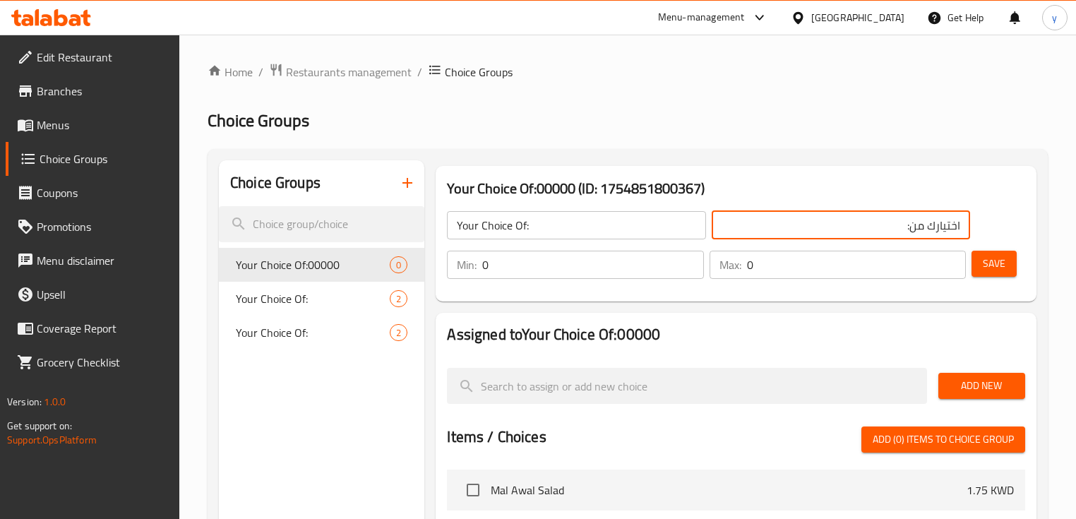
type input "اختيارك من:"
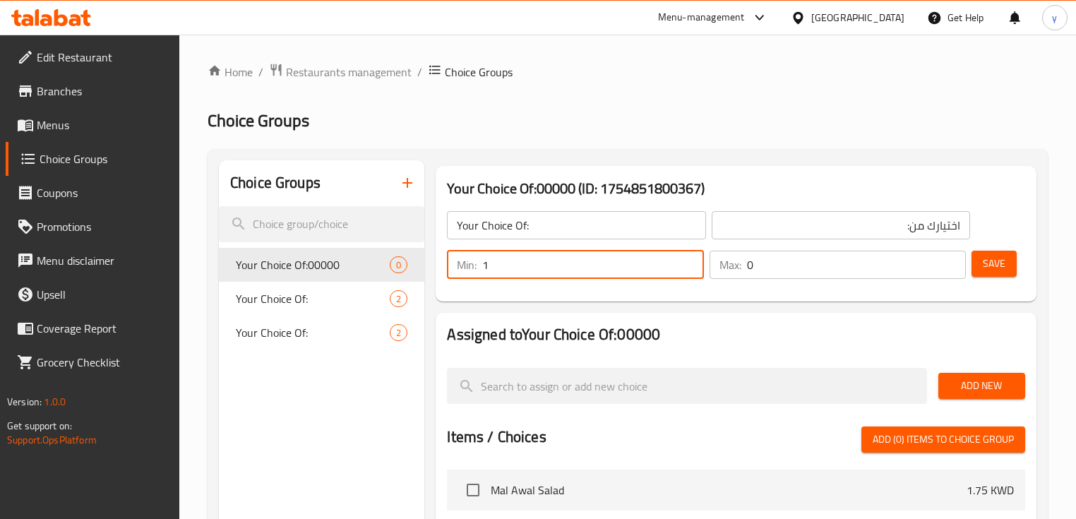
type input "1"
click at [689, 260] on input "1" at bounding box center [592, 265] width 221 height 28
type input "1"
click at [950, 260] on input "1" at bounding box center [856, 265] width 219 height 28
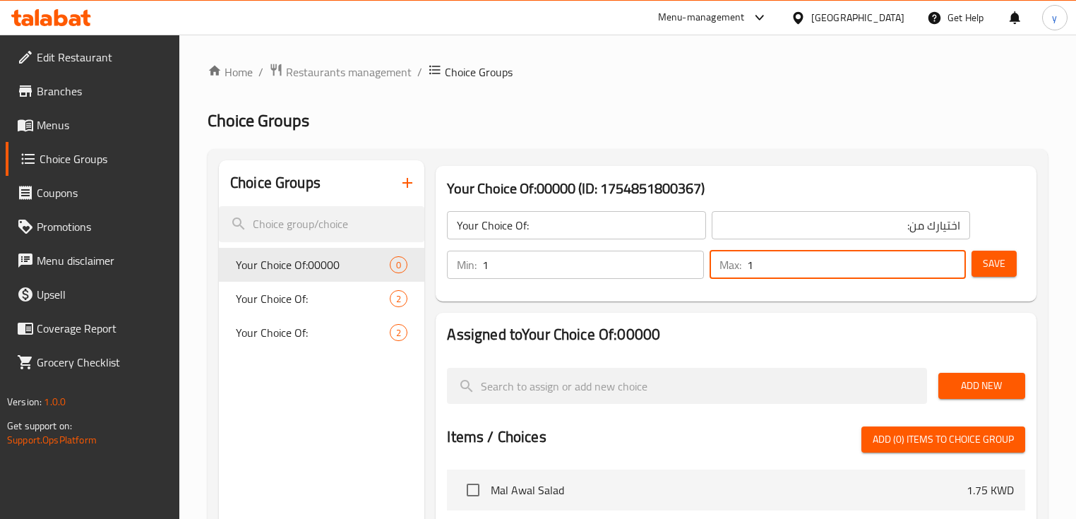
click at [993, 258] on span "Save" at bounding box center [994, 264] width 23 height 18
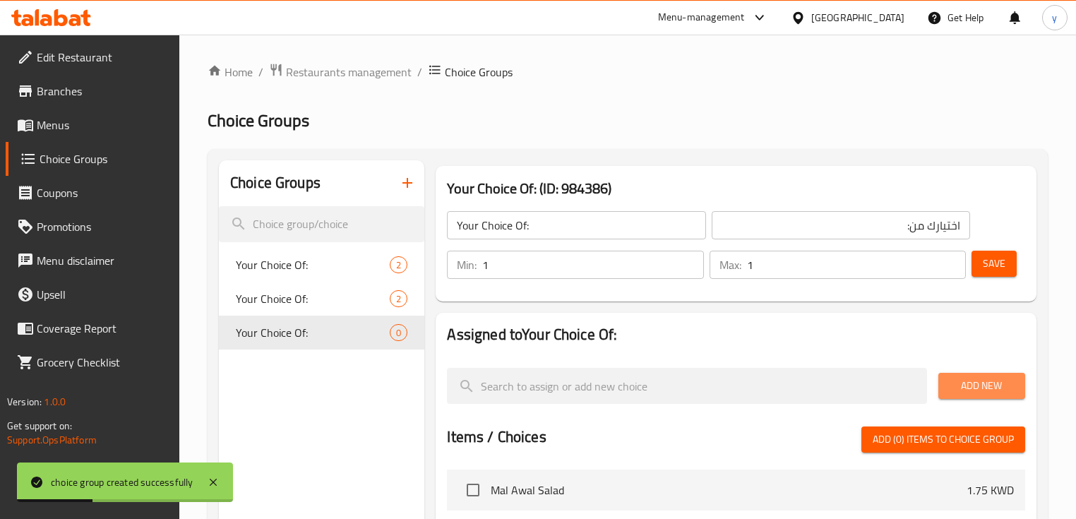
click at [1003, 390] on span "Add New" at bounding box center [982, 386] width 64 height 18
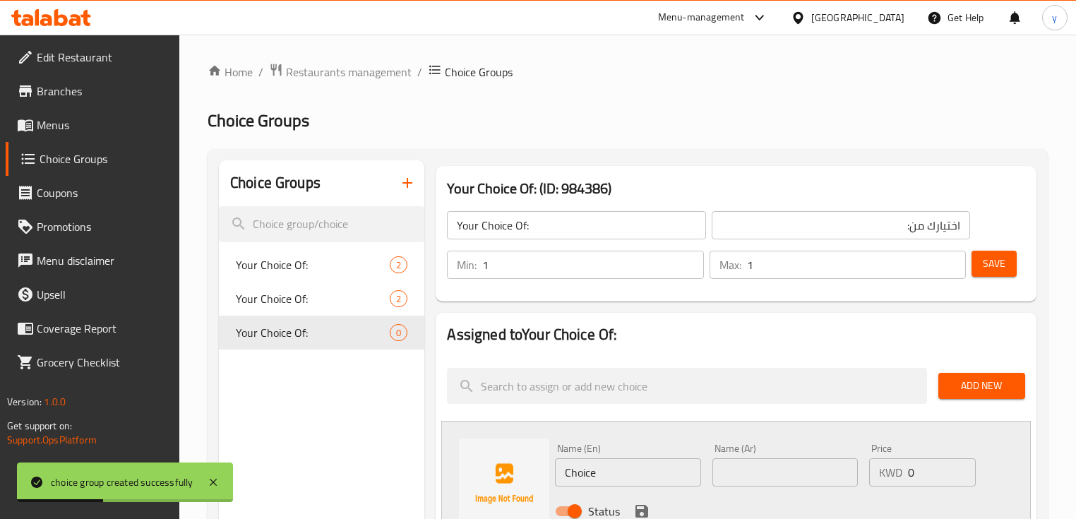
click at [805, 472] on input "text" at bounding box center [784, 472] width 145 height 28
paste input "مقطعة"
type input "مقطعة"
click at [650, 477] on input "Choice" at bounding box center [627, 472] width 145 height 28
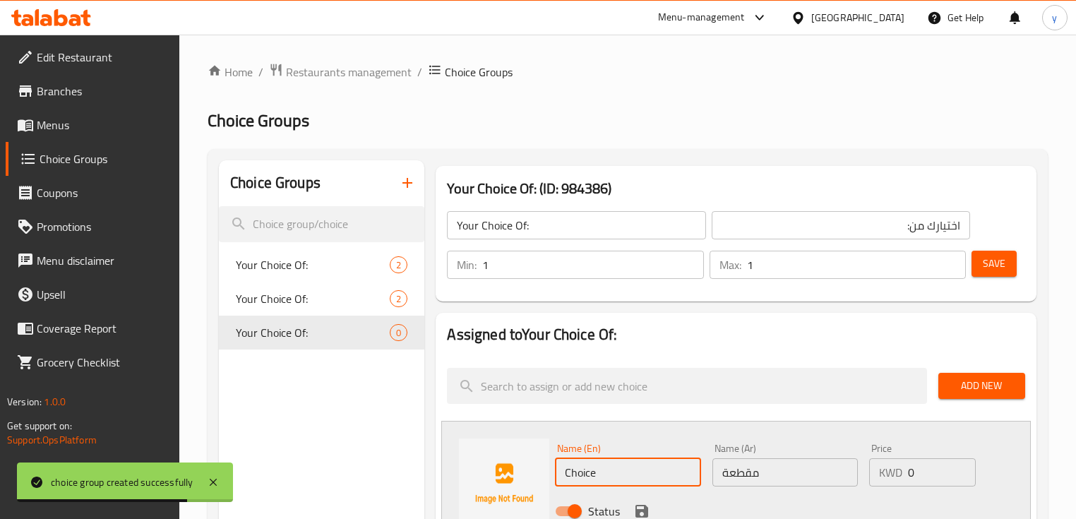
paste input "chopped"
click at [610, 467] on input "chopped" at bounding box center [627, 472] width 145 height 28
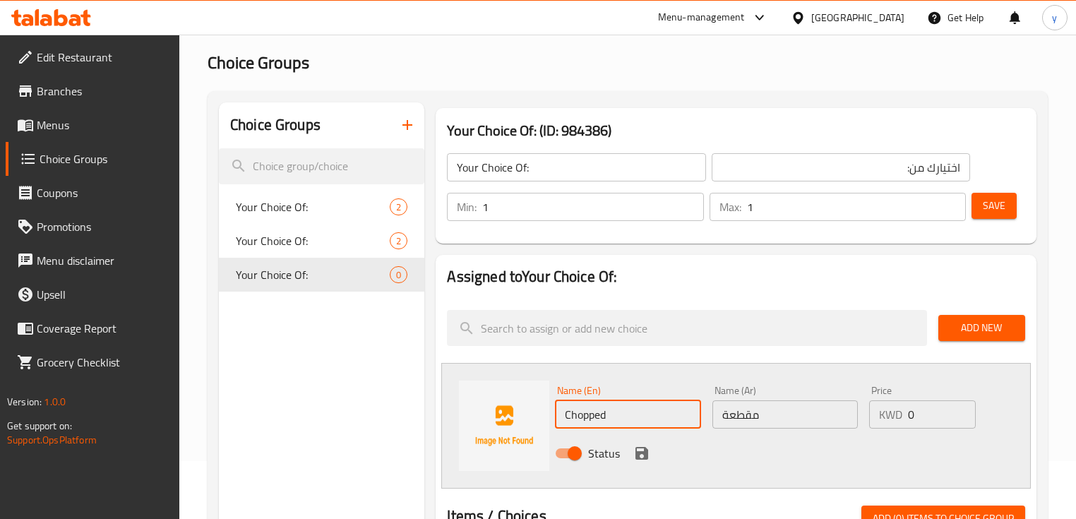
scroll to position [113, 0]
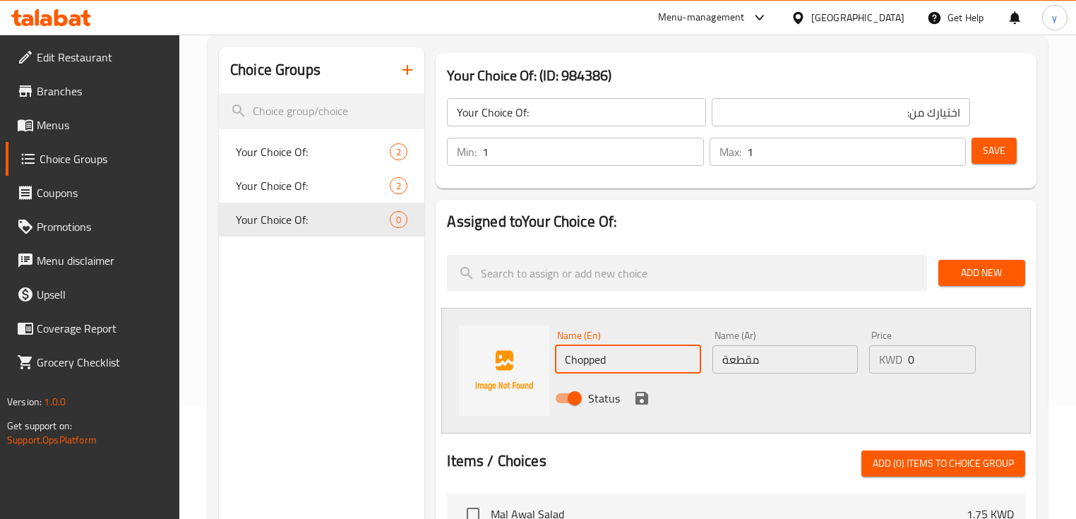
type input "Chopped"
click at [639, 407] on button "save" at bounding box center [641, 398] width 21 height 21
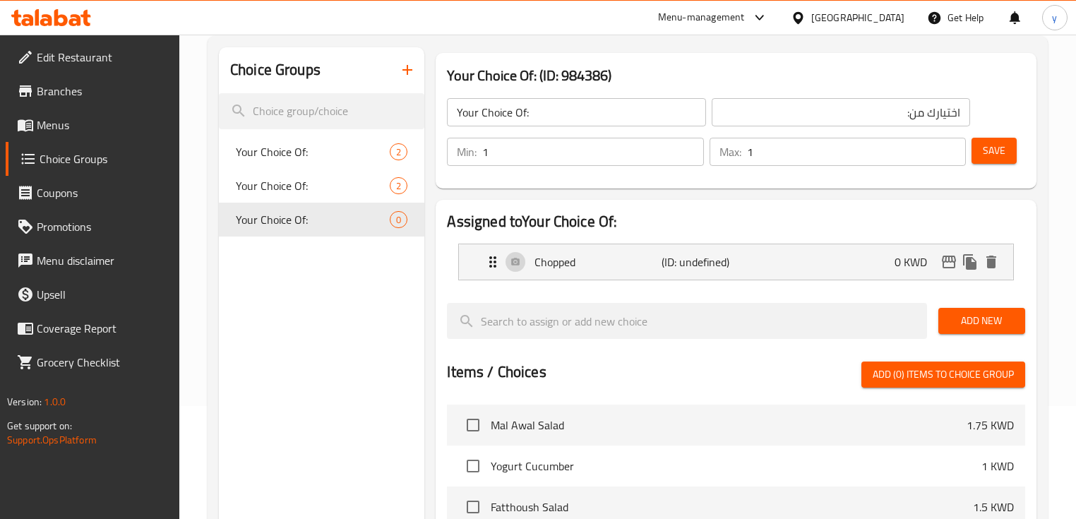
click at [967, 335] on div "Add New" at bounding box center [982, 320] width 98 height 47
click at [962, 322] on span "Add New" at bounding box center [982, 321] width 64 height 18
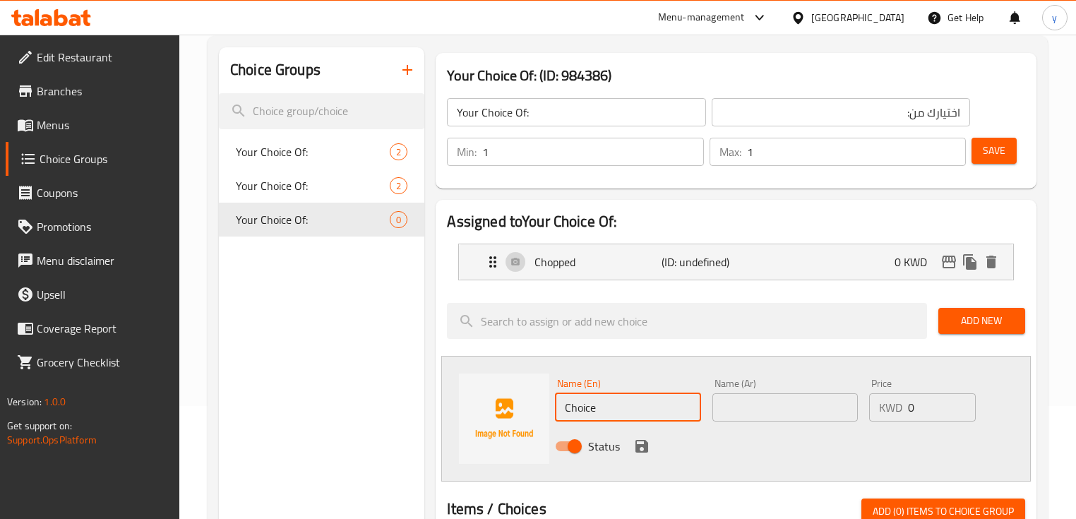
click at [596, 401] on input "Choice" at bounding box center [627, 407] width 145 height 28
paste input "Mashed"
type input "Mashed"
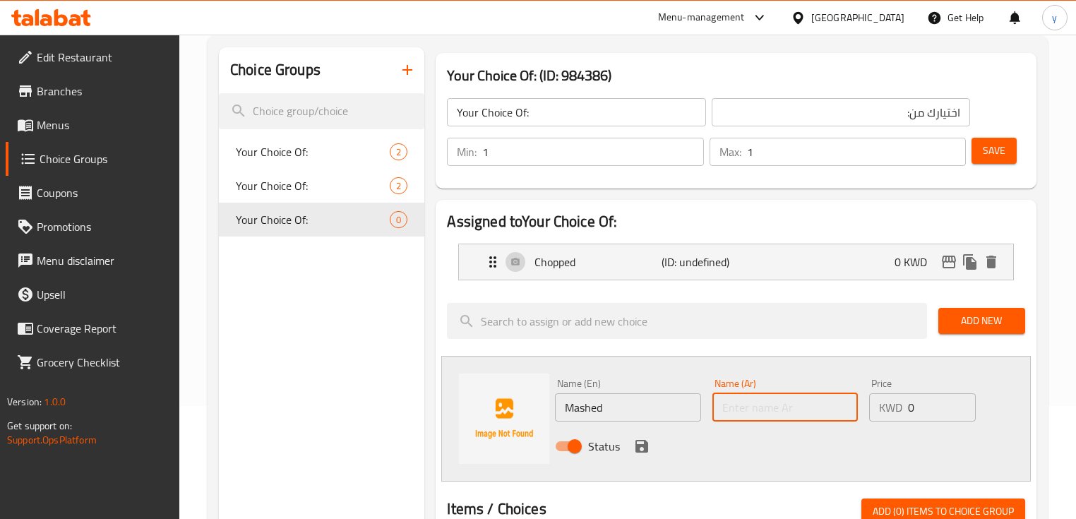
click at [743, 408] on input "text" at bounding box center [784, 407] width 145 height 28
paste input "مهروسة"
type input "مهروسة"
click at [638, 443] on icon "save" at bounding box center [641, 446] width 17 height 17
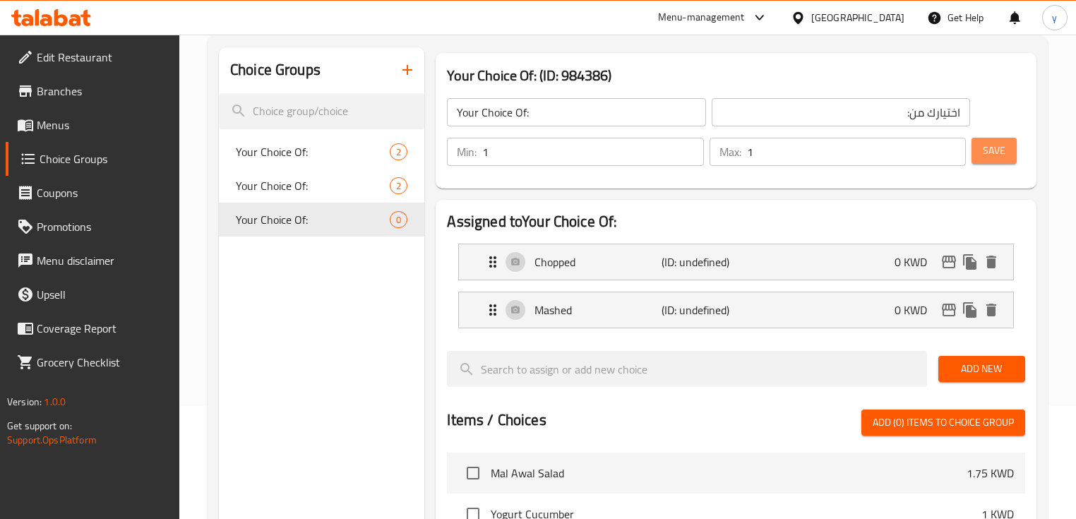
click at [977, 155] on button "Save" at bounding box center [994, 151] width 45 height 26
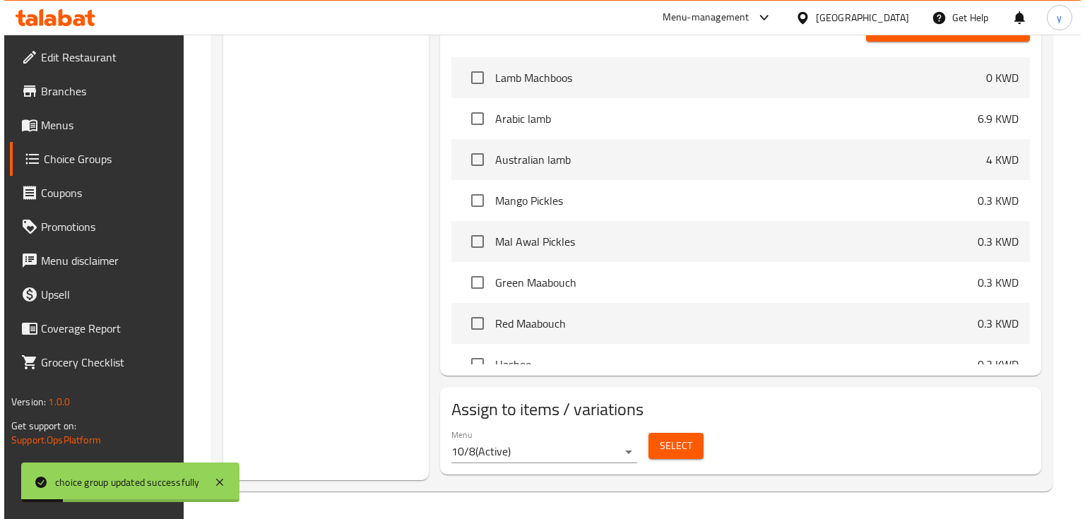
scroll to position [621, 0]
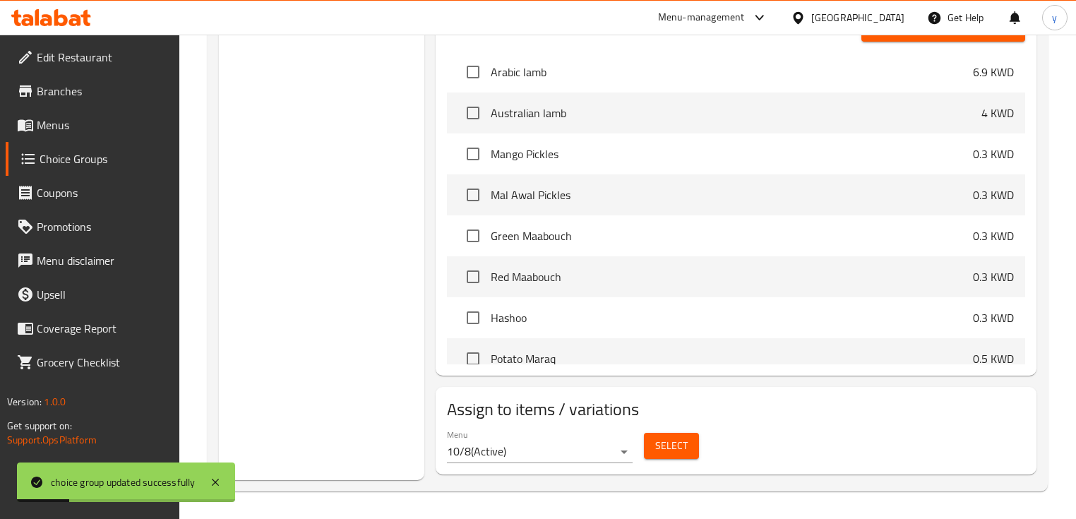
click at [681, 443] on span "Select" at bounding box center [671, 446] width 32 height 18
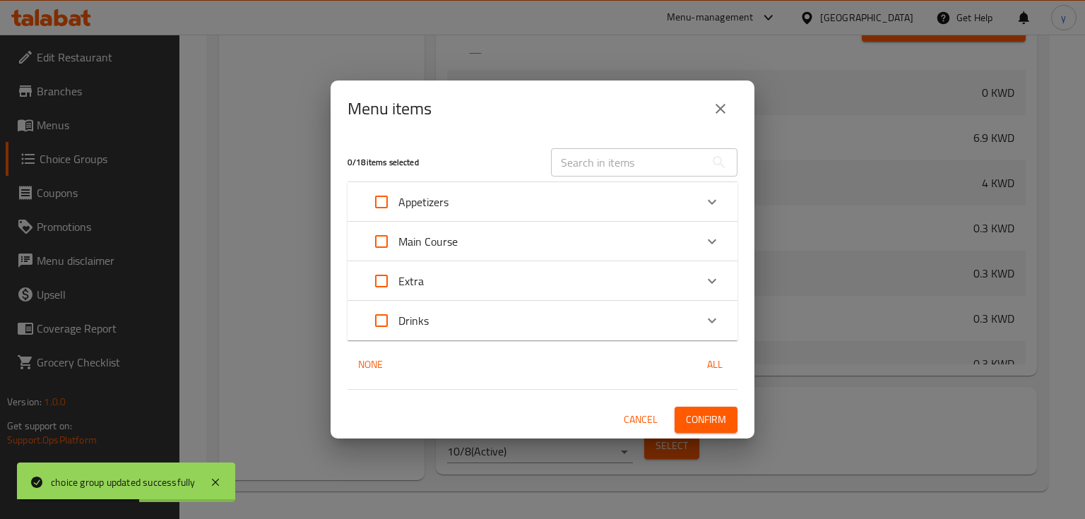
click at [531, 287] on div "Extra" at bounding box center [529, 281] width 330 height 34
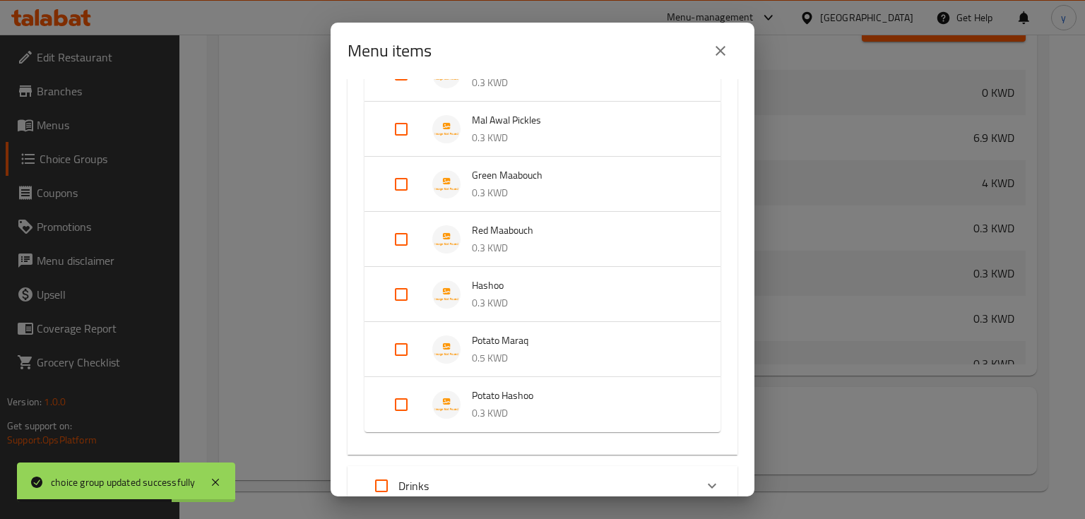
scroll to position [330, 0]
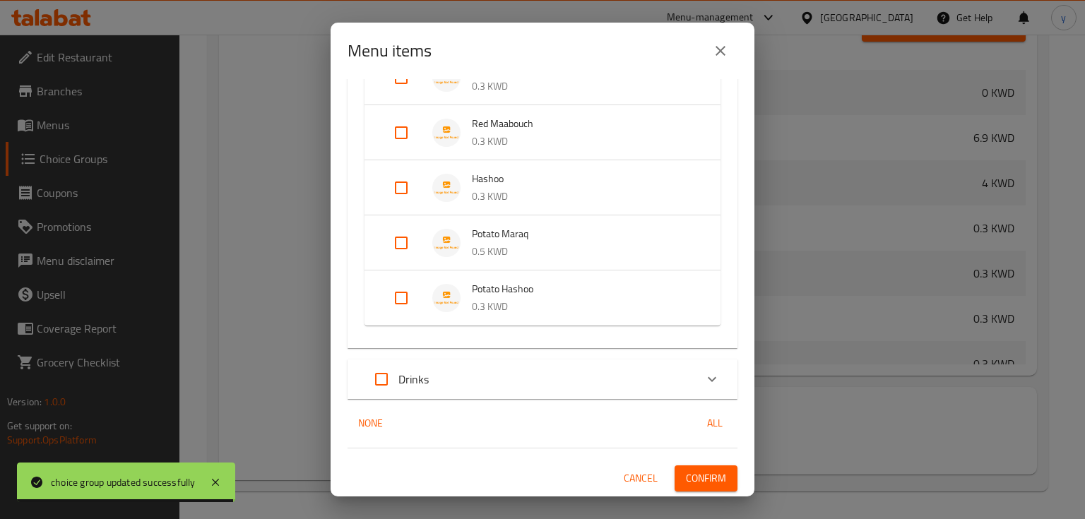
click at [405, 291] on input "Expand" at bounding box center [401, 298] width 34 height 34
checkbox input "true"
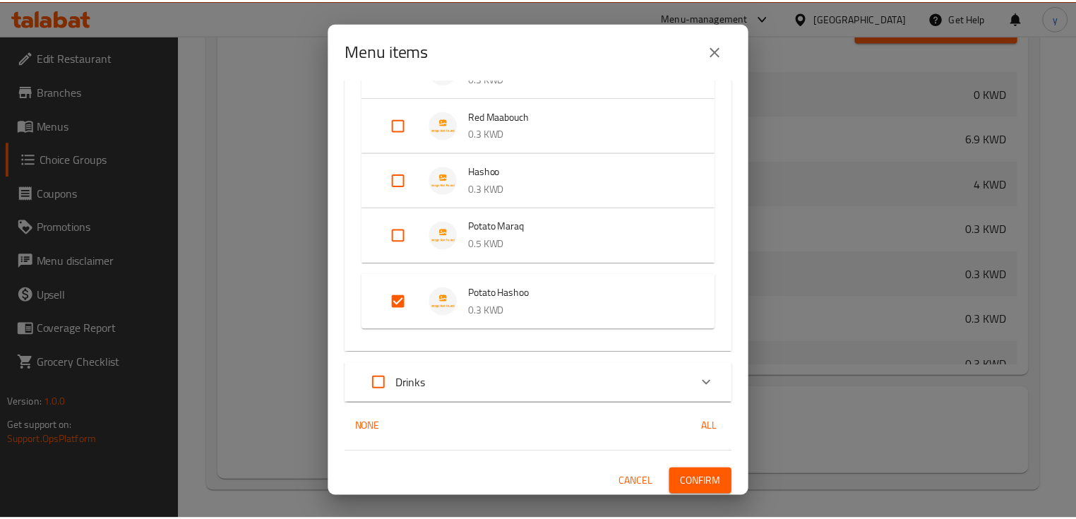
scroll to position [342, 0]
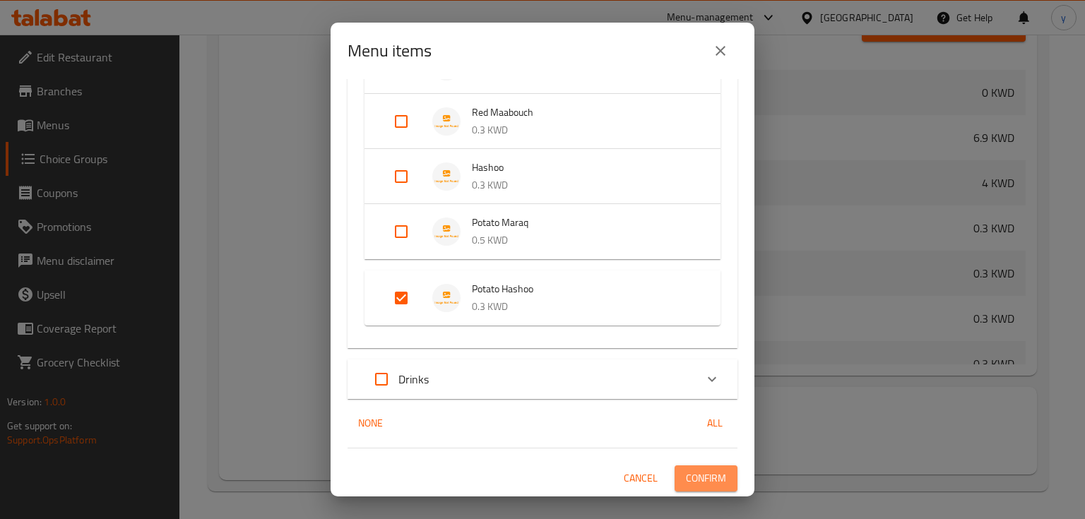
click at [709, 473] on span "Confirm" at bounding box center [706, 479] width 40 height 18
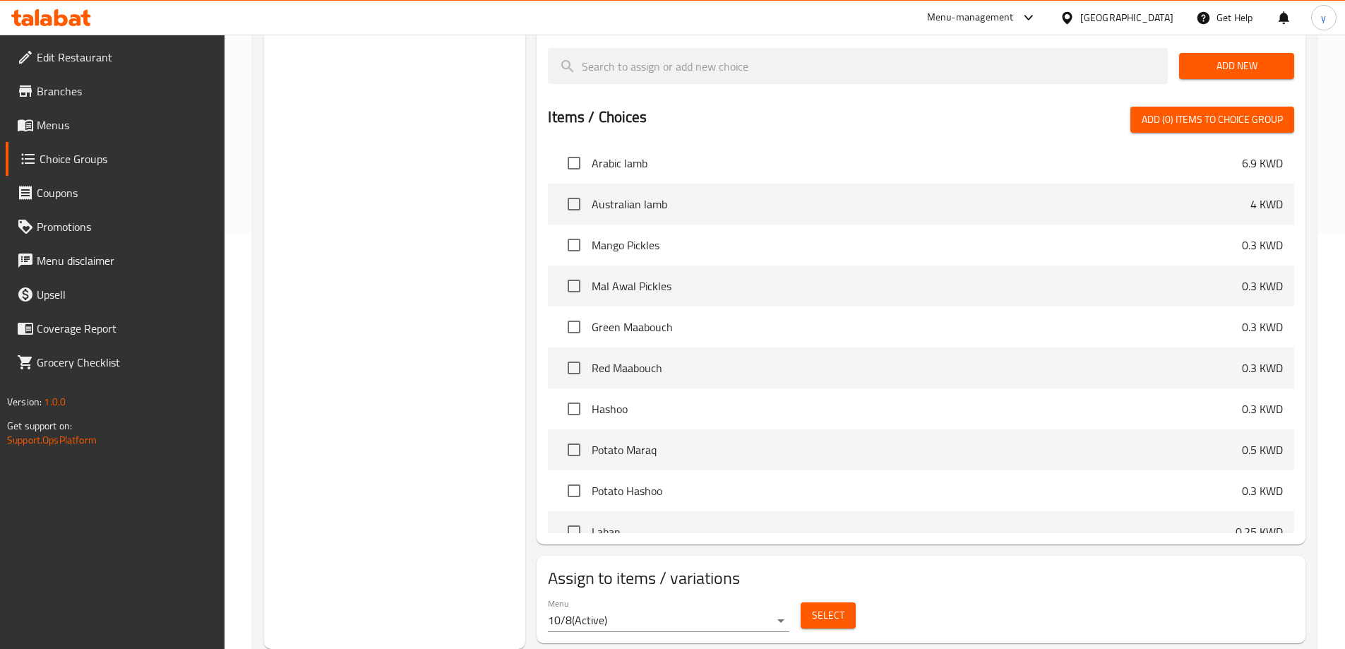
scroll to position [0, 0]
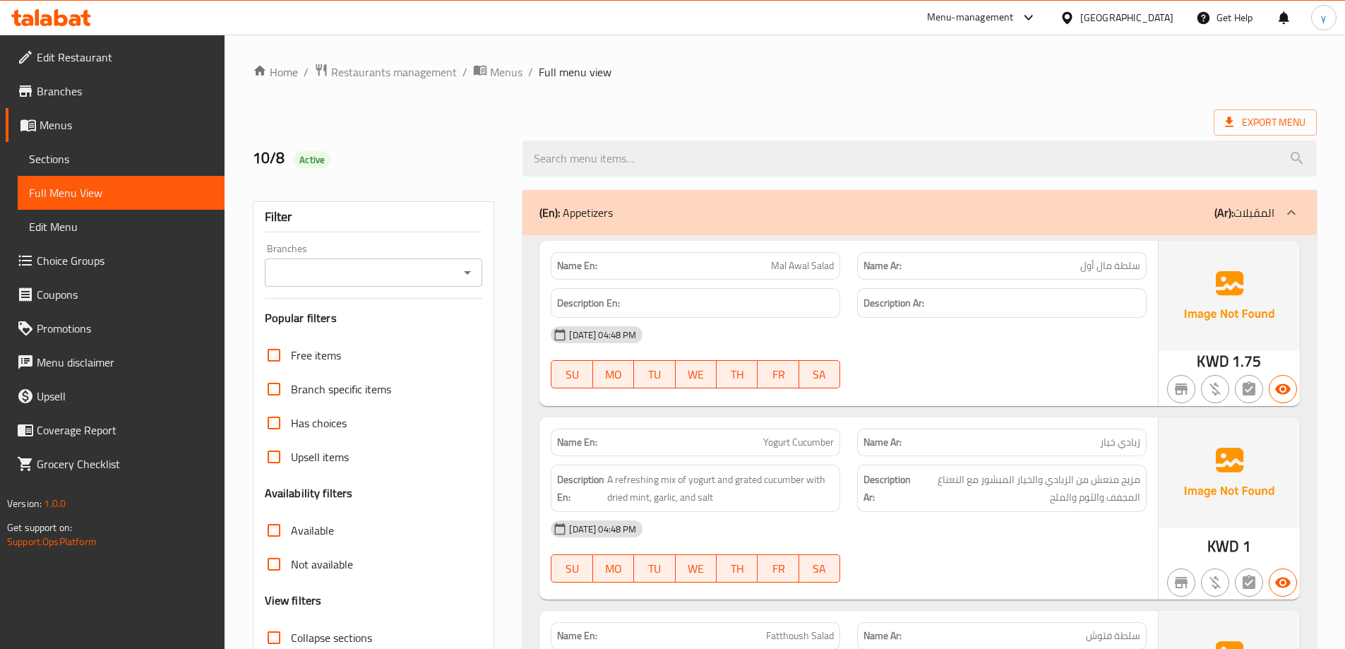
scroll to position [282, 0]
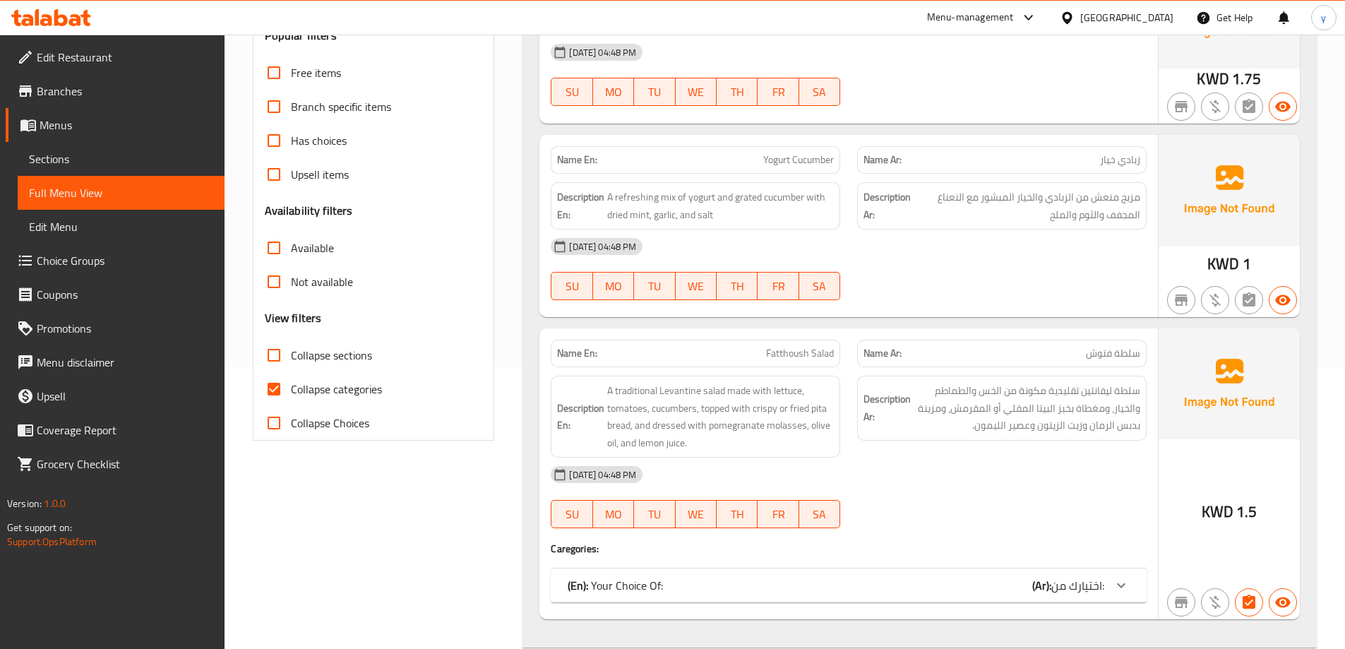
click at [277, 393] on input "Collapse categories" at bounding box center [274, 389] width 34 height 34
checkbox input "false"
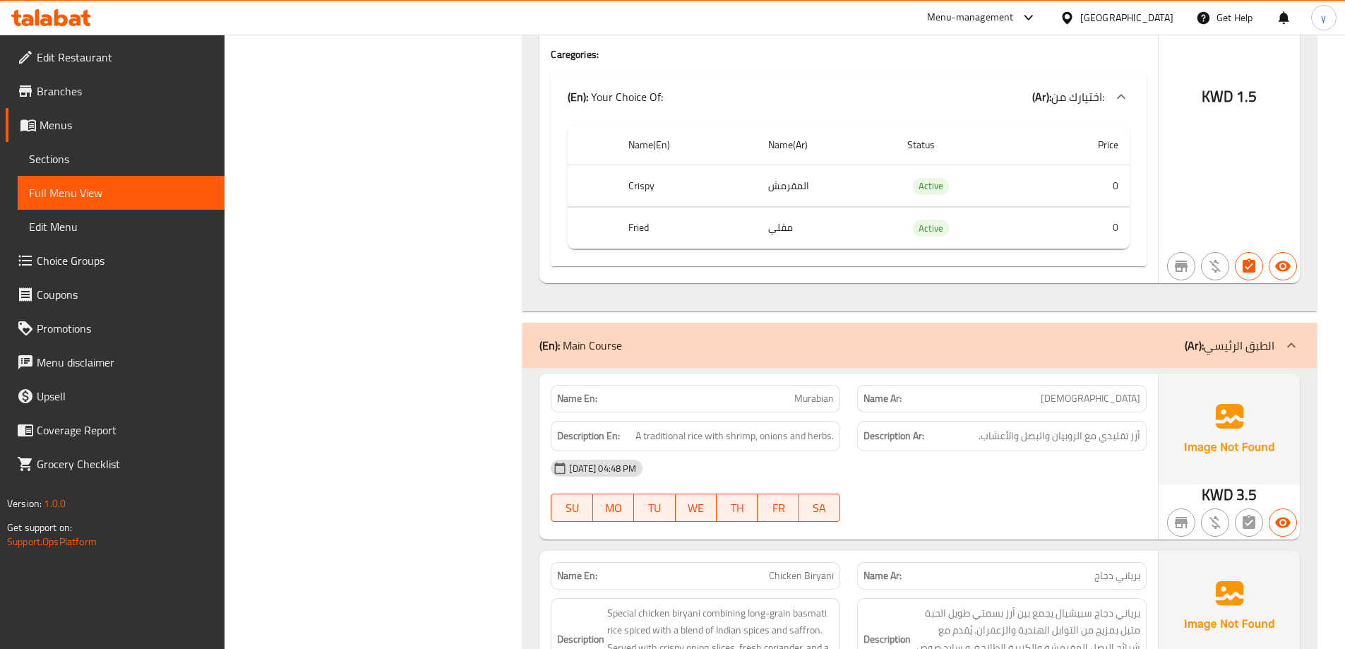
scroll to position [918, 0]
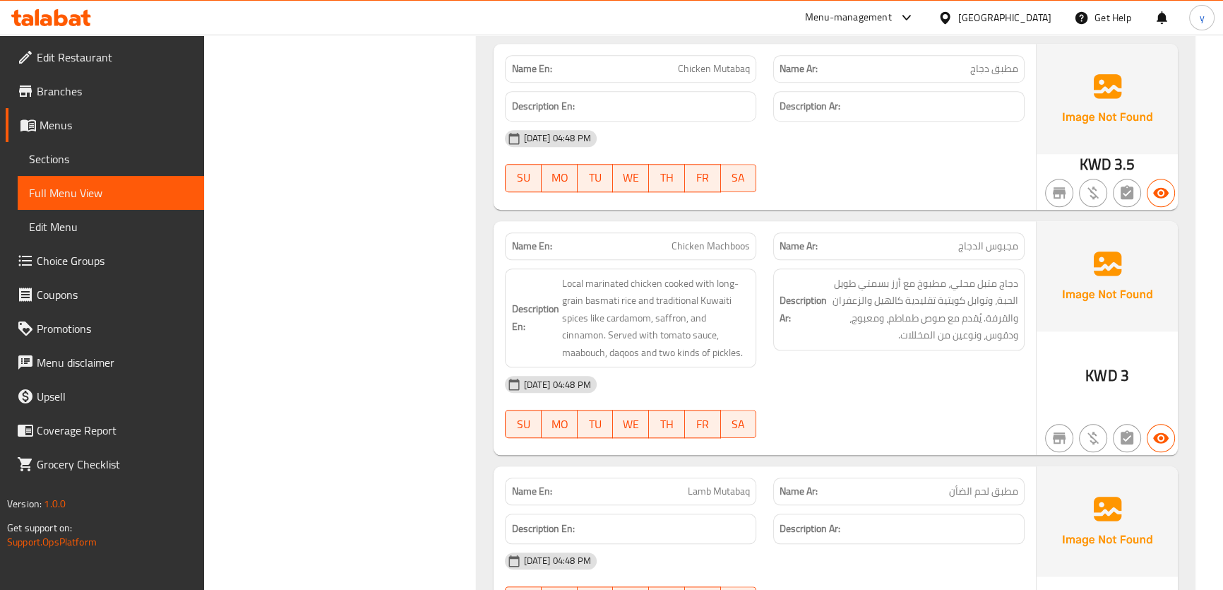
scroll to position [1836, 0]
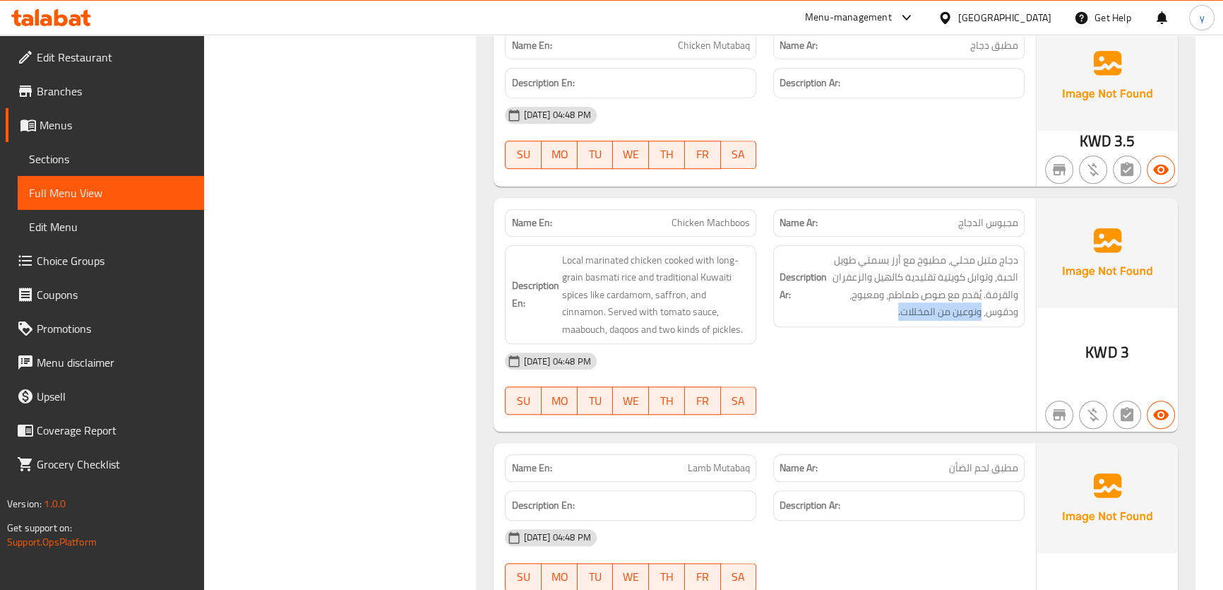
drag, startPoint x: 981, startPoint y: 311, endPoint x: 878, endPoint y: 324, distance: 103.9
click at [878, 324] on div "Description Ar: دجاج متبل محلي، مطبوخ مع أرز بسمتي طويل الحبة، وتوابل كويتية تق…" at bounding box center [898, 286] width 251 height 82
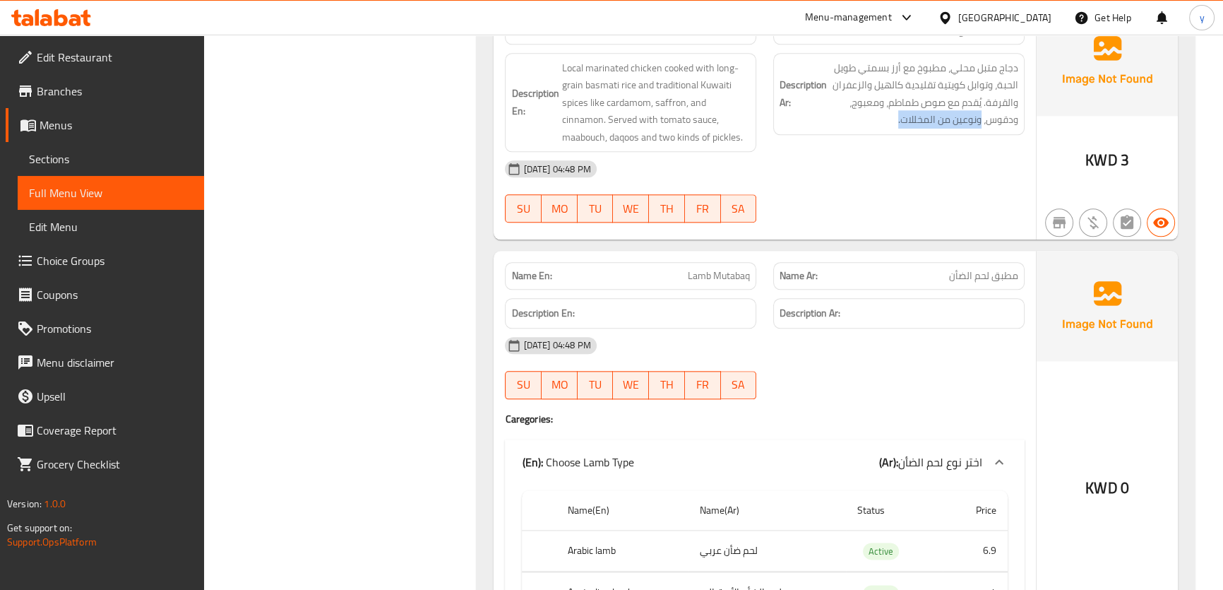
scroll to position [2092, 0]
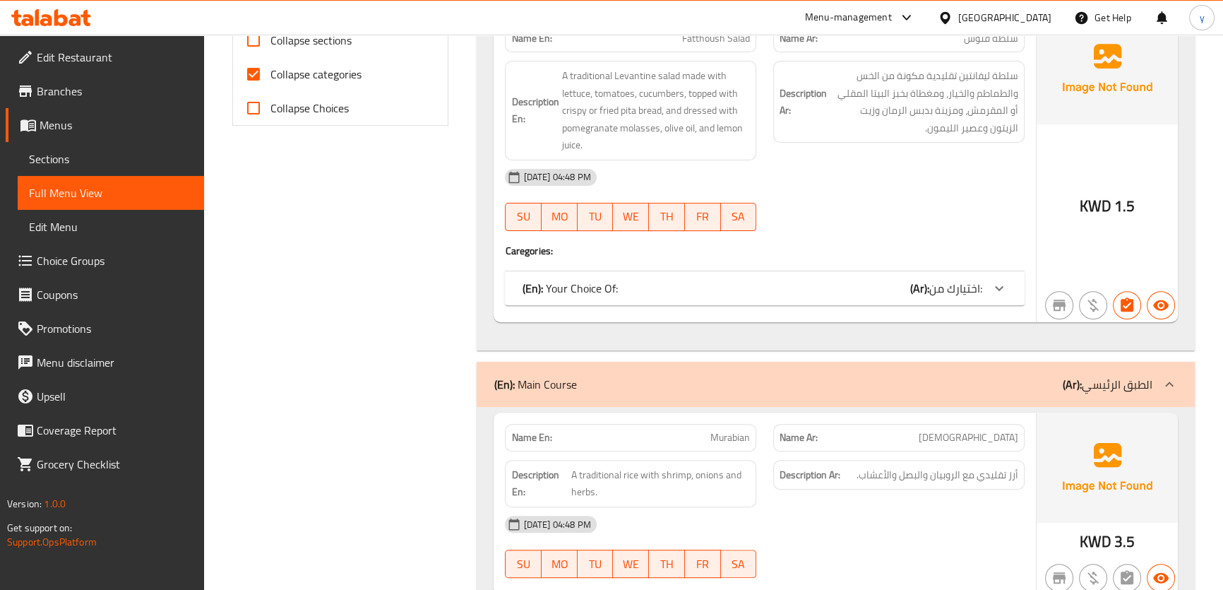
scroll to position [706, 0]
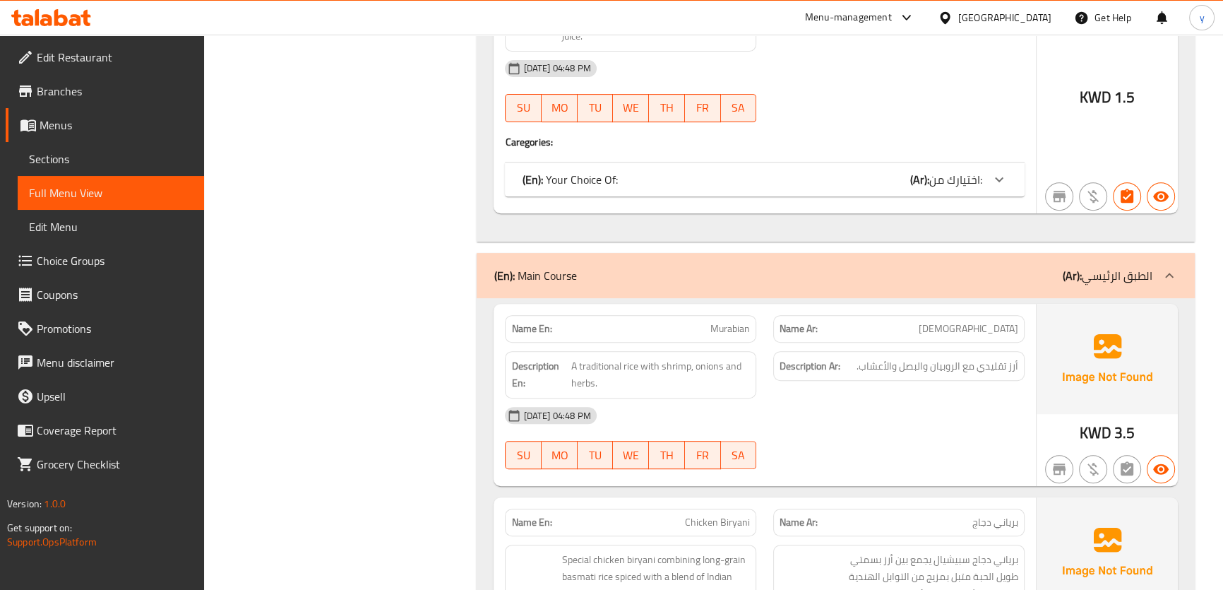
drag, startPoint x: 994, startPoint y: 165, endPoint x: 994, endPoint y: 177, distance: 12.0
click at [995, 166] on div at bounding box center [999, 179] width 34 height 34
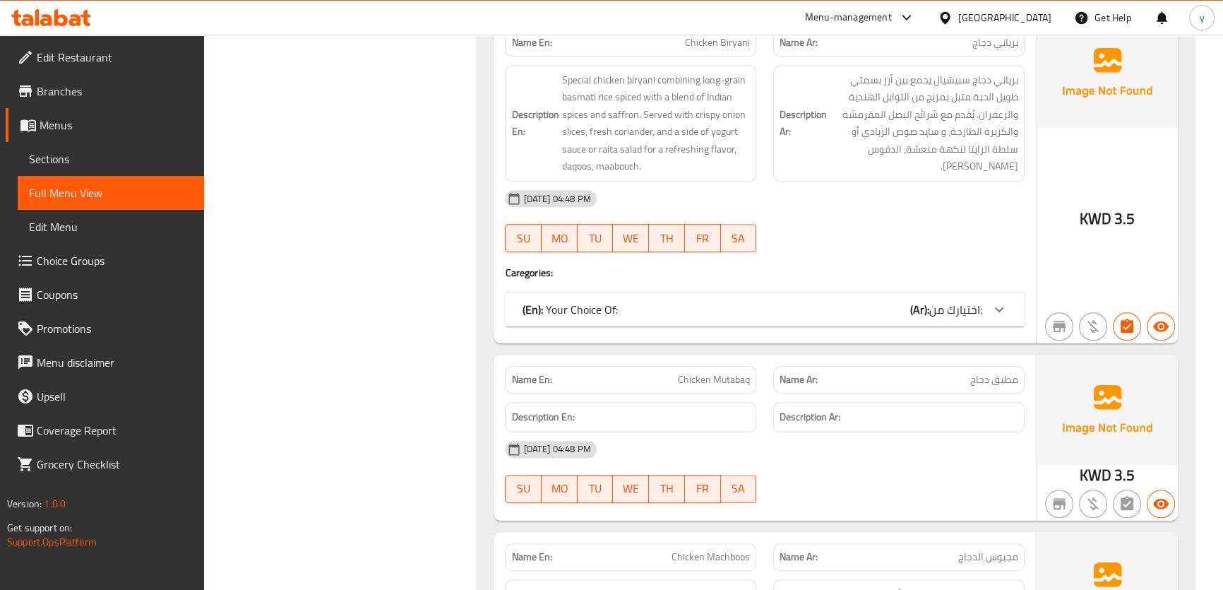
scroll to position [1412, 0]
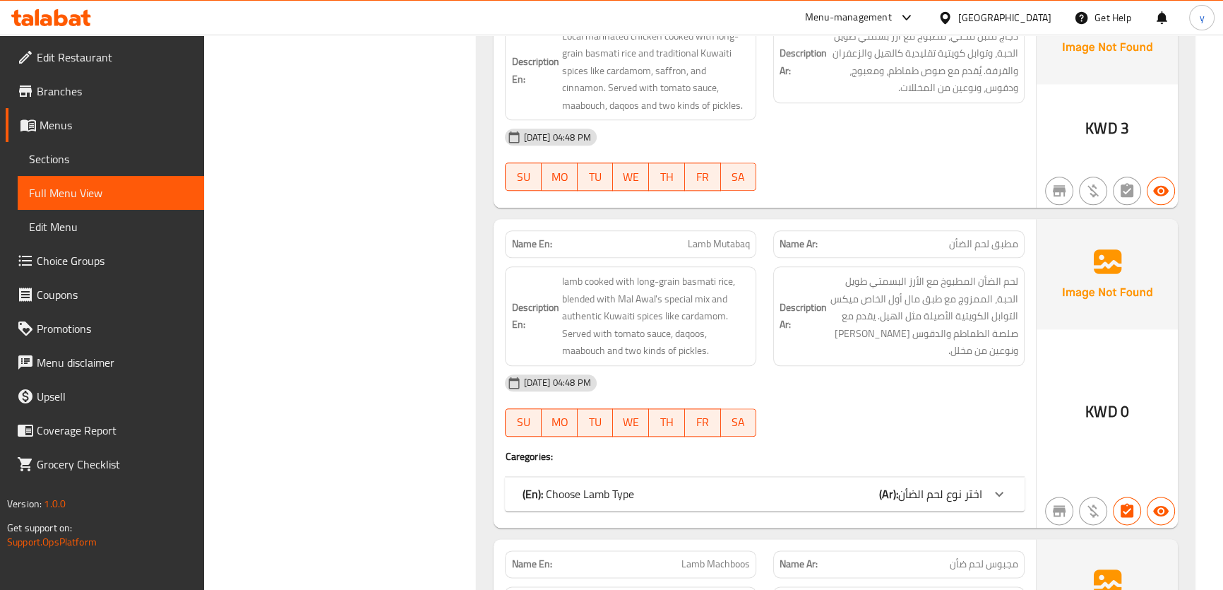
scroll to position [2246, 0]
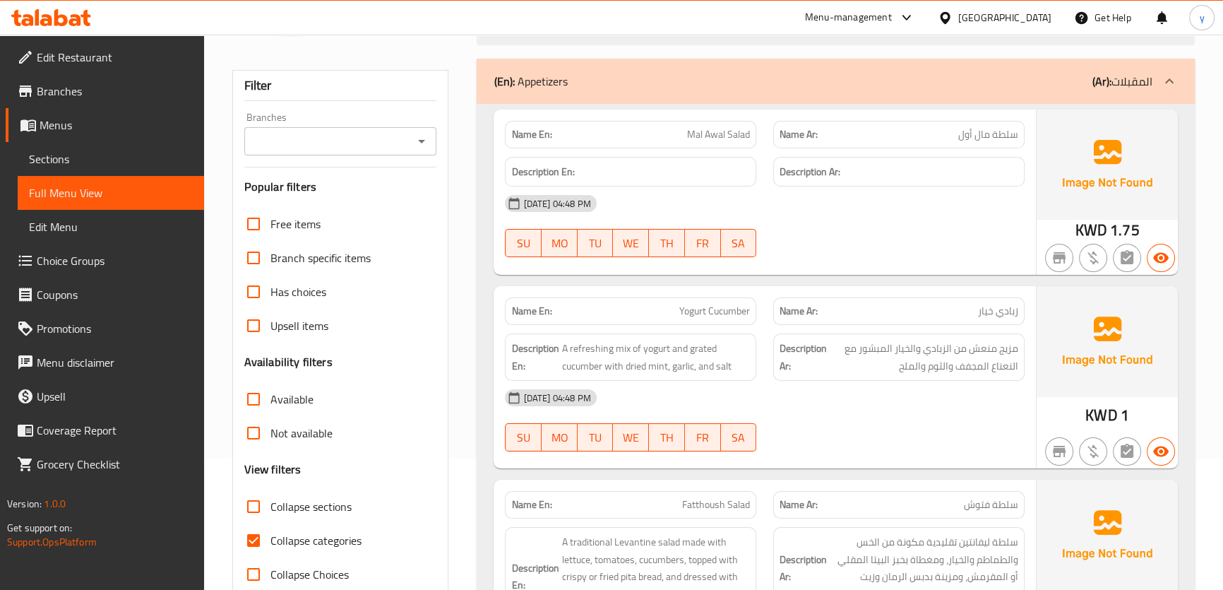
scroll to position [128, 0]
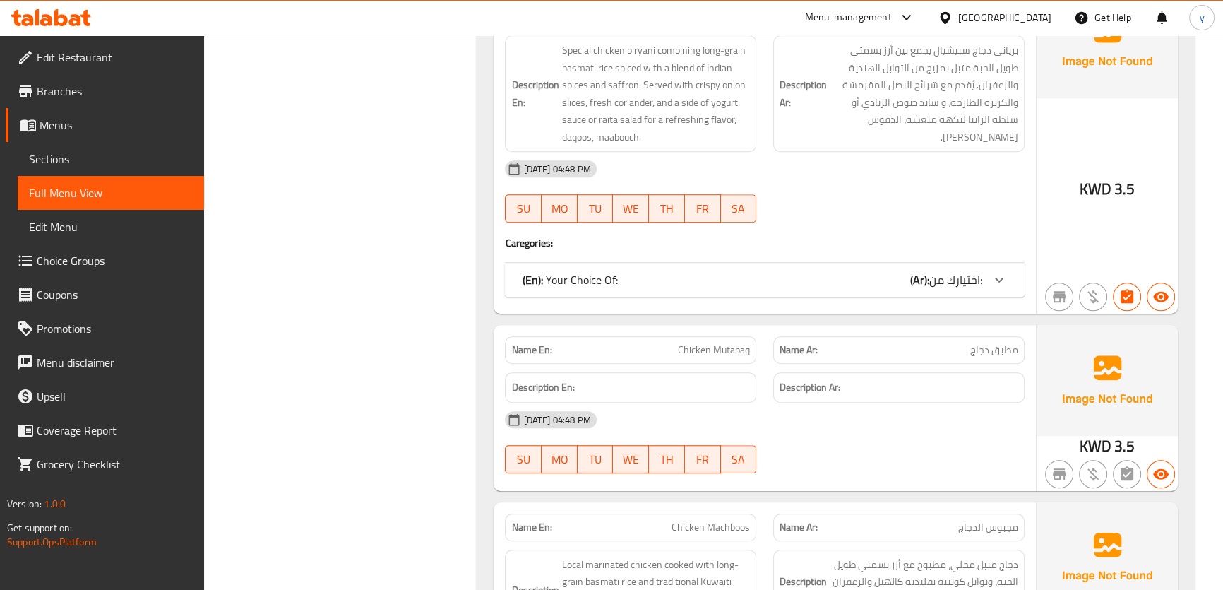
scroll to position [1348, 0]
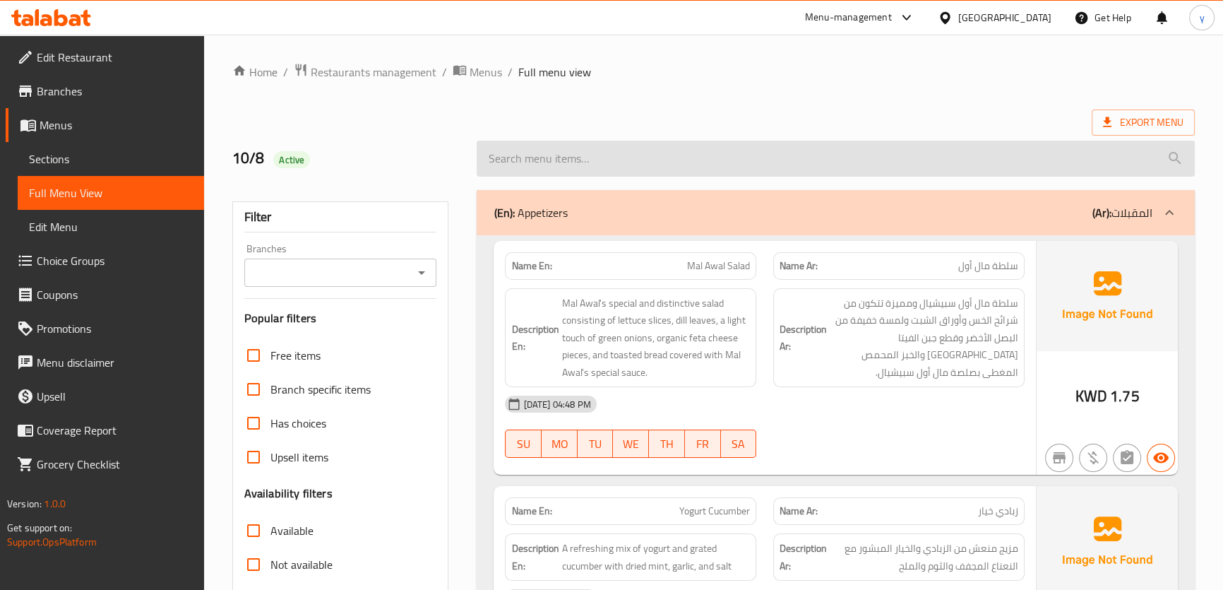
scroll to position [1123, 0]
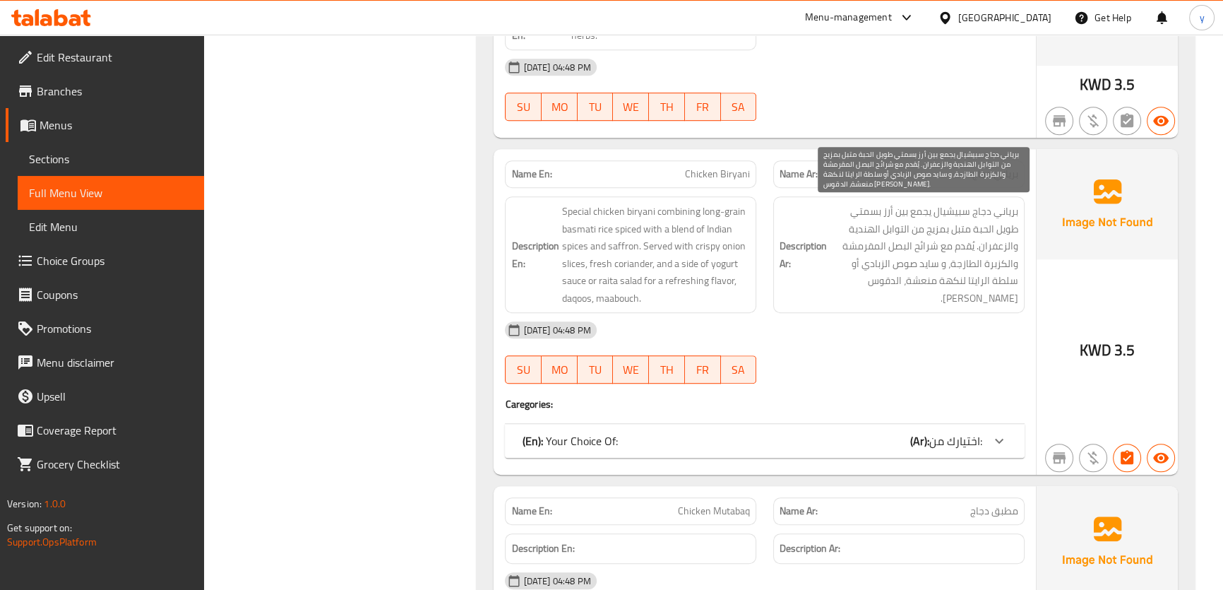
drag, startPoint x: 999, startPoint y: 293, endPoint x: 984, endPoint y: 292, distance: 15.6
drag, startPoint x: 984, startPoint y: 292, endPoint x: 997, endPoint y: 294, distance: 13.6
click at [997, 294] on span "برياني دجاج سبيشيال يجمع بين أرز بسمتي طويل الحبة متبل بمزيج من التوابل الهندية…" at bounding box center [924, 255] width 189 height 104
click at [996, 297] on span "برياني دجاج سبيشيال يجمع بين أرز بسمتي طويل الحبة متبل بمزيج من التوابل الهندية…" at bounding box center [924, 255] width 189 height 104
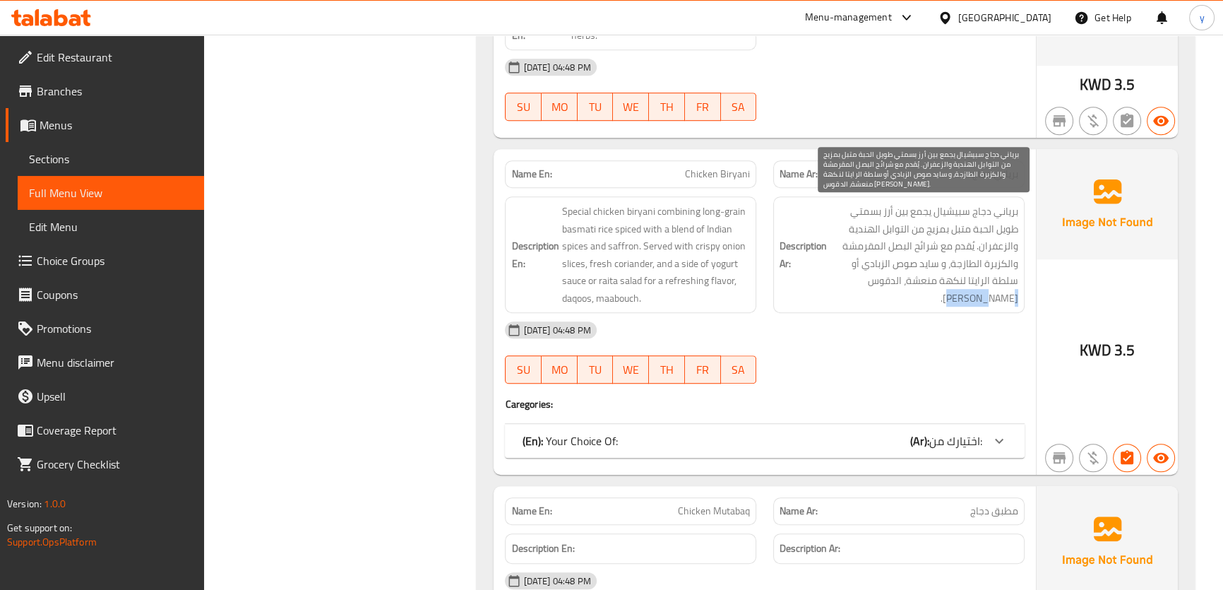
click at [996, 297] on span "برياني دجاج سبيشيال يجمع بين أرز بسمتي طويل الحبة متبل بمزيج من التوابل الهندية…" at bounding box center [924, 255] width 189 height 104
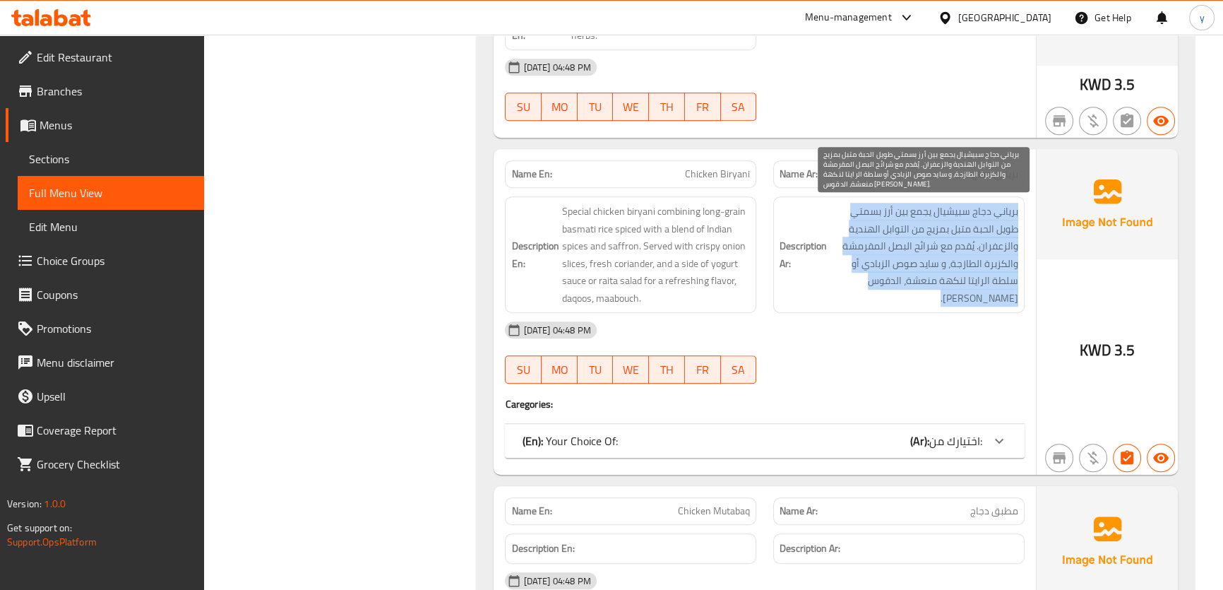
click at [996, 297] on span "برياني دجاج سبيشيال يجمع بين أرز بسمتي طويل الحبة متبل بمزيج من التوابل الهندية…" at bounding box center [924, 255] width 189 height 104
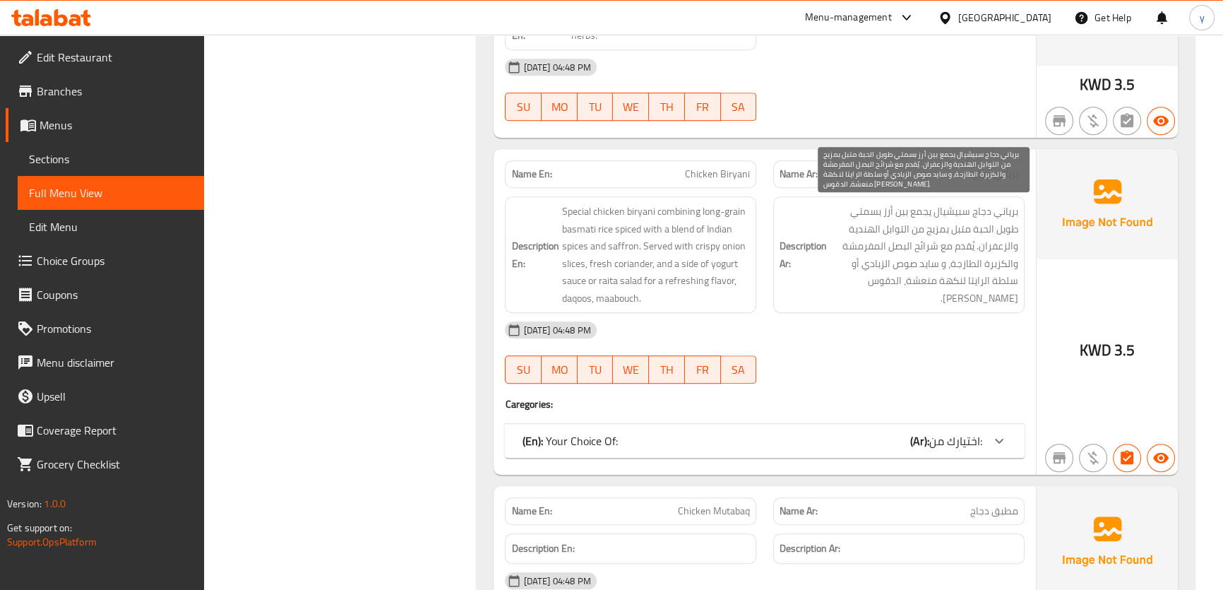
click at [995, 298] on span "برياني دجاج سبيشيال يجمع بين أرز بسمتي طويل الحبة متبل بمزيج من التوابل الهندية…" at bounding box center [924, 255] width 189 height 104
copy span "[PERSON_NAME]"
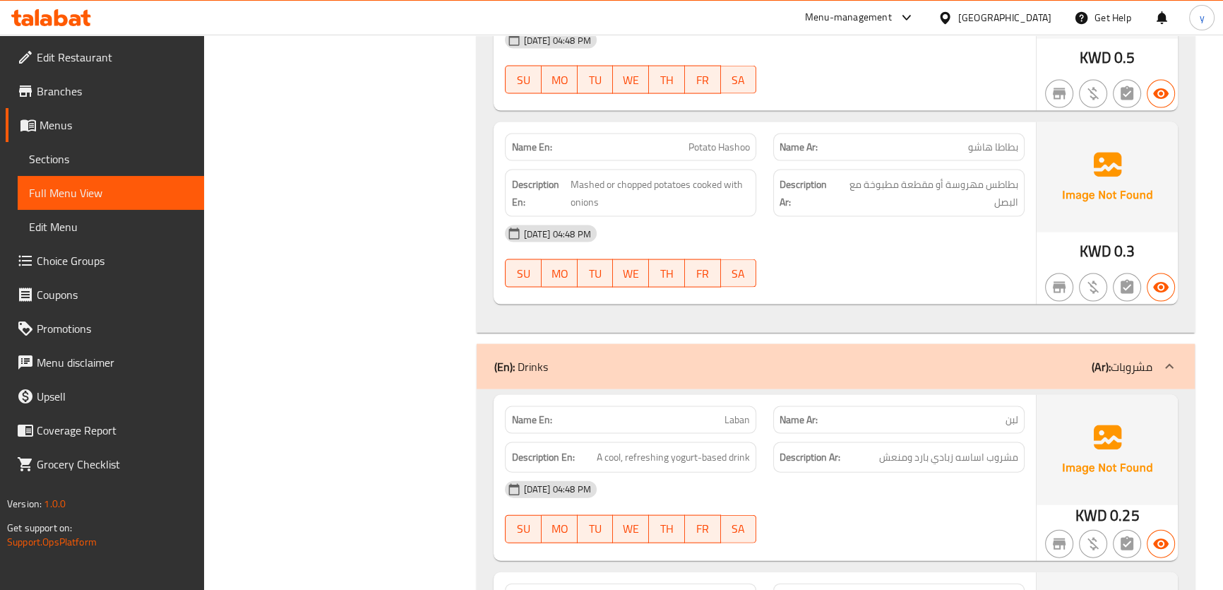
scroll to position [3971, 0]
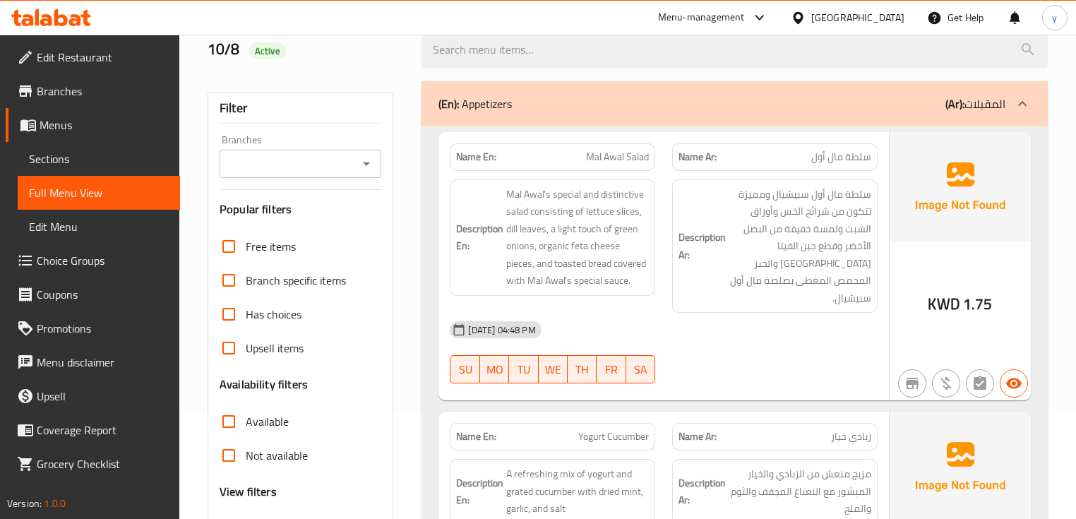
scroll to position [113, 0]
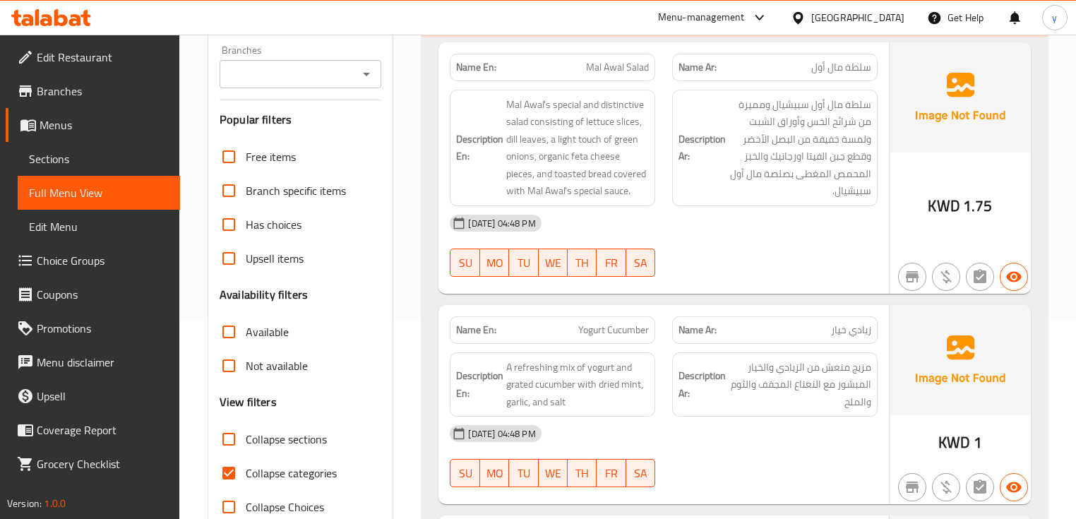
scroll to position [226, 0]
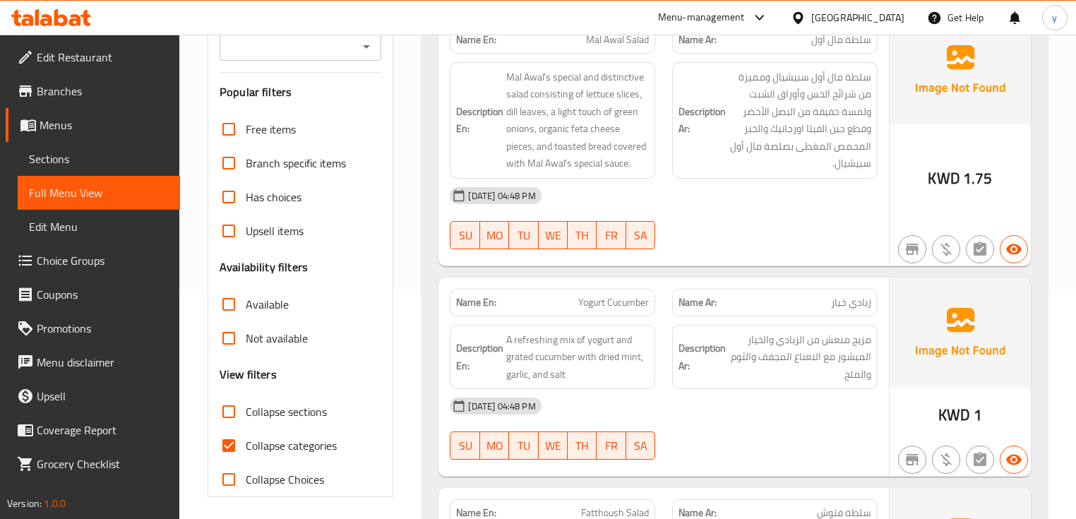
click at [283, 438] on span "Collapse categories" at bounding box center [291, 445] width 91 height 17
click at [246, 438] on input "Collapse categories" at bounding box center [229, 446] width 34 height 34
checkbox input "false"
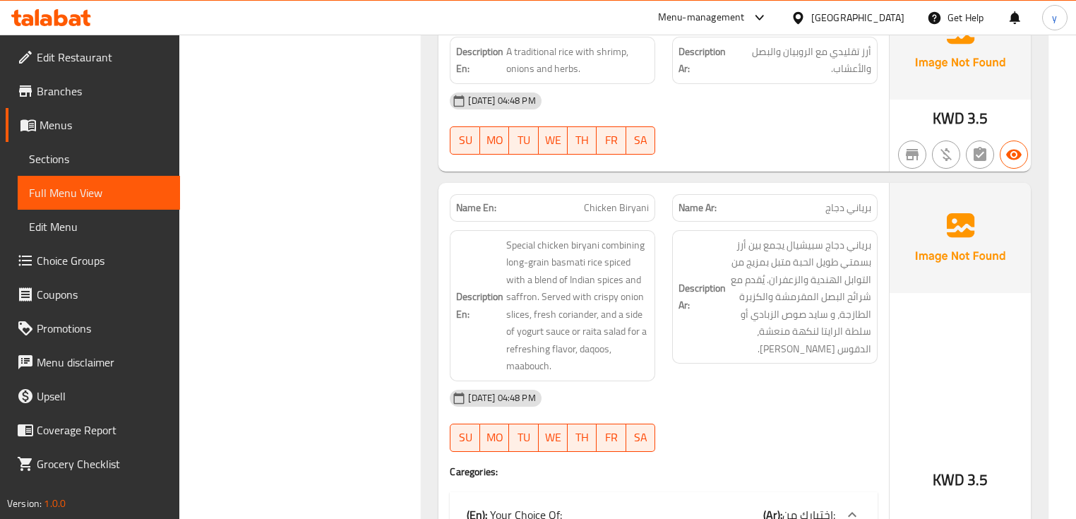
scroll to position [1356, 0]
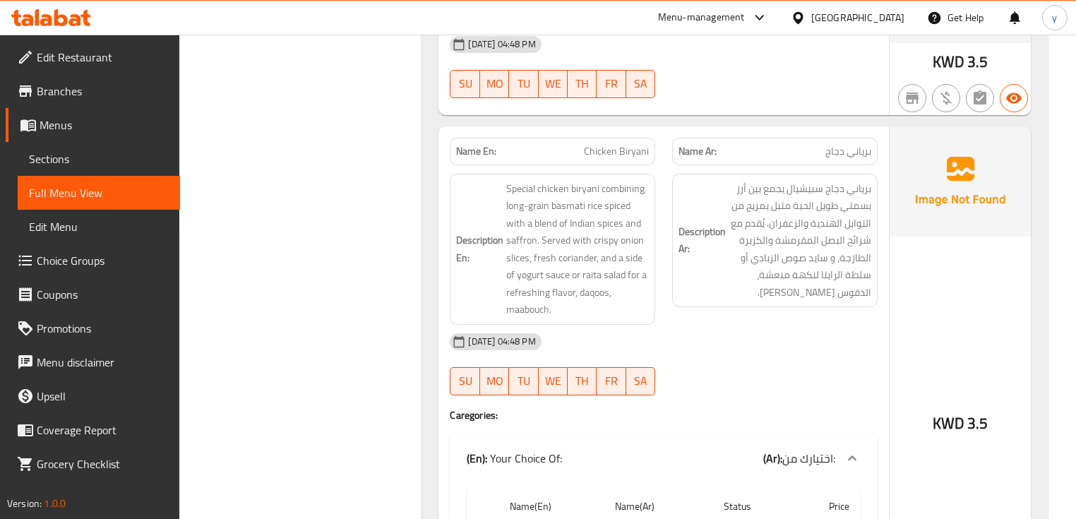
copy span "Chicken Biryani"
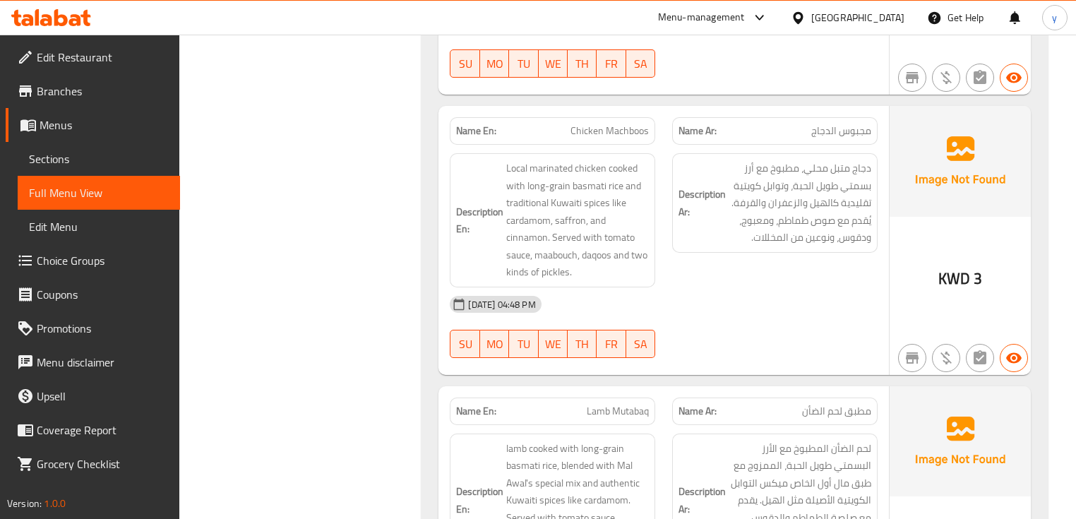
scroll to position [2203, 0]
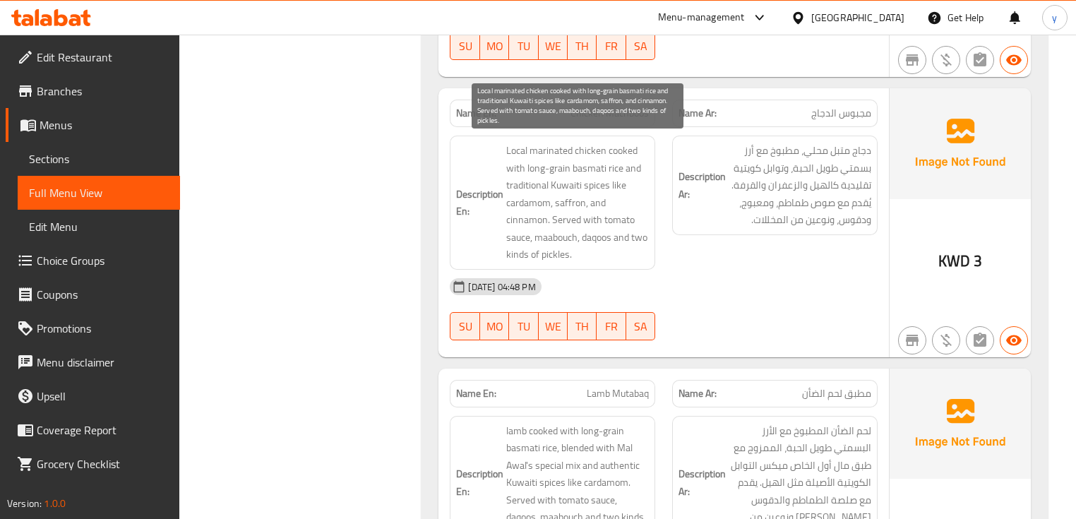
click at [604, 172] on span "Local marinated chicken cooked with long-grain basmati rice and traditional Kuw…" at bounding box center [577, 202] width 143 height 121
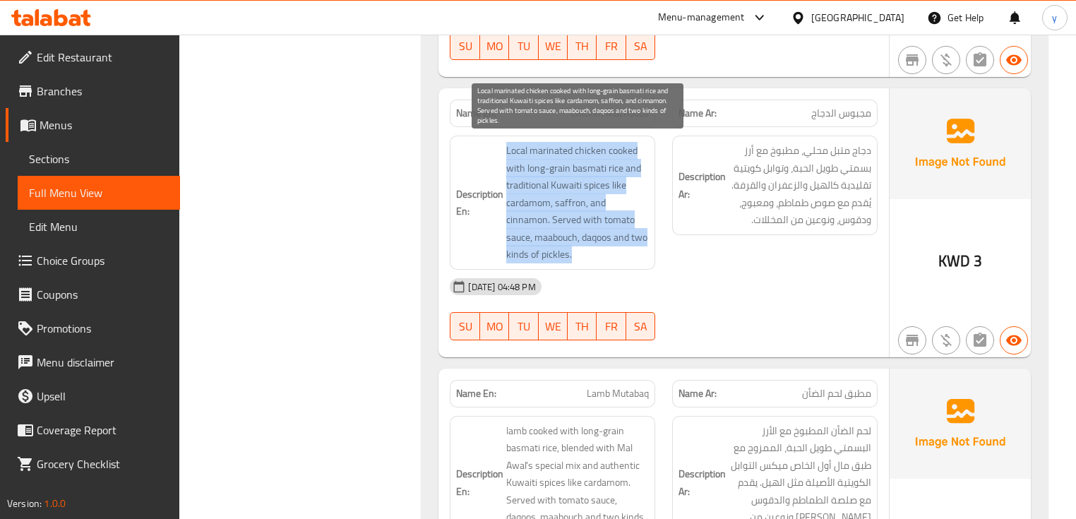
click at [604, 172] on span "Local marinated chicken cooked with long-grain basmati rice and traditional Kuw…" at bounding box center [577, 202] width 143 height 121
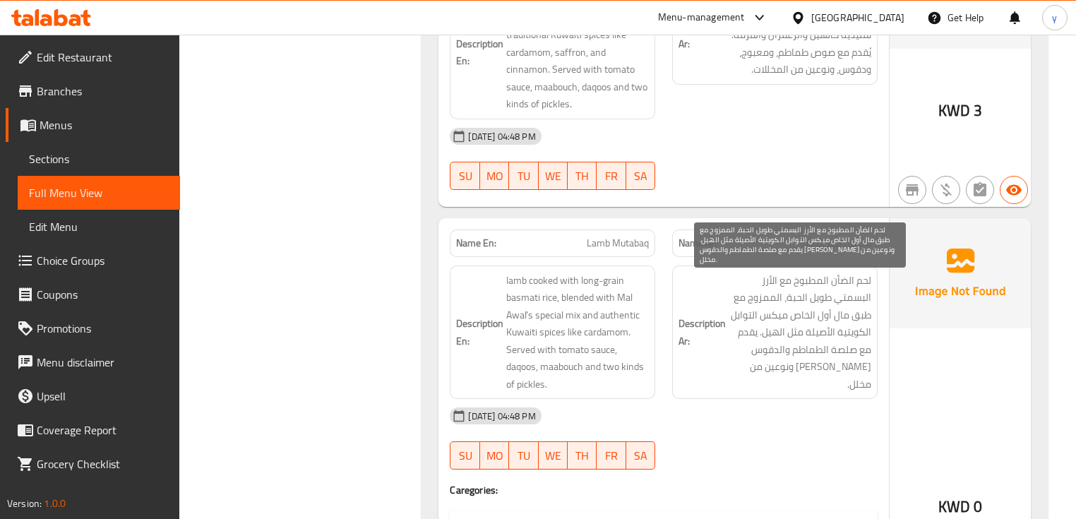
scroll to position [2429, 0]
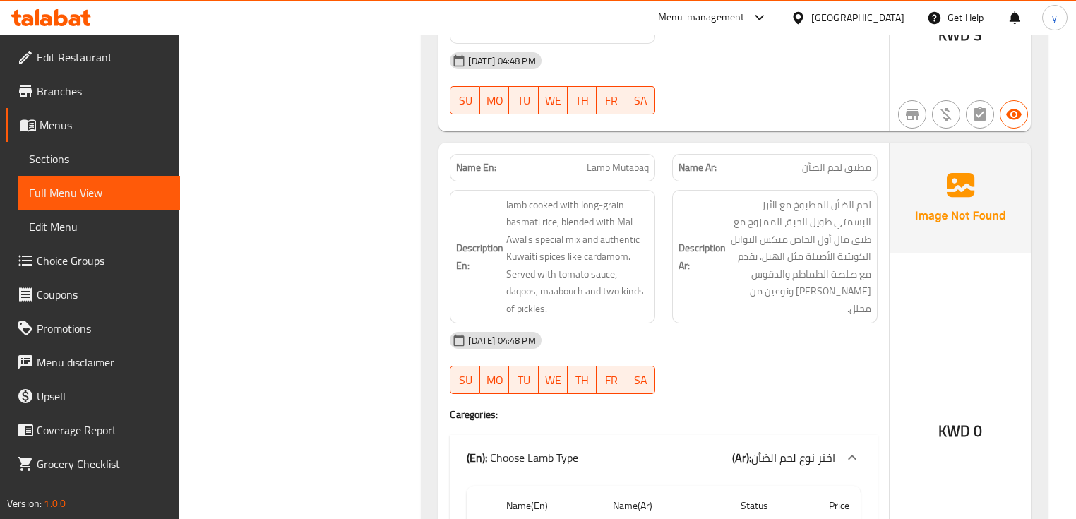
click at [605, 168] on span "Lamb Mutabaq" at bounding box center [618, 167] width 62 height 15
copy span "Lamb Mutabaq"
click at [604, 166] on span "Lamb Mutabaq" at bounding box center [618, 167] width 62 height 15
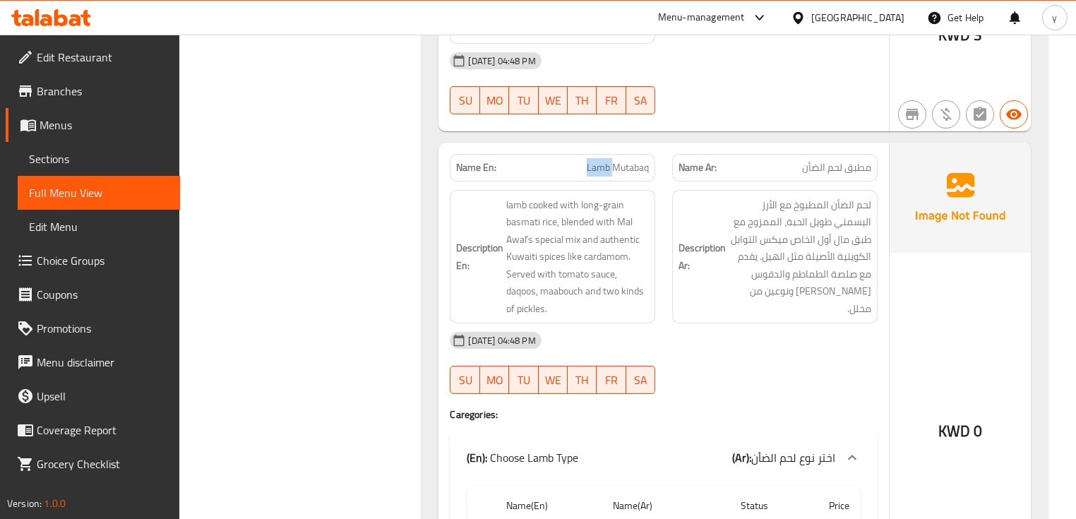
click at [604, 166] on span "Lamb Mutabaq" at bounding box center [618, 167] width 62 height 15
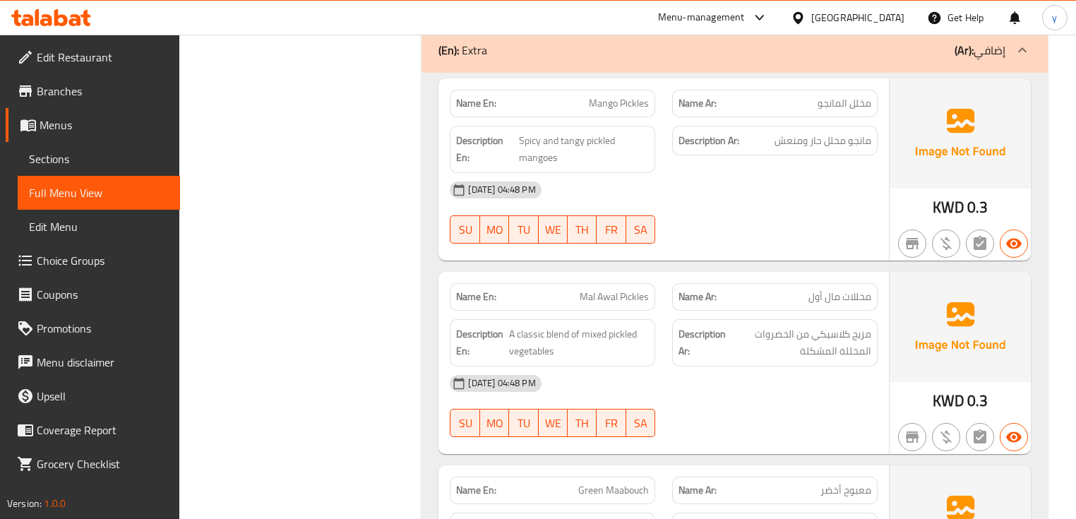
scroll to position [3615, 0]
click at [571, 136] on span "Spicy and tangy pickled mangoes" at bounding box center [584, 148] width 130 height 35
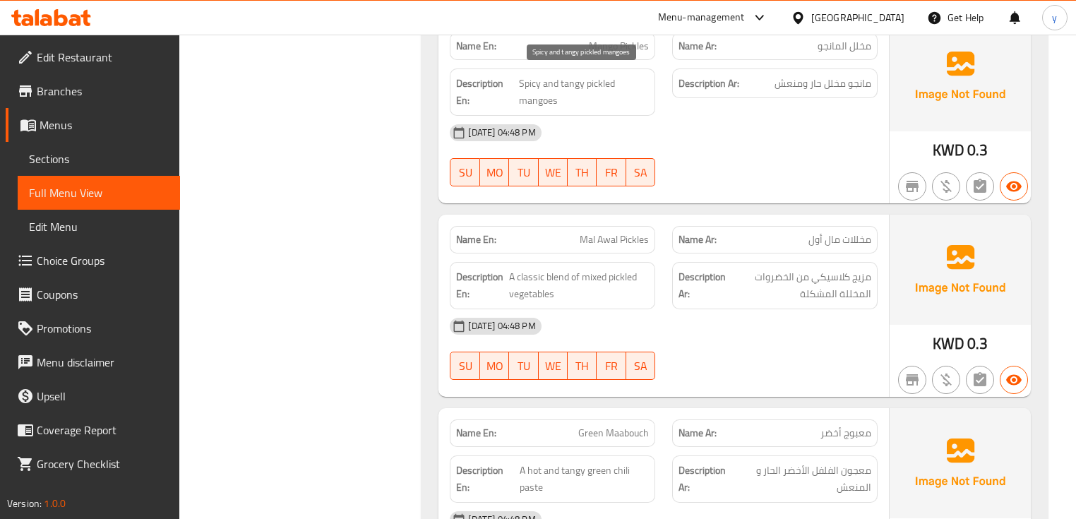
click at [552, 91] on span "Spicy and tangy pickled mangoes" at bounding box center [584, 92] width 130 height 35
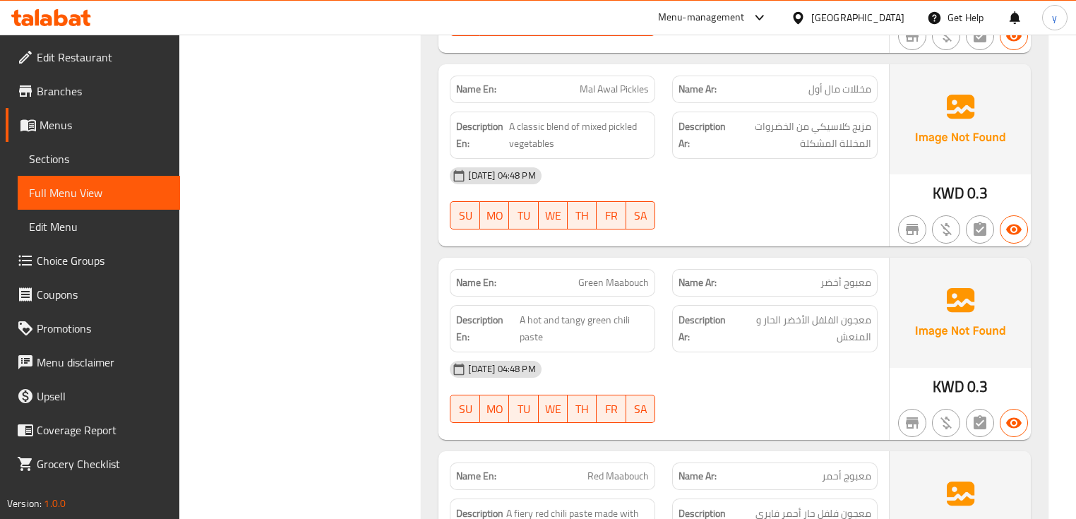
scroll to position [3954, 0]
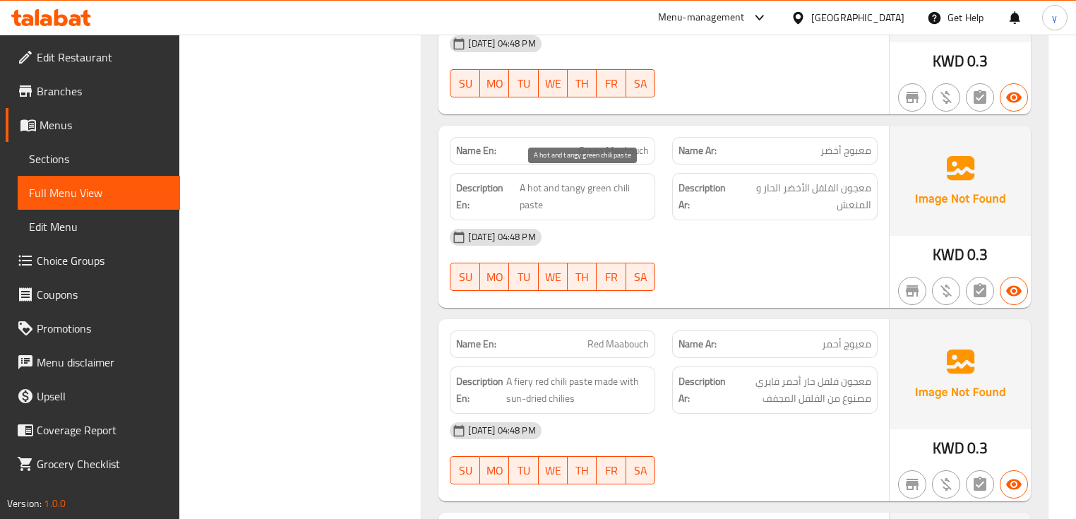
click at [626, 181] on span "A hot and tangy green chili paste" at bounding box center [585, 196] width 130 height 35
copy span "chili"
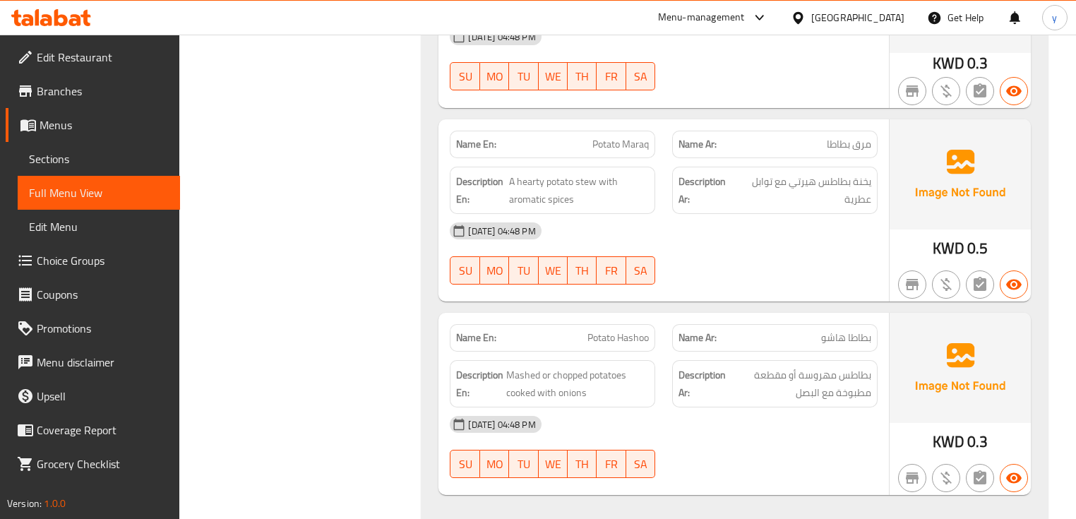
scroll to position [4519, 0]
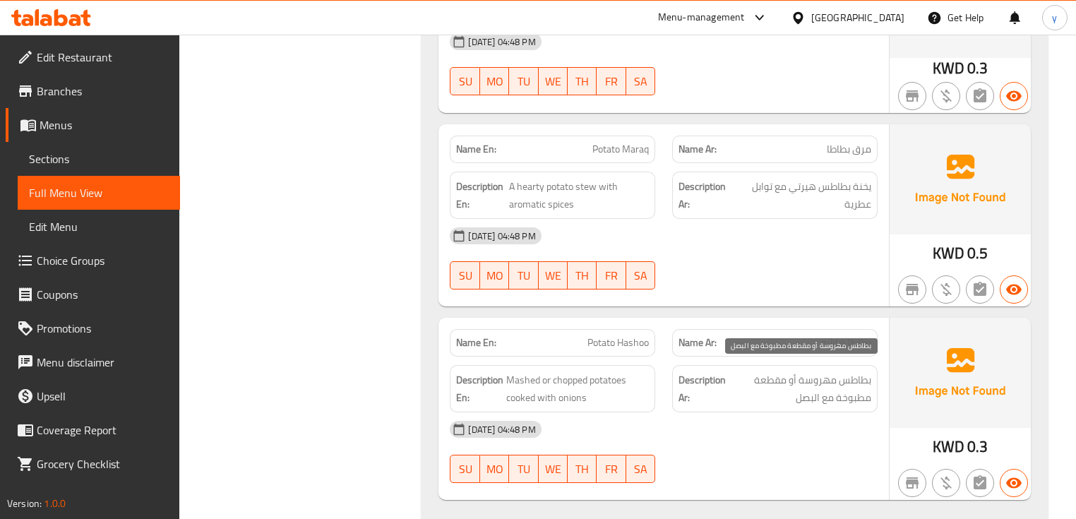
click at [782, 376] on span "بطاطس مهروسة أو مقطعة مطبوخة مع البصل" at bounding box center [800, 388] width 143 height 35
copy span "مقطعة"
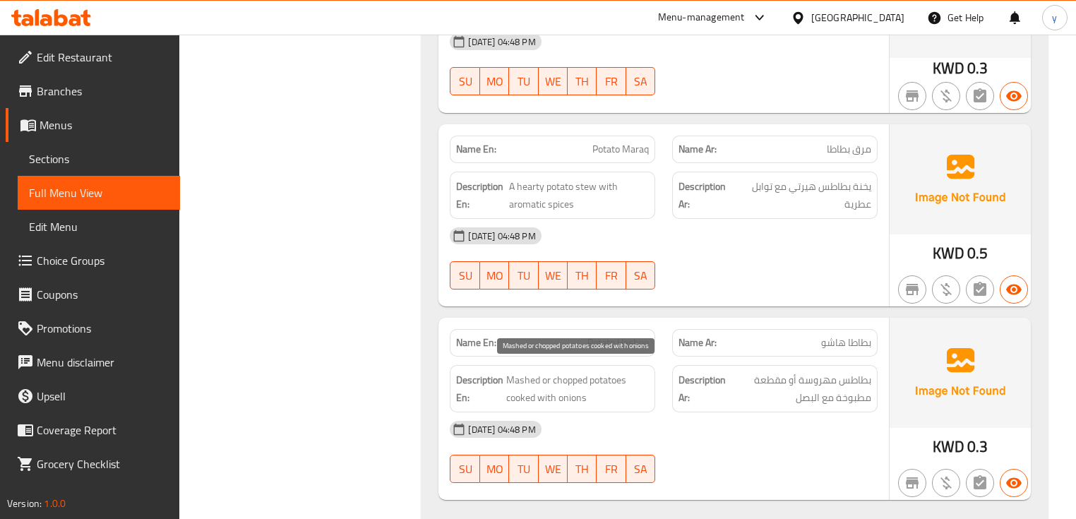
click at [573, 371] on span "Mashed or chopped potatoes cooked with onions" at bounding box center [577, 388] width 143 height 35
copy span "chopped"
click at [521, 376] on span "Mashed or chopped potatoes cooked with onions" at bounding box center [577, 388] width 143 height 35
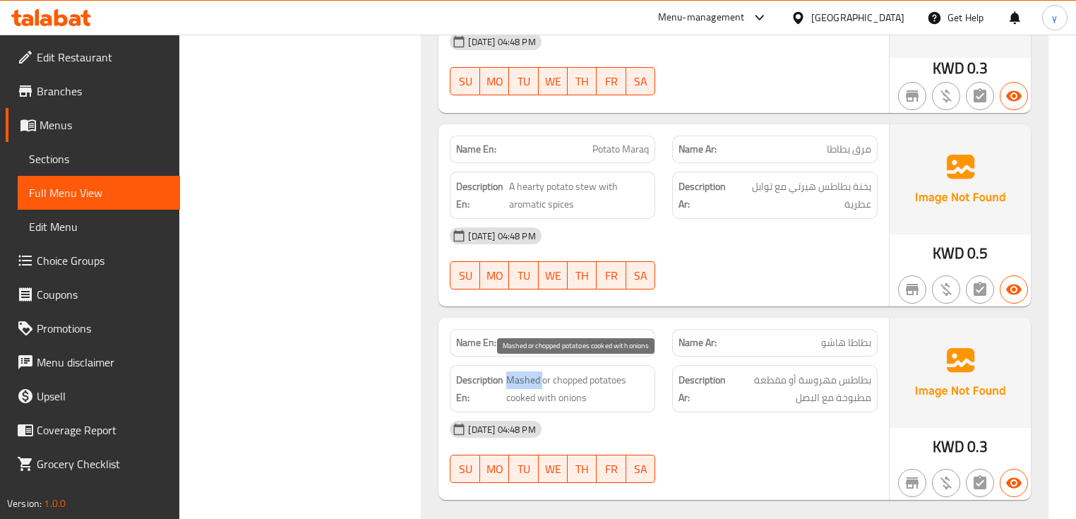
copy span "Mashed"
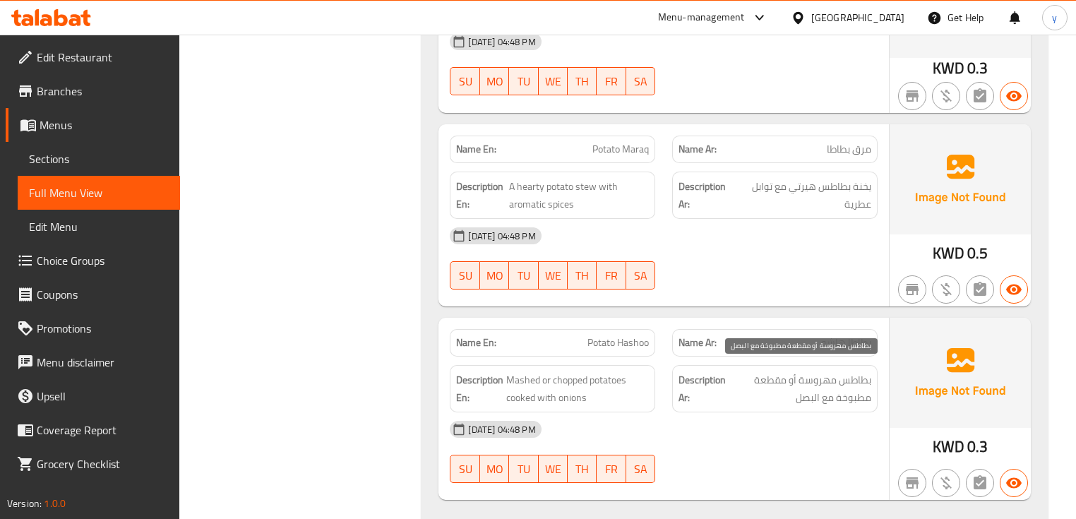
click at [811, 371] on span "بطاطس مهروسة أو مقطعة مطبوخة مع البصل" at bounding box center [800, 388] width 143 height 35
copy span "مهروسة"
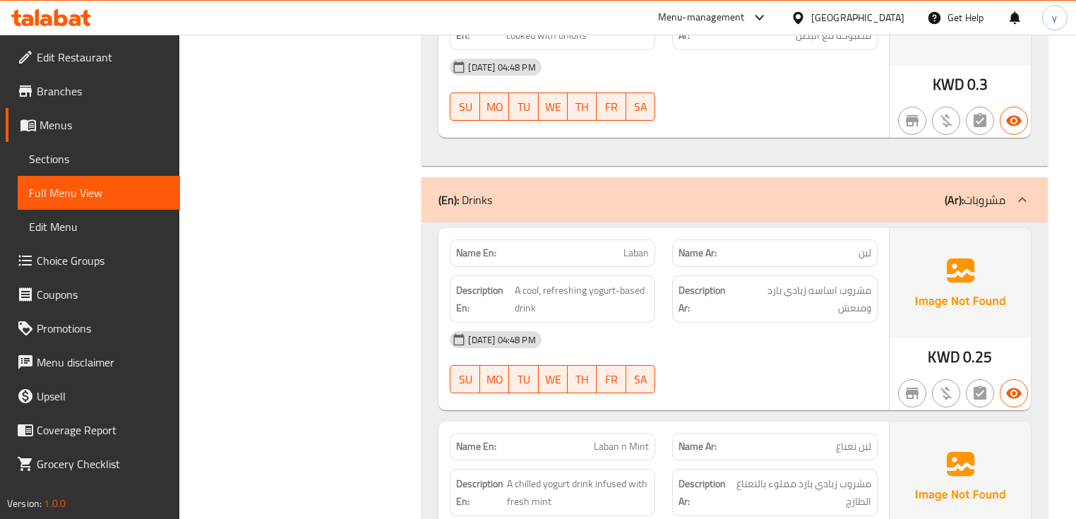
scroll to position [5013, 0]
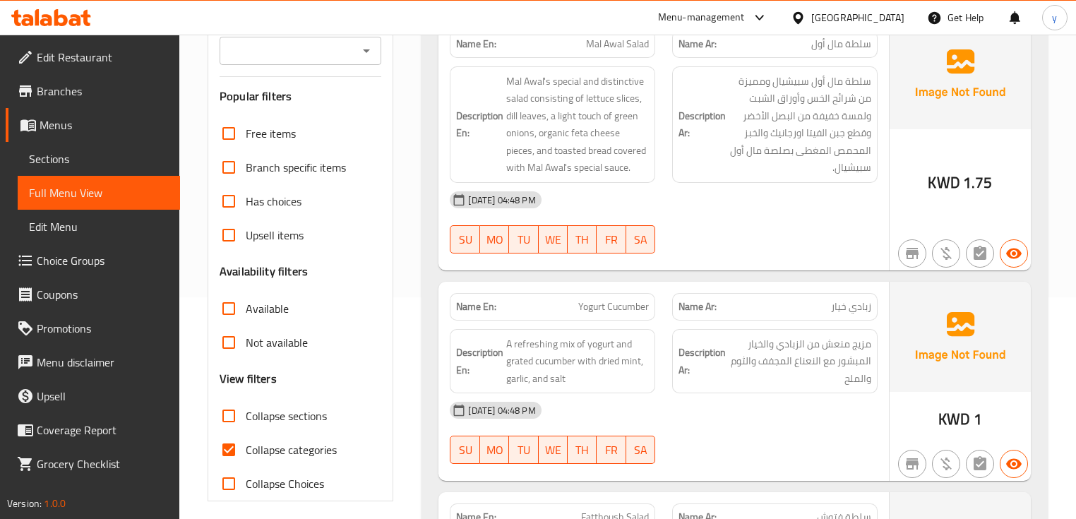
scroll to position [339, 0]
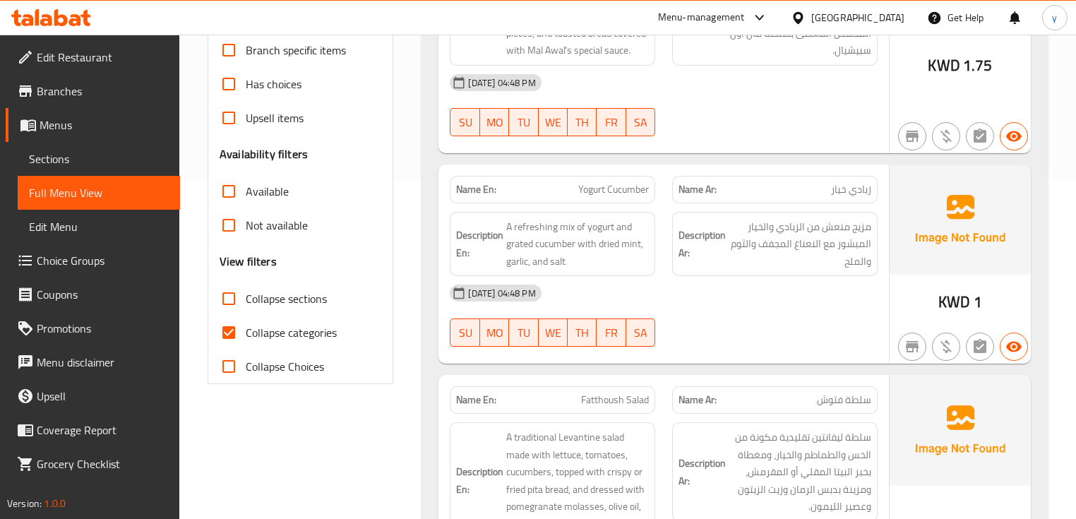
click at [322, 334] on span "Collapse categories" at bounding box center [291, 332] width 91 height 17
click at [246, 334] on input "Collapse categories" at bounding box center [229, 333] width 34 height 34
checkbox input "false"
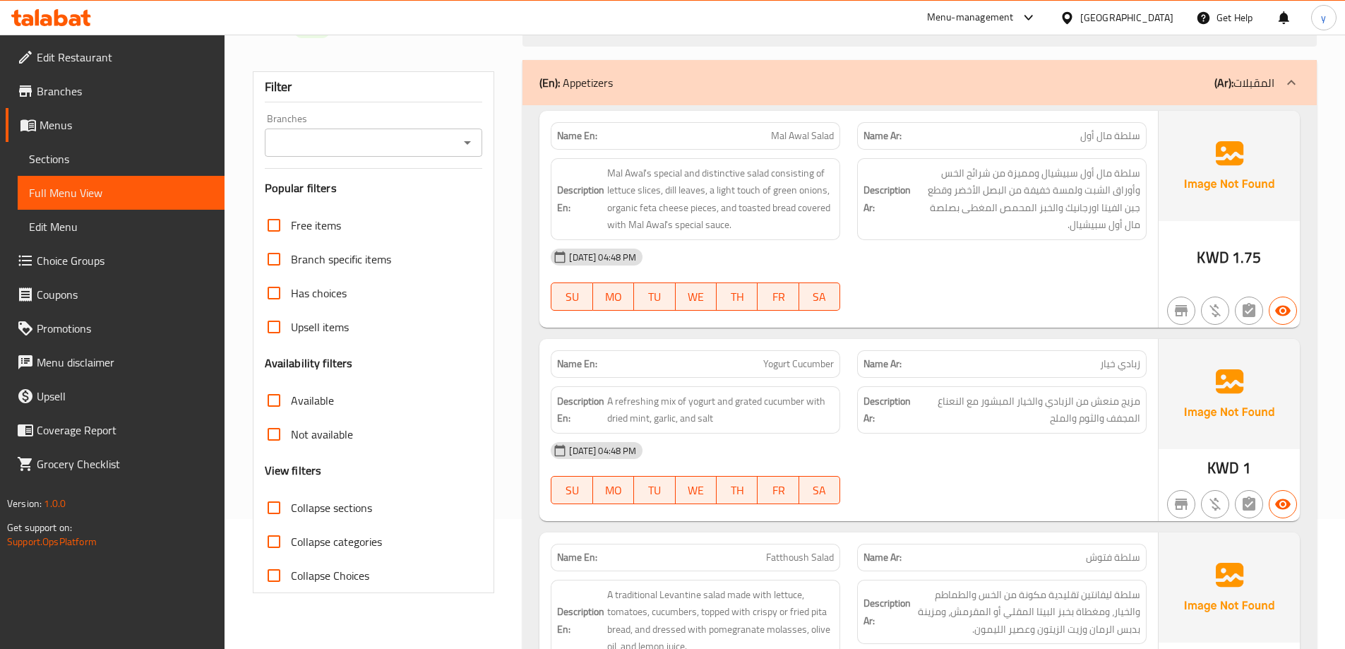
scroll to position [0, 0]
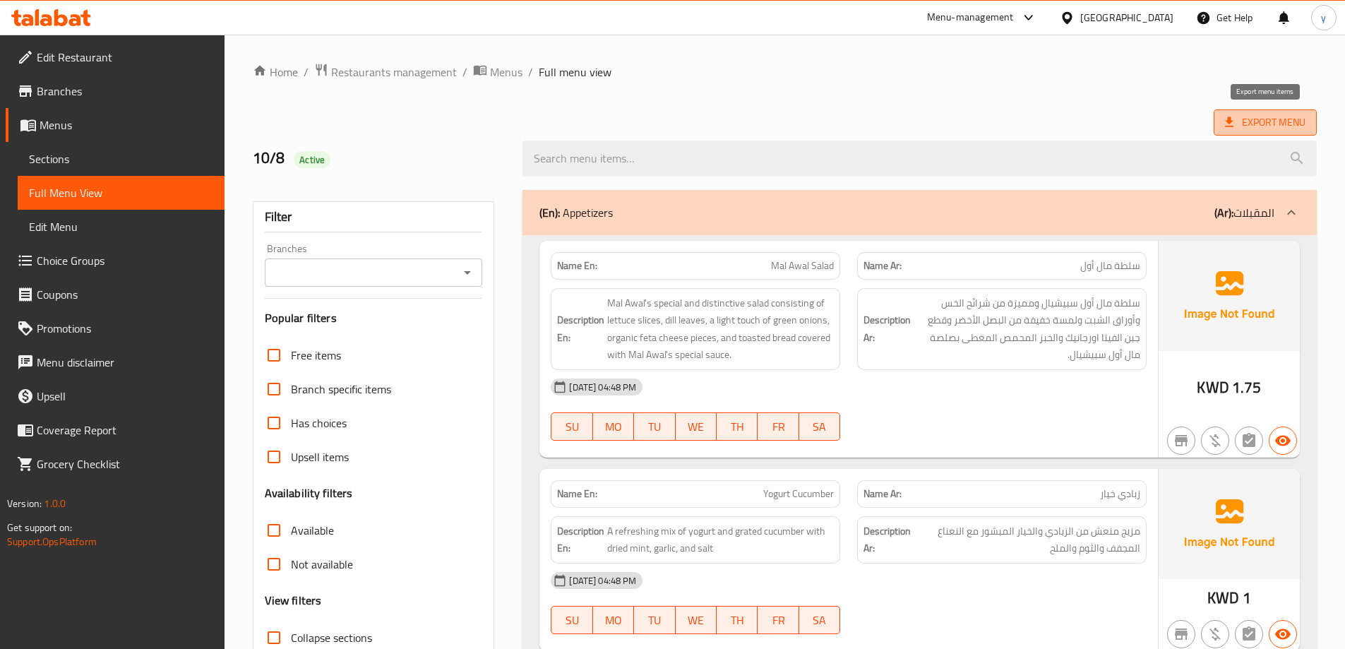
click at [1075, 121] on span "Export Menu" at bounding box center [1265, 123] width 80 height 18
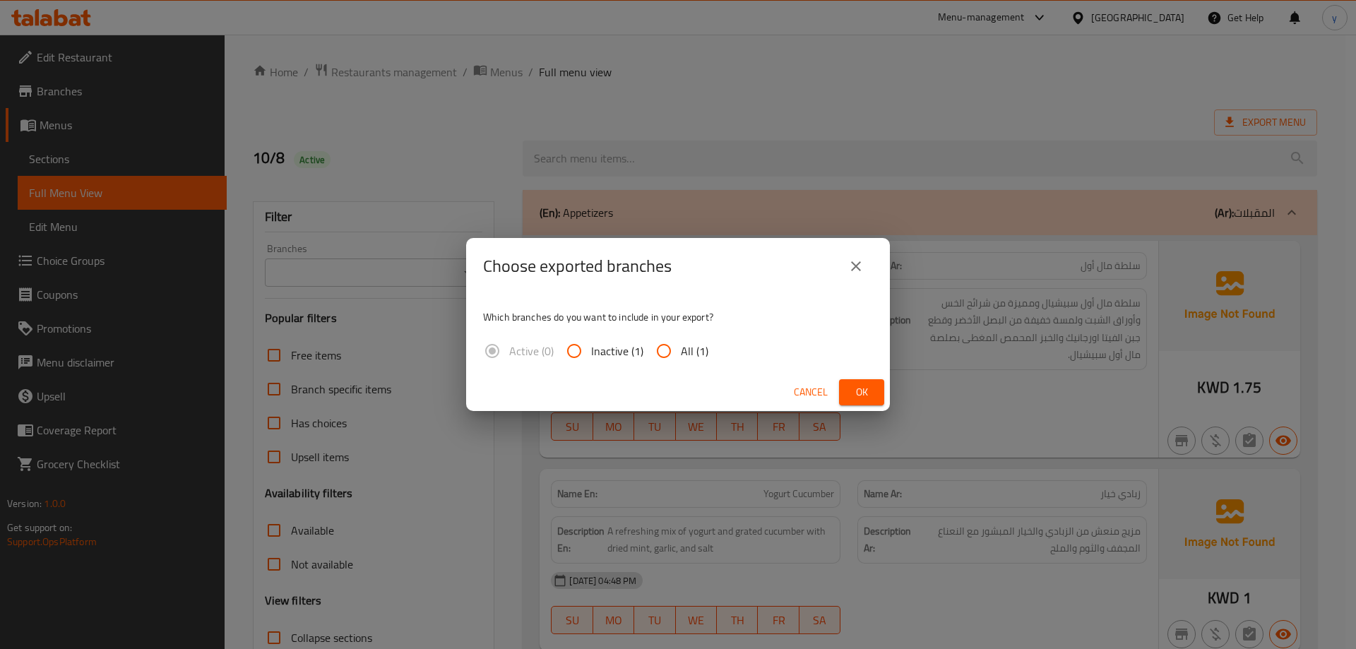
click at [694, 359] on span "All (1)" at bounding box center [695, 350] width 28 height 17
click at [681, 359] on input "All (1)" at bounding box center [664, 351] width 34 height 34
radio input "true"
click at [874, 398] on button "Ok" at bounding box center [861, 392] width 45 height 26
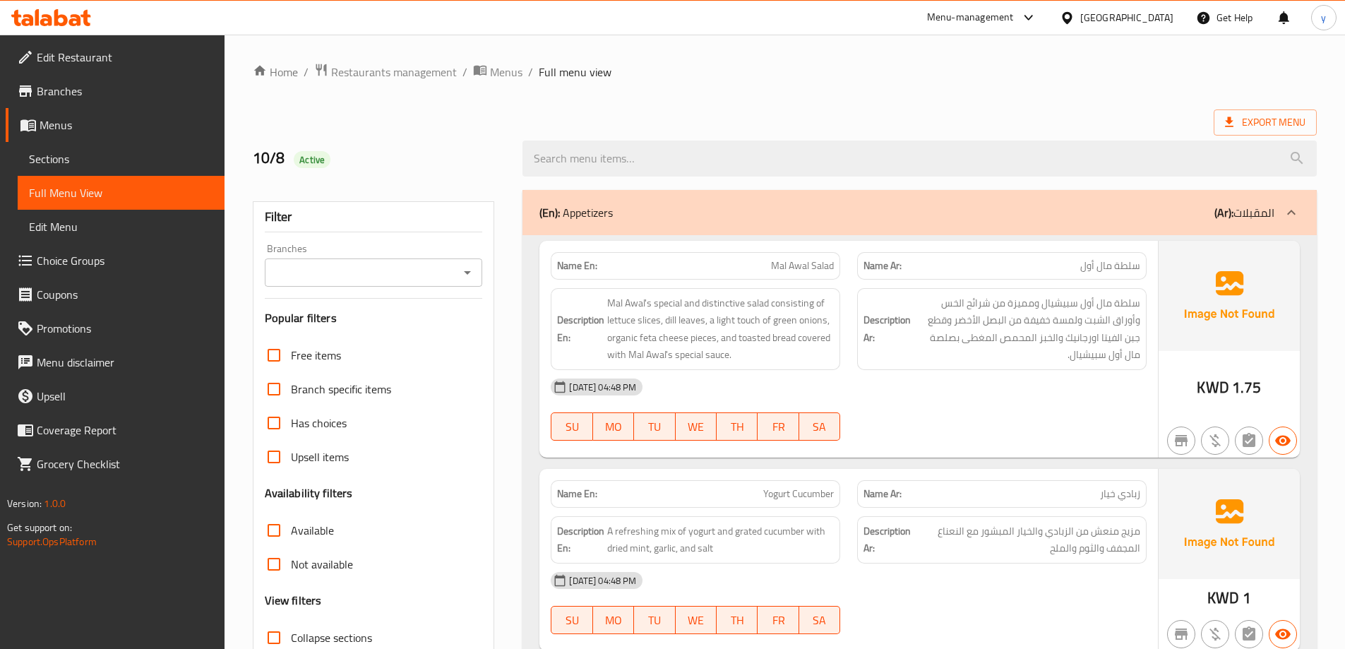
click at [109, 89] on span "Branches" at bounding box center [125, 91] width 177 height 17
